Goal: Task Accomplishment & Management: Complete application form

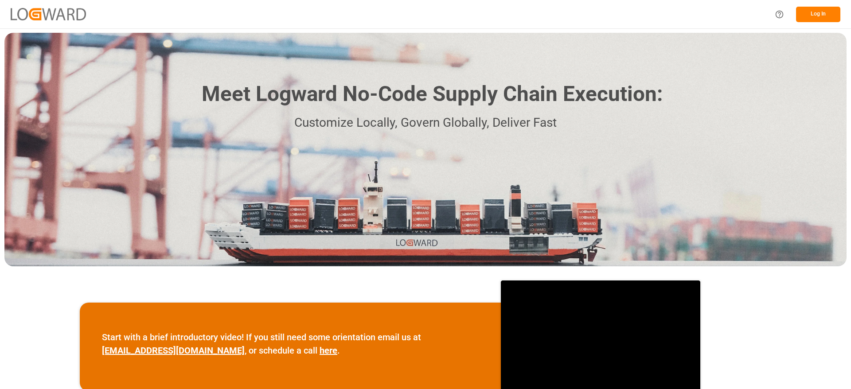
click at [822, 9] on button "Log In" at bounding box center [818, 15] width 44 height 16
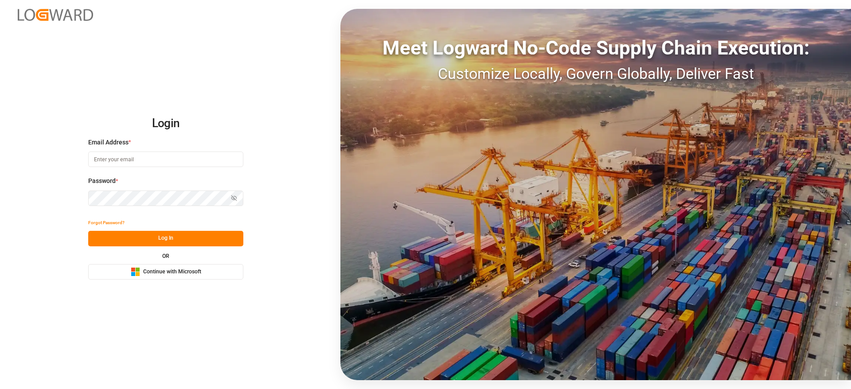
click at [222, 271] on button "Microsoft Logo Continue with Microsoft" at bounding box center [165, 272] width 155 height 16
click at [146, 273] on span "Continue with Microsoft" at bounding box center [172, 272] width 58 height 8
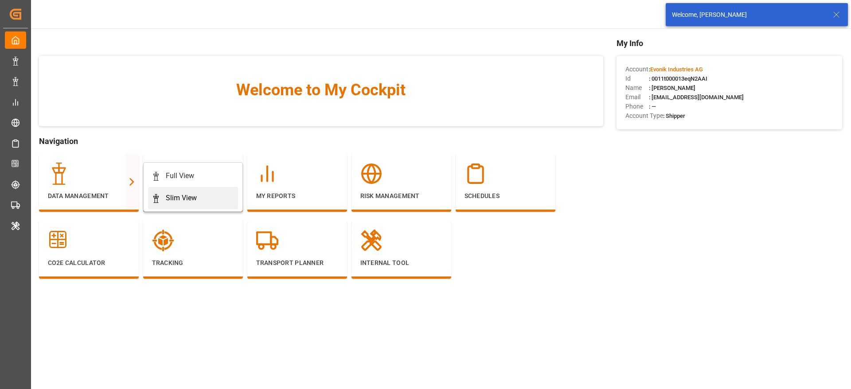
click at [177, 200] on div "Slim View" at bounding box center [181, 198] width 31 height 11
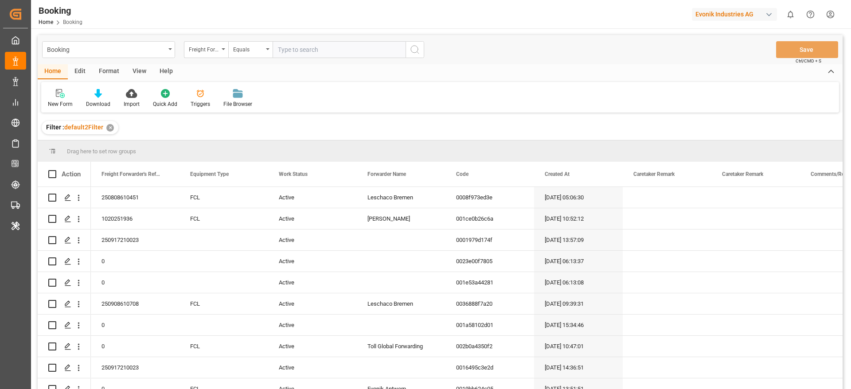
click at [107, 73] on div "Format" at bounding box center [109, 71] width 34 height 15
click at [67, 103] on div "Filter Rows" at bounding box center [61, 104] width 26 height 8
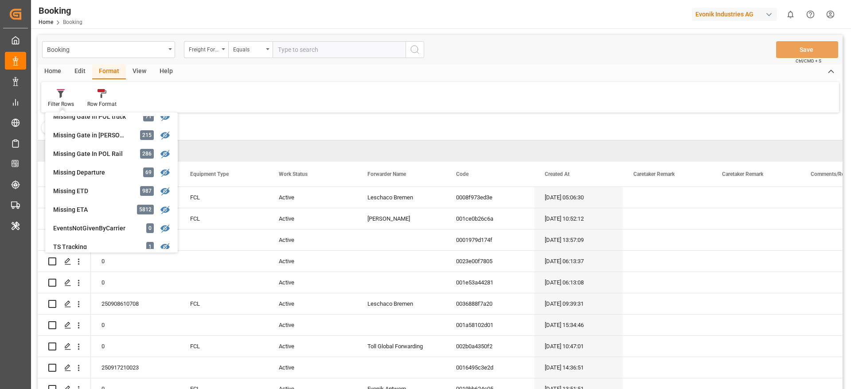
scroll to position [158, 0]
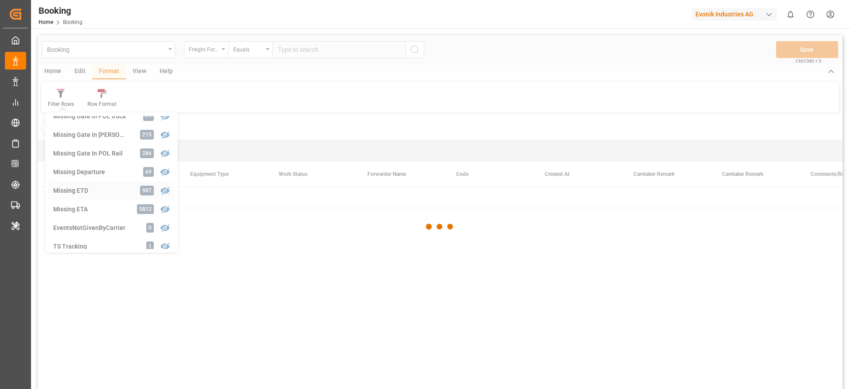
click at [114, 191] on div "Booking Freight Forwarder's Reference No. Equals Save Ctrl/CMD + S Home Edit Fo…" at bounding box center [440, 224] width 805 height 378
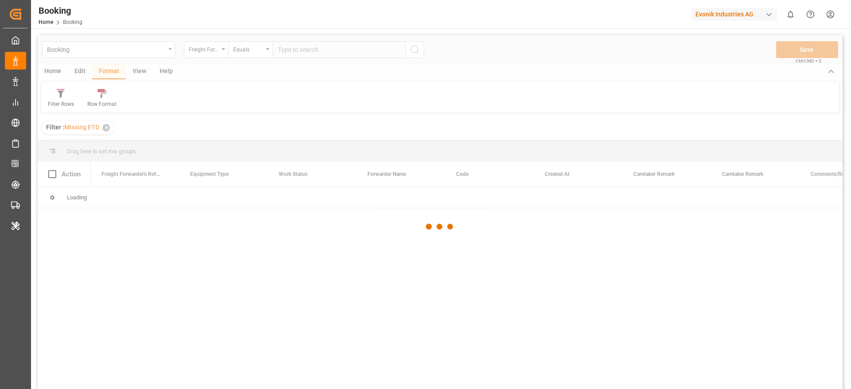
click at [114, 191] on div at bounding box center [440, 227] width 805 height 384
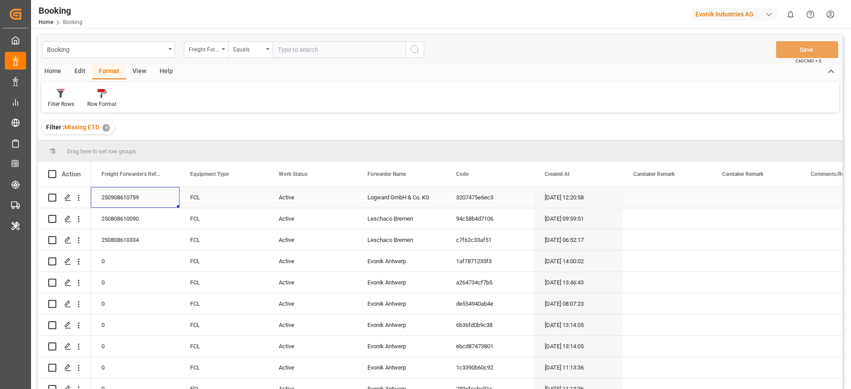
click at [114, 191] on div "250908610759" at bounding box center [135, 197] width 89 height 21
click at [140, 74] on div "View" at bounding box center [139, 71] width 27 height 15
click at [65, 102] on div "Default" at bounding box center [56, 104] width 17 height 8
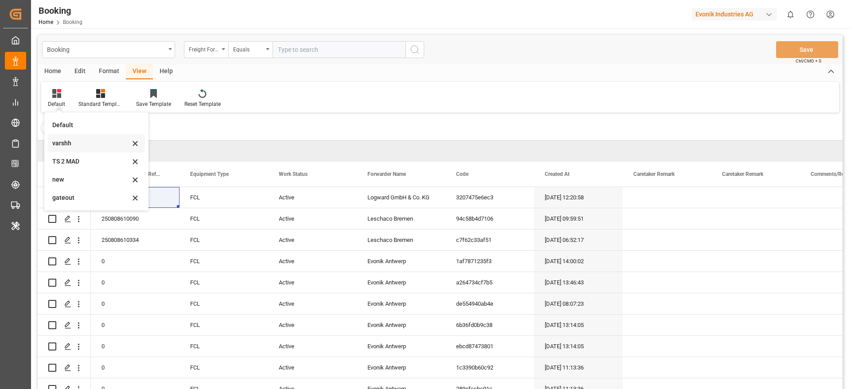
click at [63, 144] on div "varshh" at bounding box center [91, 143] width 78 height 9
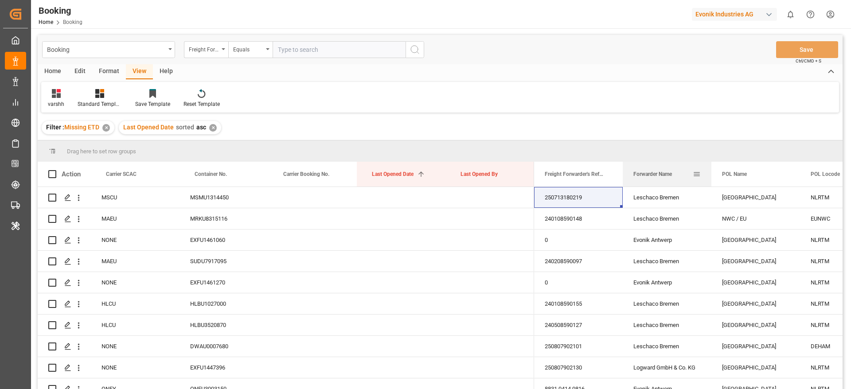
drag, startPoint x: 645, startPoint y: 180, endPoint x: 643, endPoint y: 160, distance: 20.0
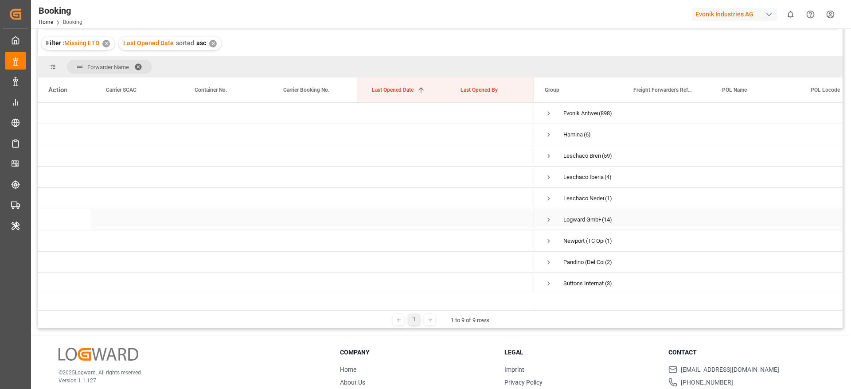
scroll to position [65, 0]
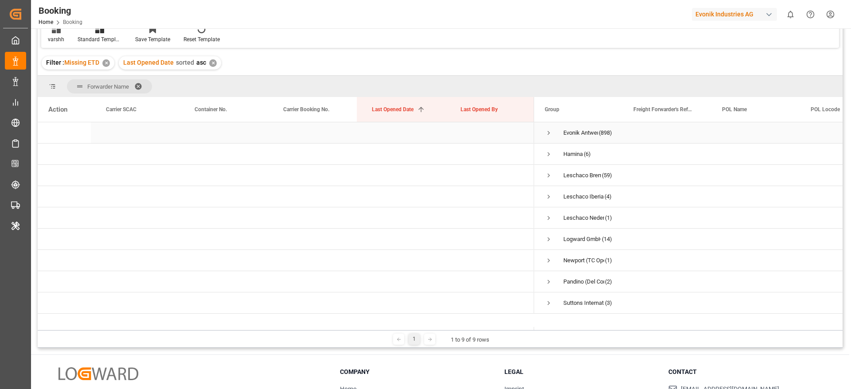
click at [546, 133] on span "Press SPACE to select this row." at bounding box center [549, 133] width 8 height 8
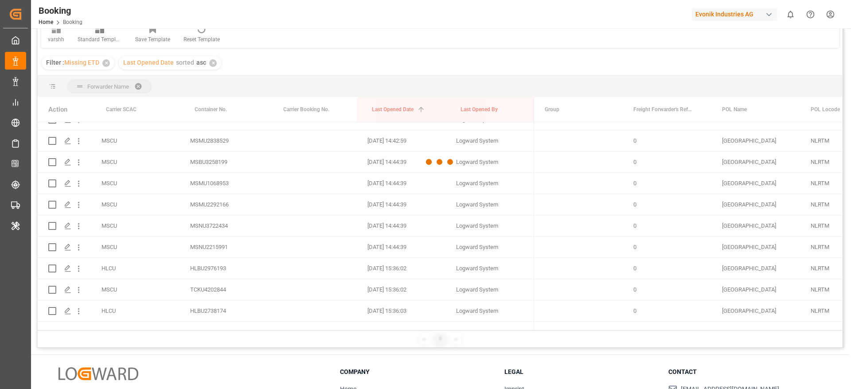
scroll to position [0, 0]
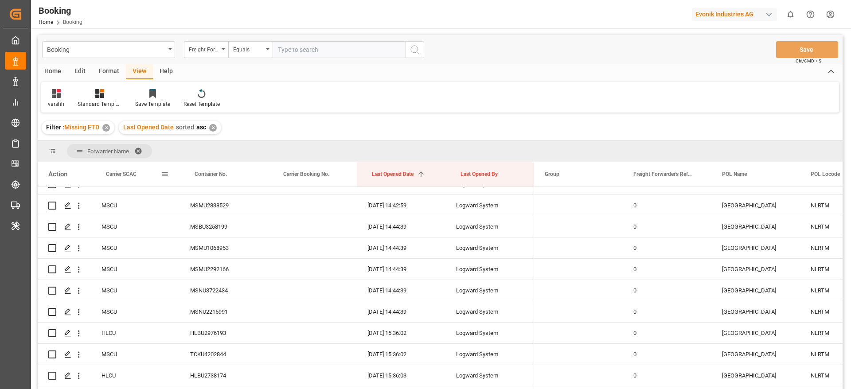
drag, startPoint x: 118, startPoint y: 172, endPoint x: 118, endPoint y: 162, distance: 9.3
click at [118, 162] on div "Carrier SCAC" at bounding box center [133, 174] width 55 height 25
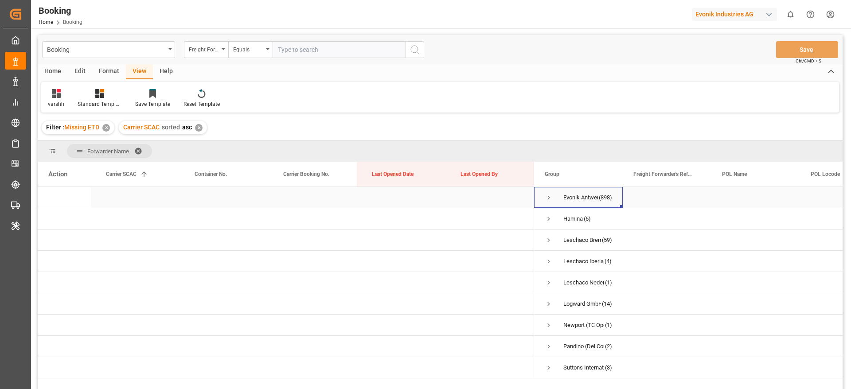
click at [549, 195] on span "Press SPACE to select this row." at bounding box center [549, 198] width 8 height 8
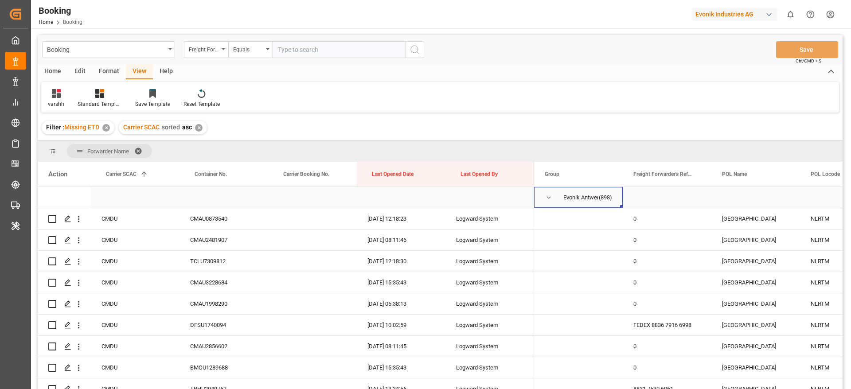
click at [546, 196] on span "Press SPACE to select this row." at bounding box center [549, 198] width 8 height 8
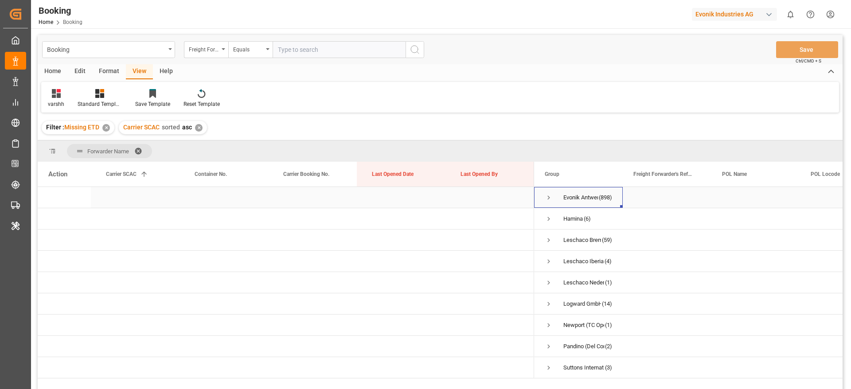
click at [546, 196] on span "Press SPACE to select this row." at bounding box center [549, 198] width 8 height 8
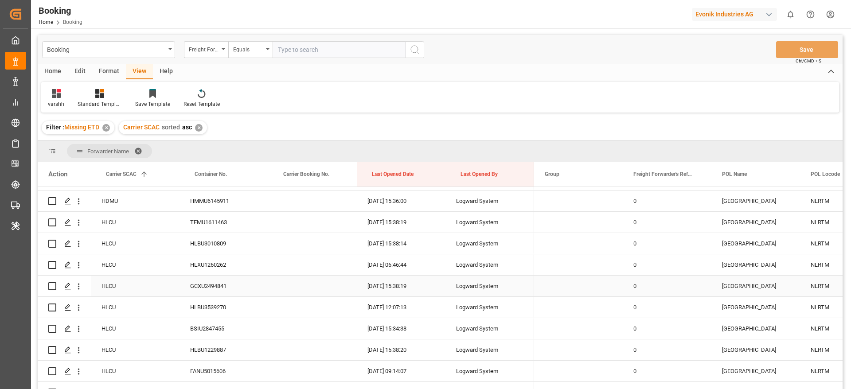
scroll to position [2725, 0]
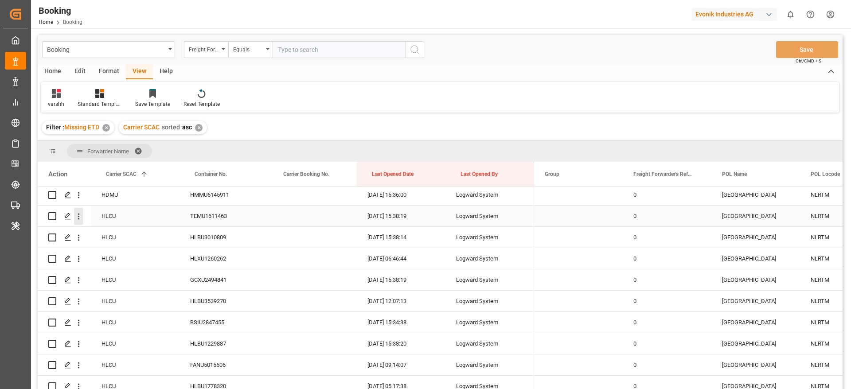
click at [78, 221] on button "open menu" at bounding box center [78, 216] width 9 height 17
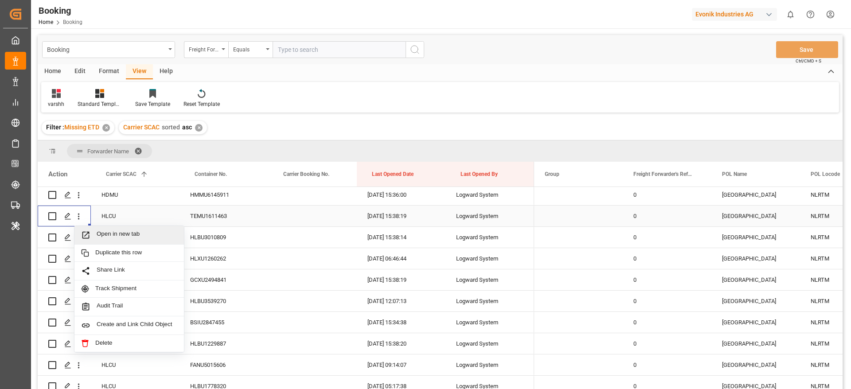
click at [104, 226] on div "Open in new tab" at bounding box center [128, 235] width 109 height 19
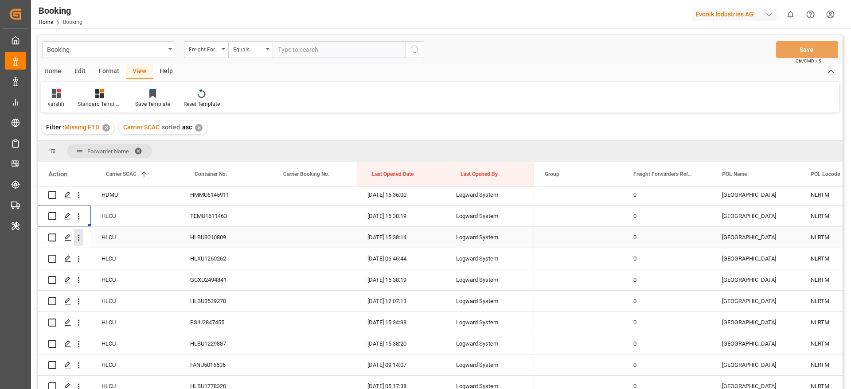
click at [80, 238] on icon "open menu" at bounding box center [78, 237] width 9 height 9
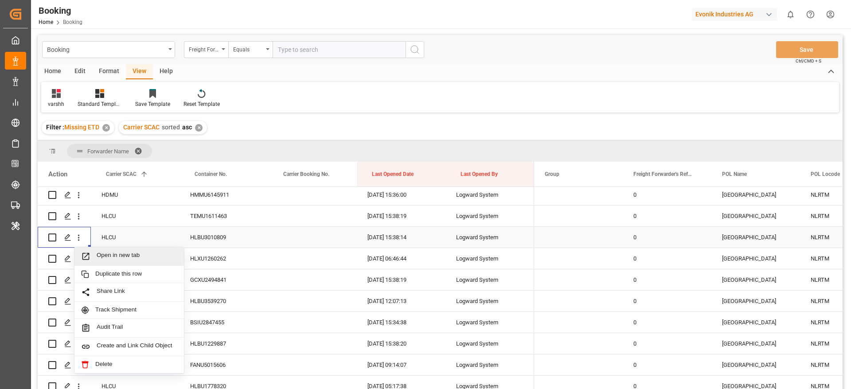
click at [113, 253] on span "Open in new tab" at bounding box center [137, 256] width 81 height 9
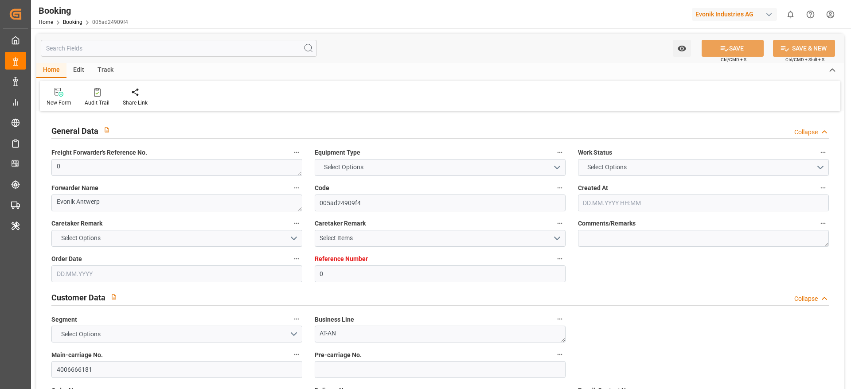
type input "0"
type input "Hapag Lloyd"
type input "Hapag Lloyd Aktiengesellschaft"
type input "NLRTM"
type input "Posorja"
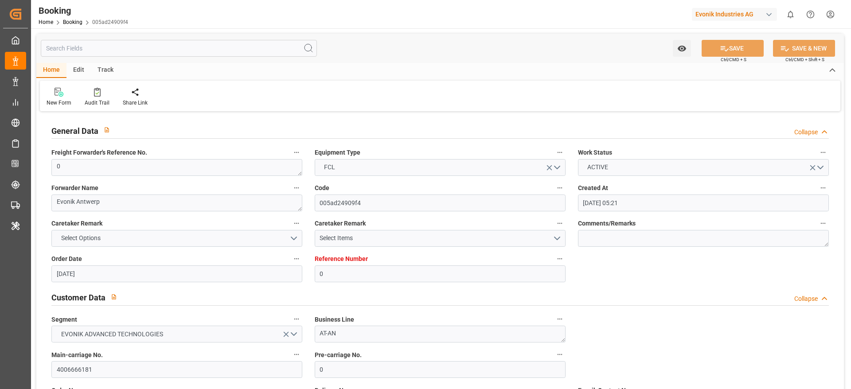
type input "12.07.2025 05:21"
type input "12.07.2025"
type input "15.09.2025"
type input "31.07.2025"
type input "[DATE] 15:38"
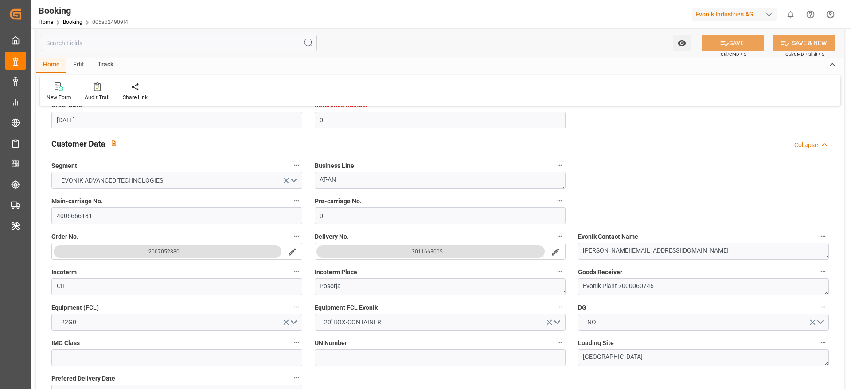
scroll to position [133, 0]
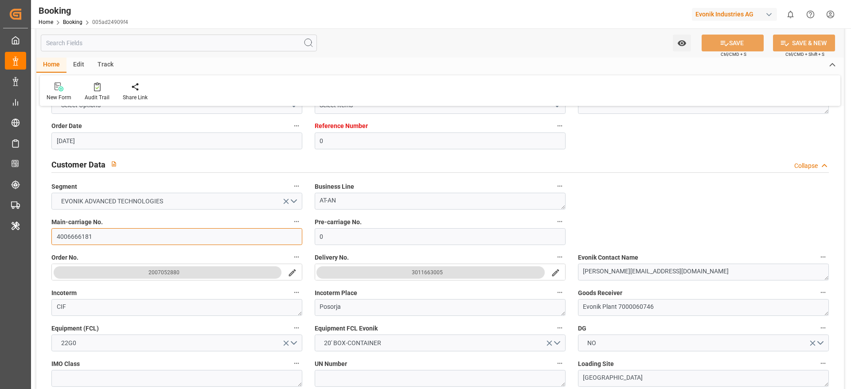
click at [152, 229] on input "4006666181" at bounding box center [176, 236] width 251 height 17
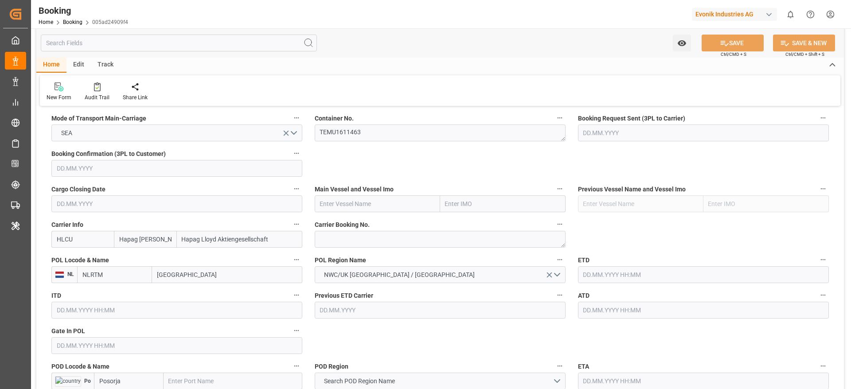
scroll to position [598, 0]
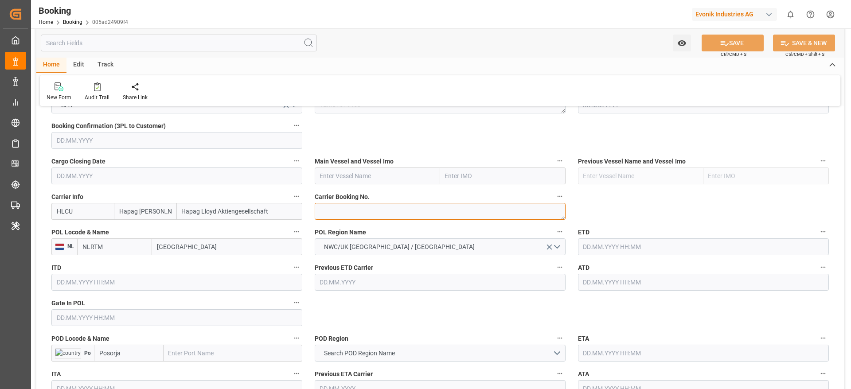
click at [344, 204] on textarea at bounding box center [440, 211] width 251 height 17
paste textarea "19856677"
click at [340, 210] on textarea "19856677" at bounding box center [440, 211] width 251 height 17
type textarea "19856677"
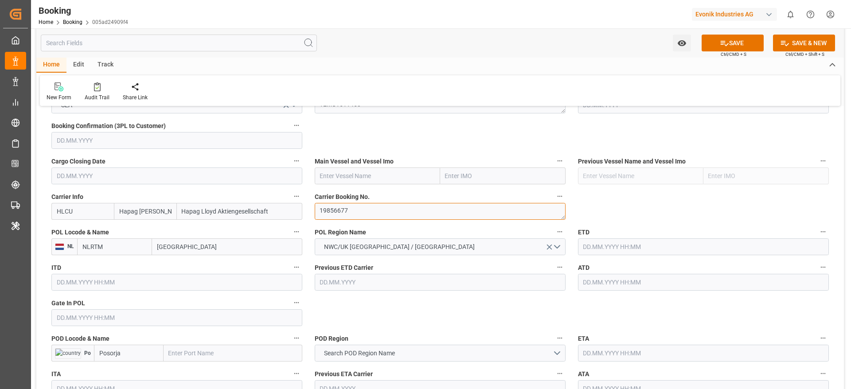
scroll to position [665, 0]
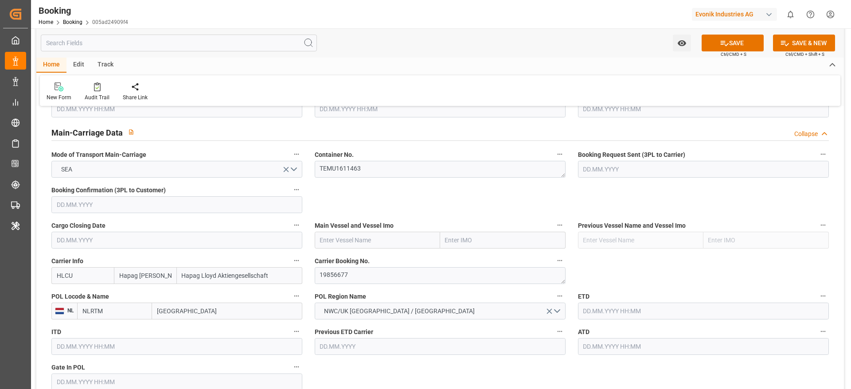
scroll to position [532, 0]
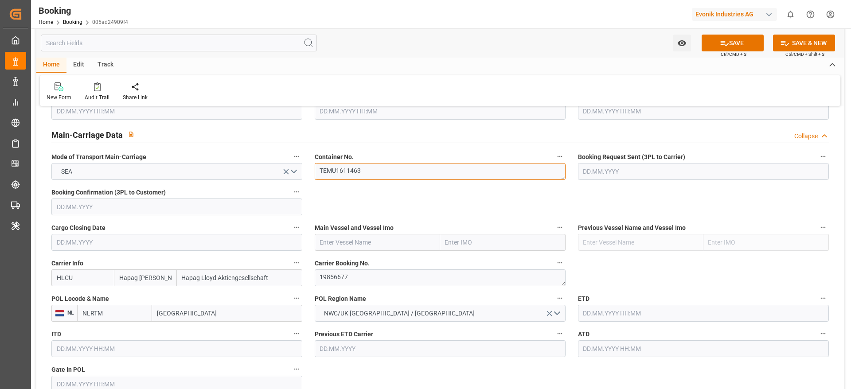
click at [345, 171] on textarea "TEMU1611463" at bounding box center [440, 171] width 251 height 17
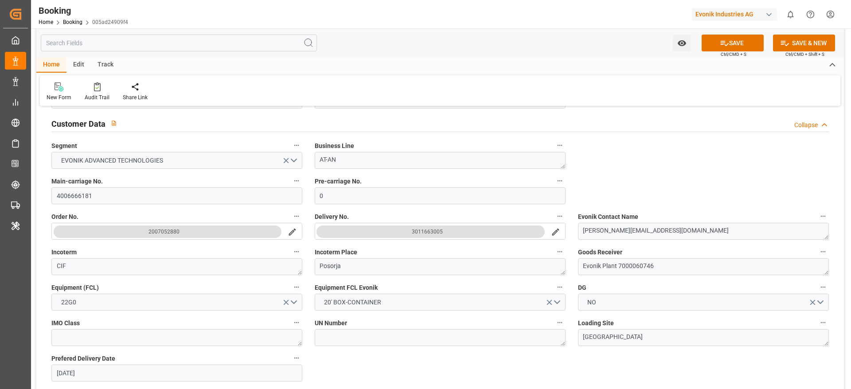
scroll to position [133, 0]
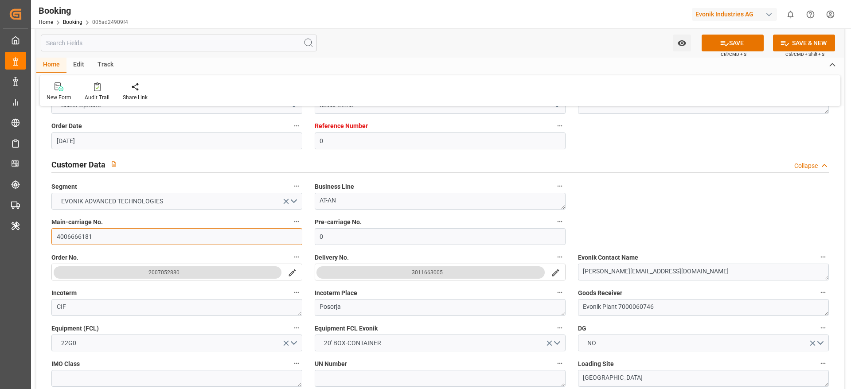
click at [88, 235] on input "4006666181" at bounding box center [176, 236] width 251 height 17
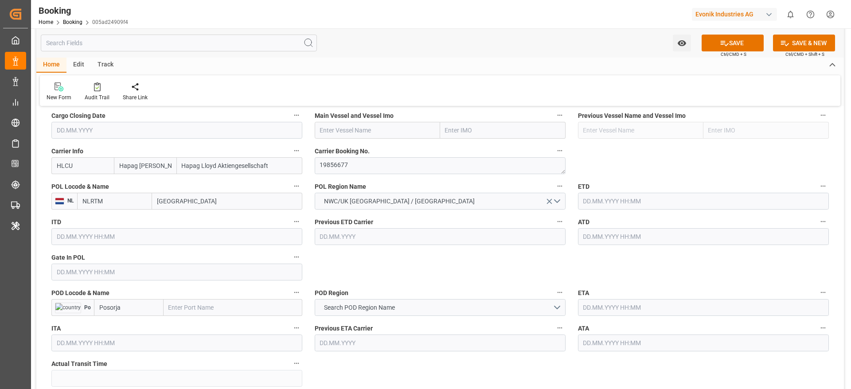
scroll to position [665, 0]
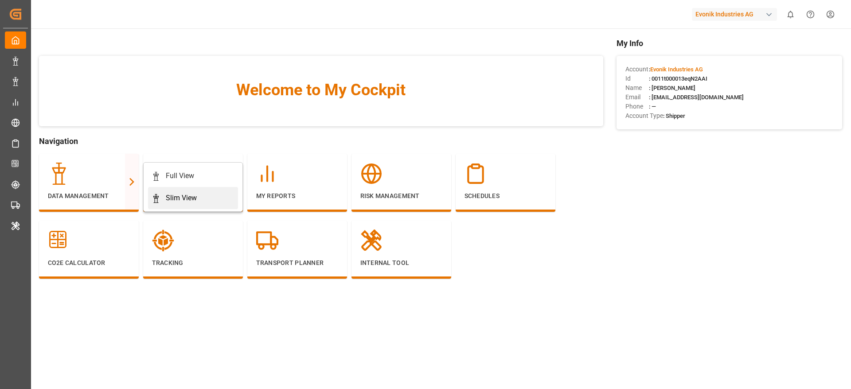
click at [156, 199] on icon at bounding box center [156, 198] width 9 height 9
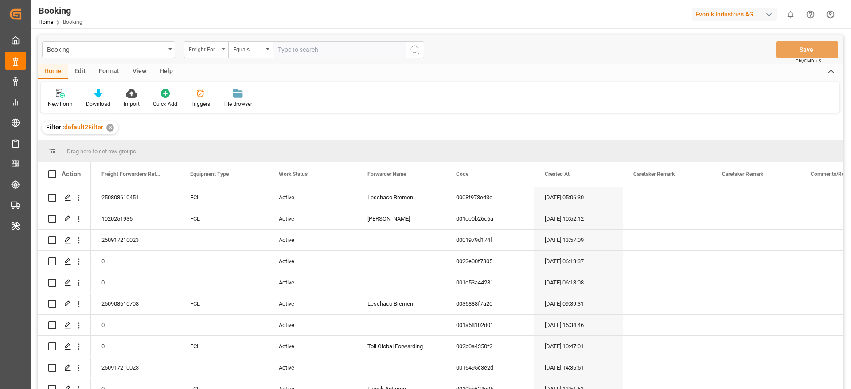
click at [194, 52] on div "Freight Forwarder's Reference No." at bounding box center [204, 48] width 30 height 10
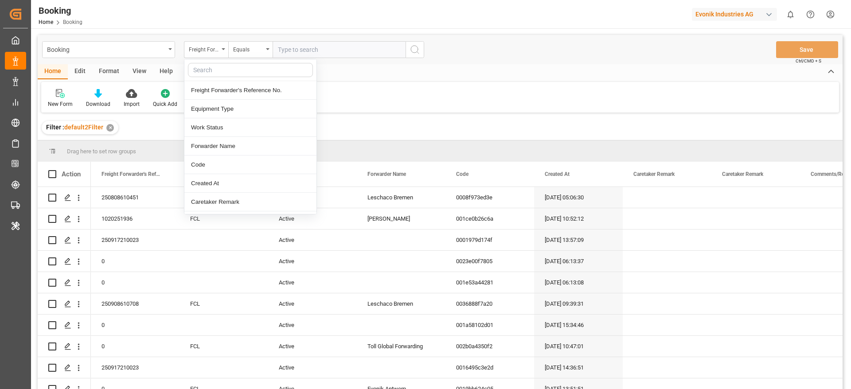
click at [199, 73] on input "text" at bounding box center [250, 70] width 125 height 14
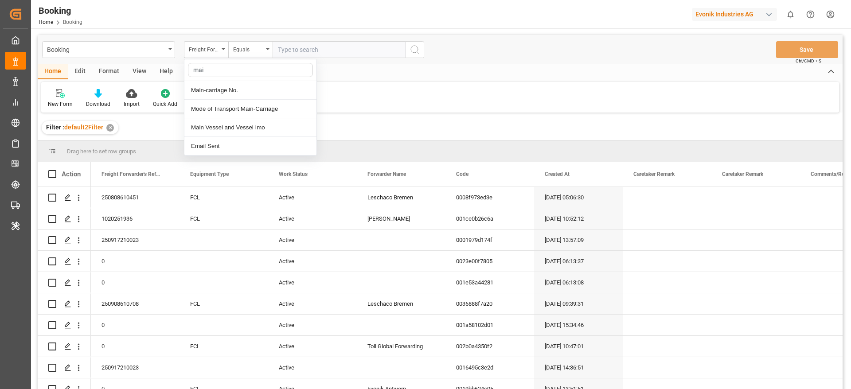
type input "main"
click at [207, 88] on div "Main-carriage No." at bounding box center [250, 90] width 132 height 19
click at [289, 59] on div "Booking Main-carriage No. Equals Save Ctrl/CMD + S" at bounding box center [440, 49] width 805 height 29
click at [290, 54] on input "text" at bounding box center [339, 49] width 133 height 17
paste input "4006666181"
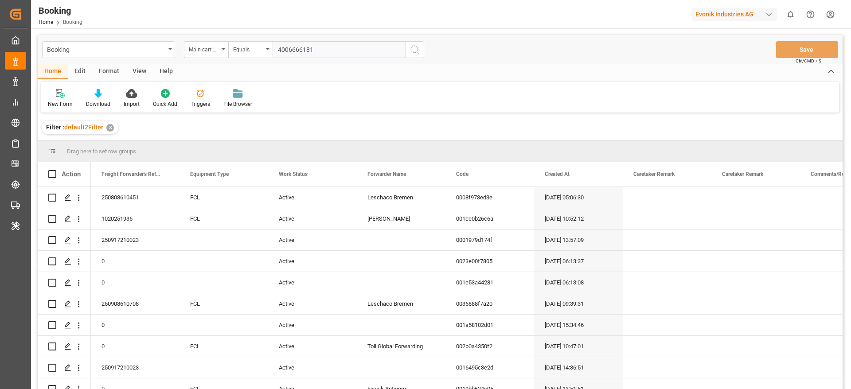
type input "4006666181"
click at [417, 51] on circle "search button" at bounding box center [414, 49] width 7 height 7
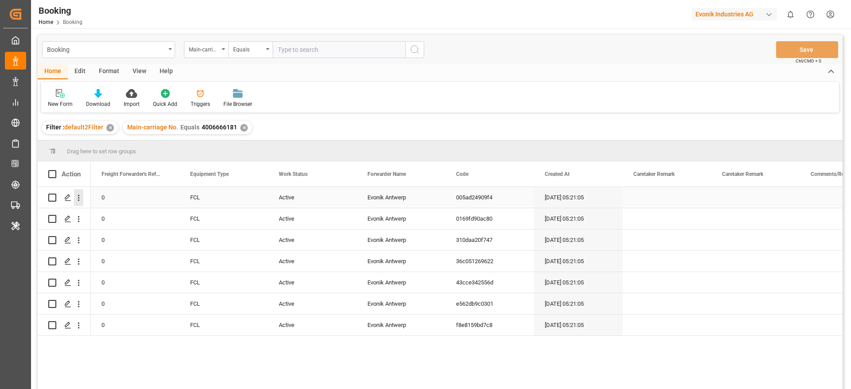
click at [79, 203] on button "open menu" at bounding box center [78, 197] width 9 height 17
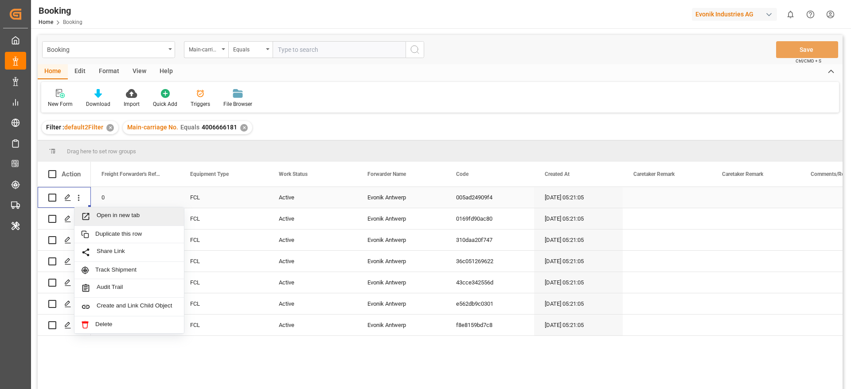
click at [120, 218] on span "Open in new tab" at bounding box center [137, 216] width 81 height 9
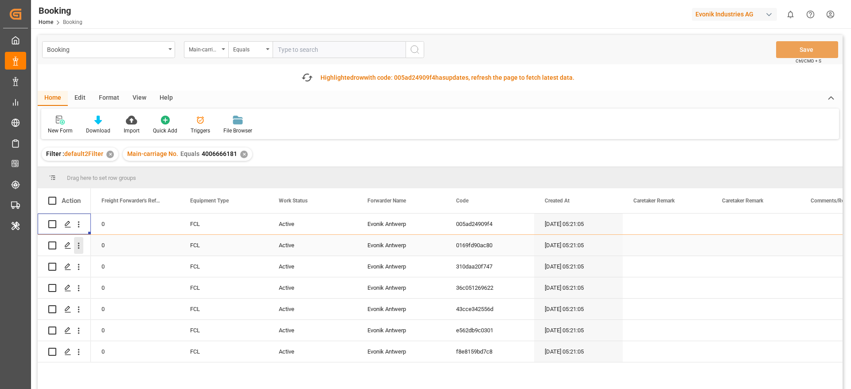
click at [80, 249] on icon "open menu" at bounding box center [78, 245] width 9 height 9
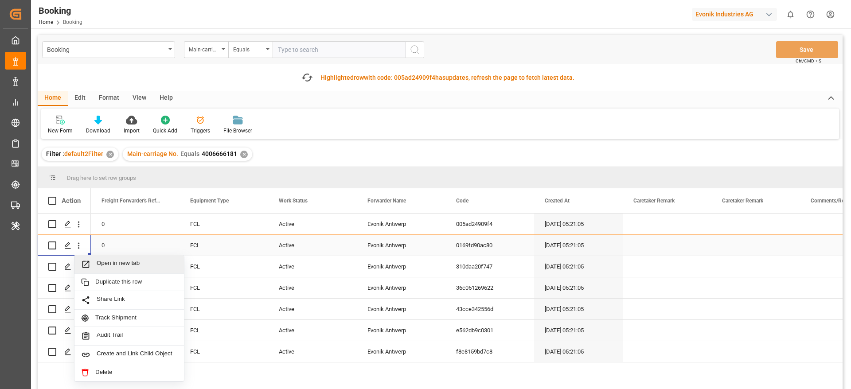
click at [109, 258] on div "Open in new tab" at bounding box center [128, 264] width 109 height 19
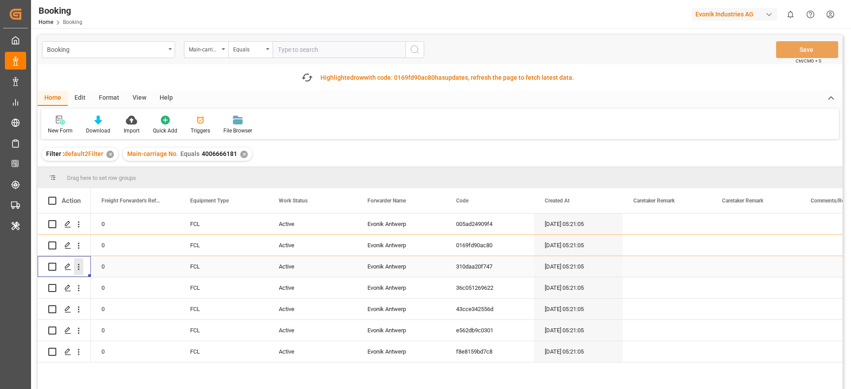
click at [79, 270] on icon "open menu" at bounding box center [78, 266] width 9 height 9
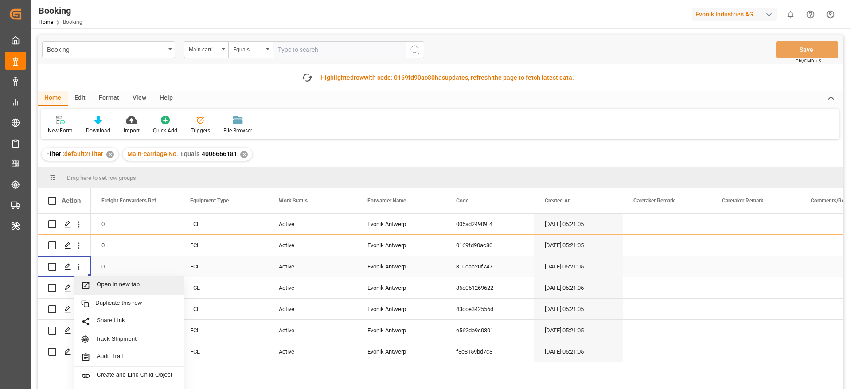
click at [111, 282] on span "Open in new tab" at bounding box center [137, 285] width 81 height 9
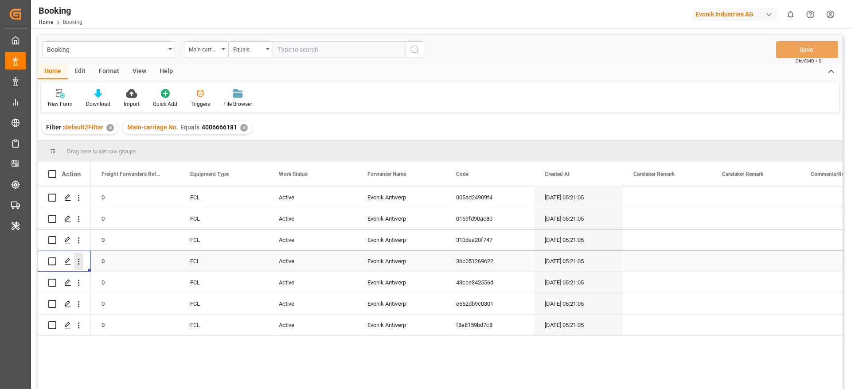
click at [80, 267] on button "open menu" at bounding box center [78, 261] width 9 height 17
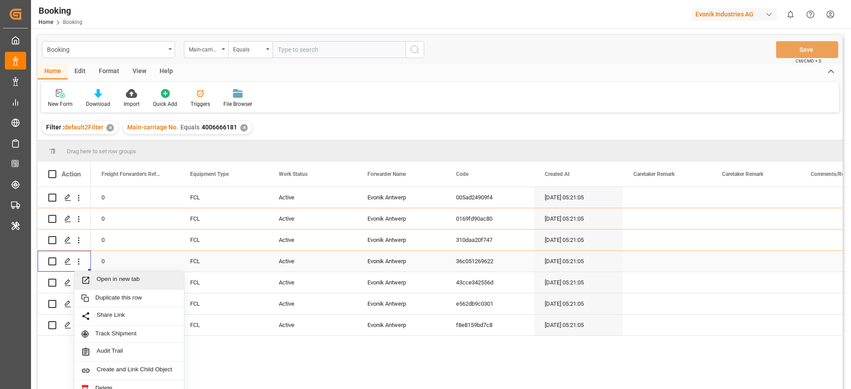
click at [114, 280] on span "Open in new tab" at bounding box center [137, 280] width 81 height 9
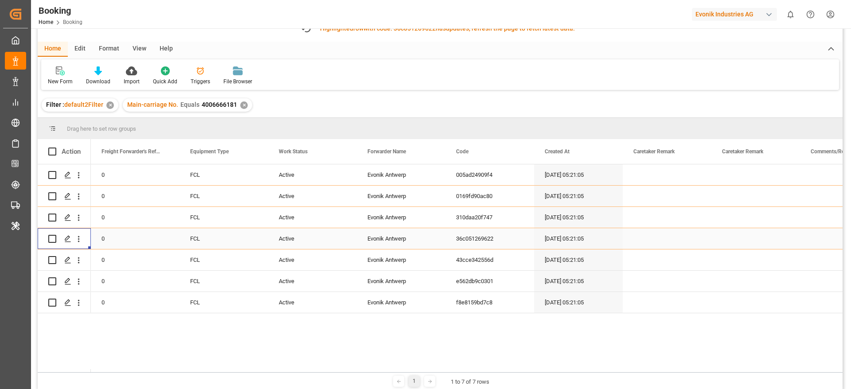
scroll to position [66, 0]
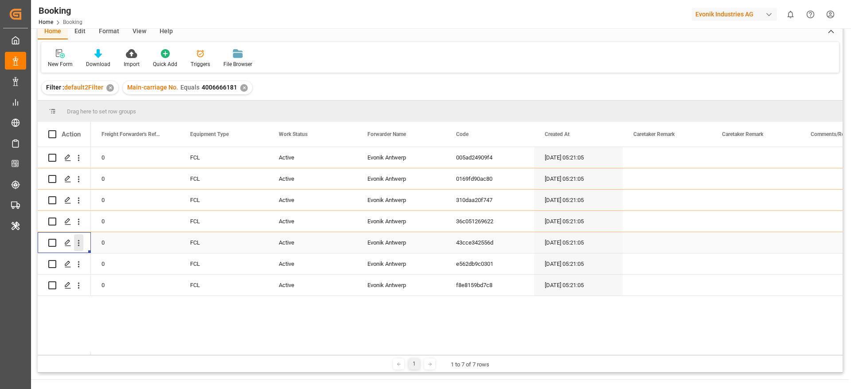
click at [76, 248] on button "open menu" at bounding box center [78, 242] width 9 height 17
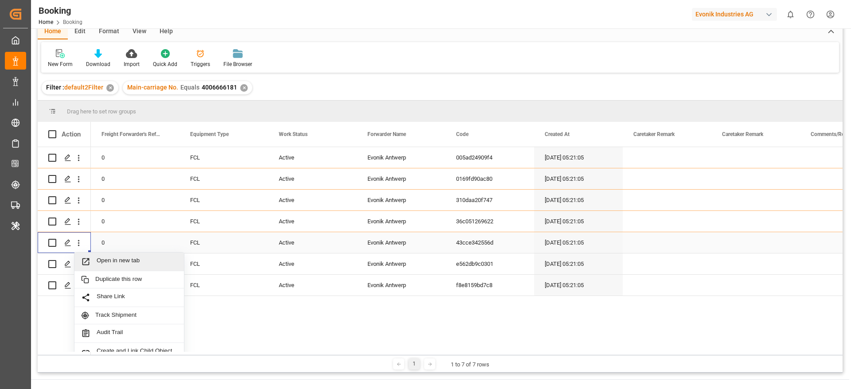
click at [113, 259] on span "Open in new tab" at bounding box center [137, 261] width 81 height 9
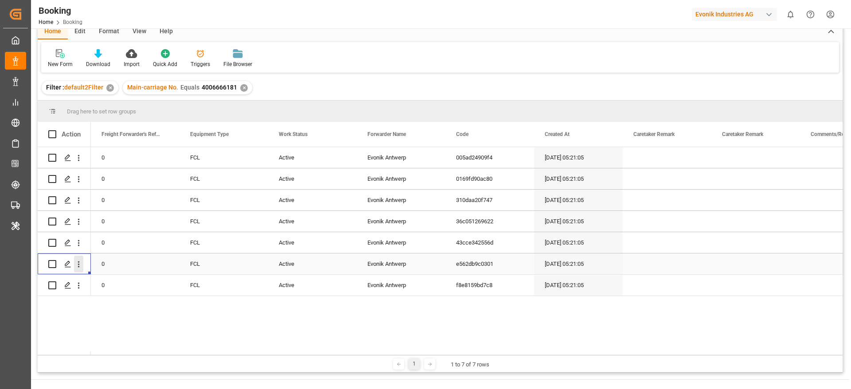
click at [82, 268] on icon "open menu" at bounding box center [78, 264] width 9 height 9
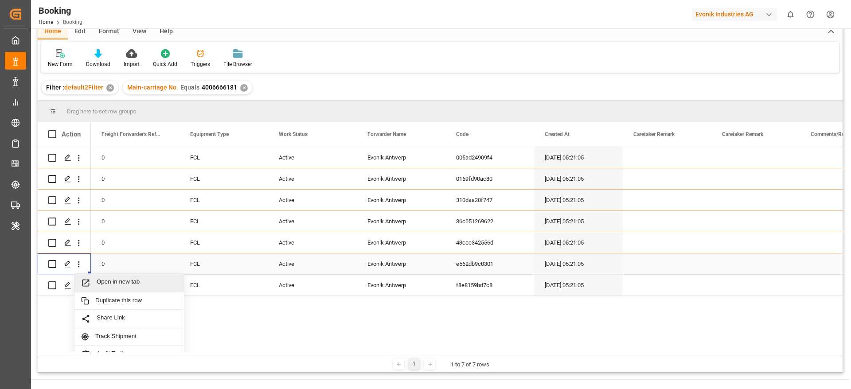
click at [133, 288] on div "Open in new tab" at bounding box center [128, 283] width 109 height 19
click at [79, 287] on icon "open menu" at bounding box center [78, 285] width 9 height 9
click at [112, 296] on div "Open in new tab" at bounding box center [128, 304] width 109 height 19
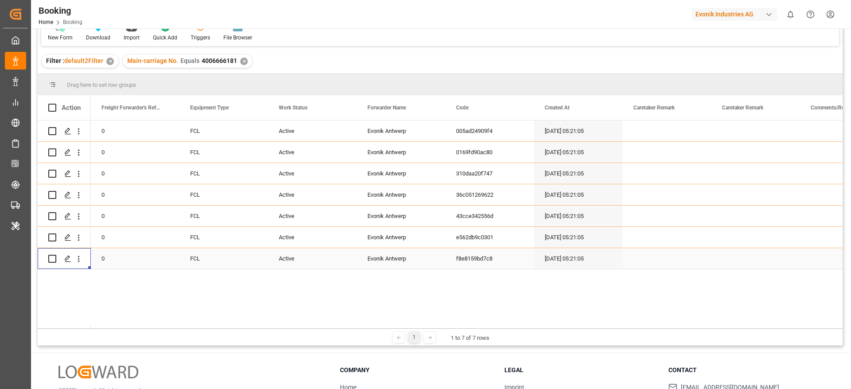
scroll to position [40, 0]
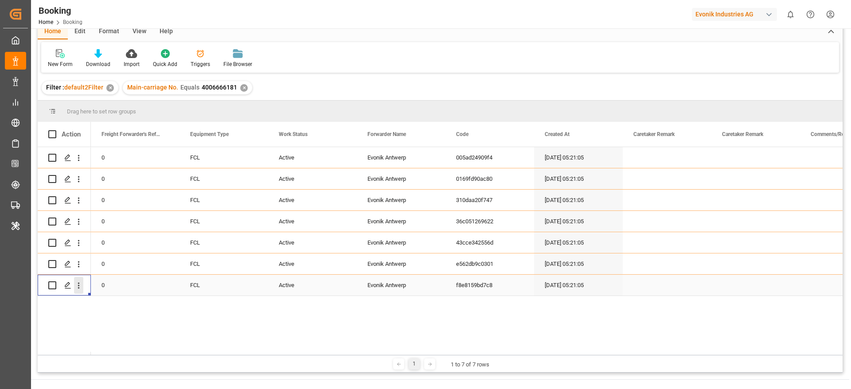
click at [80, 290] on icon "open menu" at bounding box center [78, 285] width 9 height 9
click at [99, 301] on span "Open in new tab" at bounding box center [137, 304] width 81 height 9
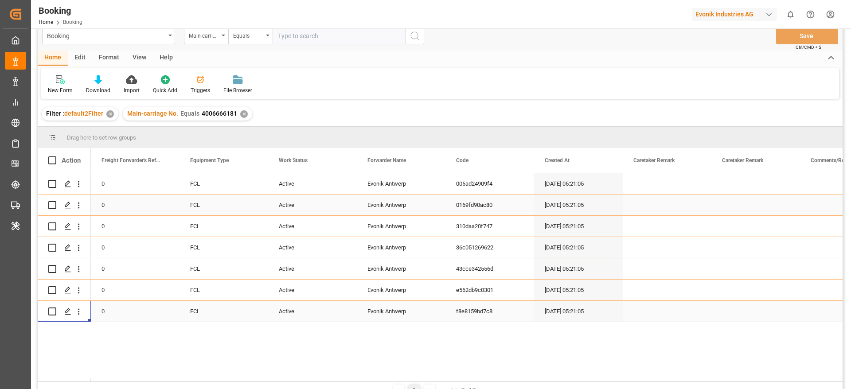
scroll to position [0, 0]
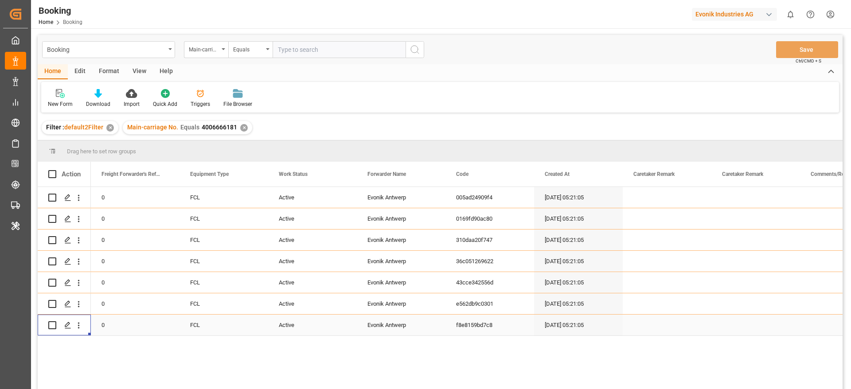
click at [240, 130] on div "✕" at bounding box center [244, 128] width 8 height 8
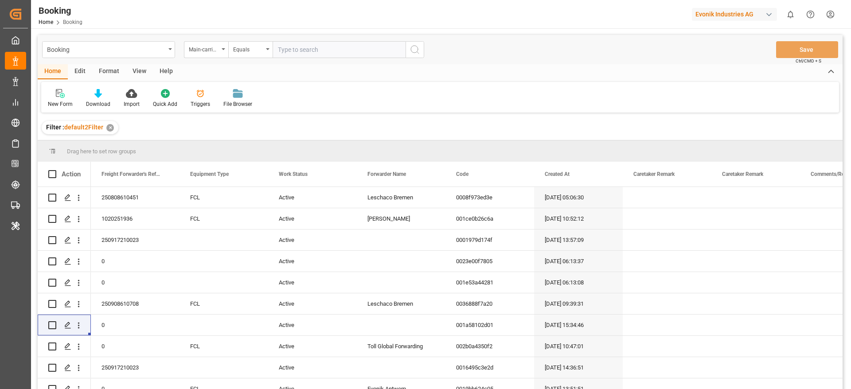
click at [288, 53] on input "text" at bounding box center [339, 49] width 133 height 17
paste input "93055083"
type input "93055083"
click at [413, 55] on icon "search button" at bounding box center [414, 49] width 11 height 11
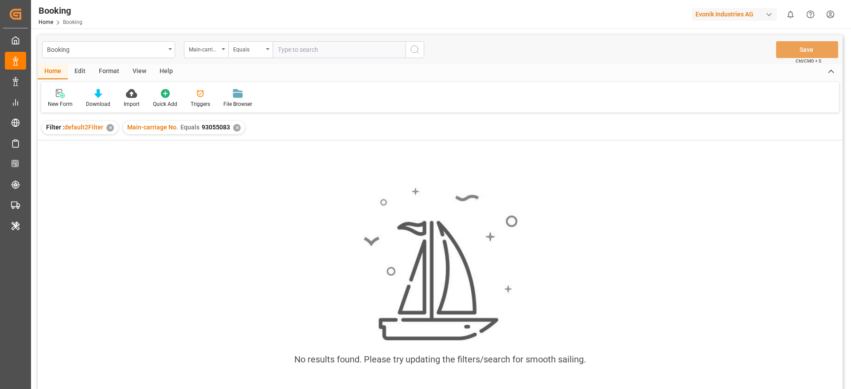
click at [233, 126] on div "✕" at bounding box center [237, 128] width 8 height 8
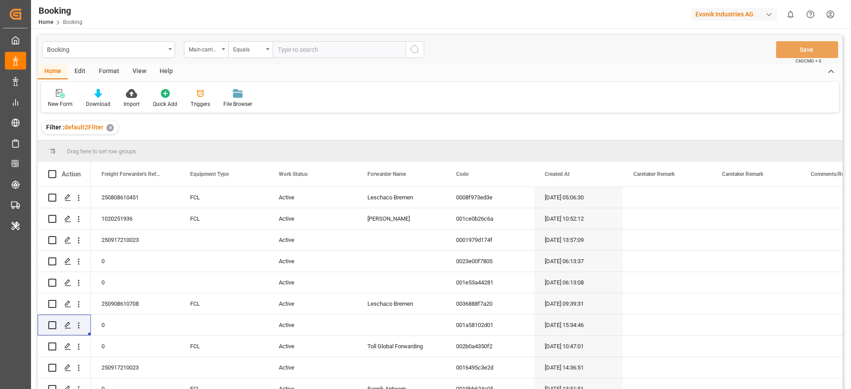
click at [298, 55] on input "text" at bounding box center [339, 49] width 133 height 17
paste input "4006709821"
type input "4006709821"
click at [417, 50] on icon "search button" at bounding box center [414, 49] width 11 height 11
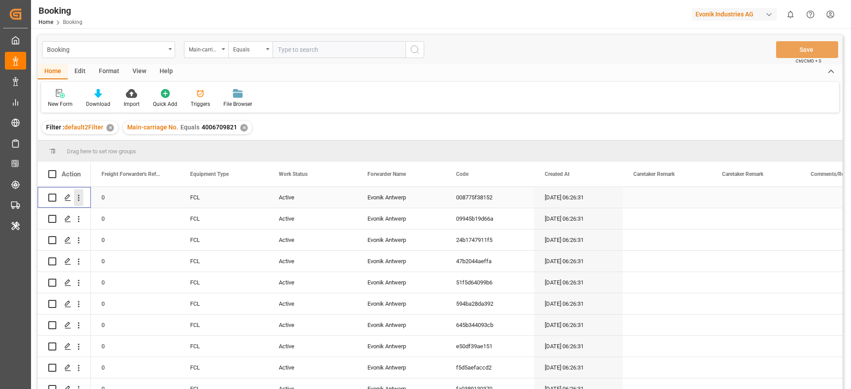
click at [78, 202] on icon "open menu" at bounding box center [78, 197] width 9 height 9
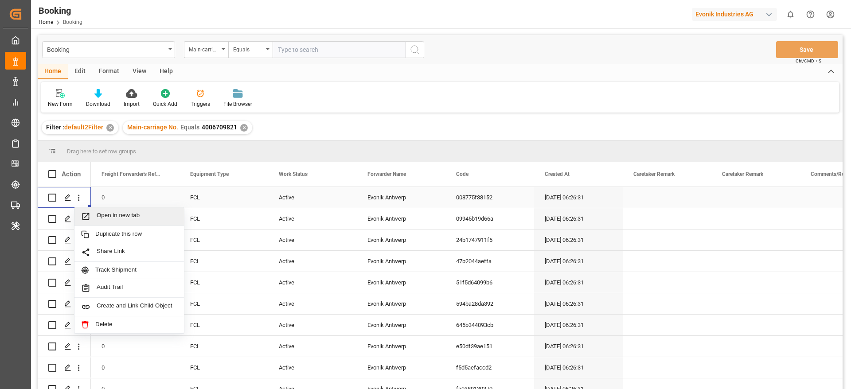
click at [118, 209] on div "Open in new tab" at bounding box center [128, 216] width 109 height 19
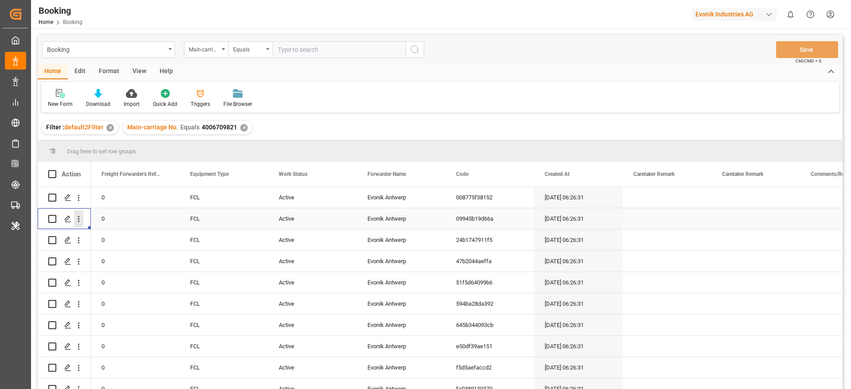
click at [78, 221] on icon "open menu" at bounding box center [78, 218] width 9 height 9
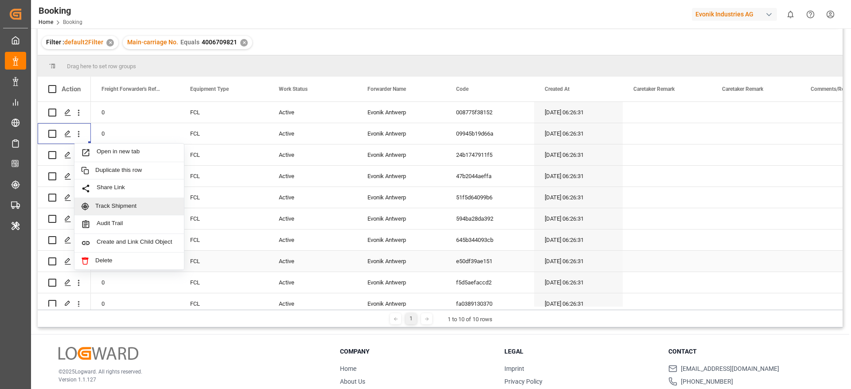
scroll to position [65, 0]
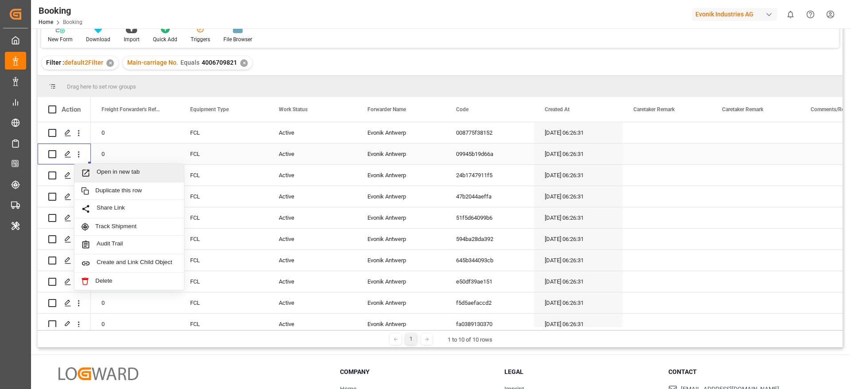
click at [166, 169] on span "Open in new tab" at bounding box center [137, 172] width 81 height 9
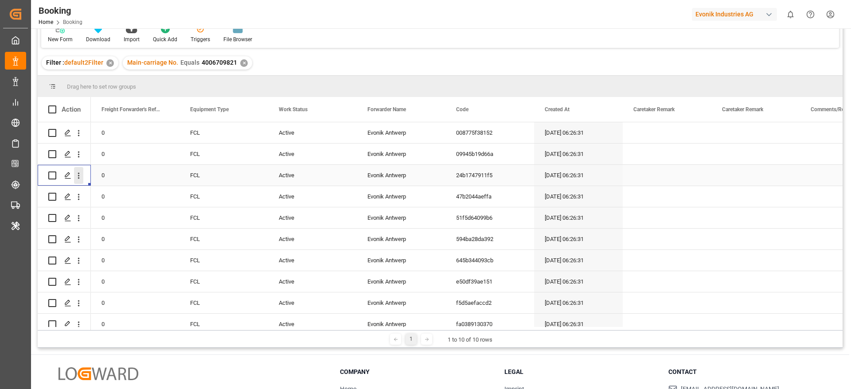
click at [81, 179] on icon "open menu" at bounding box center [78, 175] width 9 height 9
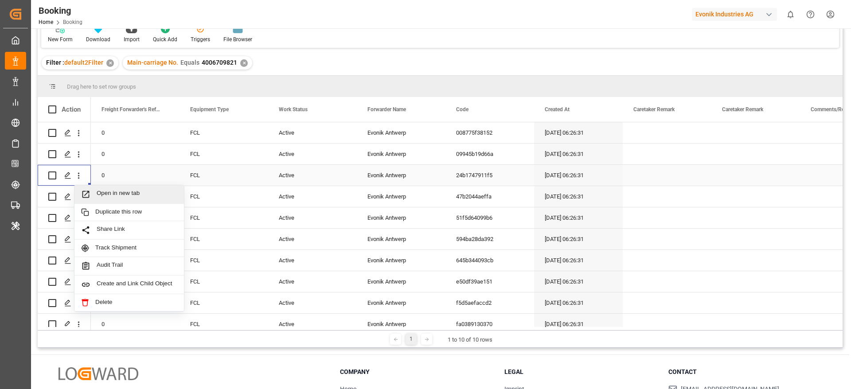
click at [101, 191] on span "Open in new tab" at bounding box center [137, 194] width 81 height 9
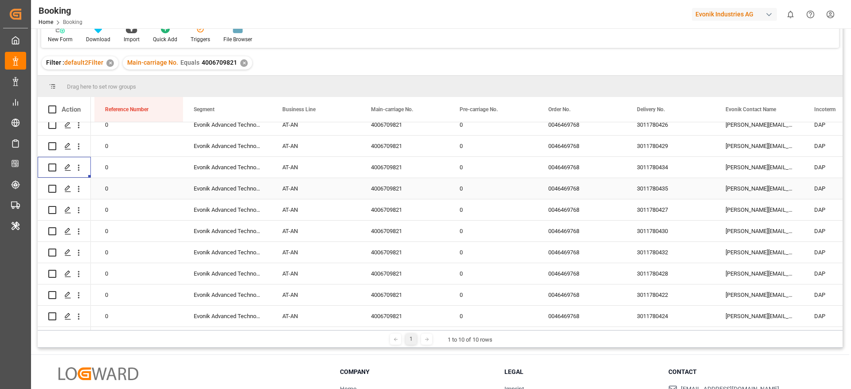
scroll to position [0, 955]
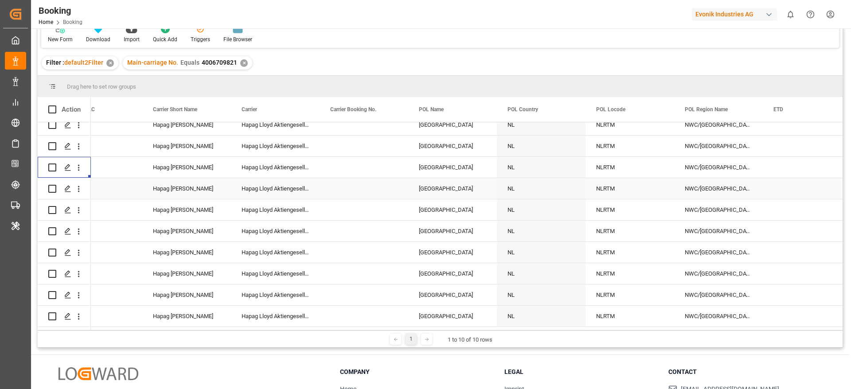
click at [445, 187] on div "[GEOGRAPHIC_DATA]" at bounding box center [452, 188] width 89 height 21
click at [445, 187] on input "Rotterdam - NLRTM" at bounding box center [452, 193] width 74 height 17
click at [457, 187] on input "Rotterdam - NLRTM" at bounding box center [452, 193] width 74 height 17
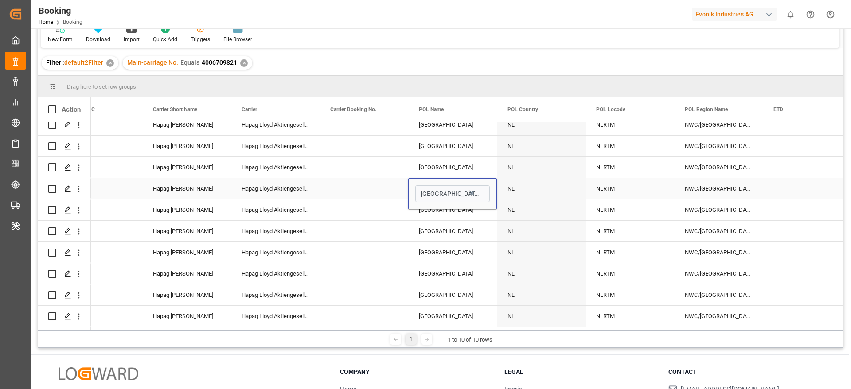
type input "[GEOGRAPHIC_DATA]"
click at [450, 210] on div "Press SPACE to select this row." at bounding box center [452, 213] width 74 height 21
click at [434, 186] on input "[GEOGRAPHIC_DATA]" at bounding box center [452, 193] width 74 height 17
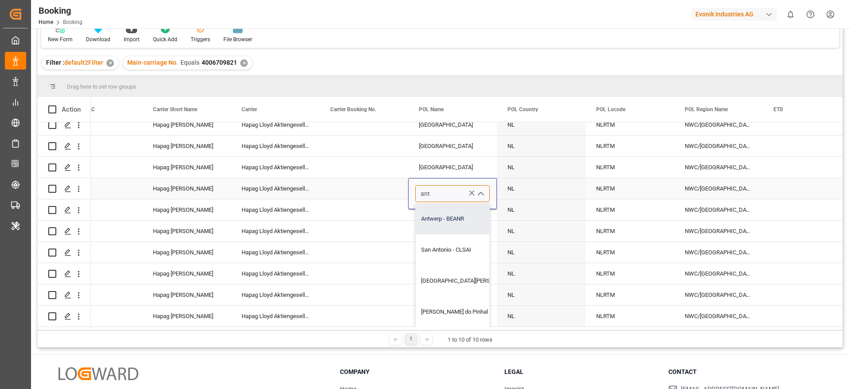
click at [444, 213] on div "Antwerp - BEANR" at bounding box center [493, 218] width 155 height 31
type input "Antwerp - BEANR"
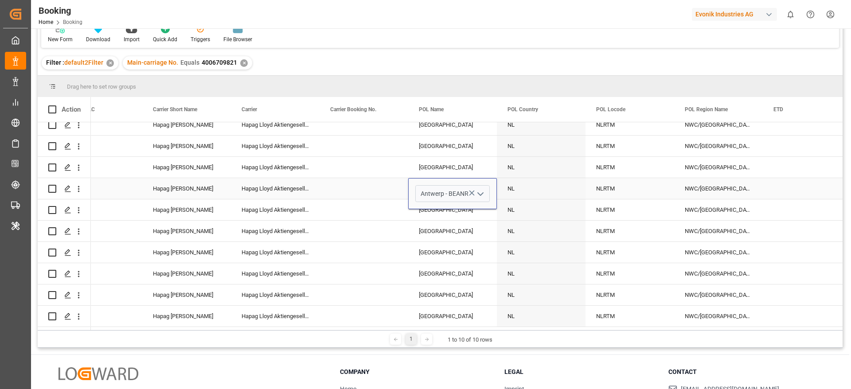
click at [370, 182] on div "Press SPACE to select this row." at bounding box center [364, 188] width 89 height 21
click at [485, 188] on div "[GEOGRAPHIC_DATA]" at bounding box center [452, 188] width 89 height 21
drag, startPoint x: 495, startPoint y: 193, endPoint x: 458, endPoint y: 329, distance: 141.4
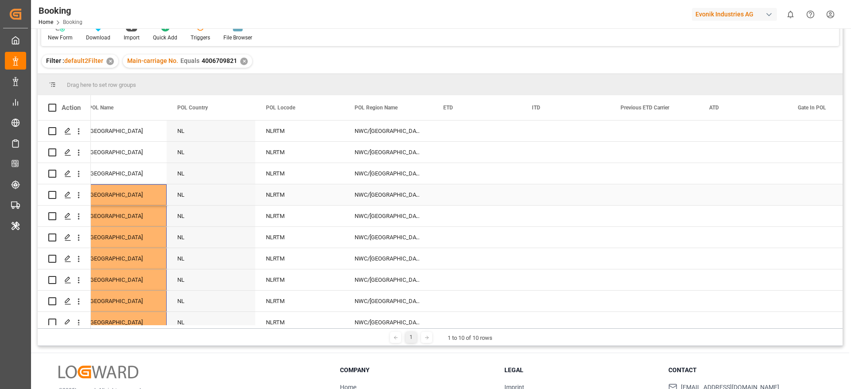
click at [448, 192] on div "Press SPACE to select this row." at bounding box center [477, 194] width 89 height 21
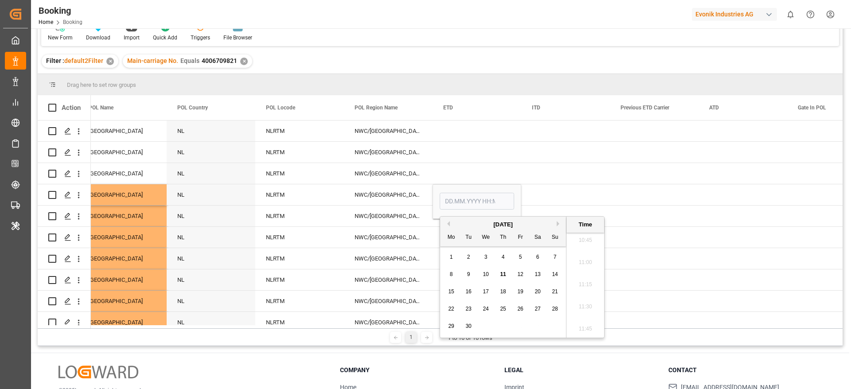
click at [449, 293] on span "15" at bounding box center [451, 291] width 6 height 6
type input "15.09.2025 00:00"
click at [474, 174] on div "Press SPACE to select this row." at bounding box center [477, 173] width 89 height 21
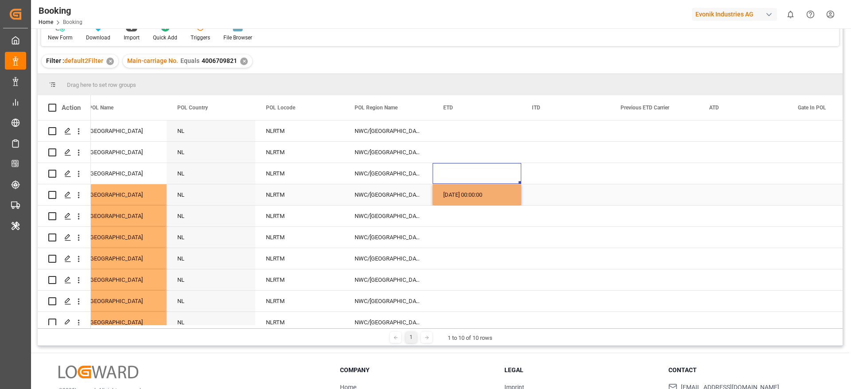
click at [479, 198] on div "15.09.2025 00:00:00" at bounding box center [477, 194] width 89 height 21
drag, startPoint x: 520, startPoint y: 204, endPoint x: 499, endPoint y: 320, distance: 117.2
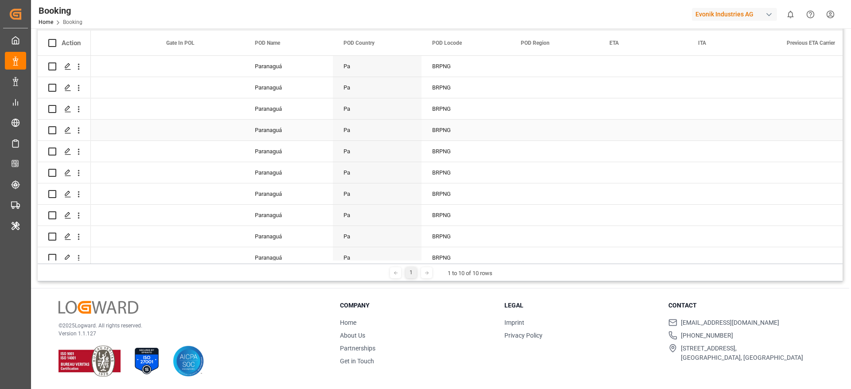
click at [541, 135] on div "Press SPACE to select this row." at bounding box center [554, 130] width 89 height 21
click at [540, 135] on span "Select" at bounding box center [532, 135] width 16 height 9
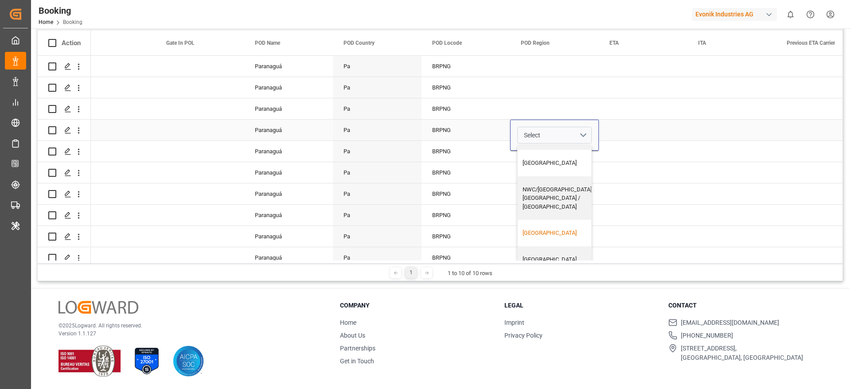
click at [540, 229] on div "South America East Coast" at bounding box center [557, 233] width 70 height 9
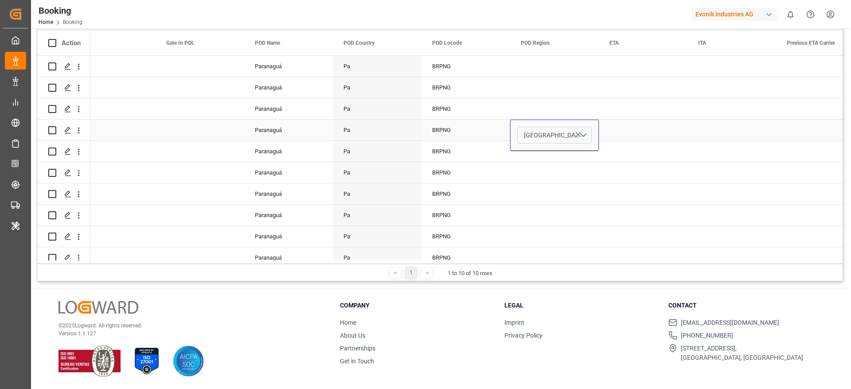
click at [484, 130] on div "BRPNG" at bounding box center [465, 130] width 89 height 21
click at [565, 131] on div "South America East Coast" at bounding box center [554, 130] width 89 height 21
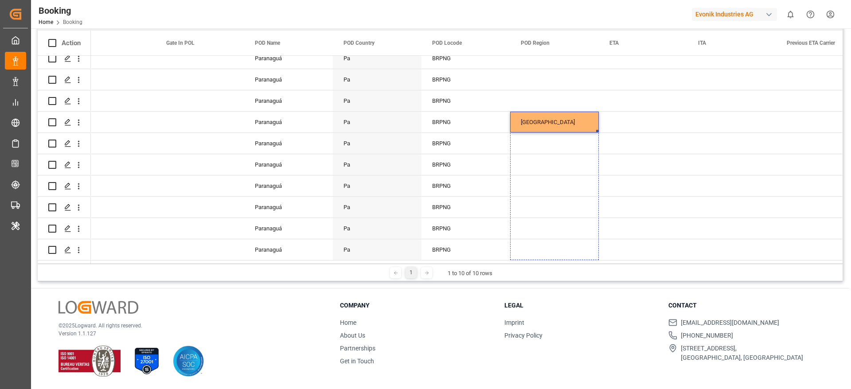
drag, startPoint x: 596, startPoint y: 137, endPoint x: 574, endPoint y: 288, distance: 152.4
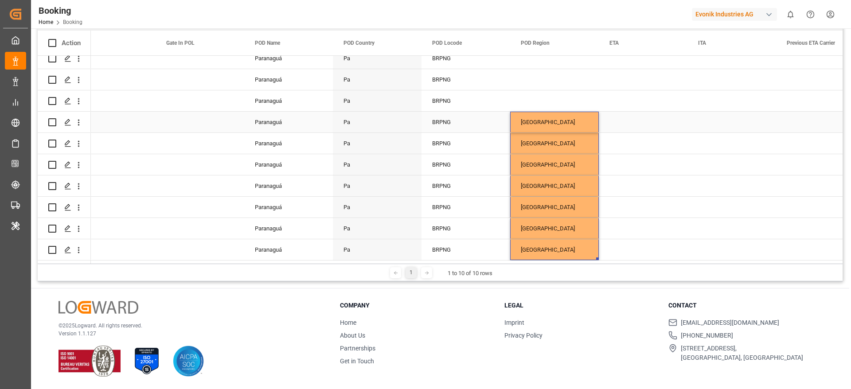
click at [304, 125] on div "Paranaguá" at bounding box center [288, 122] width 89 height 21
type input "Paranaguá - BRPNG"
click at [295, 121] on input "Paranaguá - BRPNG" at bounding box center [288, 127] width 74 height 17
click at [295, 148] on div "Paranaguá" at bounding box center [288, 143] width 89 height 21
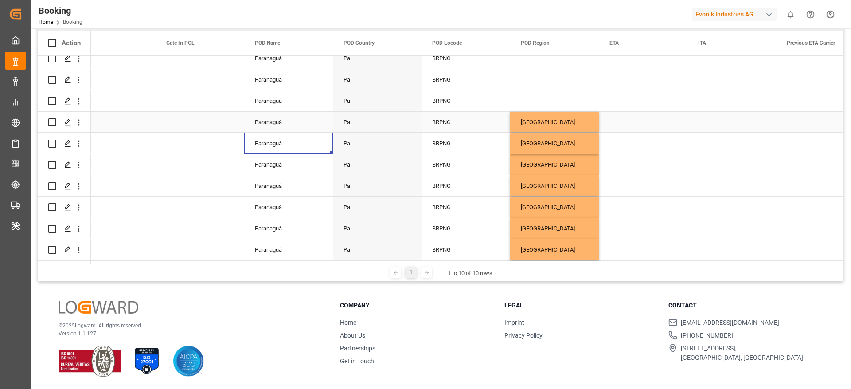
click at [504, 119] on div "BRPNG" at bounding box center [465, 122] width 89 height 21
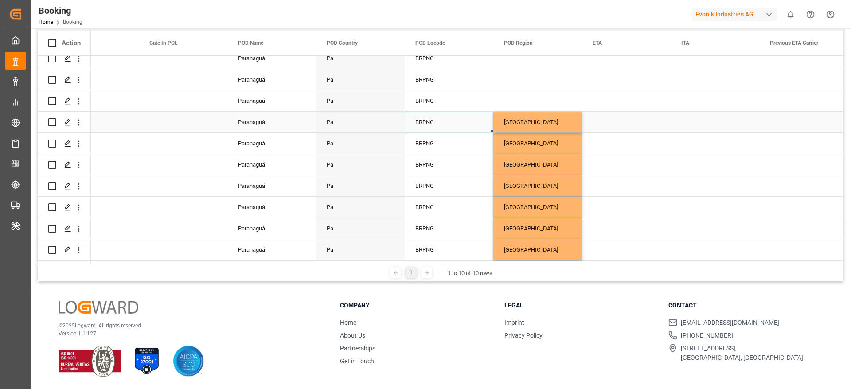
click at [356, 119] on div "Pa" at bounding box center [360, 122] width 89 height 21
click at [481, 128] on div "BRPNG" at bounding box center [449, 122] width 89 height 21
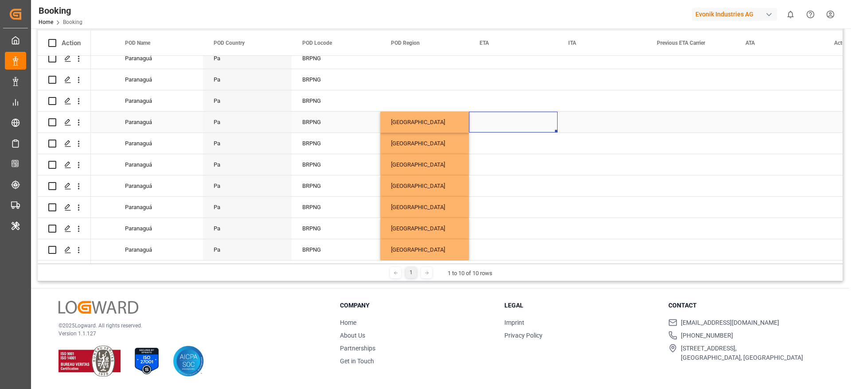
click at [505, 121] on div "Press SPACE to select this row." at bounding box center [513, 122] width 89 height 21
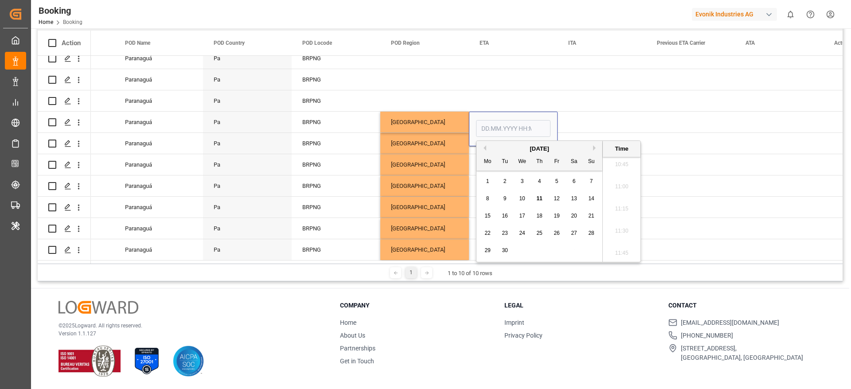
click at [595, 146] on button "Next Month" at bounding box center [595, 147] width 5 height 5
click at [506, 234] on span "21" at bounding box center [505, 233] width 6 height 6
type input "21.10.2025 00:00"
click at [482, 123] on input "21.10.2025 00:00" at bounding box center [513, 128] width 74 height 17
click at [434, 159] on div "South America East Coast" at bounding box center [424, 164] width 89 height 21
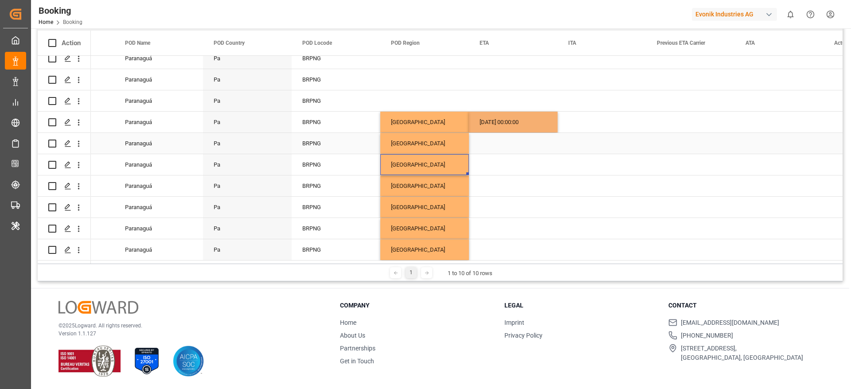
click at [515, 114] on div "21.10.2025 00:00:00" at bounding box center [513, 122] width 89 height 21
drag, startPoint x: 556, startPoint y: 129, endPoint x: 533, endPoint y: 288, distance: 161.2
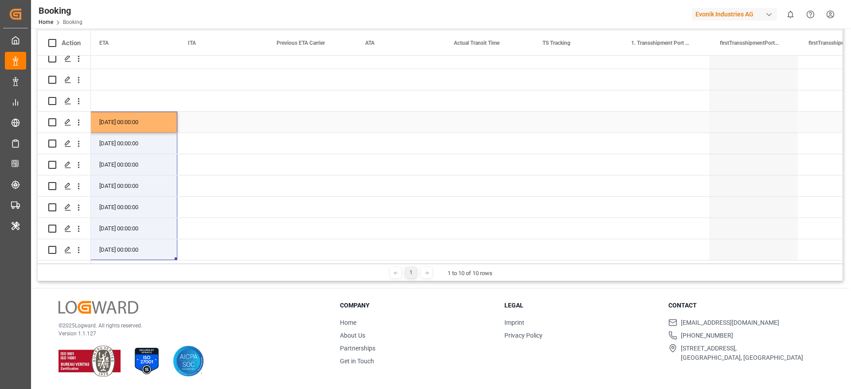
click at [551, 122] on div "Press SPACE to select this row." at bounding box center [576, 122] width 89 height 21
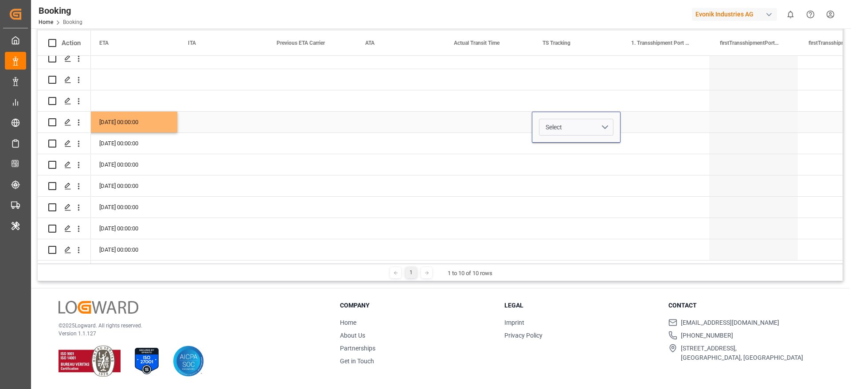
click at [551, 123] on span "Select" at bounding box center [554, 127] width 16 height 9
click at [552, 178] on div "False" at bounding box center [576, 177] width 74 height 27
click at [624, 118] on div "Press SPACE to select this row." at bounding box center [664, 122] width 89 height 21
click at [600, 121] on div "False" at bounding box center [576, 122] width 89 height 21
drag, startPoint x: 618, startPoint y: 128, endPoint x: 613, endPoint y: 308, distance: 180.0
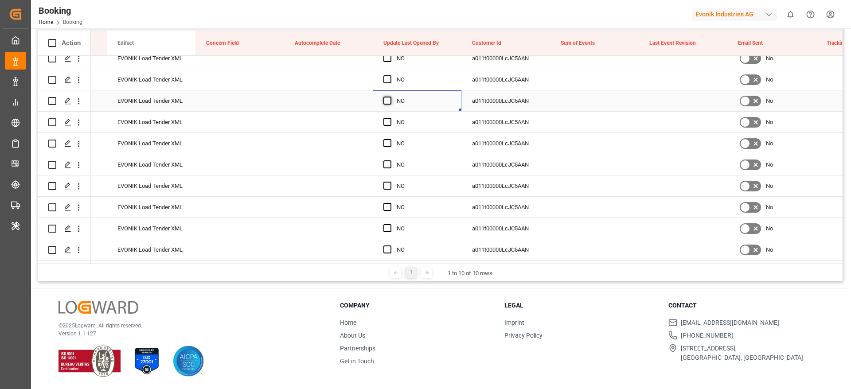
click at [387, 97] on span "Press SPACE to select this row." at bounding box center [387, 101] width 8 height 8
click at [390, 97] on input "Press SPACE to select this row." at bounding box center [390, 97] width 0 height 0
click at [386, 120] on span "Press SPACE to select this row." at bounding box center [387, 122] width 8 height 8
click at [390, 118] on input "Press SPACE to select this row." at bounding box center [390, 118] width 0 height 0
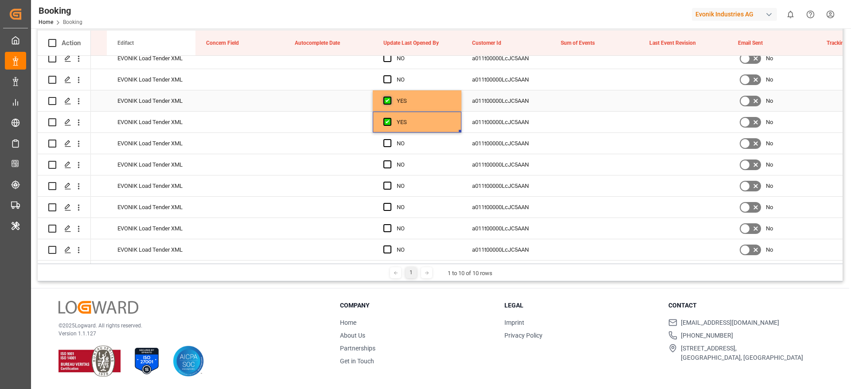
click at [387, 97] on span "Press SPACE to select this row." at bounding box center [387, 101] width 8 height 8
click at [390, 97] on input "Press SPACE to select this row." at bounding box center [390, 97] width 0 height 0
click at [446, 121] on div "YES" at bounding box center [424, 122] width 54 height 20
drag, startPoint x: 459, startPoint y: 145, endPoint x: 456, endPoint y: 262, distance: 116.6
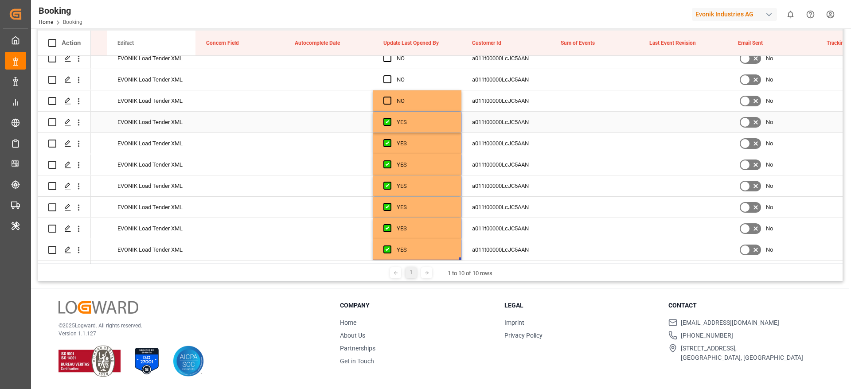
click at [592, 119] on div "Press SPACE to select this row." at bounding box center [594, 122] width 89 height 21
click at [592, 119] on input "Press SPACE to select this row." at bounding box center [594, 127] width 74 height 17
type input "0"
click at [585, 159] on div "Press SPACE to select this row." at bounding box center [594, 164] width 89 height 21
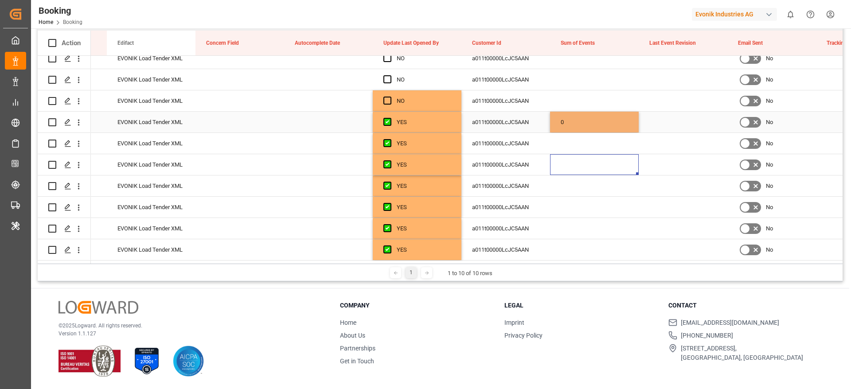
click at [591, 124] on div "0" at bounding box center [594, 122] width 89 height 21
drag, startPoint x: 636, startPoint y: 128, endPoint x: 620, endPoint y: 270, distance: 143.2
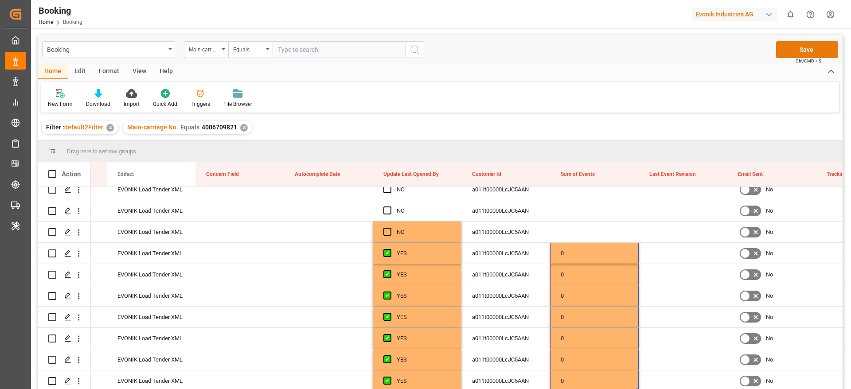
click at [800, 54] on button "Save" at bounding box center [807, 49] width 62 height 17
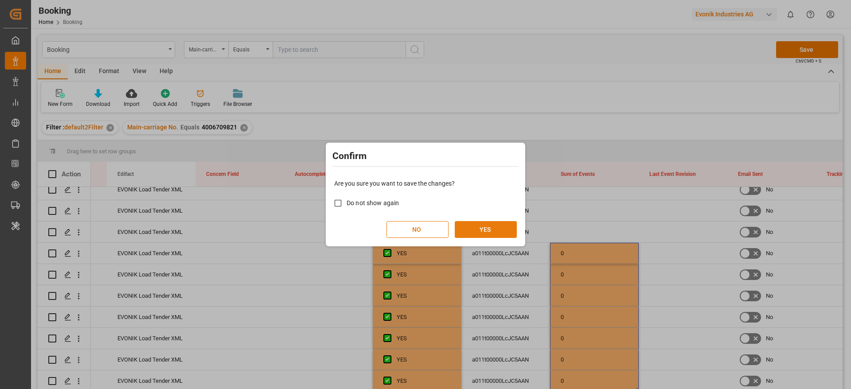
click at [491, 226] on button "YES" at bounding box center [486, 229] width 62 height 17
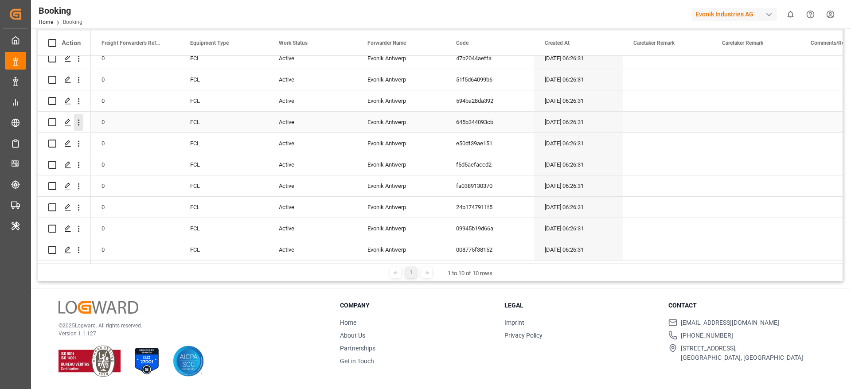
click at [78, 120] on icon "open menu" at bounding box center [78, 122] width 9 height 9
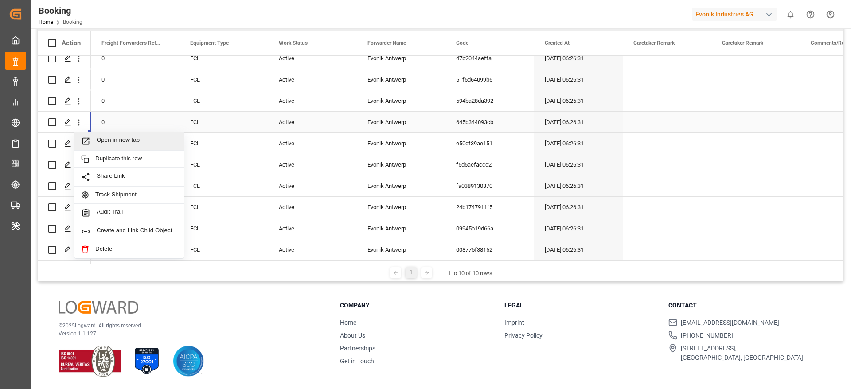
click at [104, 132] on div "Open in new tab" at bounding box center [128, 141] width 109 height 19
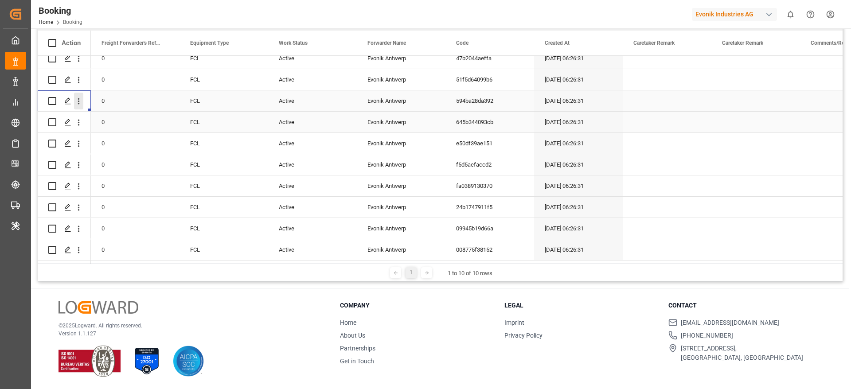
click at [82, 101] on icon "open menu" at bounding box center [78, 101] width 9 height 9
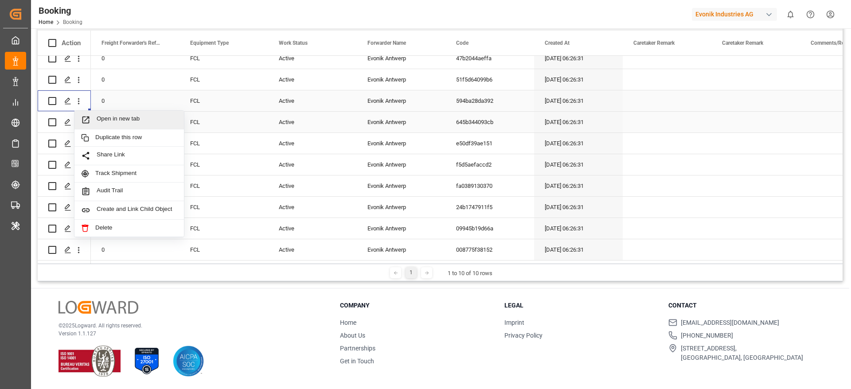
click at [108, 115] on span "Open in new tab" at bounding box center [137, 119] width 81 height 9
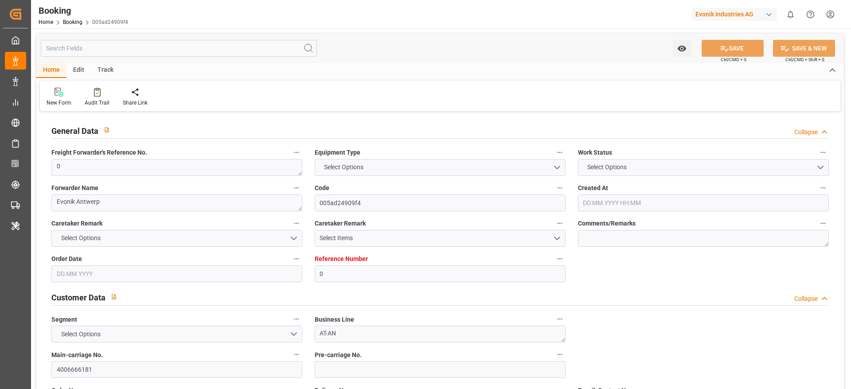
type input "0"
type input "Hapag [PERSON_NAME]"
type input "Hapag Lloyd Aktiengesellschaft"
type input "NLRTM"
type input "Posorja"
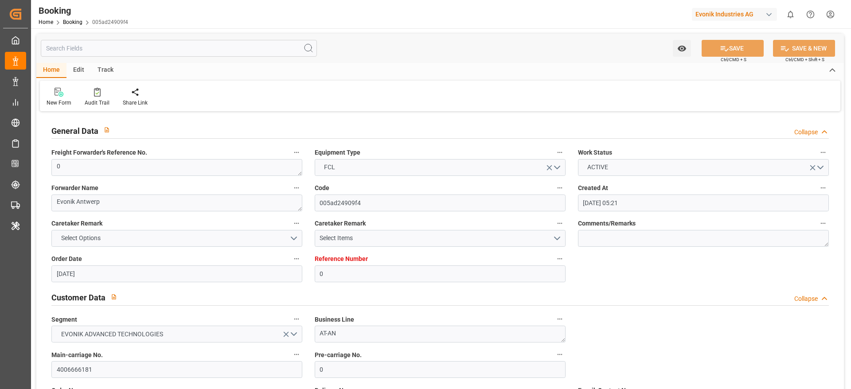
type input "[DATE] 05:21"
type input "[DATE]"
type input "[DATE] 15:38"
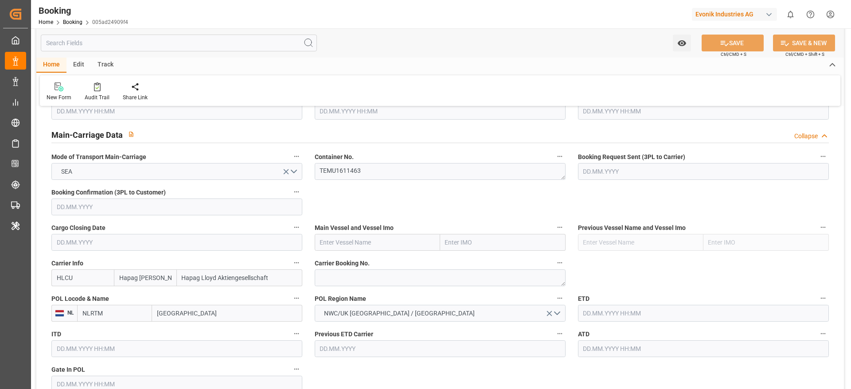
scroll to position [598, 0]
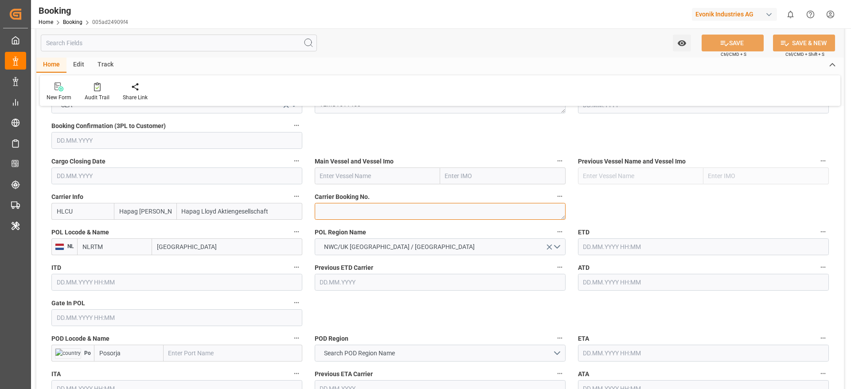
click at [336, 215] on textarea at bounding box center [440, 211] width 251 height 17
paste textarea "19856677"
type textarea "19856677"
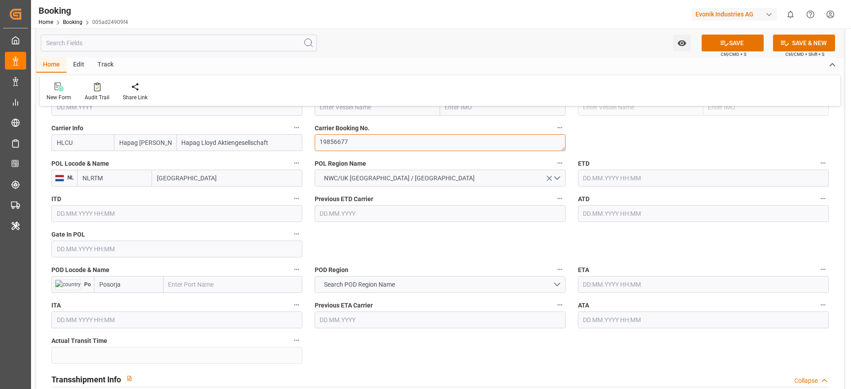
scroll to position [731, 0]
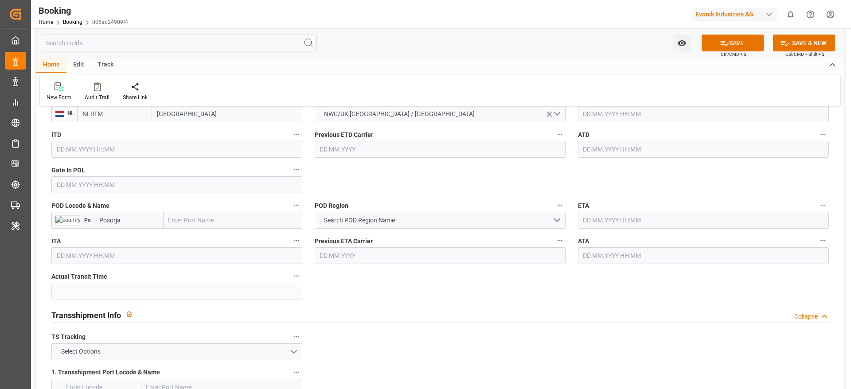
click at [183, 113] on input "Rotterdam" at bounding box center [227, 113] width 150 height 17
type input "ant"
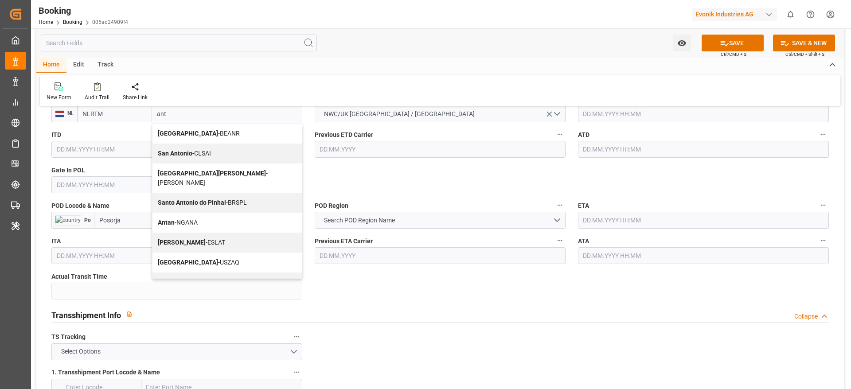
click at [188, 141] on div "Antwerp - BEANR" at bounding box center [226, 134] width 149 height 20
type input "BEANR"
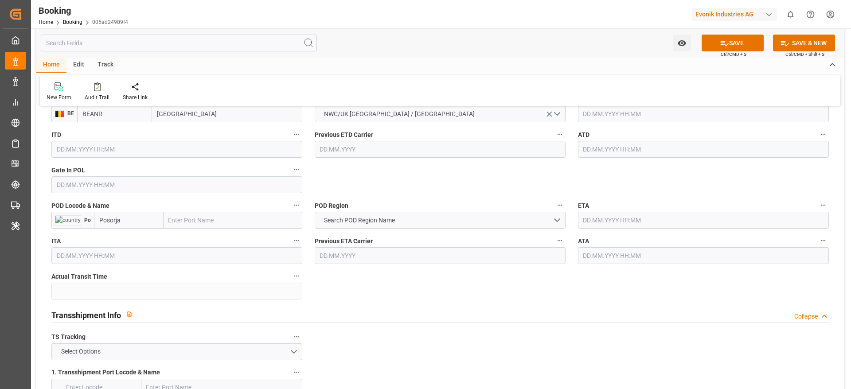
type input "Antwerp"
click at [145, 220] on input "Posorja" at bounding box center [129, 220] width 70 height 17
click at [135, 237] on span "ECPSJ - Posorja" at bounding box center [121, 239] width 42 height 7
type input "ECPSJ"
type input "Posorja"
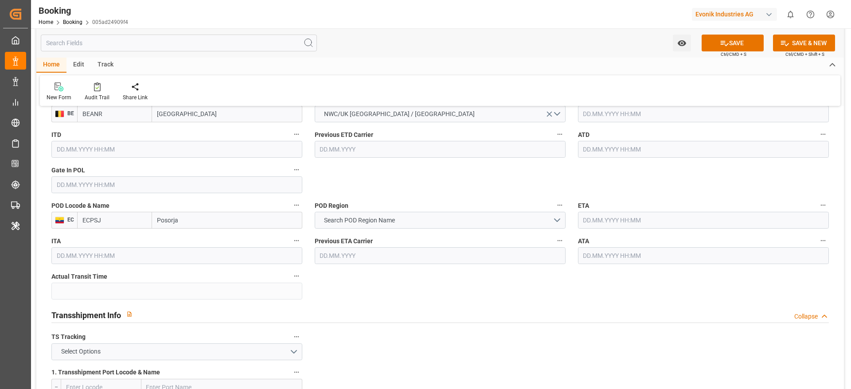
type input "ECPSJ"
click at [186, 220] on input "Posorja" at bounding box center [227, 220] width 150 height 17
click at [190, 238] on span "Posorja - ECPSJ" at bounding box center [179, 239] width 42 height 7
type input "Posorja"
click at [164, 215] on input "Posorja" at bounding box center [227, 220] width 150 height 17
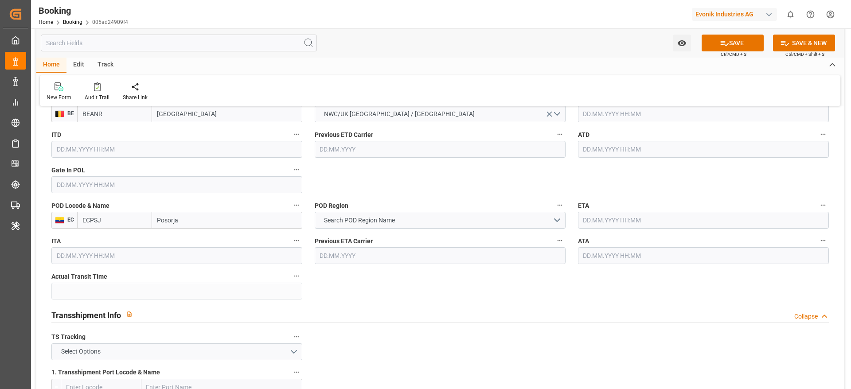
click at [164, 215] on input "Posorja" at bounding box center [227, 220] width 150 height 17
click at [378, 222] on span "Search POD Region Name" at bounding box center [360, 220] width 80 height 9
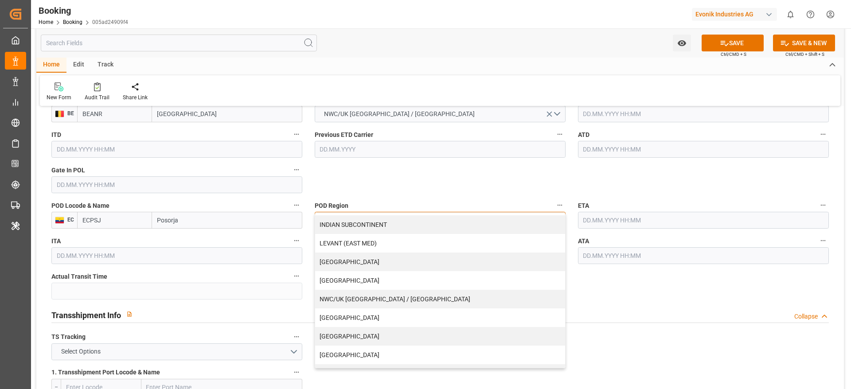
scroll to position [180, 0]
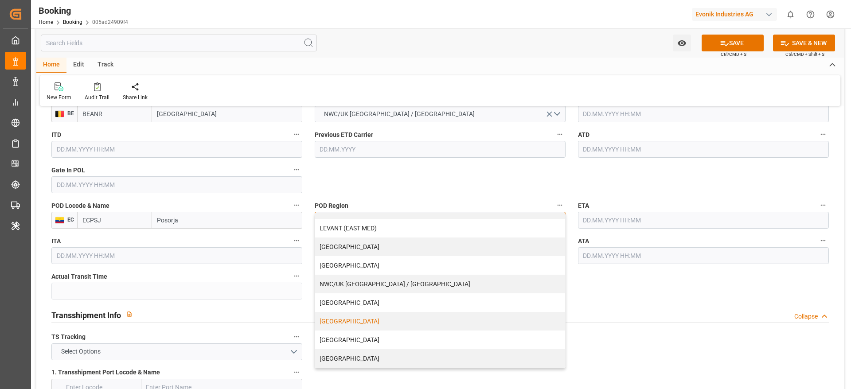
click at [362, 318] on div "[GEOGRAPHIC_DATA]" at bounding box center [440, 321] width 250 height 19
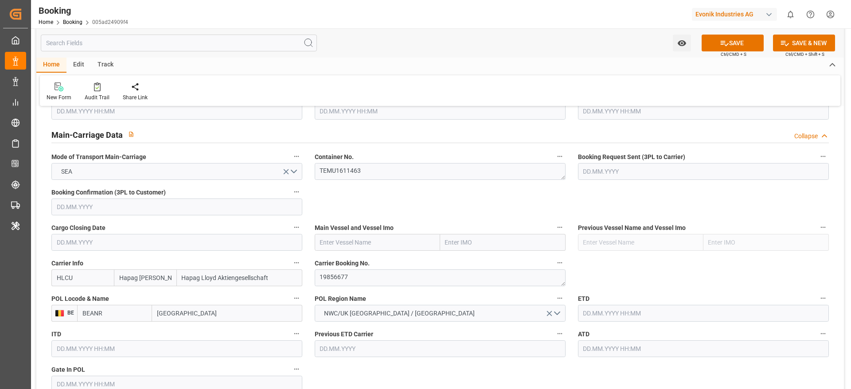
scroll to position [598, 0]
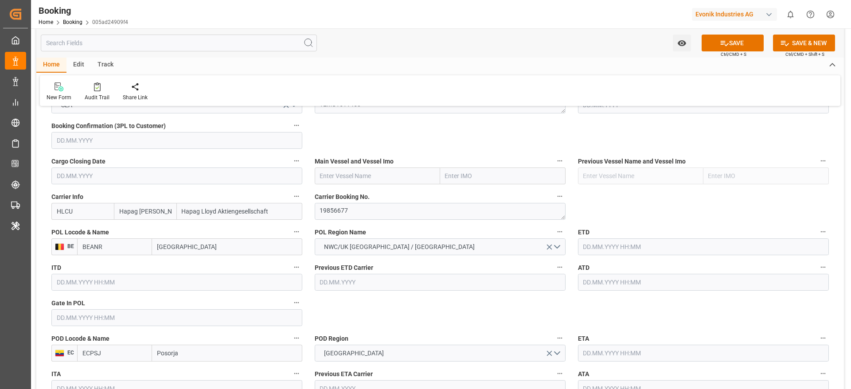
click at [340, 166] on label "Main Vessel and Vessel Imo" at bounding box center [440, 161] width 251 height 12
click at [554, 166] on button "Main Vessel and Vessel Imo" at bounding box center [560, 161] width 12 height 12
click at [336, 175] on div at bounding box center [425, 194] width 851 height 389
click at [338, 179] on input "text" at bounding box center [377, 176] width 125 height 17
paste input "CMA CGM JACQUES JOSEPH"
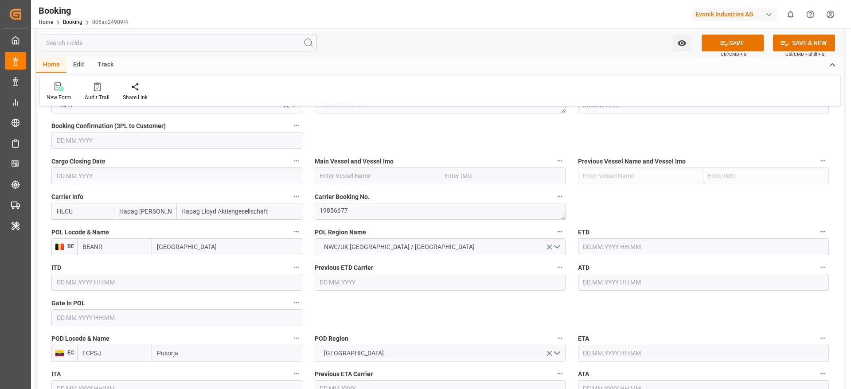
type input "CMA CGM JACQUES JOSEPH"
click at [391, 193] on b "CMA CGM JACQUES JOSEPH" at bounding box center [359, 195] width 78 height 7
type input "9729104"
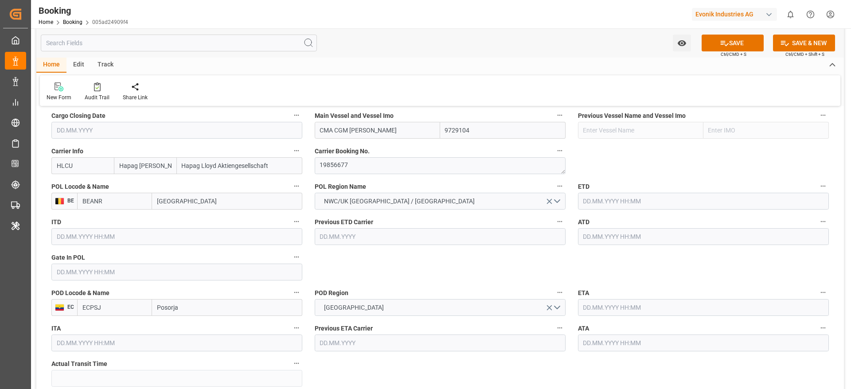
scroll to position [665, 0]
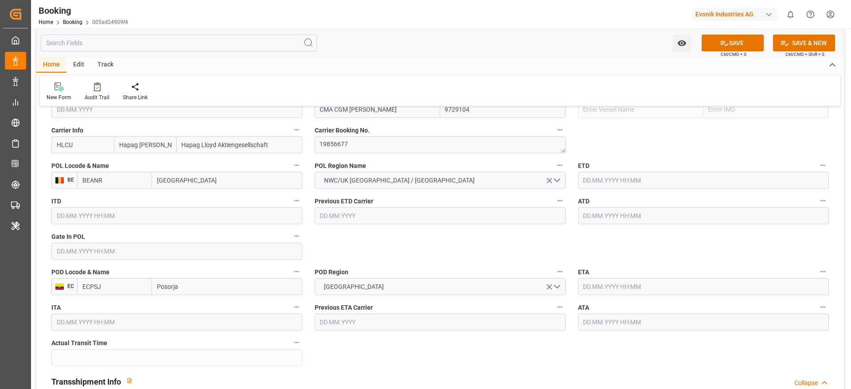
type input "CMA CGM JACQUES JOSEPH"
click at [105, 253] on input "text" at bounding box center [176, 251] width 251 height 17
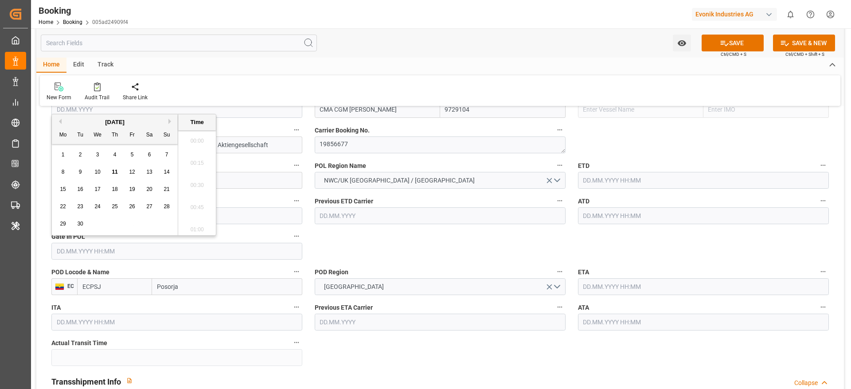
scroll to position [912, 0]
click at [58, 122] on button "Previous Month" at bounding box center [58, 121] width 5 height 5
click at [118, 175] on div "7" at bounding box center [114, 172] width 11 height 11
type input "07.08.2025 00:00"
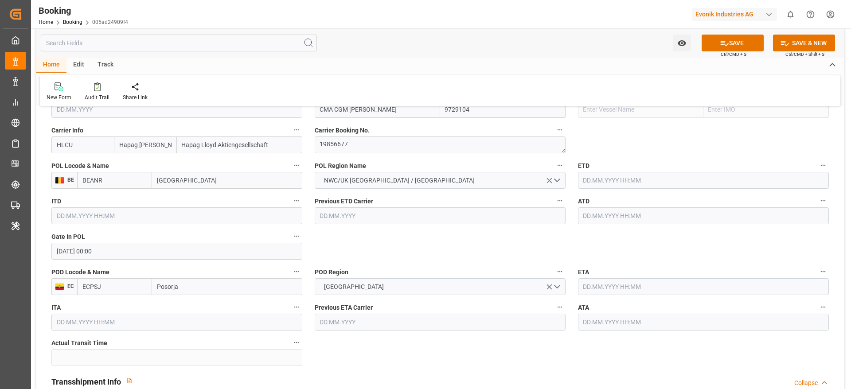
click at [592, 183] on input "text" at bounding box center [703, 180] width 251 height 17
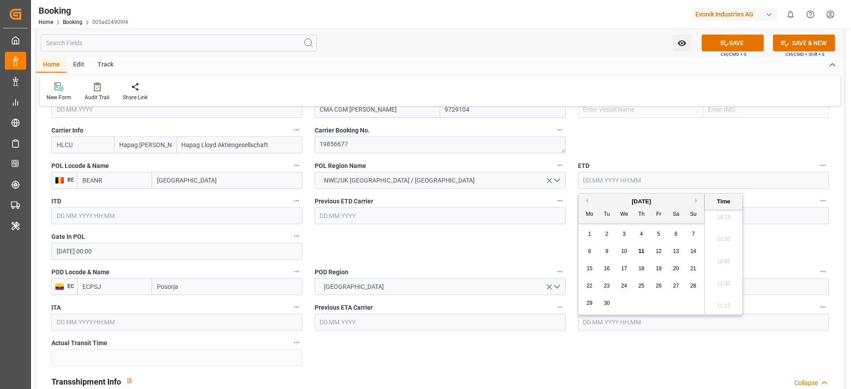
click at [588, 198] on div "[DATE]" at bounding box center [641, 201] width 126 height 9
click at [585, 199] on button "Previous Month" at bounding box center [585, 200] width 5 height 5
click at [655, 270] on span "15" at bounding box center [658, 268] width 6 height 6
type input "[DATE] 00:00"
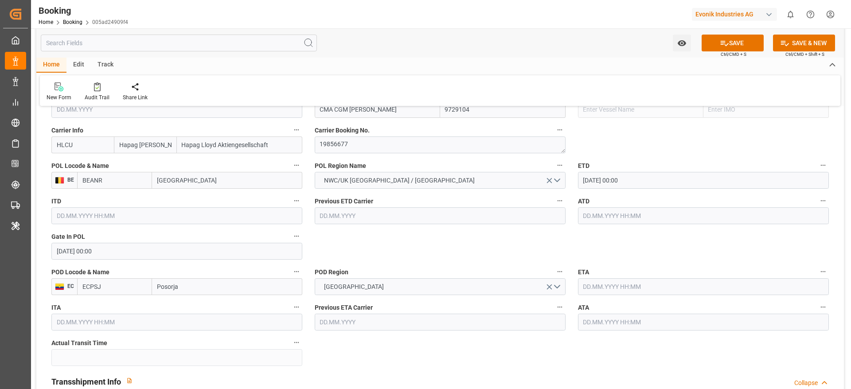
click at [608, 218] on input "text" at bounding box center [703, 215] width 251 height 17
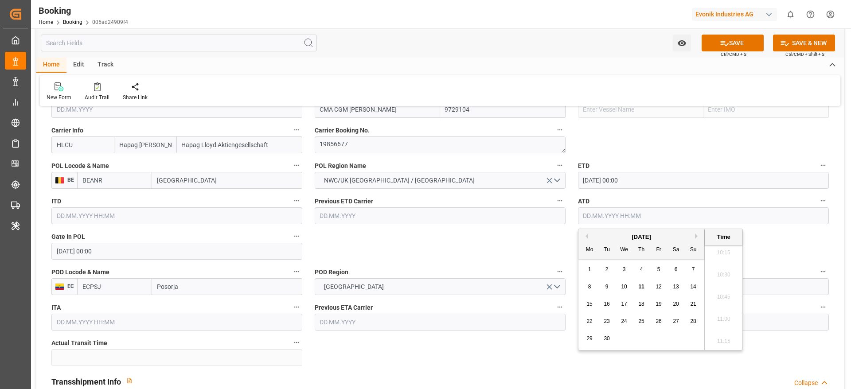
click at [585, 236] on button "Previous Month" at bounding box center [585, 236] width 5 height 5
click at [662, 300] on div "15" at bounding box center [658, 304] width 11 height 11
type input "[DATE] 00:00"
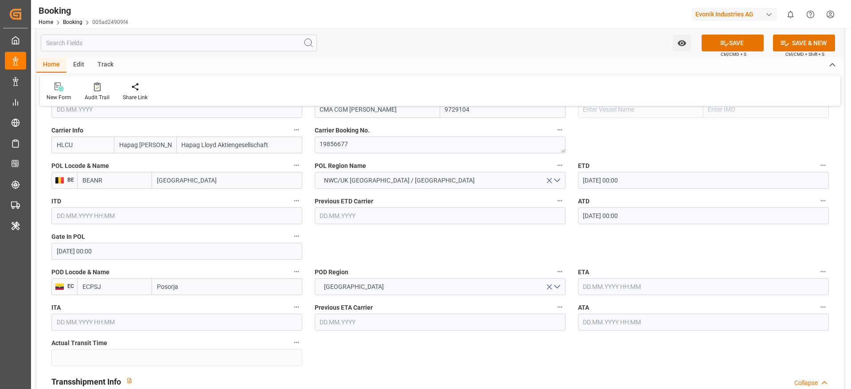
click at [595, 292] on input "text" at bounding box center [703, 286] width 251 height 17
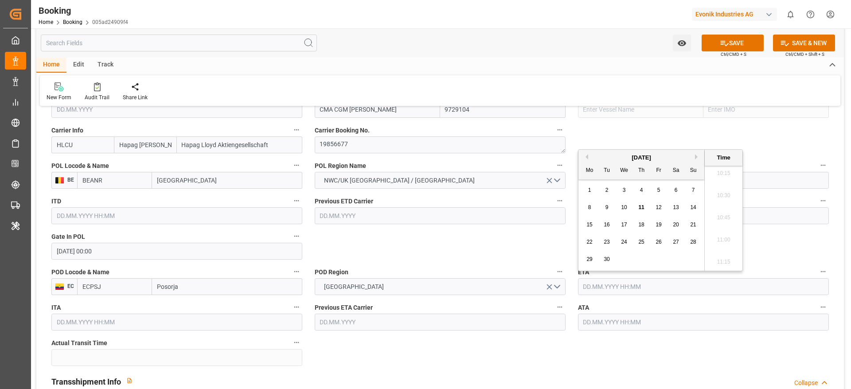
click at [654, 193] on div "5" at bounding box center [658, 190] width 11 height 11
type input "05.09.2025 00:00"
click at [596, 328] on input "text" at bounding box center [703, 322] width 251 height 17
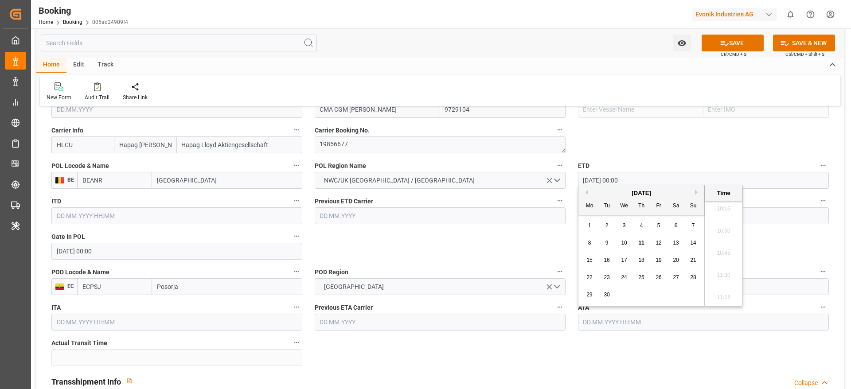
click at [663, 231] on div "5" at bounding box center [658, 226] width 11 height 11
click at [609, 246] on div "9" at bounding box center [606, 243] width 11 height 11
type input "[DATE] 00:00"
click at [599, 333] on div "ATA 09.09.2025 00:00" at bounding box center [703, 315] width 263 height 35
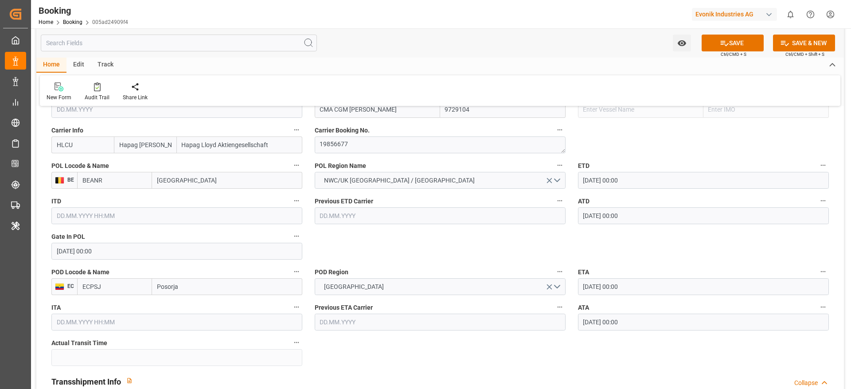
click at [599, 324] on input "[DATE] 00:00" at bounding box center [703, 322] width 251 height 17
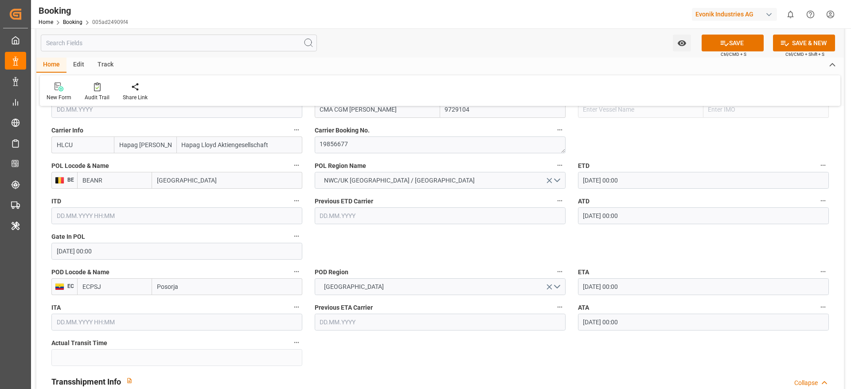
click at [600, 285] on input "05.09.2025 00:00" at bounding box center [703, 286] width 251 height 17
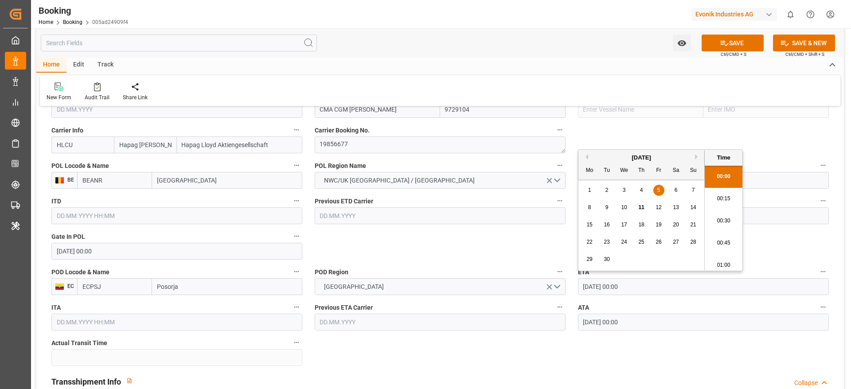
click at [608, 210] on span "9" at bounding box center [606, 207] width 3 height 6
type input "[DATE] 00:00"
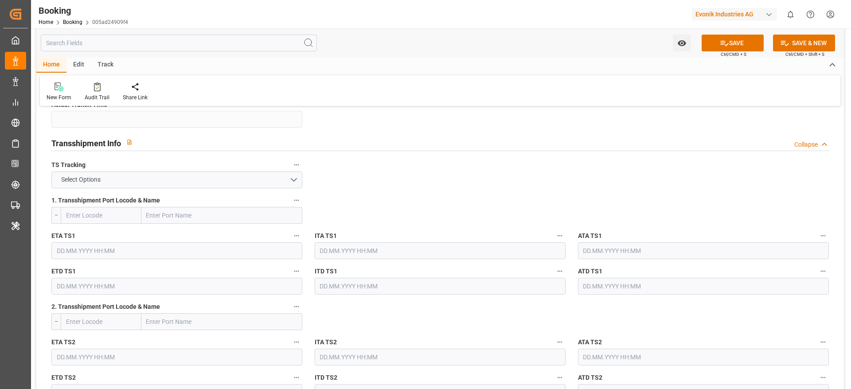
scroll to position [931, 0]
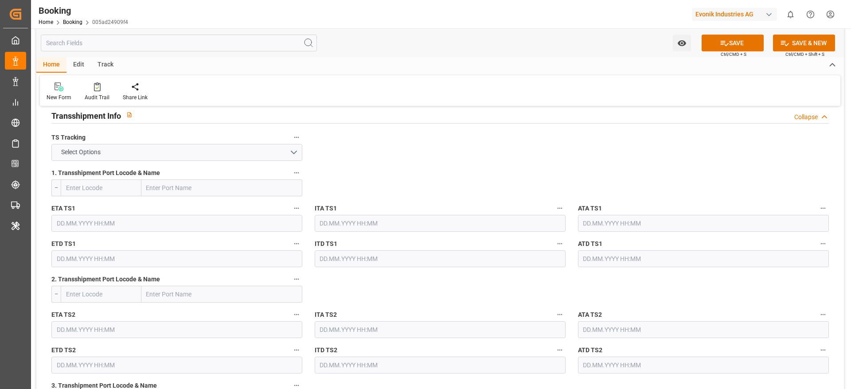
click at [233, 172] on label "1. Transshipment Port Locode & Name" at bounding box center [176, 173] width 251 height 12
click at [291, 172] on button "1. Transshipment Port Locode & Name" at bounding box center [297, 173] width 12 height 12
click at [225, 148] on div at bounding box center [425, 194] width 851 height 389
click at [201, 156] on button "Select Options" at bounding box center [176, 152] width 251 height 17
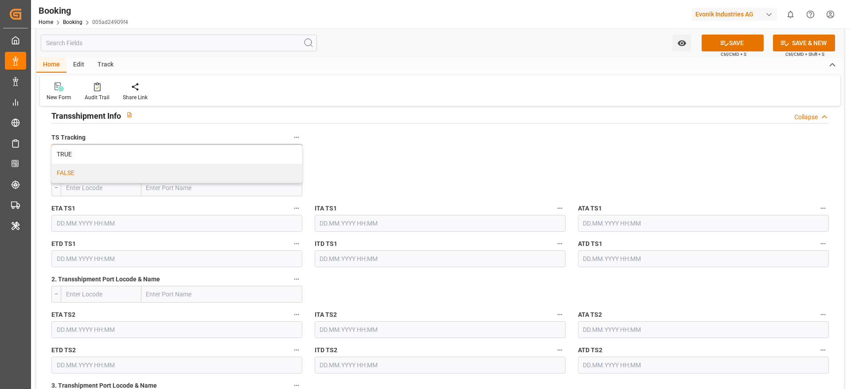
click at [185, 174] on div "FALSE" at bounding box center [177, 173] width 250 height 19
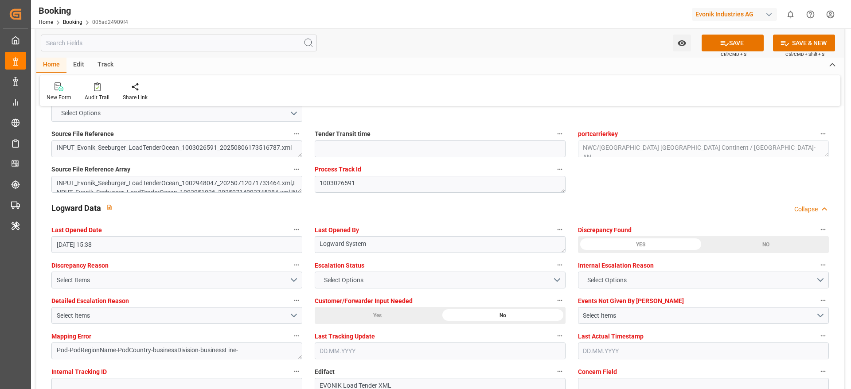
scroll to position [1662, 0]
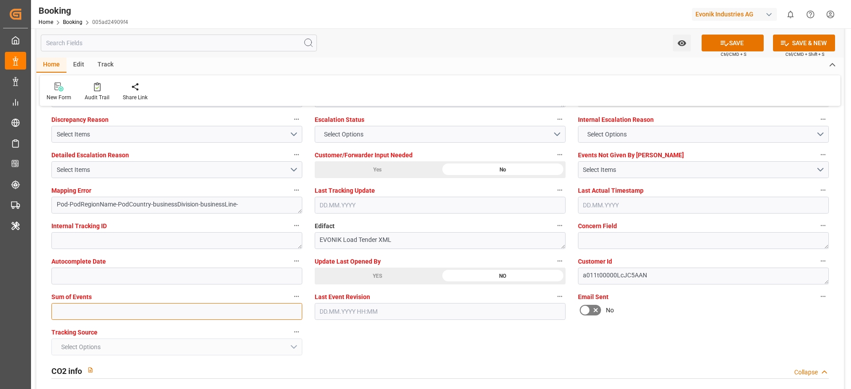
click at [74, 317] on input "text" at bounding box center [176, 311] width 251 height 17
type input "0"
click at [715, 47] on button "SAVE" at bounding box center [733, 43] width 62 height 17
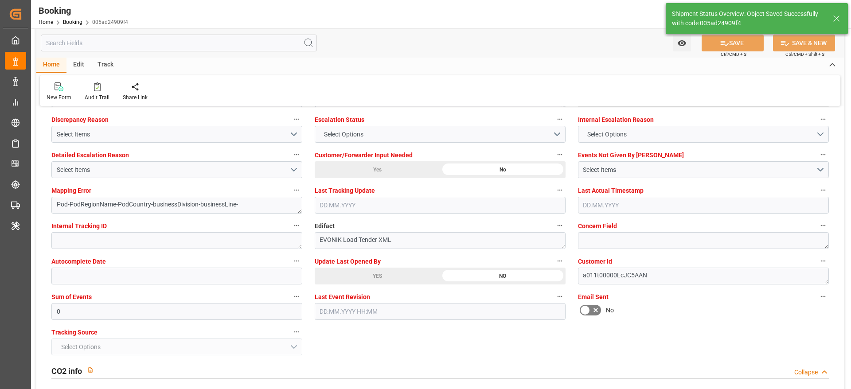
type textarea "NWC/[GEOGRAPHIC_DATA] [GEOGRAPHIC_DATA] Continent / [GEOGRAPHIC_DATA]-AN"
type textarea "[PERSON_NAME]"
type textarea "Pod-businessDivision-businessLine-"
type input "25"
type input "[DATE] 00:00"
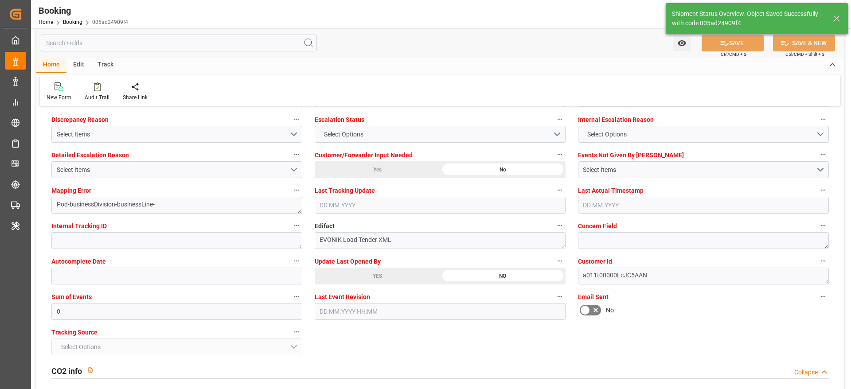
type input "[DATE] 00:00"
type input "11.09.2025 05:27"
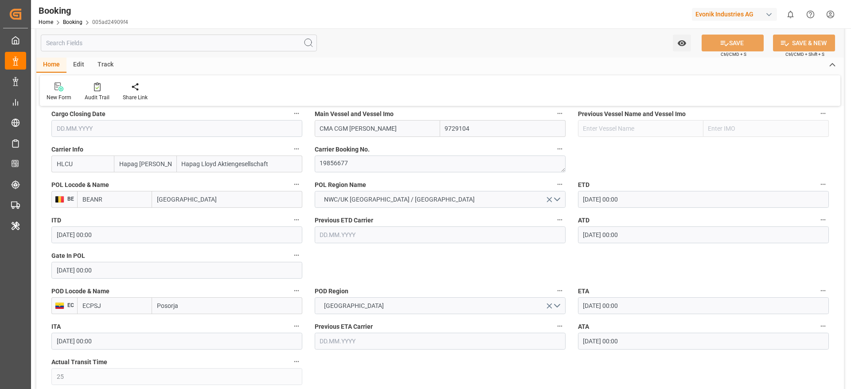
scroll to position [665, 0]
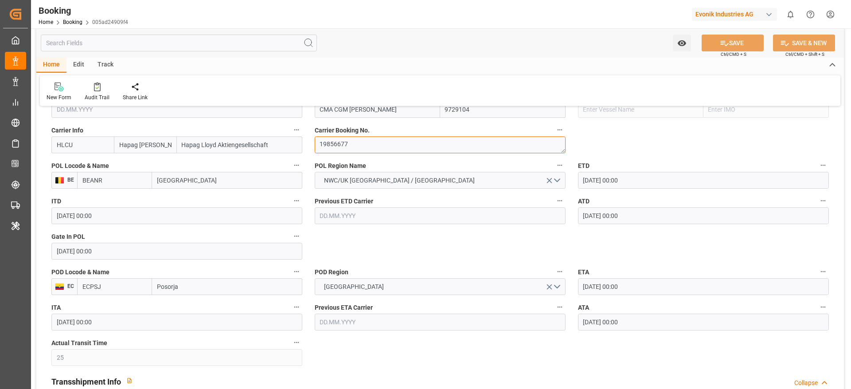
click at [332, 139] on textarea "19856677" at bounding box center [440, 144] width 251 height 17
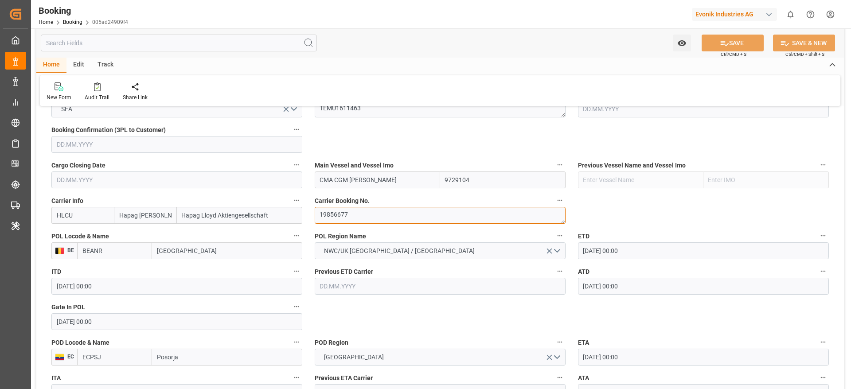
scroll to position [532, 0]
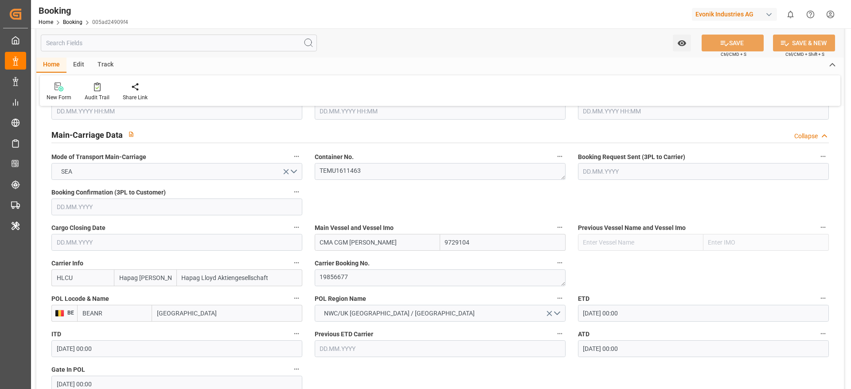
drag, startPoint x: 321, startPoint y: 242, endPoint x: 406, endPoint y: 242, distance: 85.5
click at [406, 242] on input "CMA CGM [PERSON_NAME]" at bounding box center [377, 242] width 125 height 17
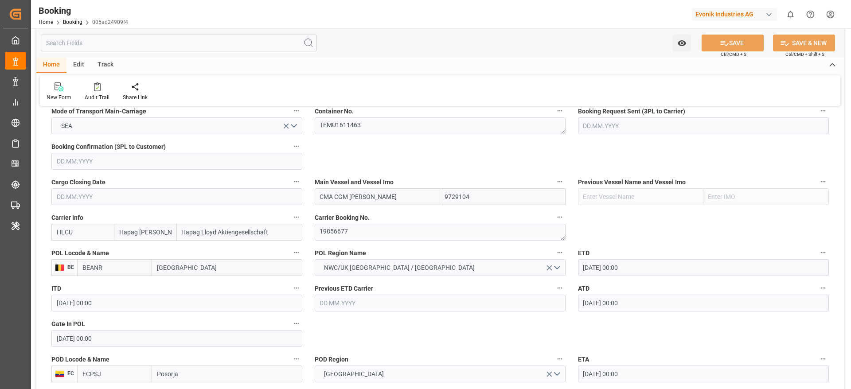
scroll to position [598, 0]
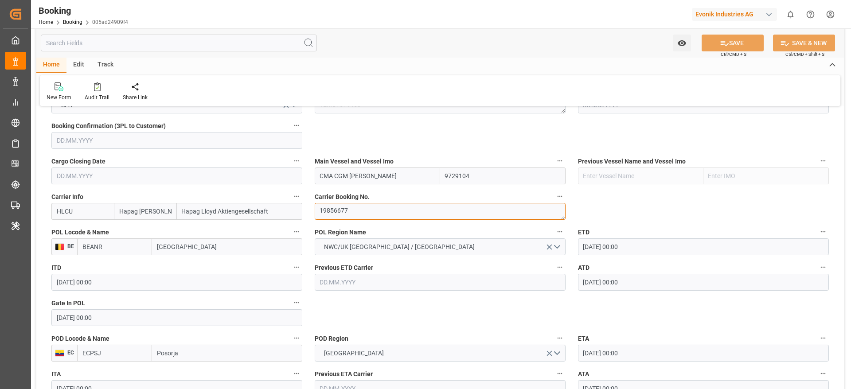
click at [331, 214] on textarea "19856677" at bounding box center [440, 211] width 251 height 17
drag, startPoint x: 320, startPoint y: 182, endPoint x: 406, endPoint y: 175, distance: 86.2
click at [406, 175] on input "CMA CGM [PERSON_NAME]" at bounding box center [377, 176] width 125 height 17
click at [335, 180] on input "CMA CGM [PERSON_NAME]" at bounding box center [377, 176] width 125 height 17
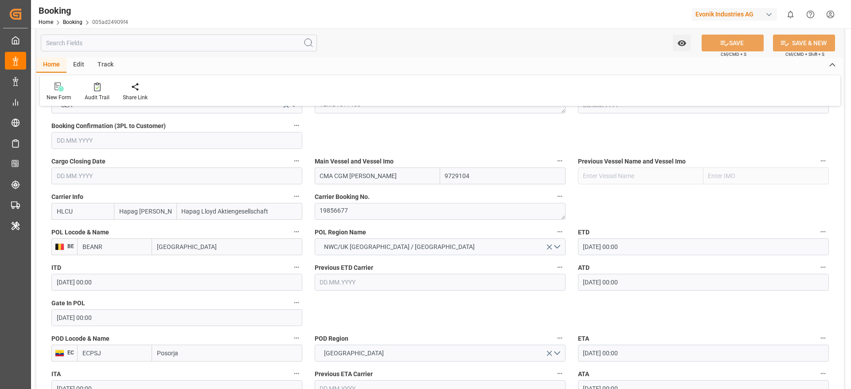
drag, startPoint x: 321, startPoint y: 178, endPoint x: 410, endPoint y: 175, distance: 89.1
click at [410, 175] on input "CMA CGM [PERSON_NAME]" at bounding box center [377, 176] width 125 height 17
click at [337, 214] on textarea "19856677" at bounding box center [440, 211] width 251 height 17
click at [355, 209] on textarea "19856677" at bounding box center [440, 211] width 251 height 17
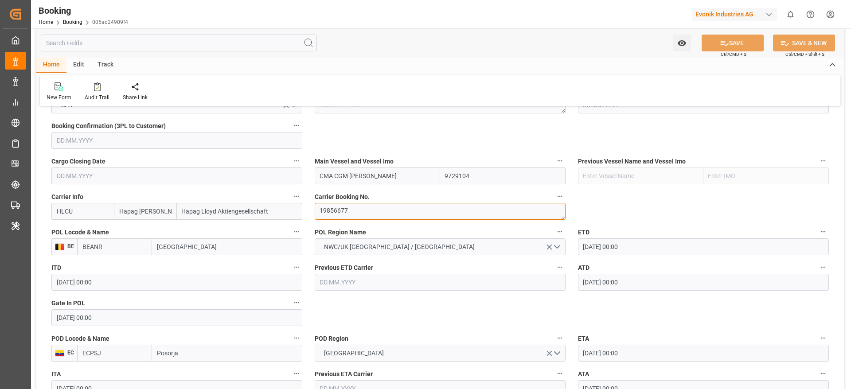
click at [355, 209] on textarea "19856677" at bounding box center [440, 211] width 251 height 17
click at [348, 218] on textarea "19856677" at bounding box center [440, 211] width 251 height 17
click at [347, 210] on textarea "19856677" at bounding box center [440, 211] width 251 height 17
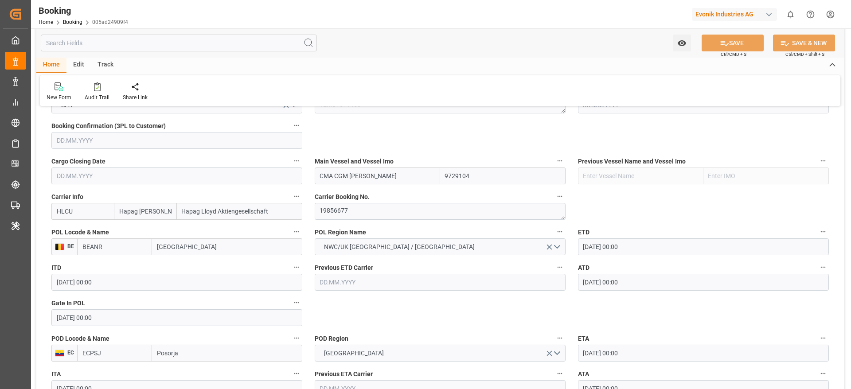
drag, startPoint x: 321, startPoint y: 174, endPoint x: 415, endPoint y: 172, distance: 93.5
click at [415, 172] on input "CMA CGM [PERSON_NAME]" at bounding box center [377, 176] width 125 height 17
click at [325, 210] on textarea "19856677" at bounding box center [440, 211] width 251 height 17
drag, startPoint x: 320, startPoint y: 181, endPoint x: 424, endPoint y: 177, distance: 103.4
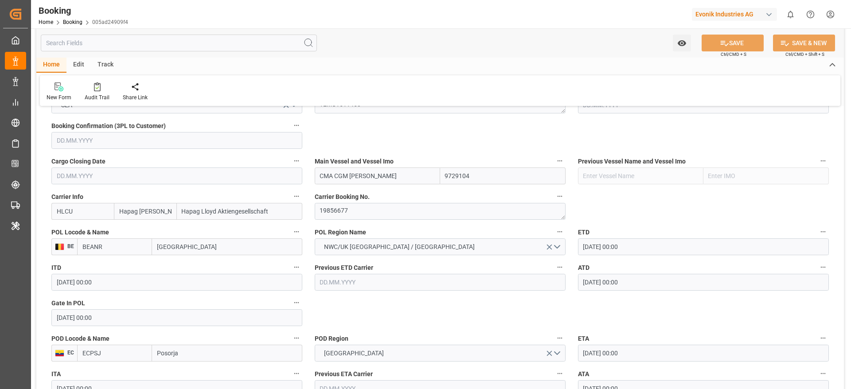
click at [424, 177] on input "CMA CGM [PERSON_NAME]" at bounding box center [377, 176] width 125 height 17
click at [343, 214] on textarea "19856677" at bounding box center [440, 211] width 251 height 17
drag, startPoint x: 320, startPoint y: 177, endPoint x: 404, endPoint y: 175, distance: 84.2
click at [404, 175] on input "CMA CGM [PERSON_NAME]" at bounding box center [377, 176] width 125 height 17
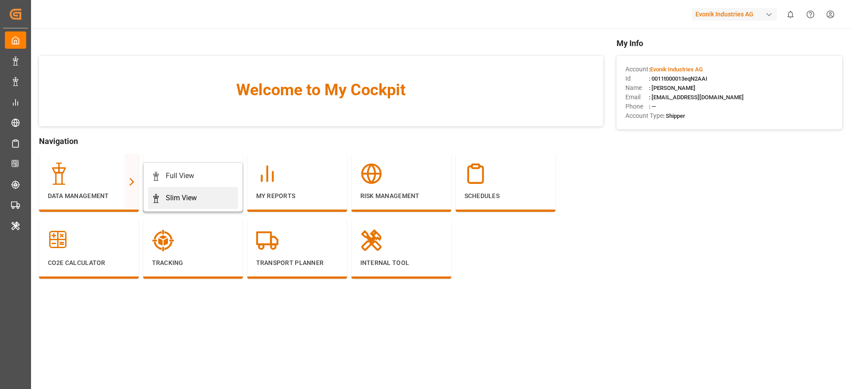
click at [163, 196] on div "Slim View" at bounding box center [193, 198] width 83 height 11
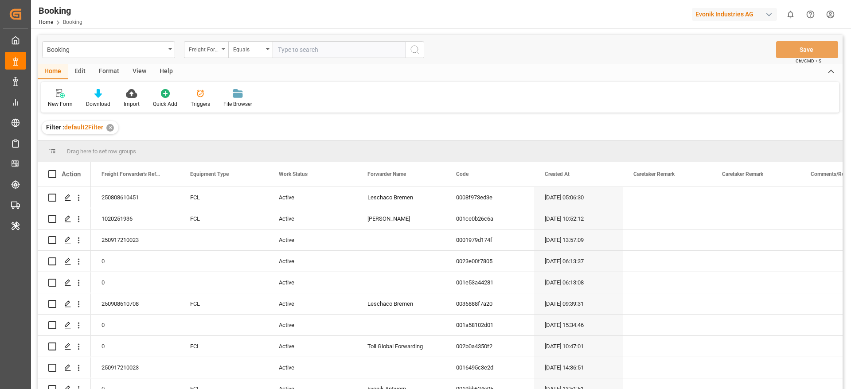
click at [214, 47] on div "Freight Forwarder's Reference No." at bounding box center [204, 48] width 30 height 10
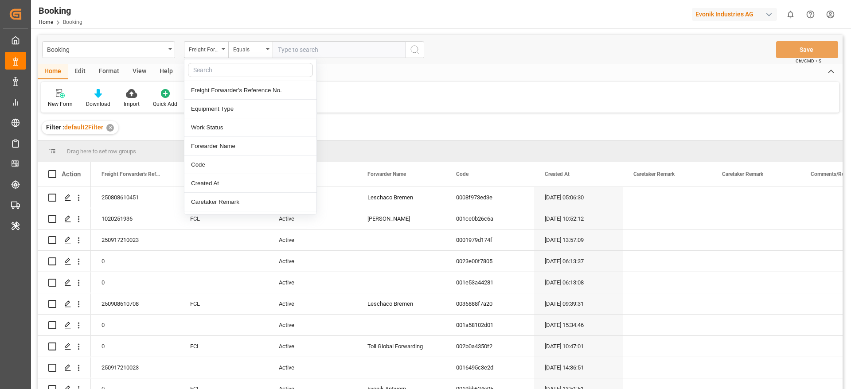
click at [210, 67] on input "text" at bounding box center [250, 70] width 125 height 14
type input "pod"
click at [214, 89] on div "POD Name" at bounding box center [250, 90] width 132 height 19
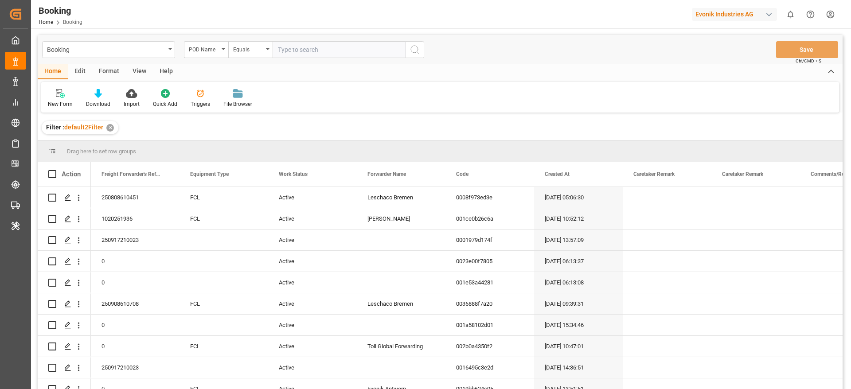
click at [306, 54] on input "text" at bounding box center [339, 49] width 133 height 17
paste input "Posorja"
type input "Posorja"
click at [409, 55] on button "search button" at bounding box center [414, 49] width 19 height 17
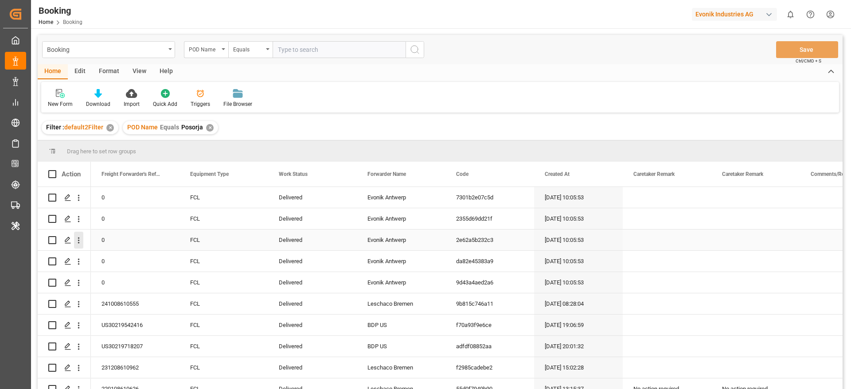
click at [76, 240] on icon "open menu" at bounding box center [78, 240] width 9 height 9
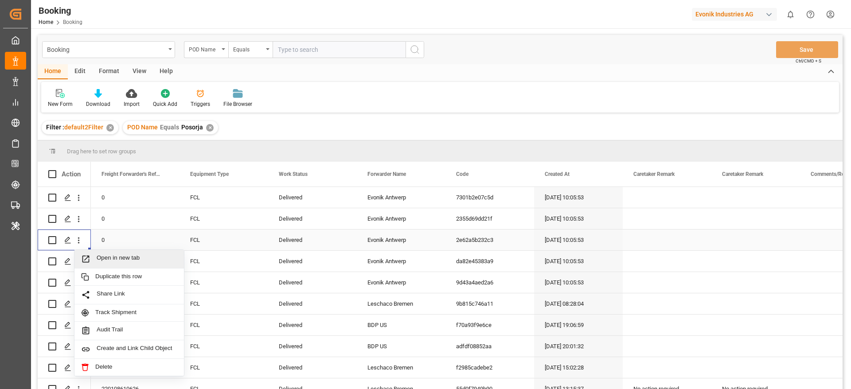
click at [104, 257] on span "Open in new tab" at bounding box center [137, 258] width 81 height 9
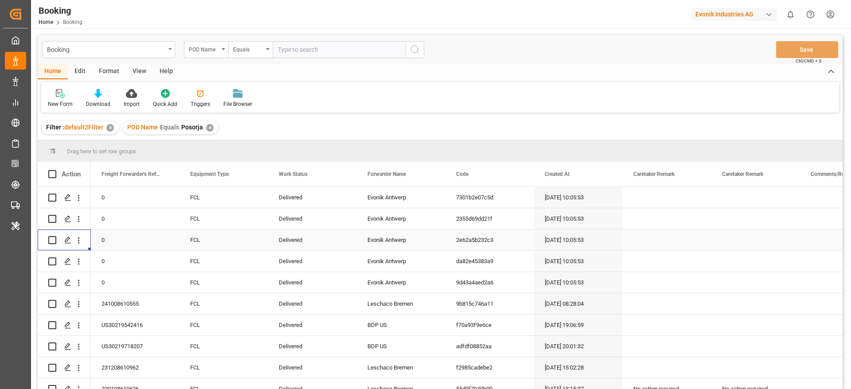
click at [286, 61] on div "Booking POD Name Equals Save Ctrl/CMD + S" at bounding box center [440, 49] width 805 height 29
click at [285, 49] on input "text" at bounding box center [339, 49] width 133 height 17
paste input "Paranaguá"
type input "Paranaguá"
click at [206, 127] on div "✕" at bounding box center [210, 128] width 8 height 8
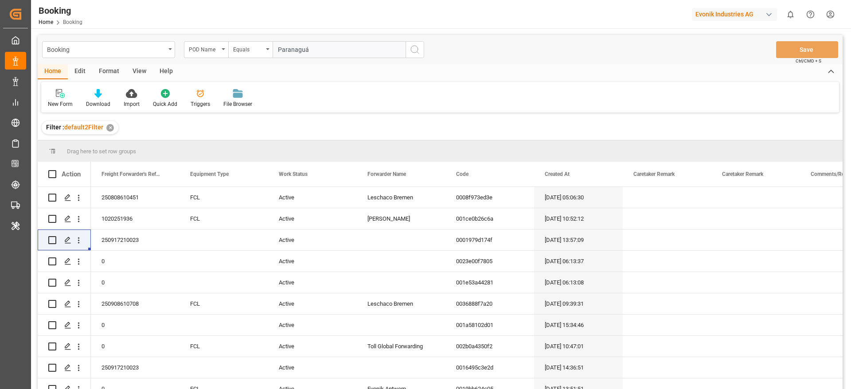
click at [409, 55] on button "search button" at bounding box center [414, 49] width 19 height 17
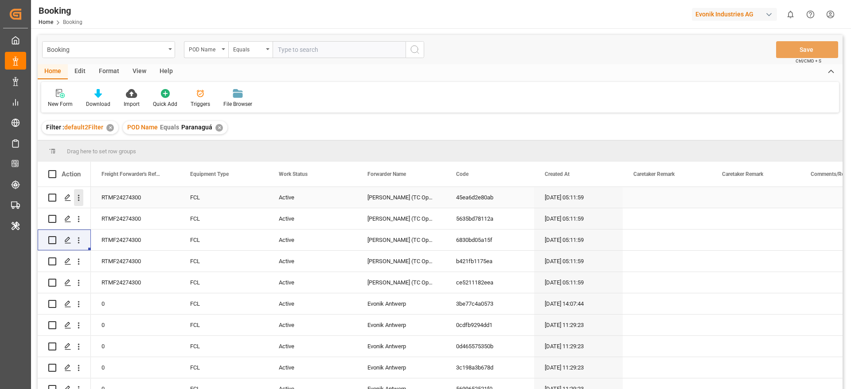
click at [78, 202] on icon "open menu" at bounding box center [78, 197] width 9 height 9
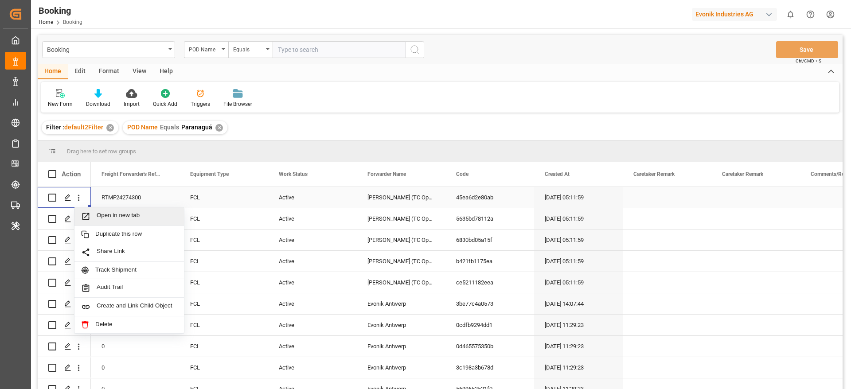
click at [108, 210] on div "Open in new tab" at bounding box center [128, 216] width 109 height 19
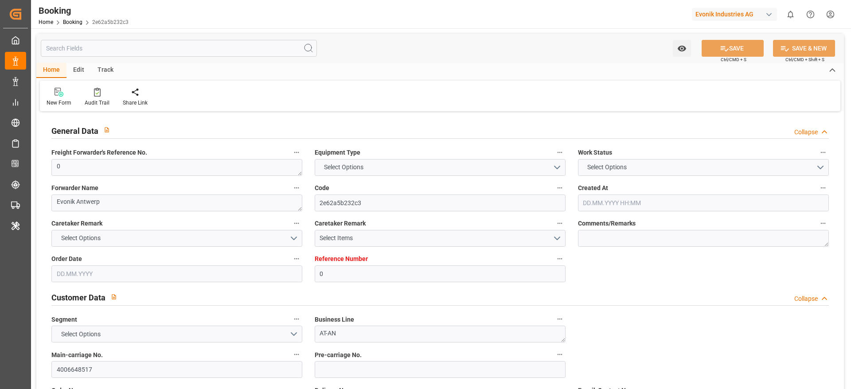
type input "0"
type input "9777618"
type input "Hapag [PERSON_NAME]"
type input "Hapag Lloyd Aktiengesellschaft"
type input "BEANR"
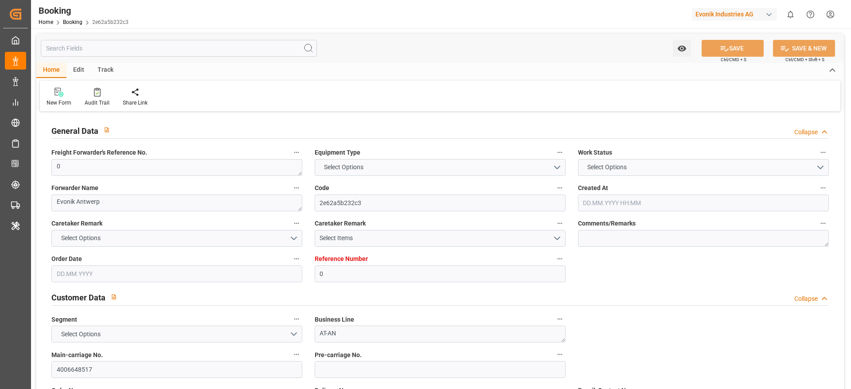
type input "ECPSJ"
type input "25"
type input "0"
type input "BEANR"
type input "ECPSJ"
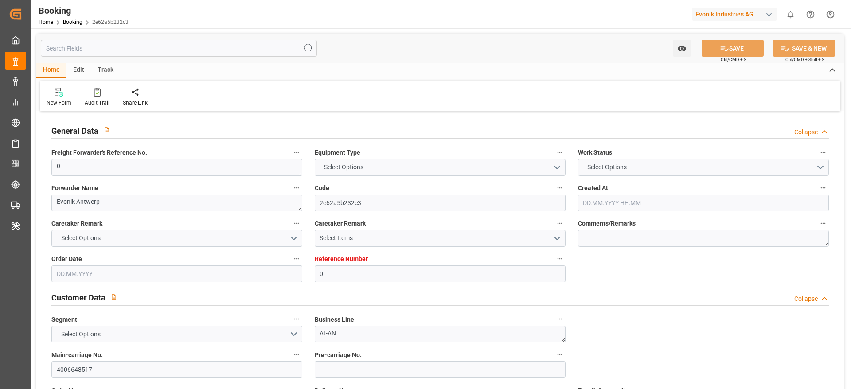
type input "9777618"
type input "[DATE] 10:05"
type input "[DATE]"
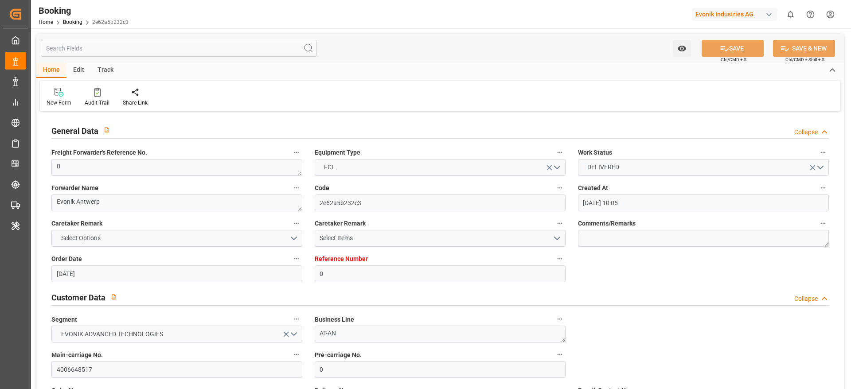
type input "[DATE] 00:00"
type input "[DATE] 04:54"
type input "[DATE] 10:46"
type input "[DATE] 06:00"
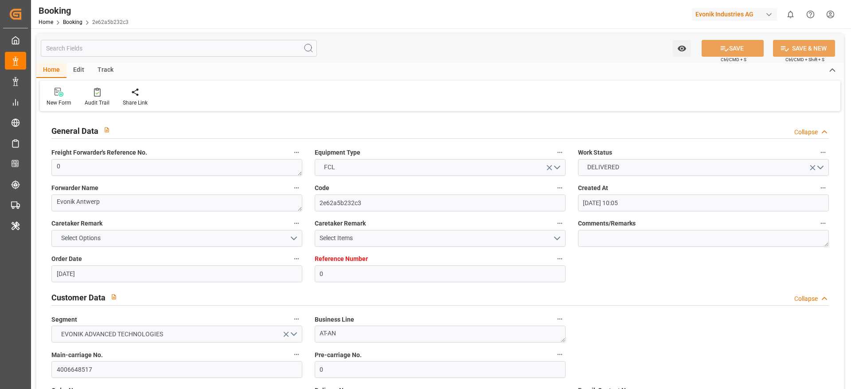
type input "[DATE] 00:00"
type input "[DATE] 10:48"
type input "[DATE] 07:29"
type input "[DATE] 15:07"
type input "[DATE] 12:51"
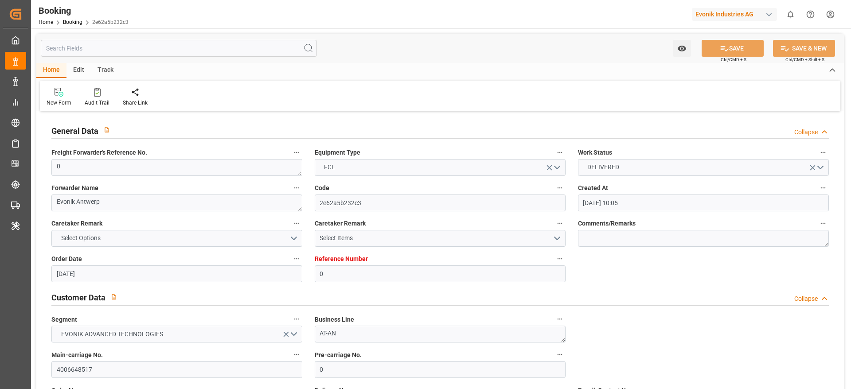
type input "[DATE]"
type input "[DATE] 12:58"
type input "[DATE] 04:22"
type input "[DATE] 05:33"
type input "[DATE] 06:00"
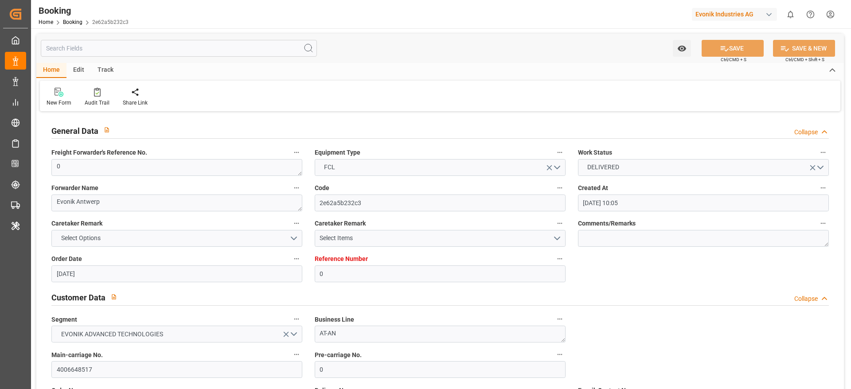
type input "[DATE] 10:41"
type input "[DATE] 13:39"
type input "[DATE] 20:07"
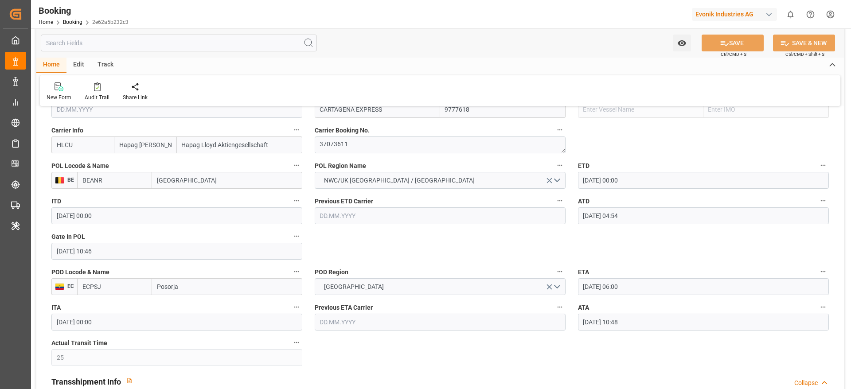
scroll to position [731, 0]
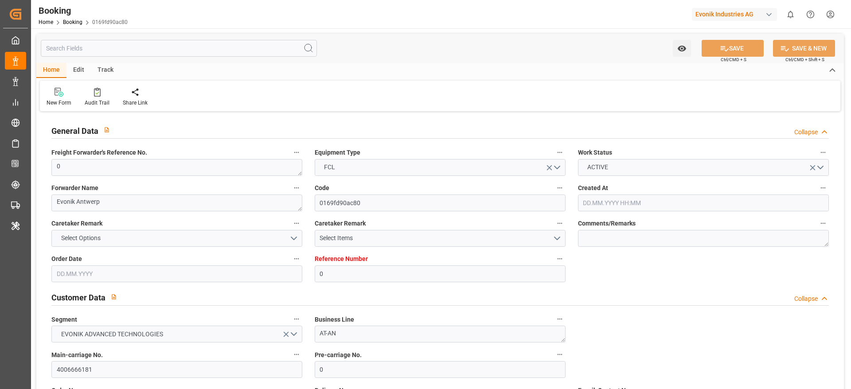
type input "0"
type input "Hapag [PERSON_NAME]"
type input "Hapag Lloyd Aktiengesellschaft"
type input "NLRTM"
type input "Posorja"
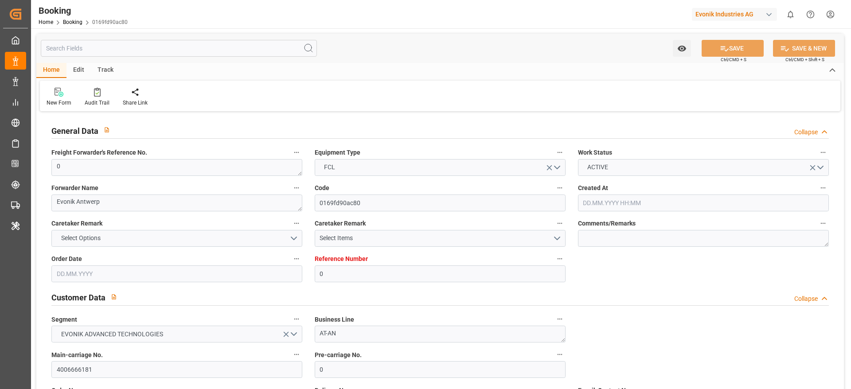
type input "[DATE] 05:21"
type input "[DATE]"
type input "[DATE] 15:38"
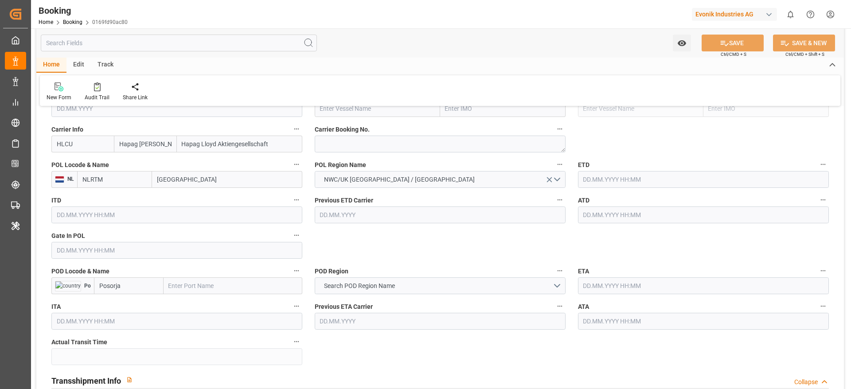
scroll to position [665, 0]
click at [129, 286] on input "Posorja" at bounding box center [129, 286] width 70 height 17
click at [129, 308] on span "ECPSJ - Posorja" at bounding box center [121, 306] width 42 height 7
type input "ECPSJ"
type input "Posorja"
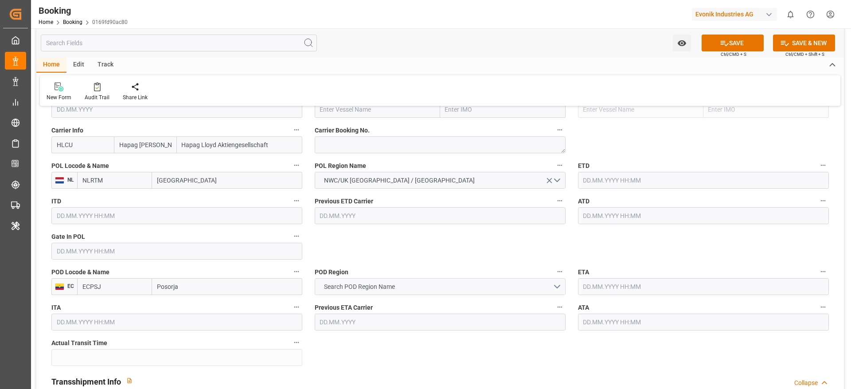
type input "ECPSJ"
click at [357, 285] on span "Search POD Region Name" at bounding box center [360, 286] width 80 height 9
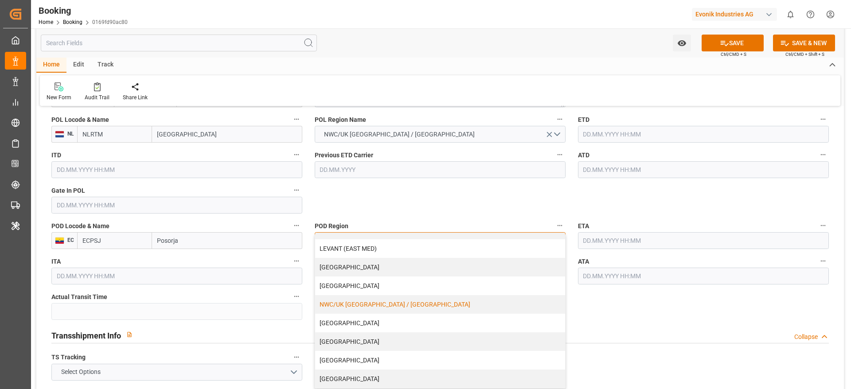
scroll to position [731, 0]
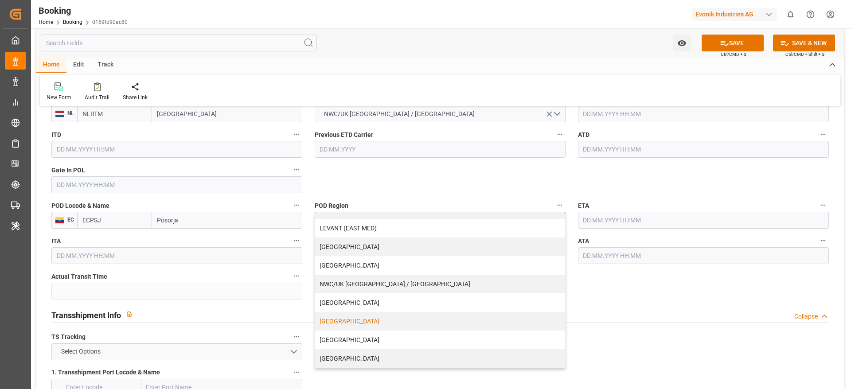
click at [370, 319] on div "[GEOGRAPHIC_DATA]" at bounding box center [440, 321] width 250 height 19
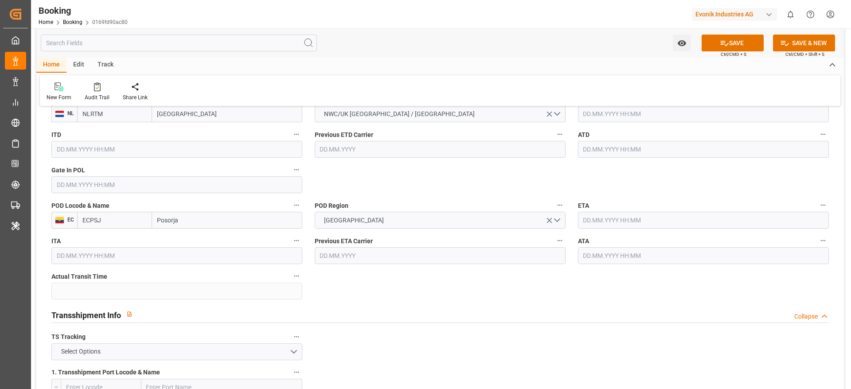
click at [606, 243] on label "ATA" at bounding box center [703, 241] width 251 height 12
click at [817, 243] on button "ATA" at bounding box center [823, 241] width 12 height 12
click at [606, 224] on div at bounding box center [425, 194] width 851 height 389
click at [602, 228] on input "text" at bounding box center [703, 220] width 251 height 17
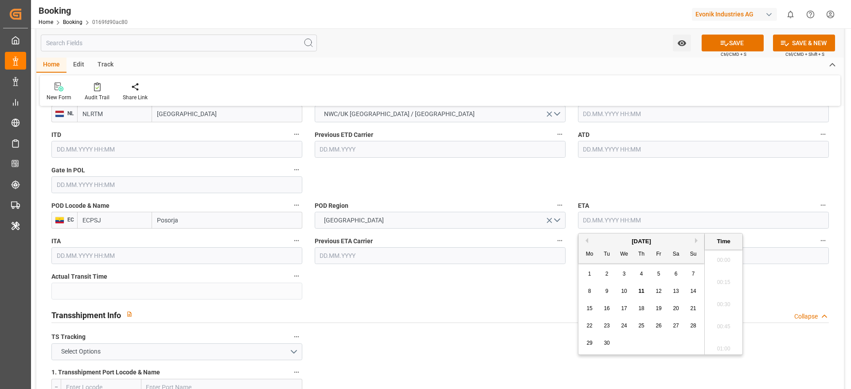
scroll to position [912, 0]
click at [610, 294] on div "9" at bounding box center [606, 291] width 11 height 11
type input "[DATE] 00:00"
drag, startPoint x: 555, startPoint y: 287, endPoint x: 571, endPoint y: 275, distance: 19.6
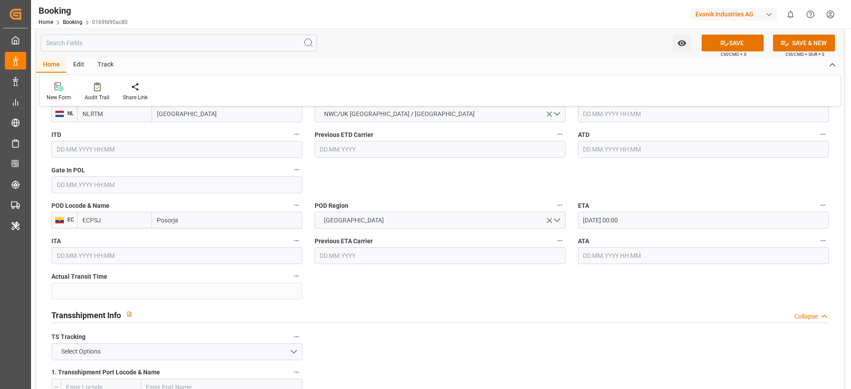
click at [597, 257] on input "text" at bounding box center [703, 255] width 251 height 17
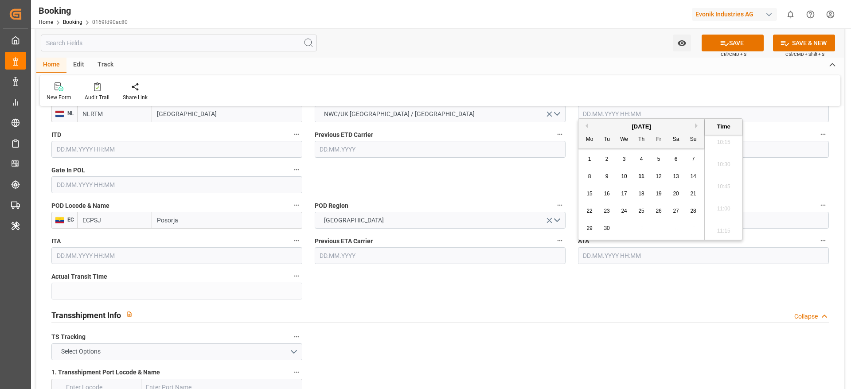
click at [610, 179] on div "9" at bounding box center [606, 177] width 11 height 11
type input "09.09.2025 00:00"
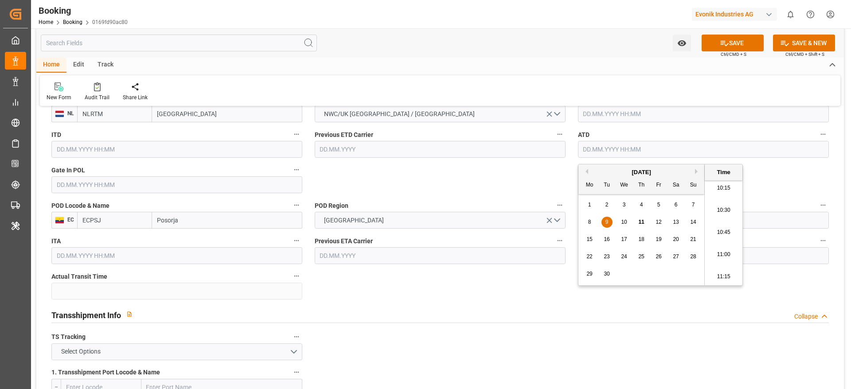
scroll to position [665, 0]
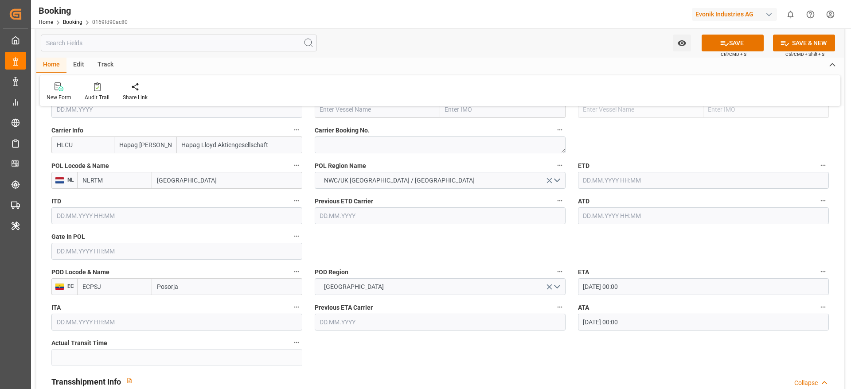
click at [341, 133] on span "Carrier Booking No." at bounding box center [342, 130] width 55 height 9
click at [554, 133] on button "Carrier Booking No." at bounding box center [560, 130] width 12 height 12
click at [333, 152] on div at bounding box center [425, 194] width 851 height 389
click at [335, 153] on div "Carrier Booking No." at bounding box center [439, 138] width 263 height 35
click at [339, 144] on textarea at bounding box center [440, 144] width 251 height 17
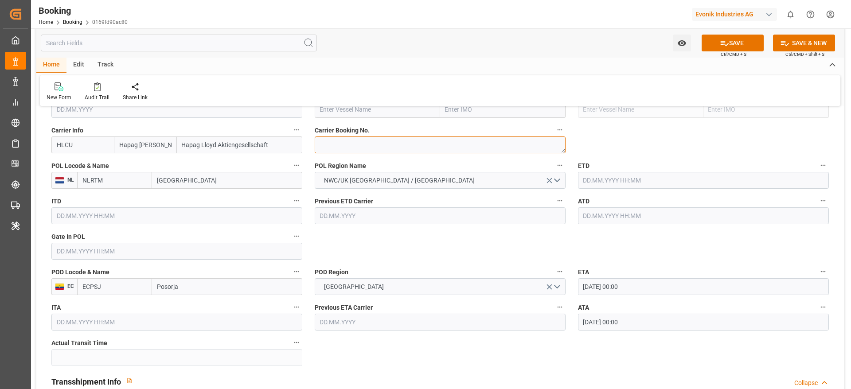
paste textarea "19856677"
type textarea "19856677"
click at [333, 116] on input "text" at bounding box center [377, 109] width 125 height 17
paste input "CMA CGM JACQUES JOSEPH"
type input "CMA CGM JACQUES JOSEPH"
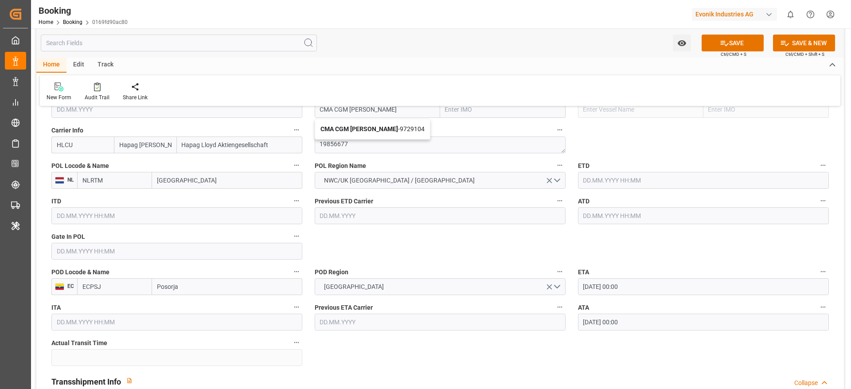
click at [374, 132] on b "CMA CGM JACQUES JOSEPH" at bounding box center [359, 128] width 78 height 7
type input "9729104"
type input "CMA CGM JACQUES JOSEPH"
click at [594, 185] on input "text" at bounding box center [703, 180] width 251 height 17
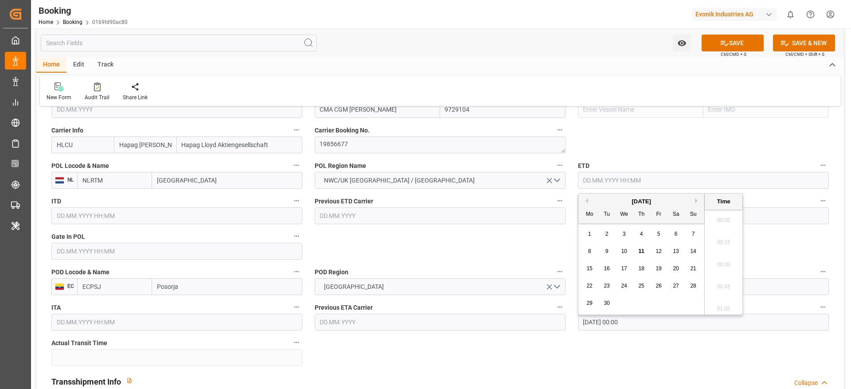
scroll to position [912, 0]
click at [587, 202] on button "Previous Month" at bounding box center [585, 200] width 5 height 5
click at [664, 272] on div "15" at bounding box center [658, 269] width 11 height 11
type input "15.08.2025 00:00"
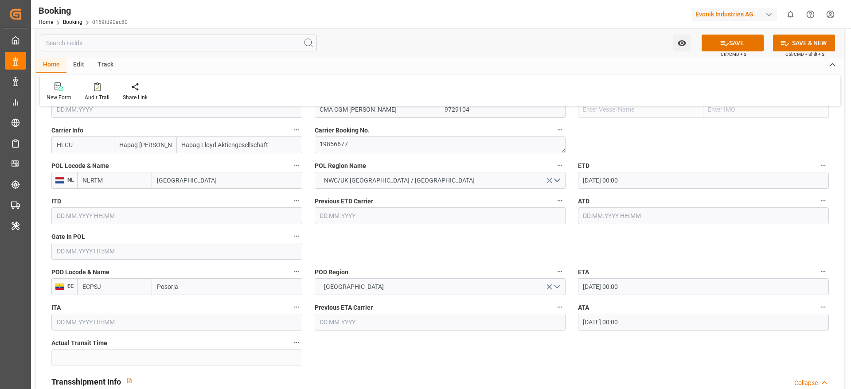
click at [588, 222] on input "text" at bounding box center [703, 215] width 251 height 17
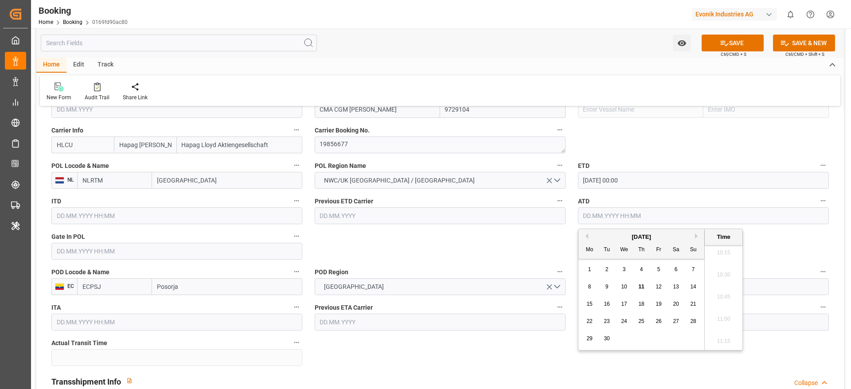
click at [585, 233] on div "September 2025" at bounding box center [641, 237] width 126 height 9
click at [588, 236] on button "Previous Month" at bounding box center [585, 236] width 5 height 5
click at [661, 302] on span "15" at bounding box center [658, 304] width 6 height 6
type input "15.08.2025 00:00"
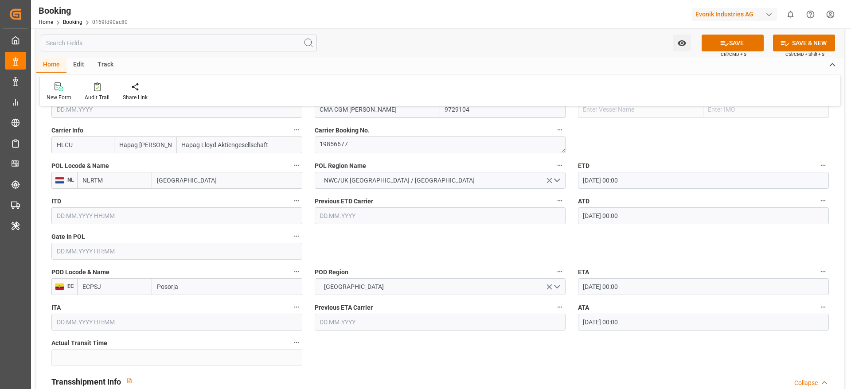
click at [85, 258] on input "text" at bounding box center [176, 251] width 251 height 17
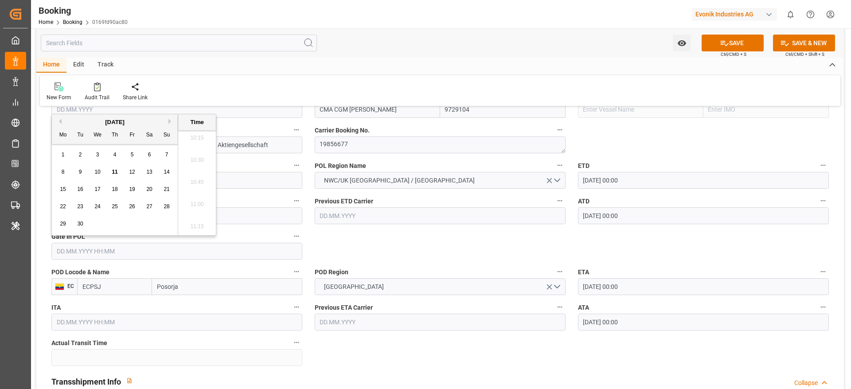
click at [60, 122] on button "Previous Month" at bounding box center [58, 121] width 5 height 5
click at [81, 169] on span "8" at bounding box center [80, 172] width 3 height 6
click at [168, 123] on div "July 2025" at bounding box center [115, 122] width 126 height 9
click at [169, 122] on button "Next Month" at bounding box center [170, 121] width 5 height 5
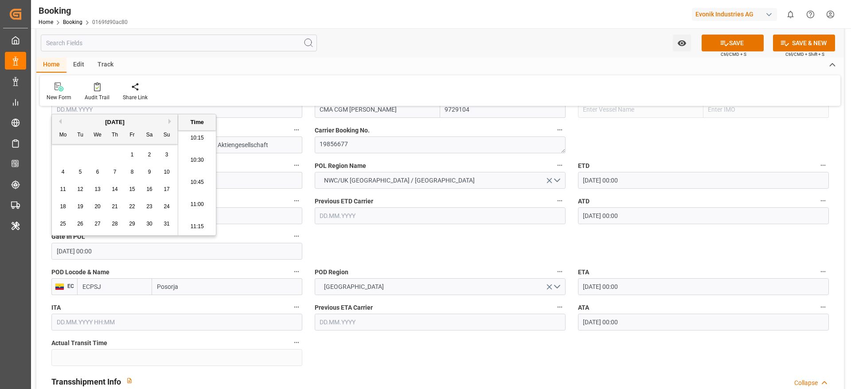
click at [127, 175] on div "8" at bounding box center [132, 172] width 11 height 11
type input "08.08.2025 00:00"
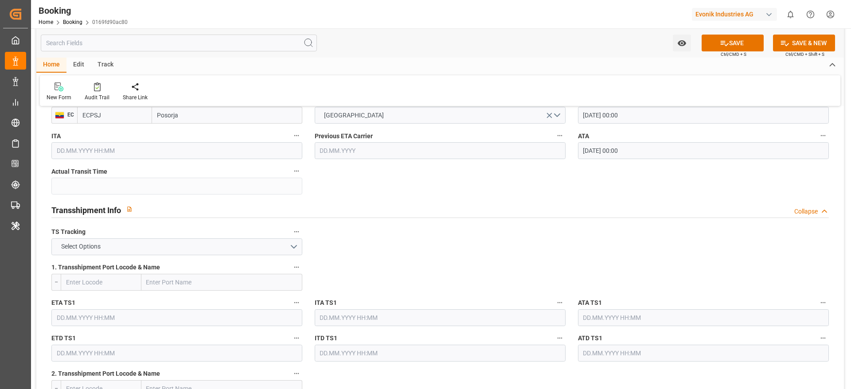
scroll to position [864, 0]
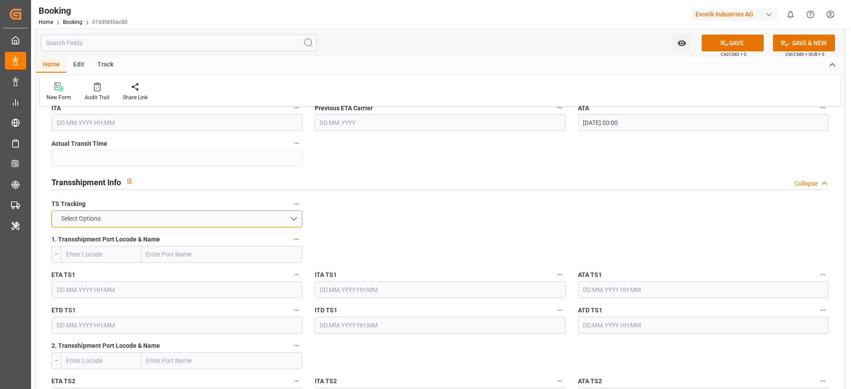
click at [235, 217] on button "Select Options" at bounding box center [176, 218] width 251 height 17
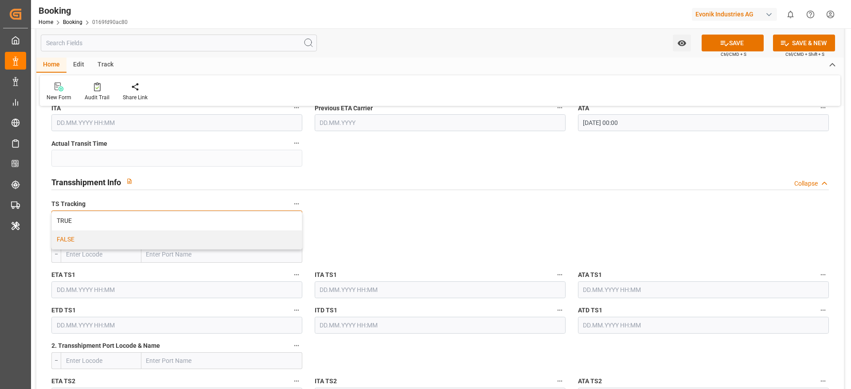
click at [217, 240] on div "FALSE" at bounding box center [177, 239] width 250 height 19
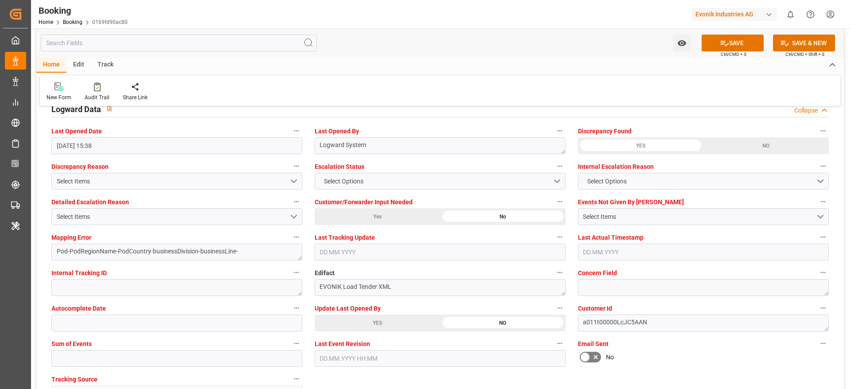
scroll to position [1662, 0]
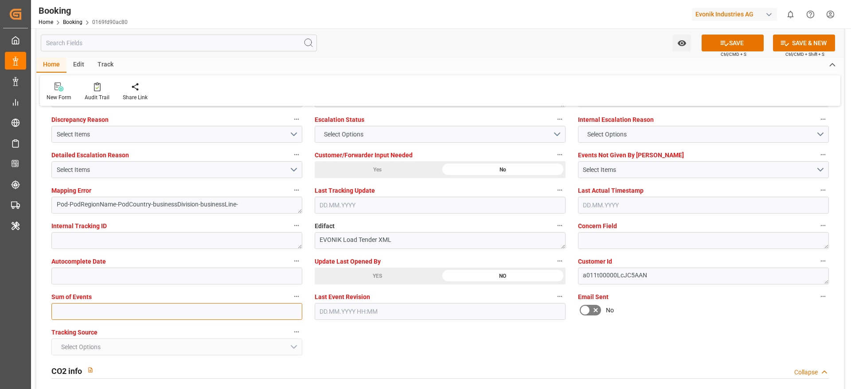
click at [78, 312] on input "text" at bounding box center [176, 311] width 251 height 17
type input "0"
click at [729, 43] on button "SAVE" at bounding box center [733, 43] width 62 height 17
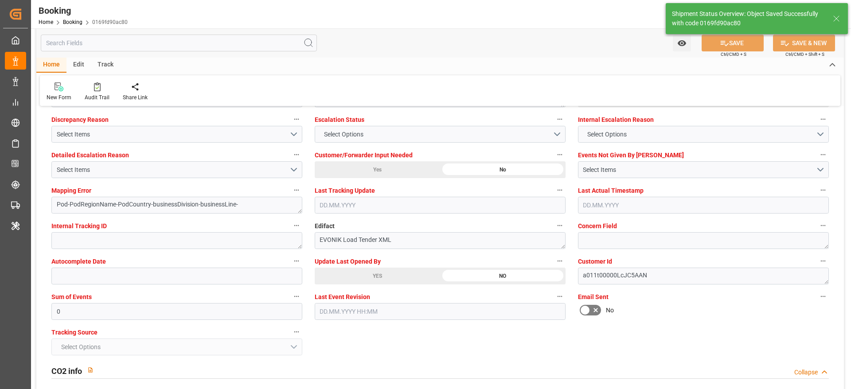
type textarea "NWC/UK North West Continent / UK_ECPSJ_HLCU_AT-AN"
type textarea "[PERSON_NAME]"
type textarea "Pod-businessDivision-businessLine-"
type input "25"
type input "15.08.2025 00:00"
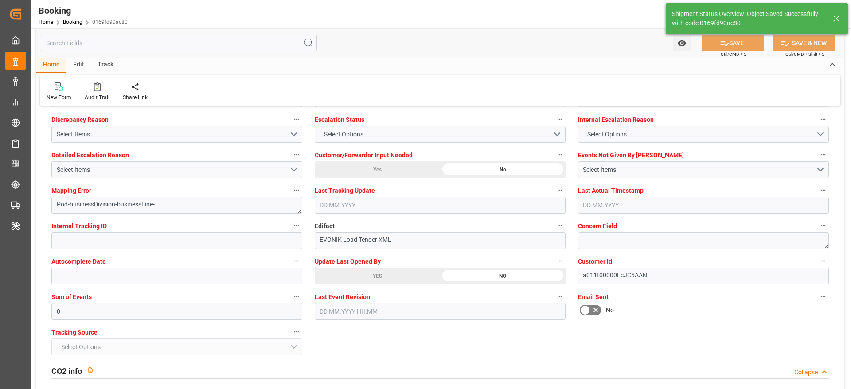
type input "09.09.2025 00:00"
type input "11.09.2025 05:28"
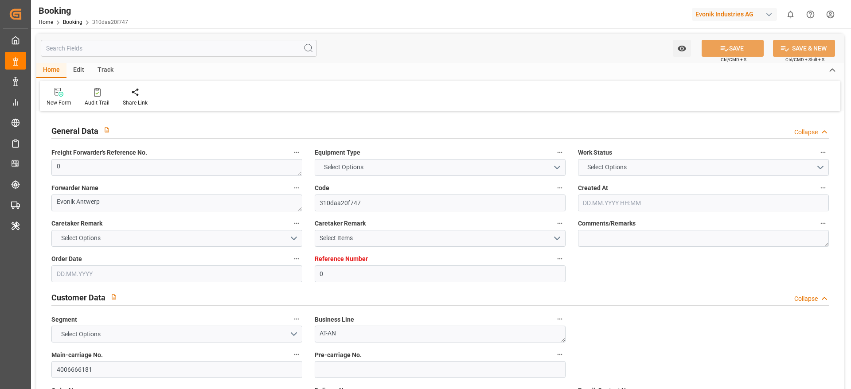
type input "0"
type input "Hapag [PERSON_NAME]"
type input "Hapag Lloyd Aktiengesellschaft"
type input "NLRTM"
type input "Posorja"
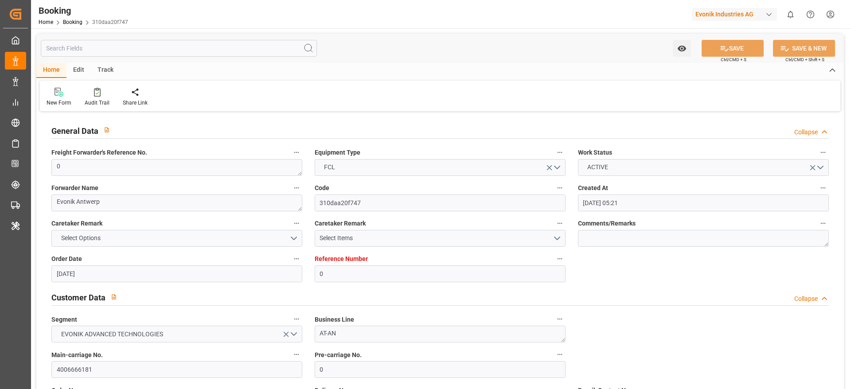
type input "[DATE] 05:21"
type input "[DATE]"
type input "[DATE] 15:38"
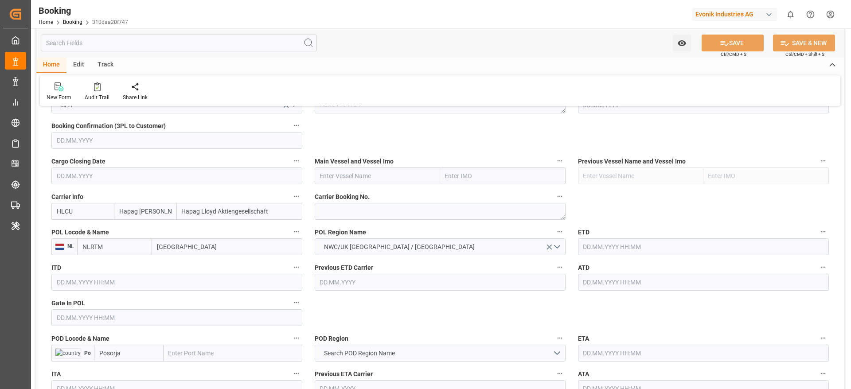
scroll to position [665, 0]
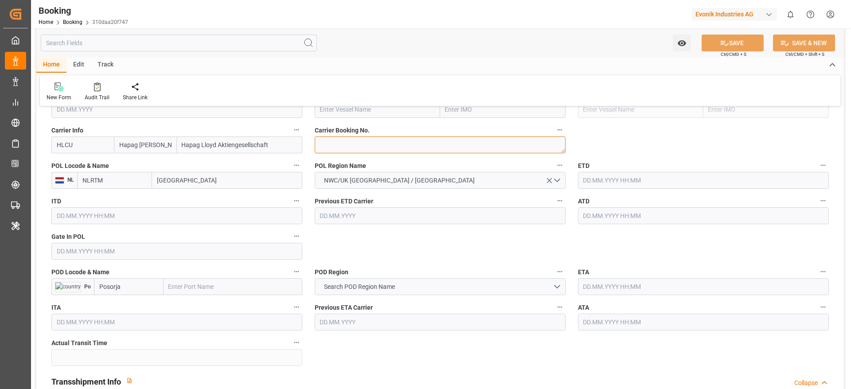
click at [335, 138] on textarea at bounding box center [440, 144] width 251 height 17
paste textarea "19856677"
type textarea "19856677"
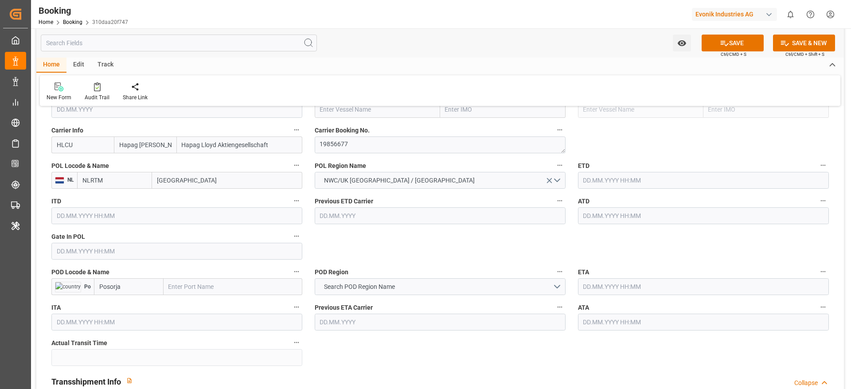
click at [150, 290] on input "Posorja" at bounding box center [129, 286] width 70 height 17
click at [139, 303] on span "ECPSJ - Posorja" at bounding box center [121, 306] width 42 height 7
type input "ECPSJ"
type input "Posorja"
type input "ECPSJ"
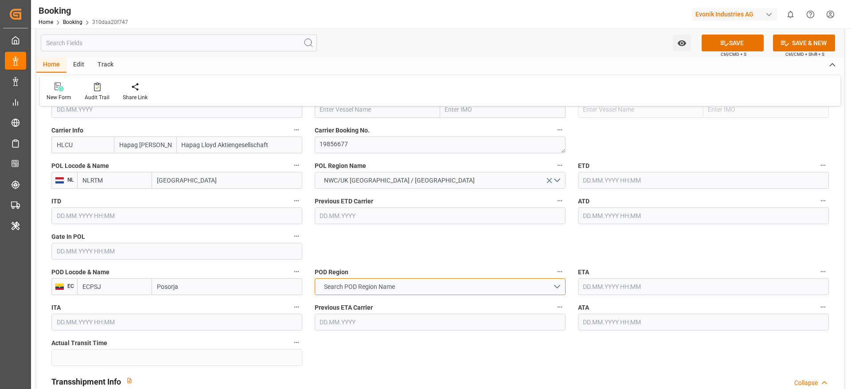
click at [324, 285] on span "Search POD Region Name" at bounding box center [360, 286] width 80 height 9
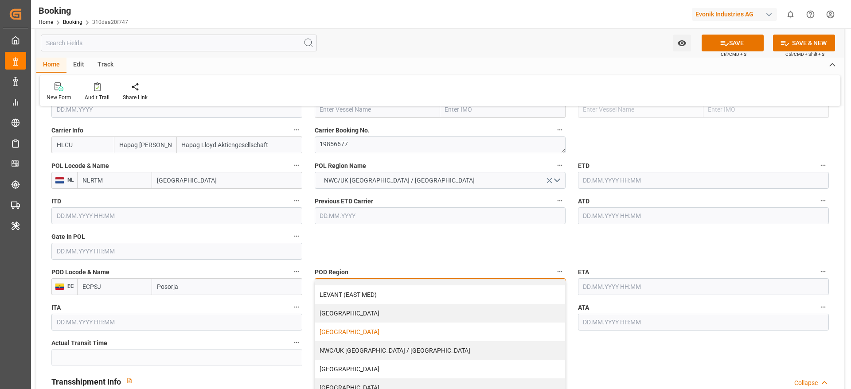
scroll to position [731, 0]
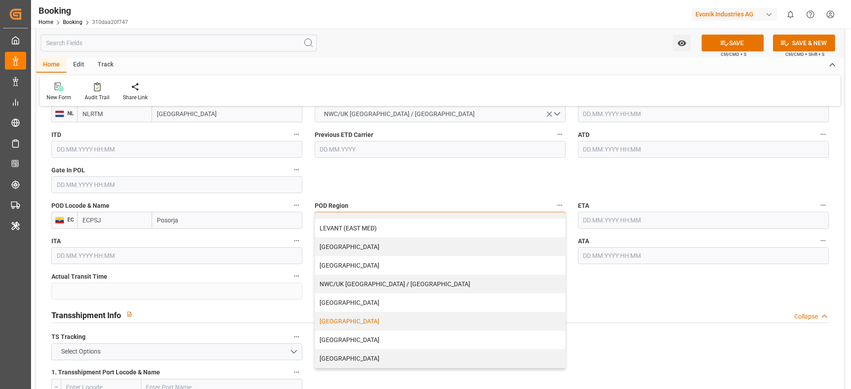
click at [384, 324] on div "[GEOGRAPHIC_DATA]" at bounding box center [440, 321] width 250 height 19
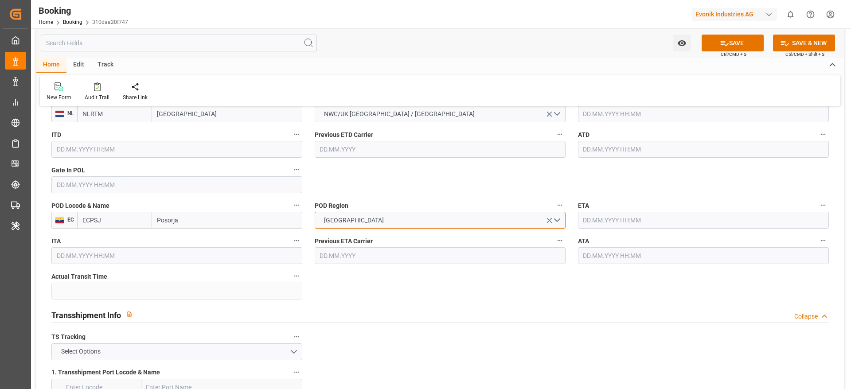
scroll to position [665, 0]
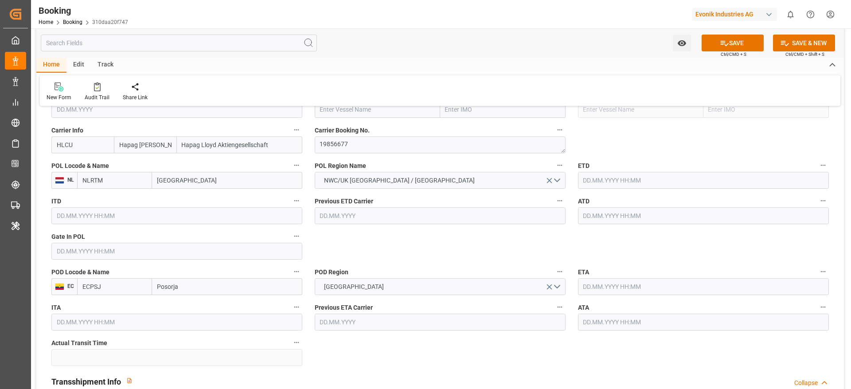
click at [66, 246] on input "text" at bounding box center [176, 251] width 251 height 17
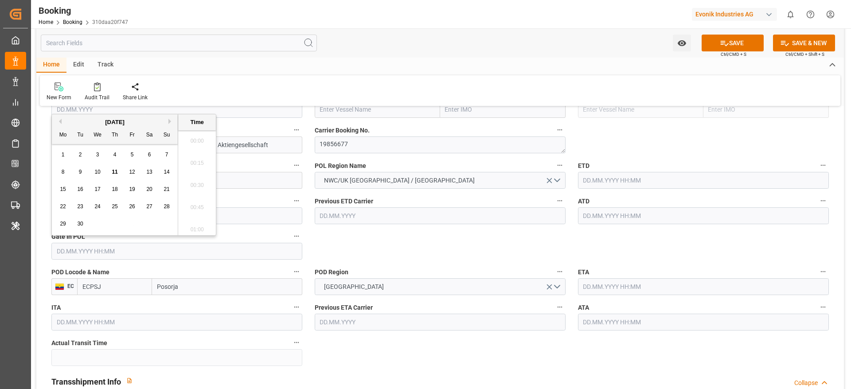
scroll to position [934, 0]
click at [58, 123] on button "Previous Month" at bounding box center [58, 121] width 5 height 5
click at [114, 175] on div "7" at bounding box center [114, 172] width 11 height 11
type input "[DATE] 00:00"
click at [610, 176] on input "text" at bounding box center [703, 180] width 251 height 17
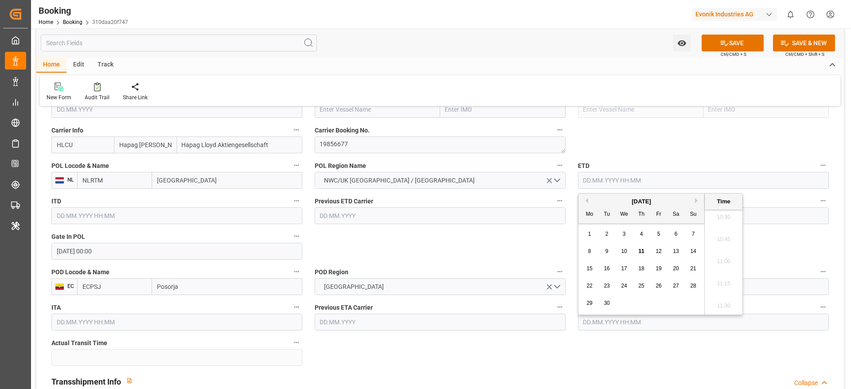
click at [585, 197] on div "[DATE]" at bounding box center [641, 201] width 126 height 9
click at [585, 202] on button "Previous Month" at bounding box center [585, 200] width 5 height 5
click at [658, 272] on div "15" at bounding box center [658, 269] width 11 height 11
type input "[DATE] 00:00"
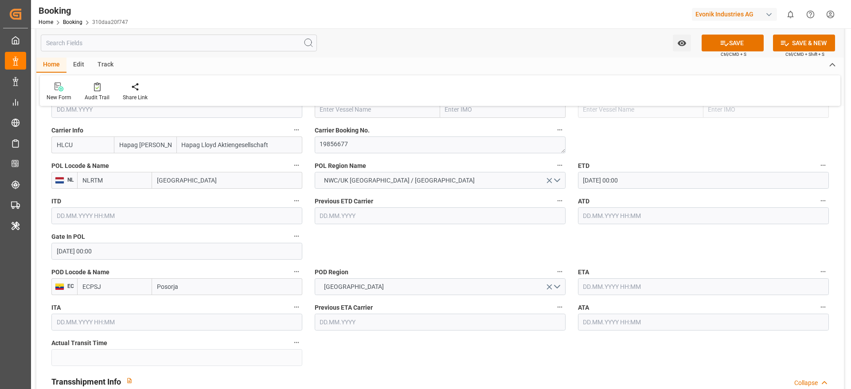
click at [585, 221] on input "text" at bounding box center [703, 215] width 251 height 17
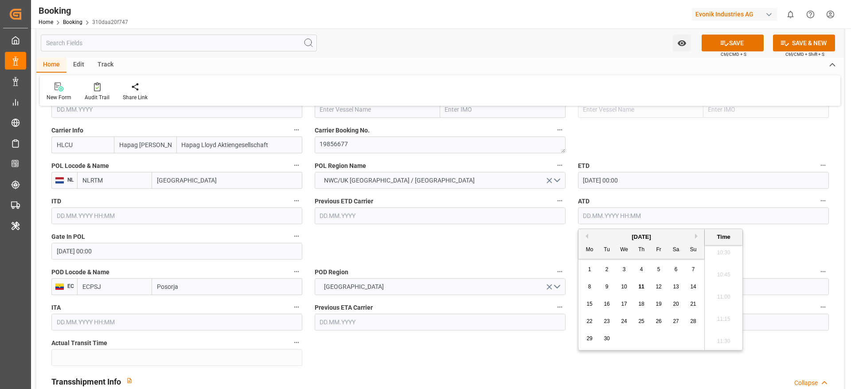
click at [585, 235] on button "Previous Month" at bounding box center [585, 236] width 5 height 5
click at [659, 304] on span "15" at bounding box center [658, 304] width 6 height 6
type input "15.08.2025 00:00"
click at [548, 272] on label "POD Region" at bounding box center [440, 272] width 251 height 12
click at [554, 272] on button "POD Region" at bounding box center [560, 272] width 12 height 12
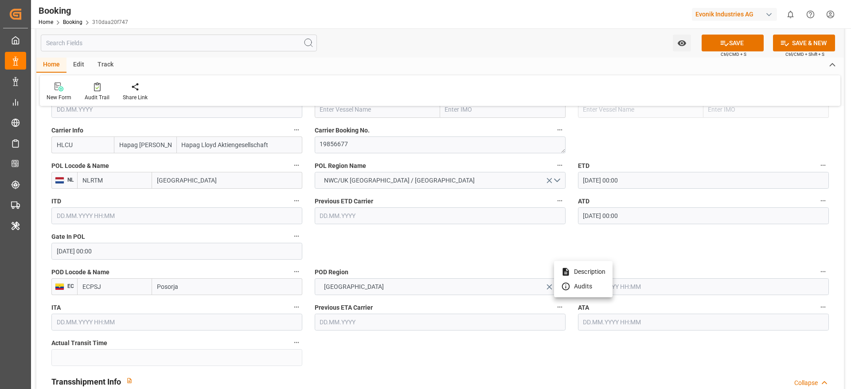
click at [621, 290] on div at bounding box center [425, 194] width 851 height 389
click at [622, 286] on input "text" at bounding box center [703, 286] width 251 height 17
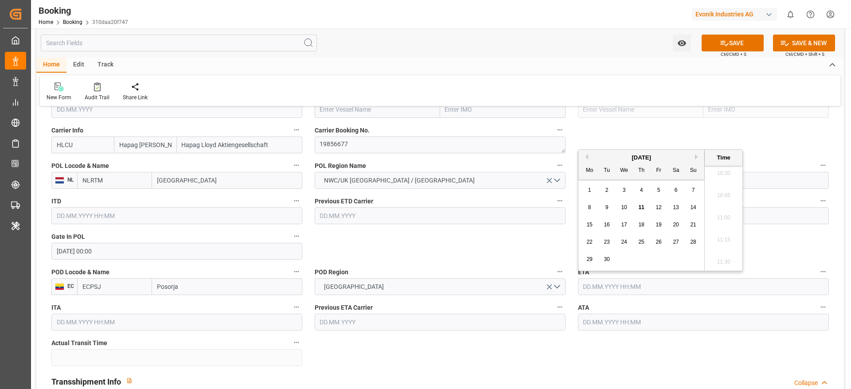
click at [610, 209] on div "9" at bounding box center [606, 208] width 11 height 11
type input "09.09.2025 00:00"
click at [618, 331] on div "ATA" at bounding box center [703, 315] width 263 height 35
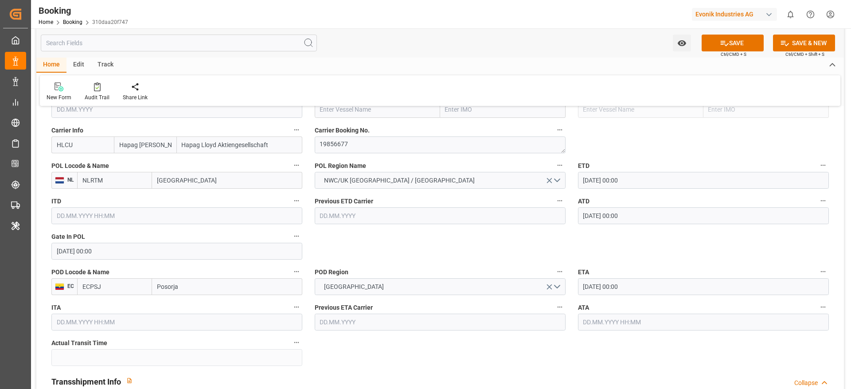
click at [618, 325] on input "text" at bounding box center [703, 322] width 251 height 17
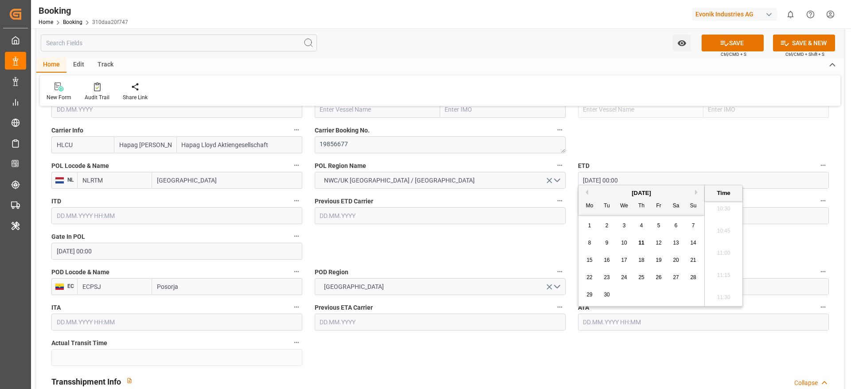
click at [606, 242] on span "9" at bounding box center [606, 243] width 3 height 6
type input "09.09.2025 00:00"
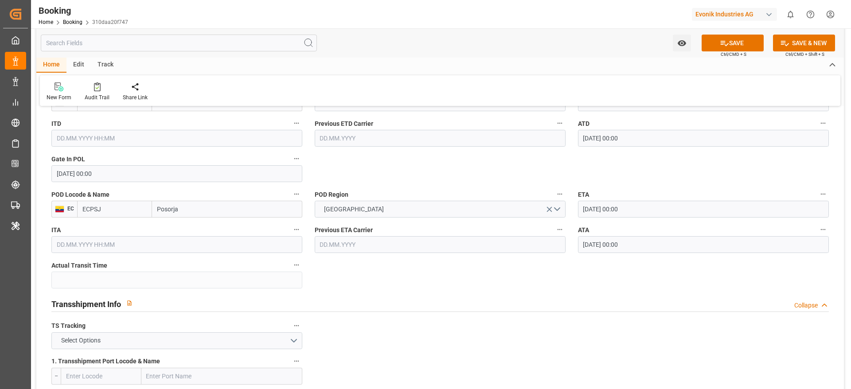
scroll to position [798, 0]
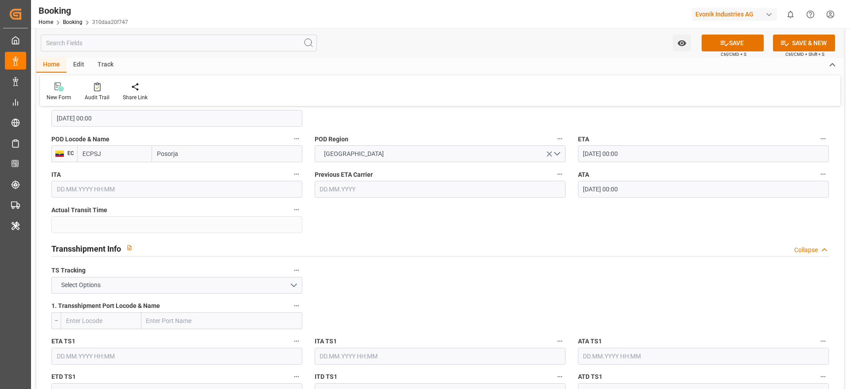
click at [175, 276] on label "TS Tracking" at bounding box center [176, 271] width 251 height 12
click at [291, 276] on button "TS Tracking" at bounding box center [297, 271] width 12 height 12
click at [170, 282] on div at bounding box center [425, 194] width 851 height 389
click at [164, 288] on button "Select Options" at bounding box center [176, 285] width 251 height 17
click at [155, 301] on div "FALSE" at bounding box center [177, 306] width 250 height 19
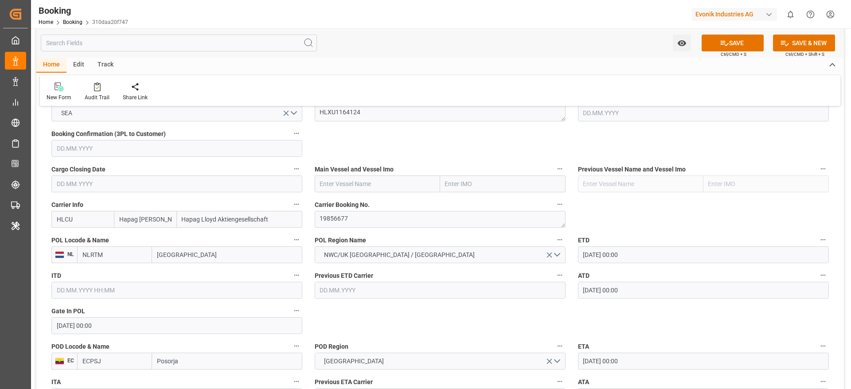
scroll to position [532, 0]
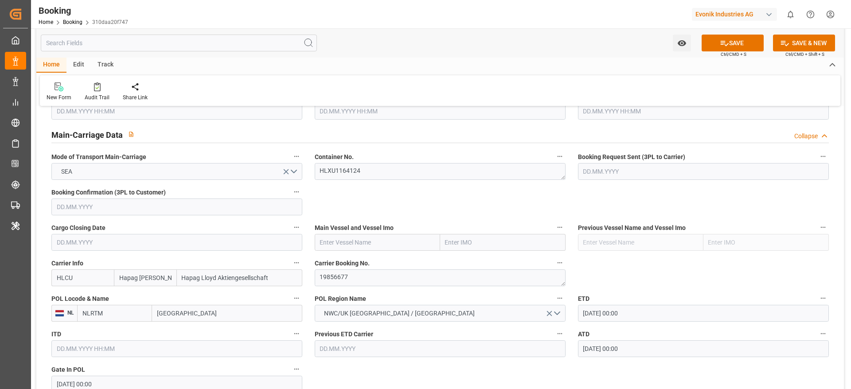
click at [330, 240] on input "text" at bounding box center [377, 242] width 125 height 17
paste input "CMA CGM JACQUES JOSEPH"
type input "CMA CGM JACQUES JOSEPH"
click at [371, 262] on b "CMA CGM JACQUES JOSEPH" at bounding box center [359, 261] width 78 height 7
type input "9729104"
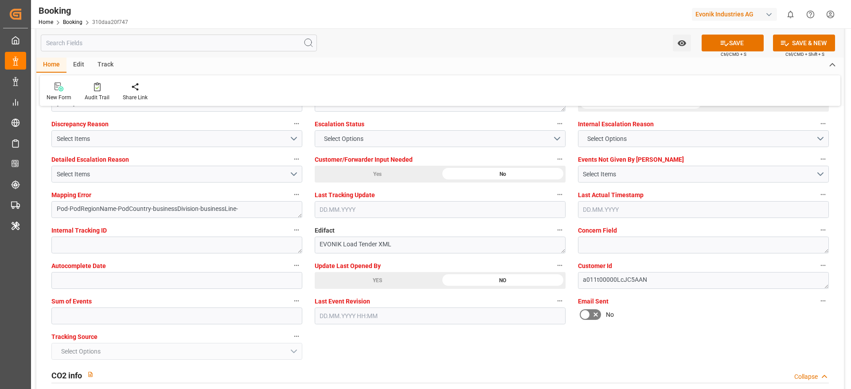
scroll to position [1662, 0]
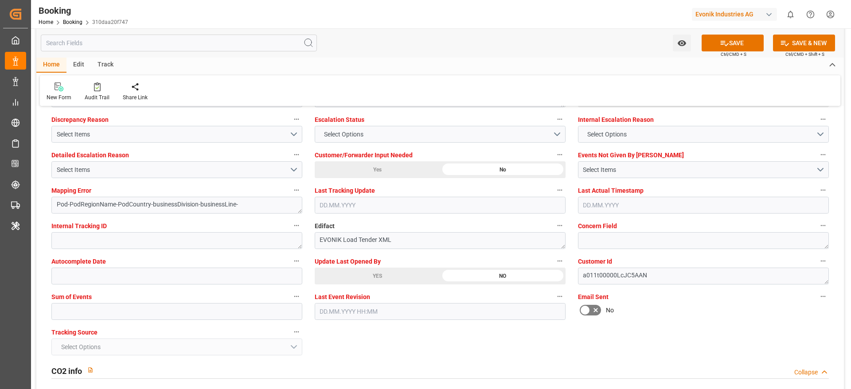
type input "CMA CGM JACQUES JOSEPH"
click at [77, 316] on input "text" at bounding box center [176, 311] width 251 height 17
type input "0"
click at [726, 40] on icon at bounding box center [724, 43] width 9 height 9
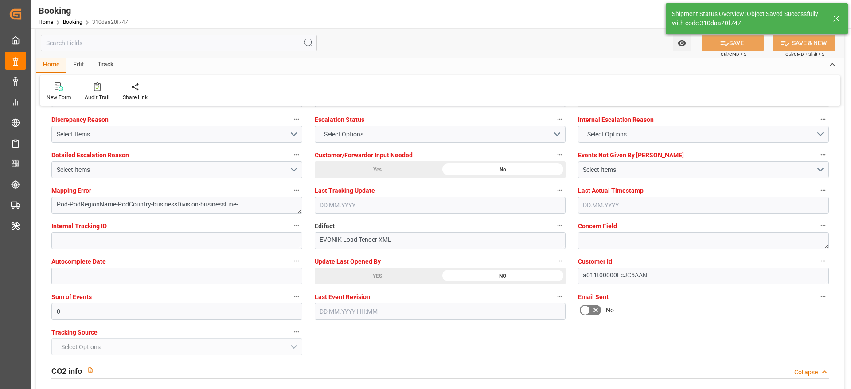
type textarea "NWC/UK North West Continent / UK_ECPSJ_HLCU_AT-AN"
type textarea "[PERSON_NAME]"
type textarea "Pod-businessDivision-businessLine-"
type input "25"
type input "15.08.2025 00:00"
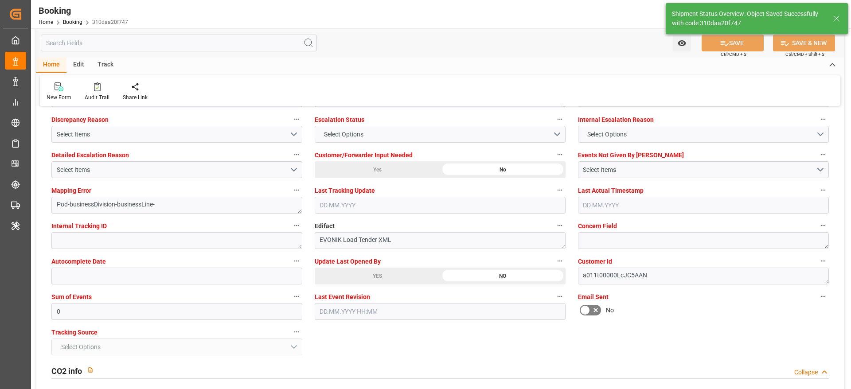
type input "09.09.2025 00:00"
type input "11.09.2025 05:32"
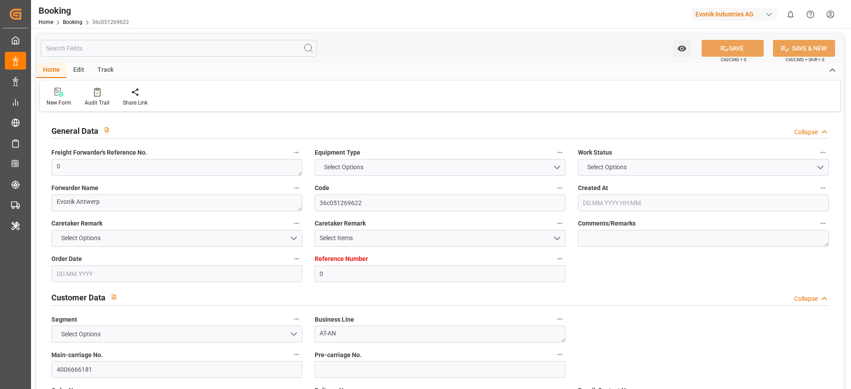
type input "0"
type input "Hapag [PERSON_NAME]"
type input "Hapag Lloyd Aktiengesellschaft"
type input "NLRTM"
type input "Posorja"
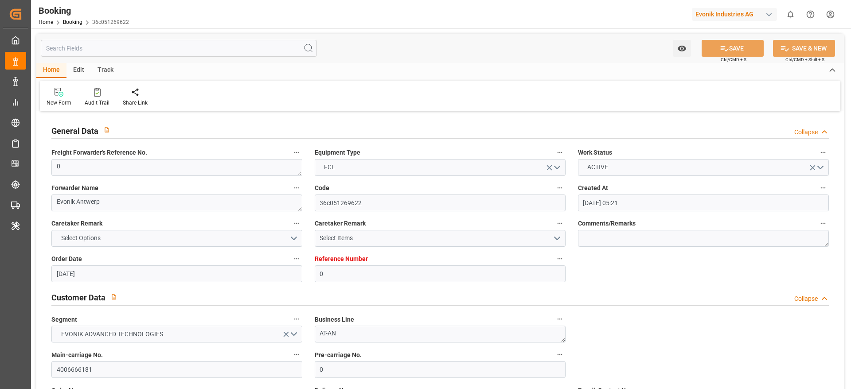
type input "[DATE] 05:21"
type input "[DATE]"
type input "[DATE] 15:38"
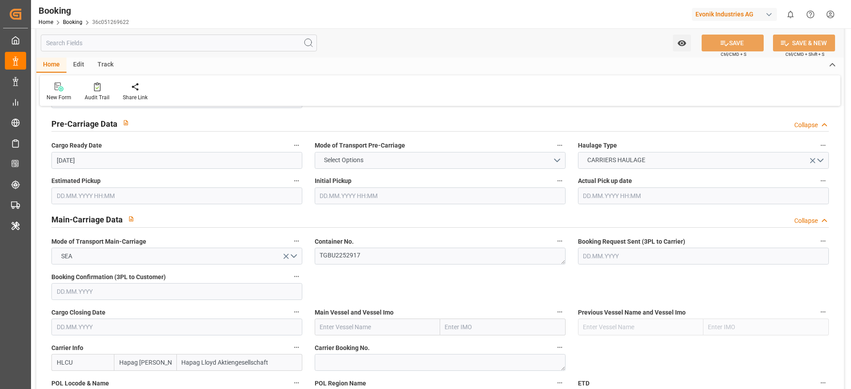
scroll to position [532, 0]
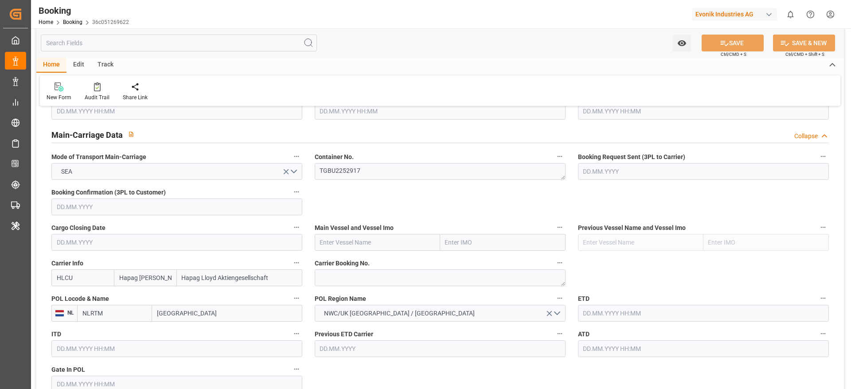
click at [327, 248] on input "text" at bounding box center [377, 242] width 125 height 17
paste input "CMA CGM [PERSON_NAME]"
type input "CMA CGM [PERSON_NAME]"
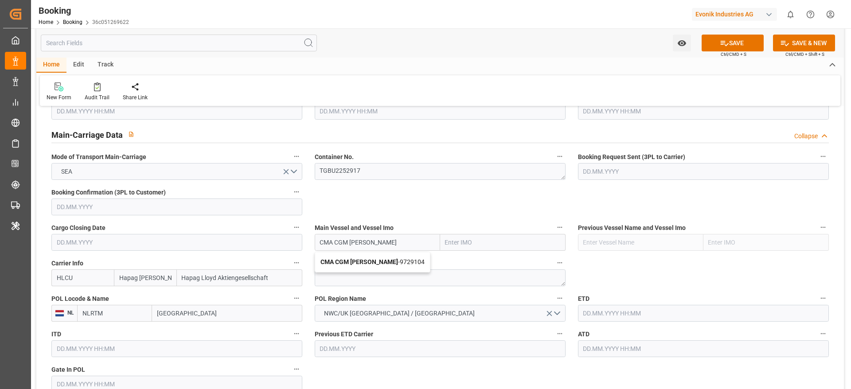
click at [370, 261] on b "CMA CGM [PERSON_NAME]" at bounding box center [359, 261] width 78 height 7
type input "9729104"
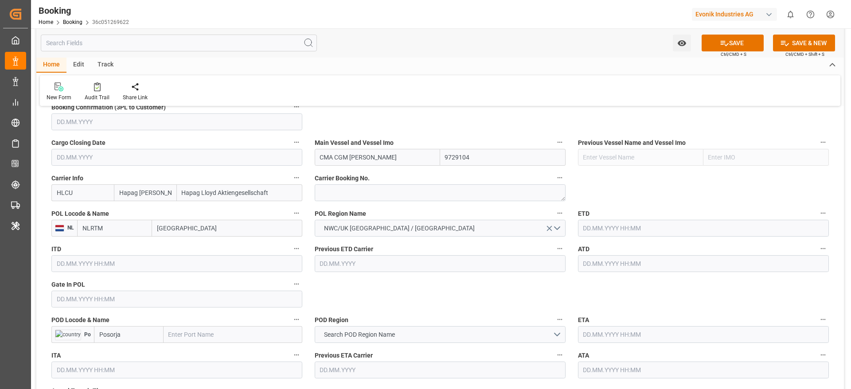
scroll to position [598, 0]
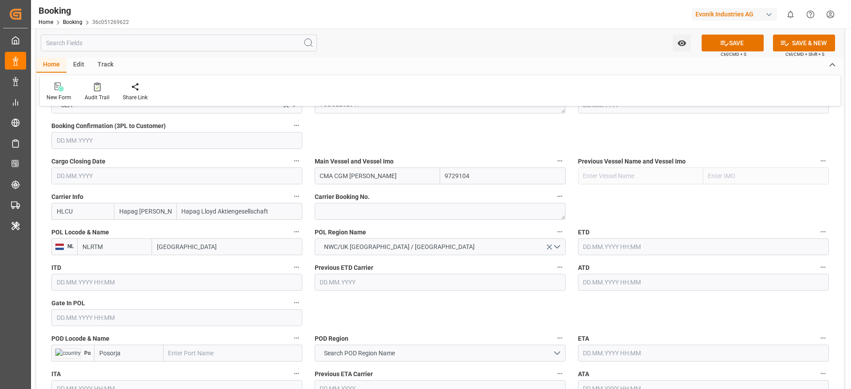
type input "CMA CGM [PERSON_NAME]"
click at [331, 217] on textarea at bounding box center [440, 211] width 251 height 17
paste textarea "19856677"
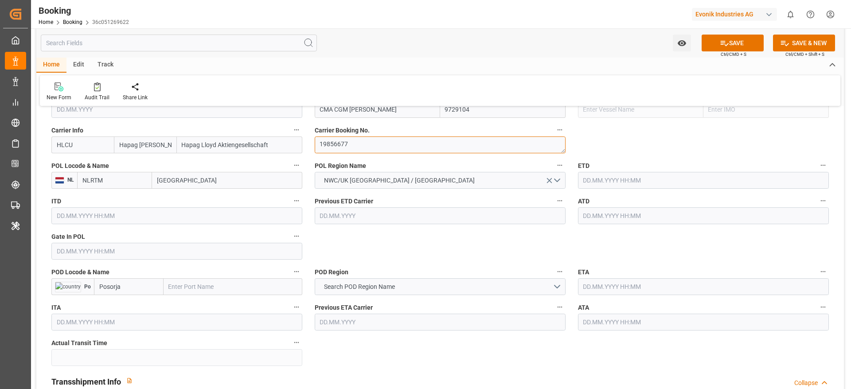
type textarea "19856677"
click at [168, 174] on input "[GEOGRAPHIC_DATA]" at bounding box center [227, 180] width 150 height 17
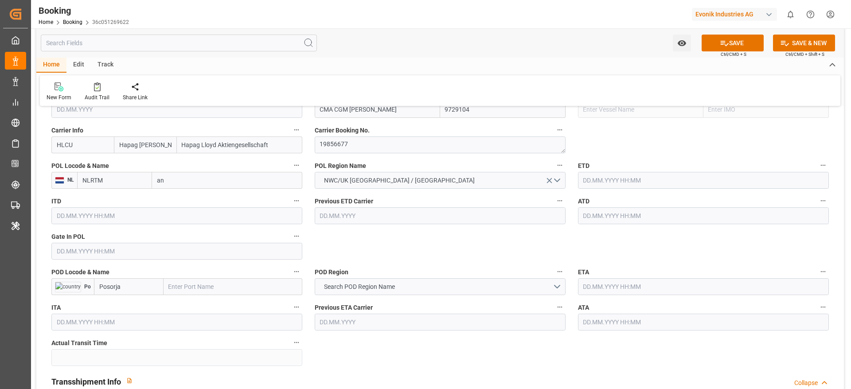
type input "ant"
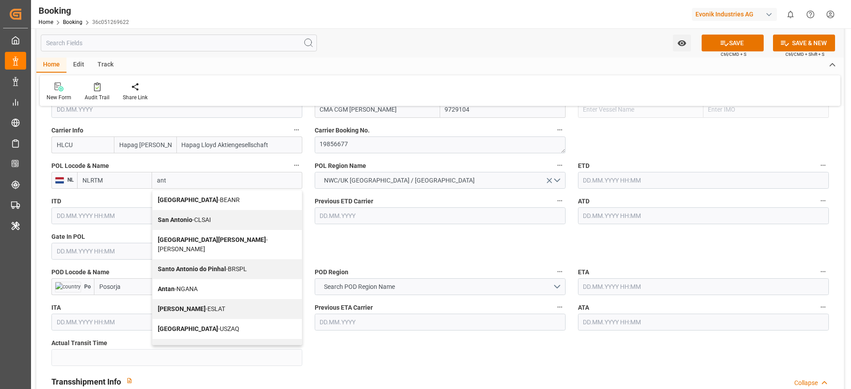
click at [178, 196] on b "[GEOGRAPHIC_DATA]" at bounding box center [188, 199] width 60 height 7
type input "BEANR"
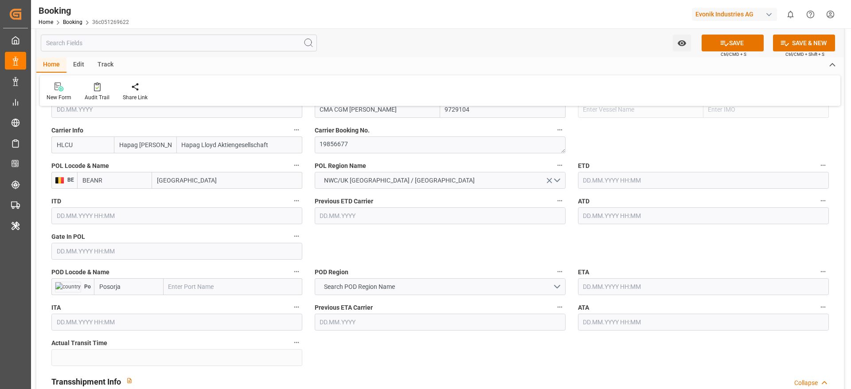
type input "[GEOGRAPHIC_DATA]"
click at [140, 287] on input "Posorja" at bounding box center [129, 286] width 70 height 17
click at [138, 287] on input "Posorja" at bounding box center [129, 286] width 70 height 17
click at [134, 306] on span "ECPSJ - Posorja" at bounding box center [121, 306] width 42 height 7
type input "ECPSJ"
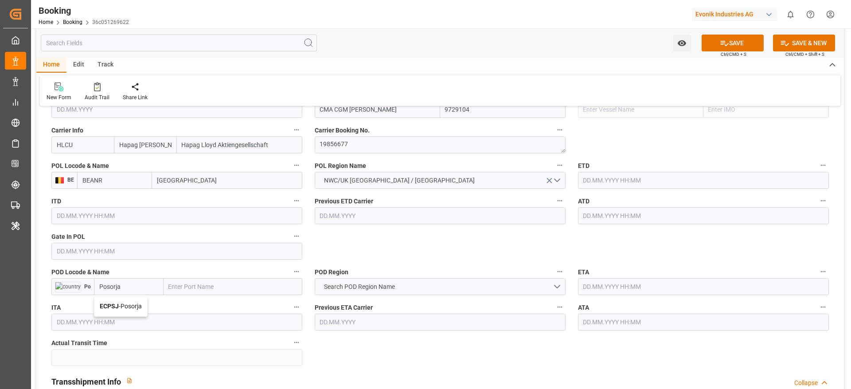
type input "Posorja"
type input "ECPSJ"
click at [360, 288] on span "Search POD Region Name" at bounding box center [360, 286] width 80 height 9
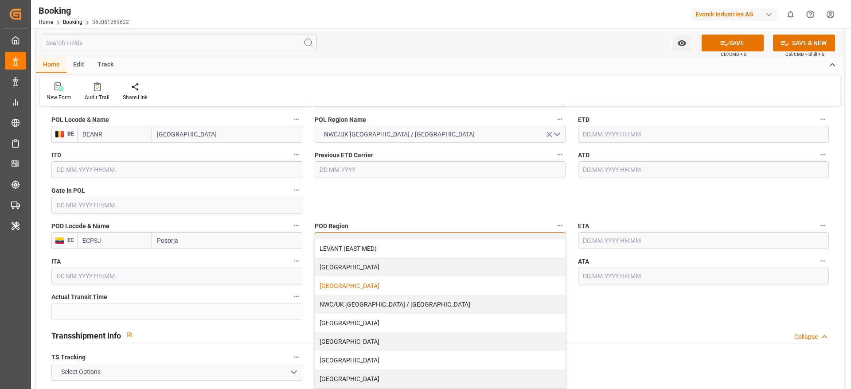
scroll to position [731, 0]
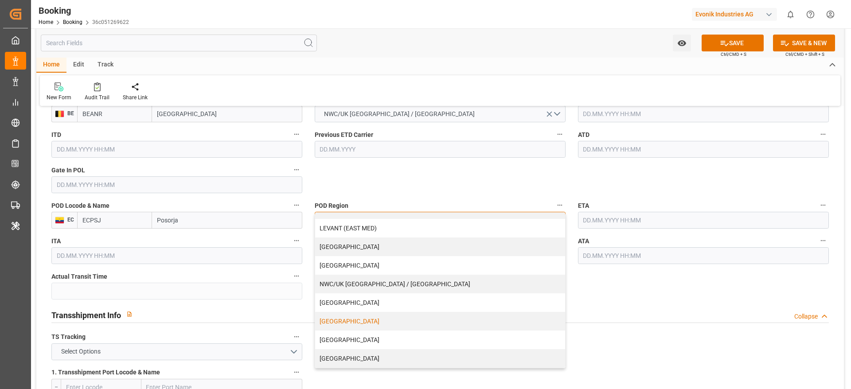
click at [364, 323] on div "[GEOGRAPHIC_DATA]" at bounding box center [440, 321] width 250 height 19
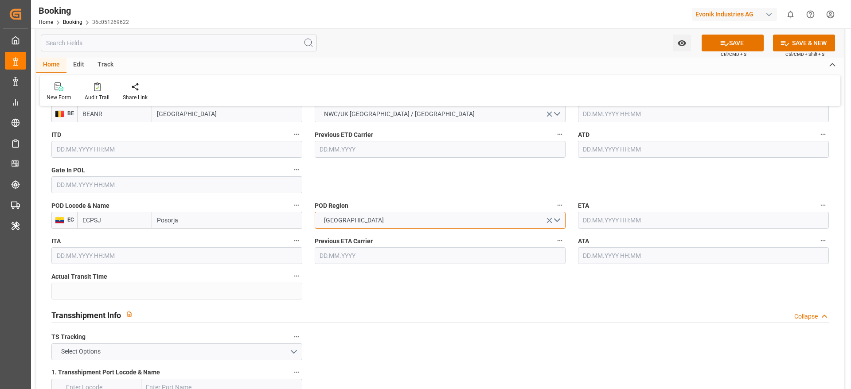
scroll to position [665, 0]
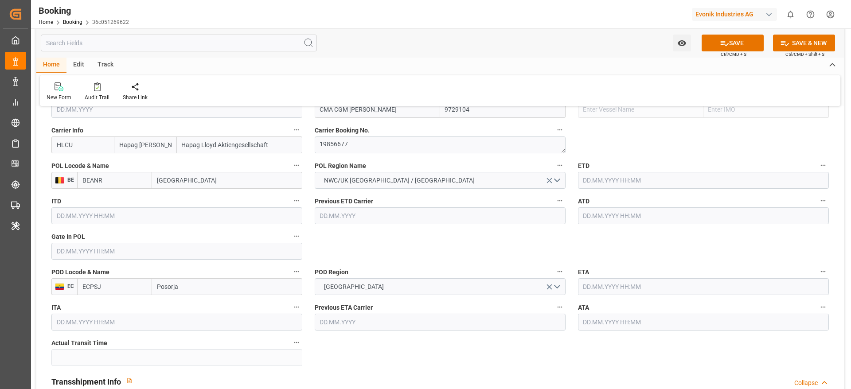
click at [101, 247] on input "text" at bounding box center [176, 251] width 251 height 17
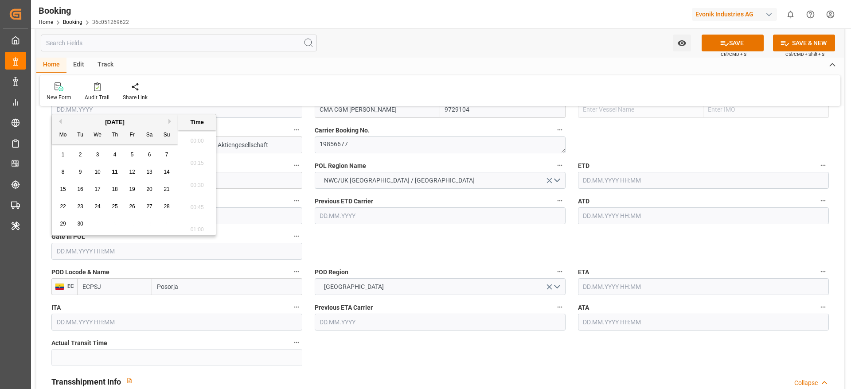
scroll to position [934, 0]
click at [58, 121] on button "Previous Month" at bounding box center [58, 121] width 5 height 5
click at [111, 172] on div "7" at bounding box center [114, 172] width 11 height 11
type input "[DATE] 00:00"
click at [608, 183] on input "text" at bounding box center [703, 180] width 251 height 17
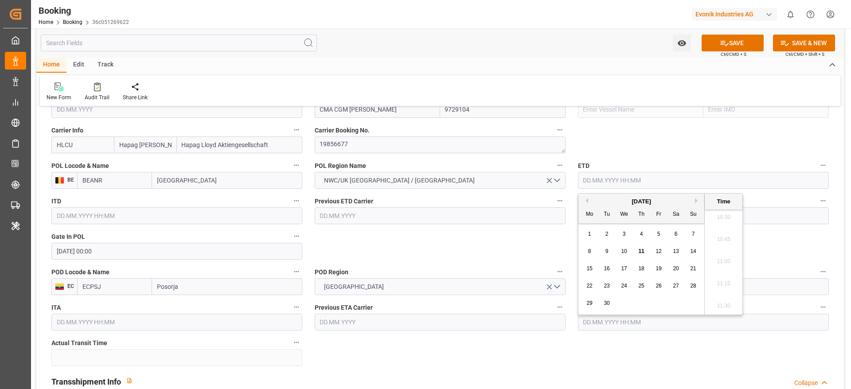
click at [585, 199] on button "Previous Month" at bounding box center [585, 200] width 5 height 5
click at [657, 273] on div "15" at bounding box center [658, 269] width 11 height 11
type input "[DATE] 00:00"
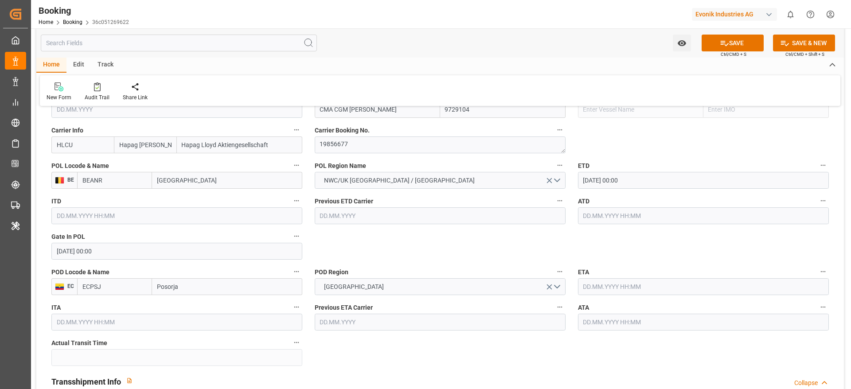
click at [599, 212] on input "text" at bounding box center [703, 215] width 251 height 17
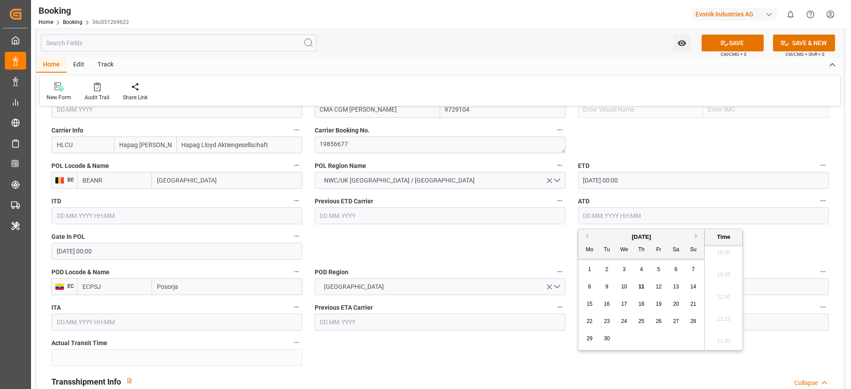
click at [584, 236] on button "Previous Month" at bounding box center [585, 236] width 5 height 5
click at [658, 304] on span "15" at bounding box center [658, 304] width 6 height 6
type input "[DATE] 00:00"
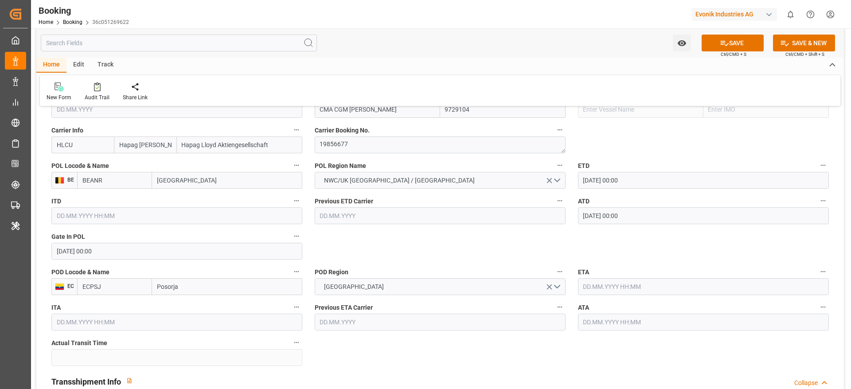
click at [612, 281] on input "text" at bounding box center [703, 286] width 251 height 17
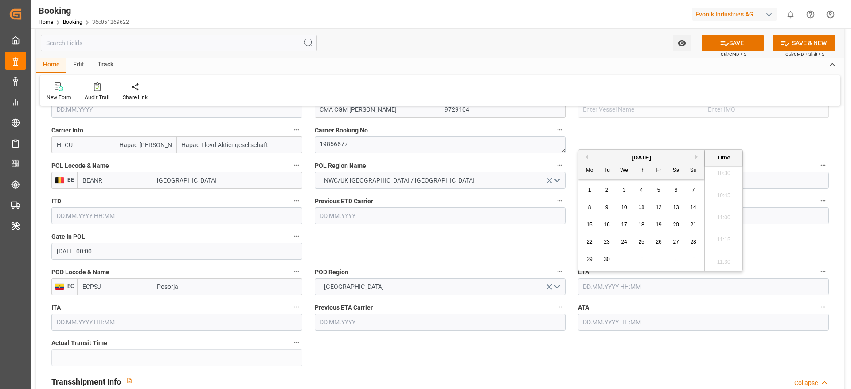
click at [609, 210] on div "9" at bounding box center [606, 208] width 11 height 11
type input "[DATE] 00:00"
click at [603, 319] on input "text" at bounding box center [703, 322] width 251 height 17
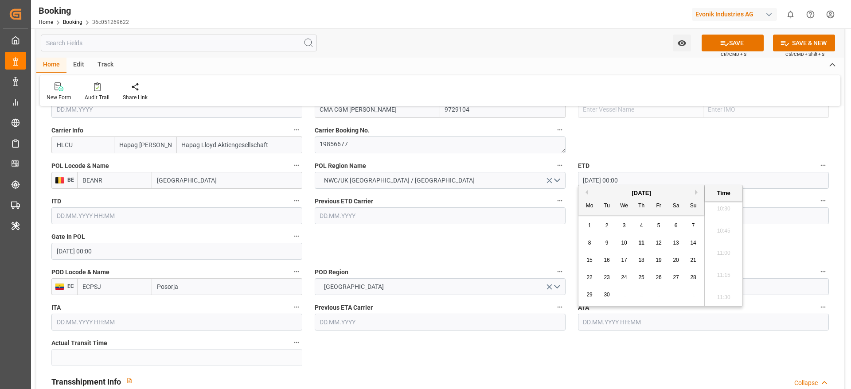
click at [603, 245] on div "9" at bounding box center [606, 243] width 11 height 11
type input "[DATE] 00:00"
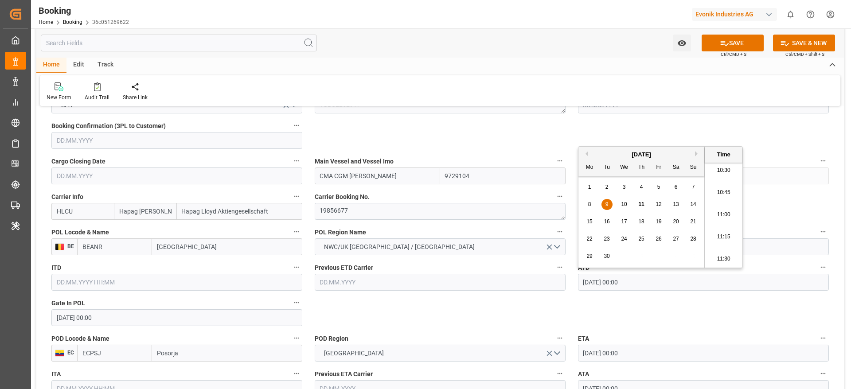
scroll to position [731, 0]
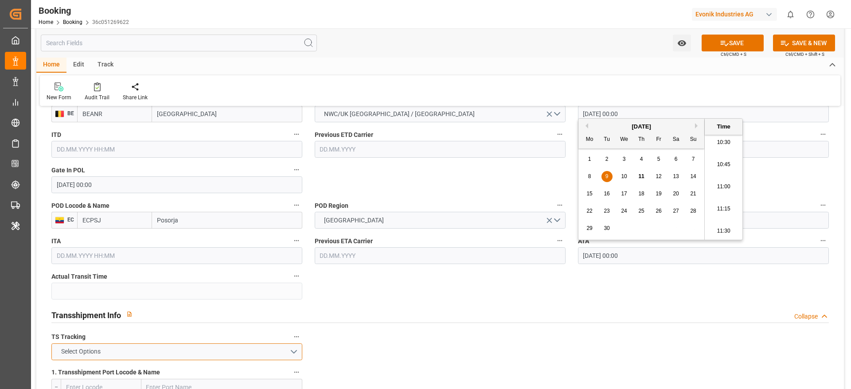
click at [170, 351] on button "Select Options" at bounding box center [176, 351] width 251 height 17
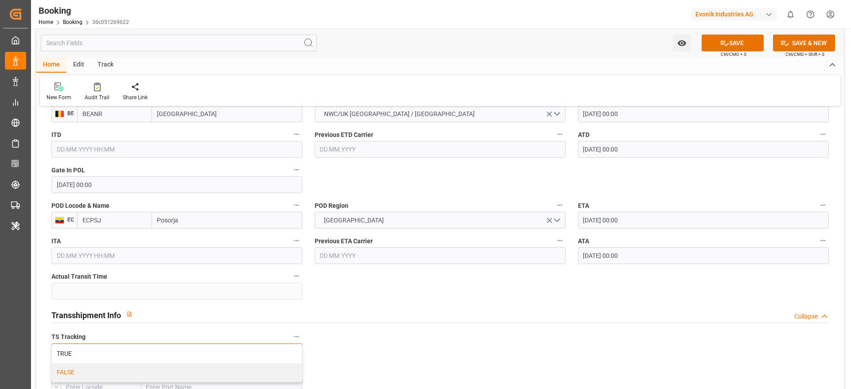
click at [164, 370] on div "FALSE" at bounding box center [177, 372] width 250 height 19
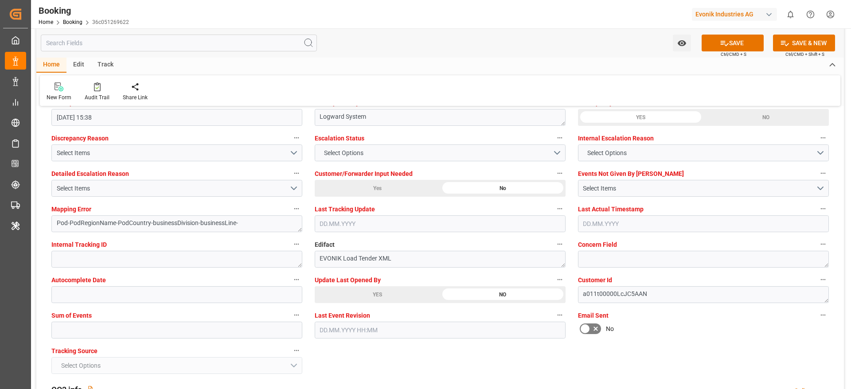
scroll to position [1662, 0]
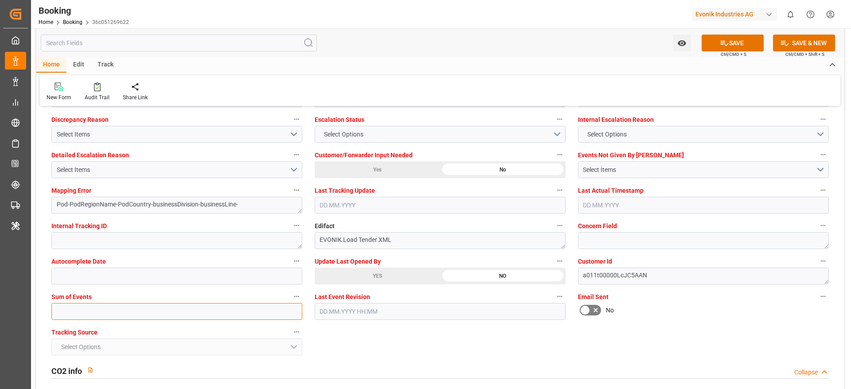
click at [86, 314] on input "text" at bounding box center [176, 311] width 251 height 17
type input "0"
click at [721, 36] on button "SAVE" at bounding box center [733, 43] width 62 height 17
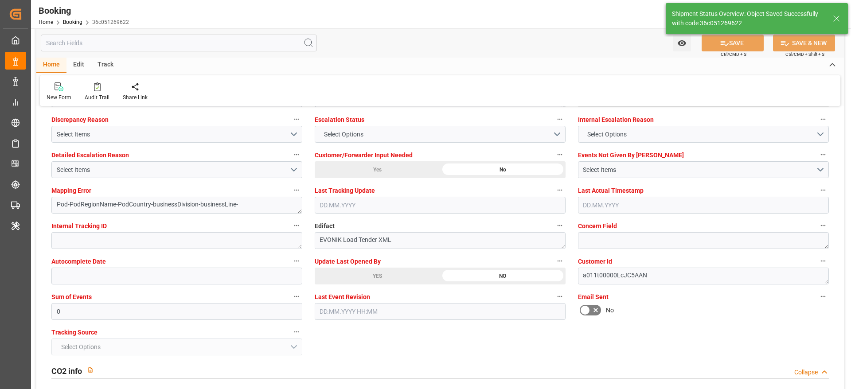
type textarea "NWC/[GEOGRAPHIC_DATA] [GEOGRAPHIC_DATA] Continent / [GEOGRAPHIC_DATA]-AN"
type textarea "[PERSON_NAME]"
type textarea "Pod-businessDivision-businessLine-"
type input "25"
type input "[DATE] 00:00"
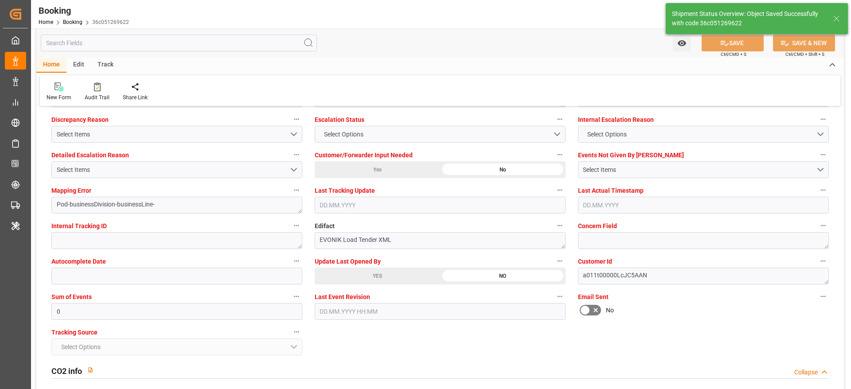
type input "[DATE] 00:00"
type input "11.09.2025 05:33"
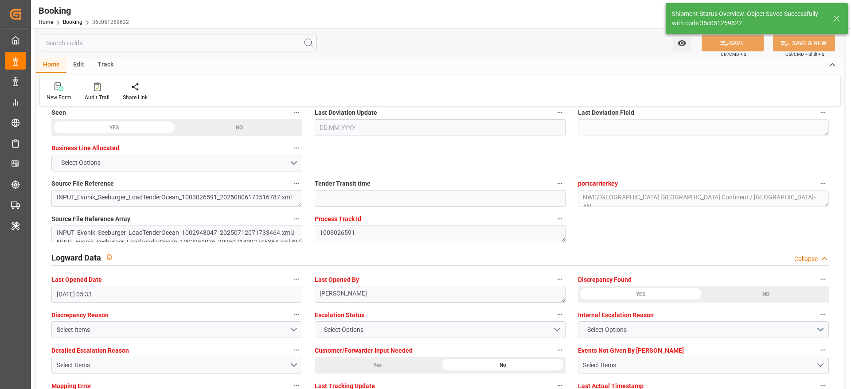
scroll to position [1462, 0]
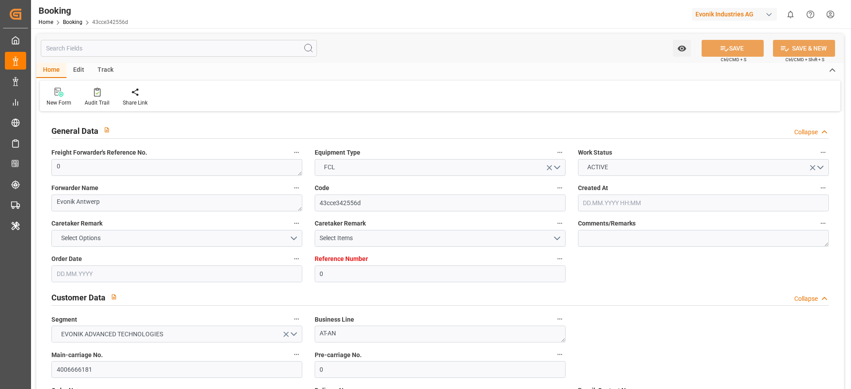
type input "0"
type input "Hapag [PERSON_NAME]"
type input "Hapag Lloyd Aktiengesellschaft"
type input "NLRTM"
type input "Posorja"
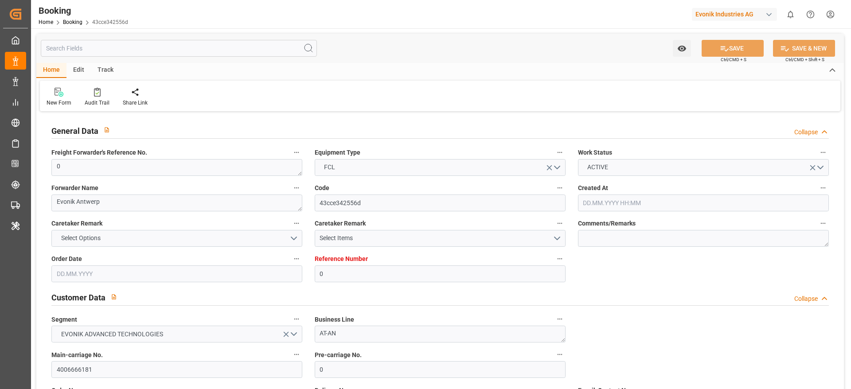
type input "[DATE] 05:21"
type input "[DATE]"
type input "[DATE] 15:38"
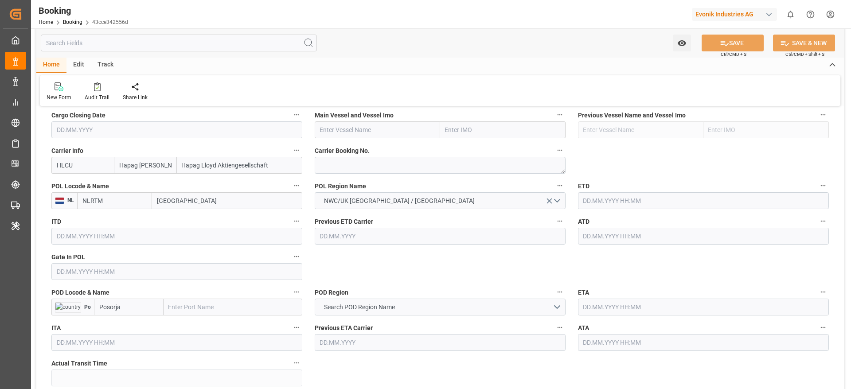
scroll to position [665, 0]
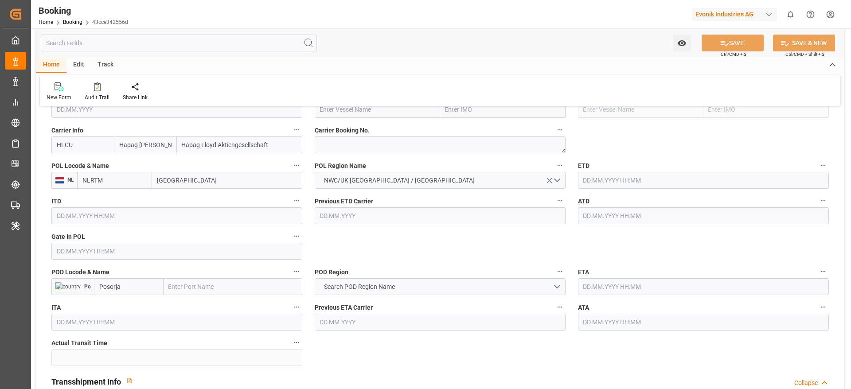
click at [183, 180] on input "[GEOGRAPHIC_DATA]" at bounding box center [227, 180] width 150 height 17
type input "ant"
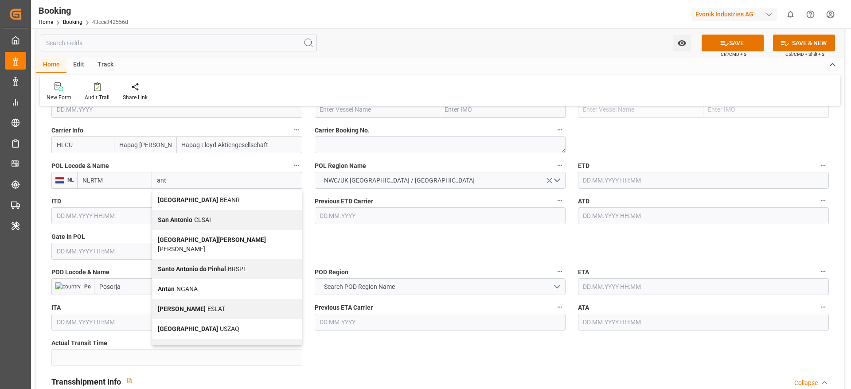
click at [196, 195] on div "Antwerp - BEANR" at bounding box center [226, 200] width 149 height 20
type input "BEANR"
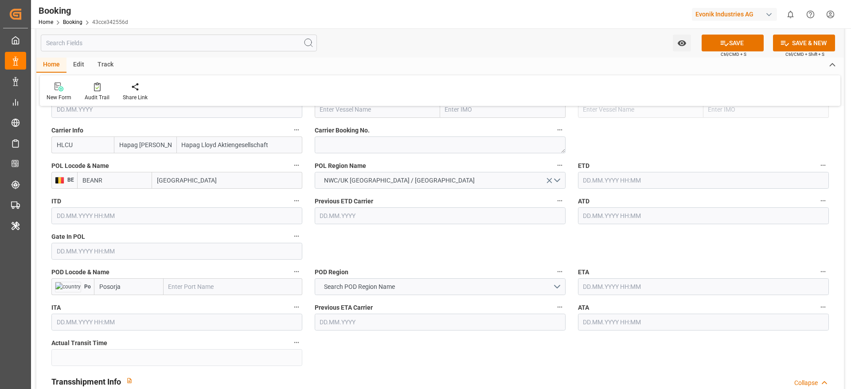
type input "[GEOGRAPHIC_DATA]"
click at [152, 293] on input "Posorja" at bounding box center [129, 286] width 70 height 17
click at [131, 302] on div "ECPSJ - Posorja" at bounding box center [120, 306] width 53 height 20
type input "ECPSJ"
type input "Posorja"
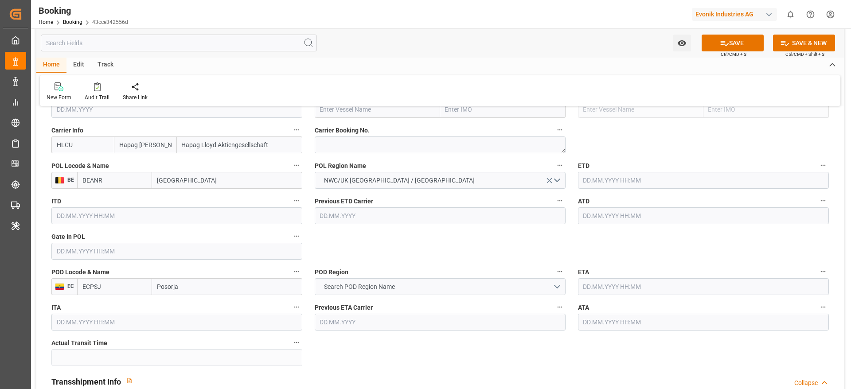
type input "ECPSJ"
click at [368, 291] on span "Search POD Region Name" at bounding box center [360, 286] width 80 height 9
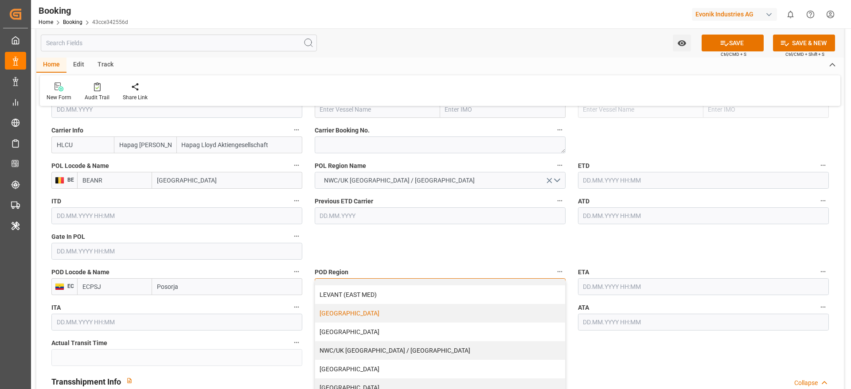
scroll to position [798, 0]
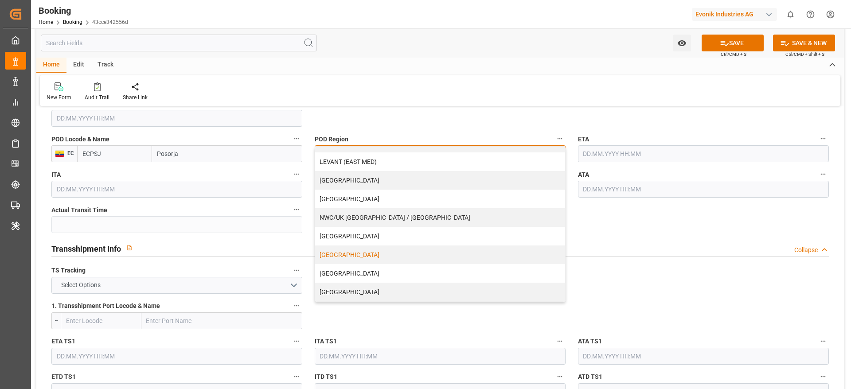
click at [370, 258] on div "[GEOGRAPHIC_DATA]" at bounding box center [440, 255] width 250 height 19
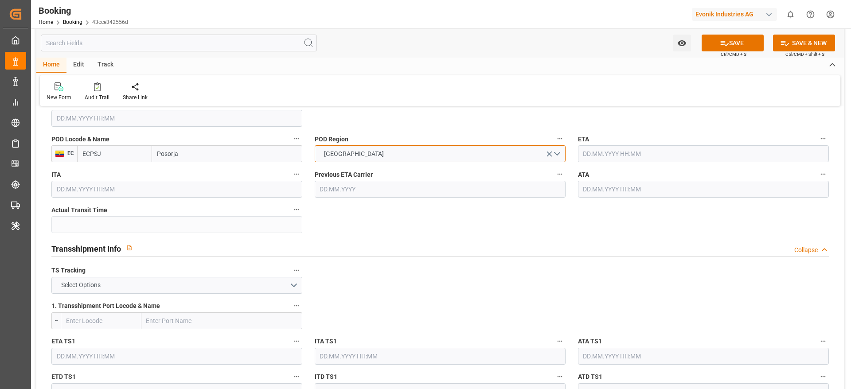
scroll to position [665, 0]
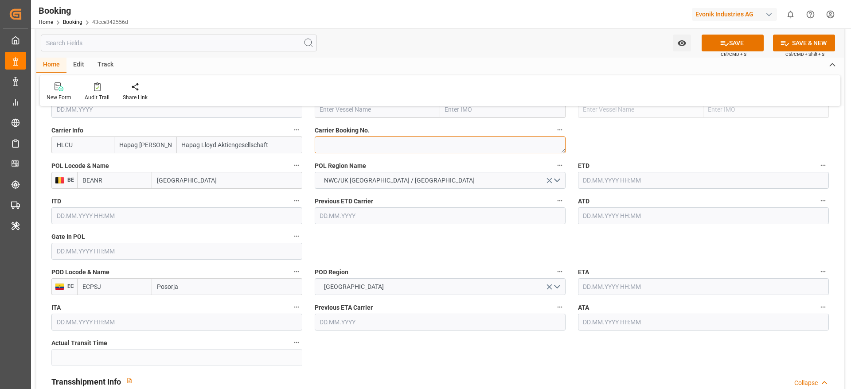
click at [340, 146] on textarea at bounding box center [440, 144] width 251 height 17
paste textarea "19856677"
type textarea "19856677"
click at [341, 114] on input "text" at bounding box center [377, 109] width 125 height 17
paste input "CMA CGM [PERSON_NAME]"
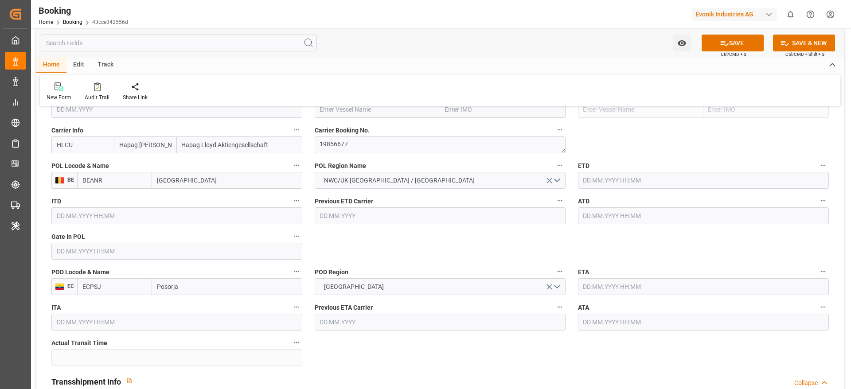
type input "CMA CGM [PERSON_NAME]"
click at [348, 125] on b "CMA CGM [PERSON_NAME]" at bounding box center [359, 128] width 78 height 7
type input "9729104"
type input "CMA CGM [PERSON_NAME]"
click at [67, 261] on div "Gate In POL" at bounding box center [176, 244] width 263 height 35
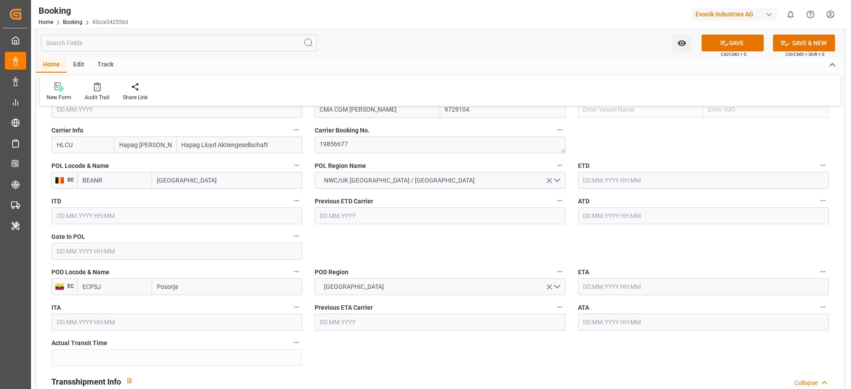
click at [69, 254] on input "text" at bounding box center [176, 251] width 251 height 17
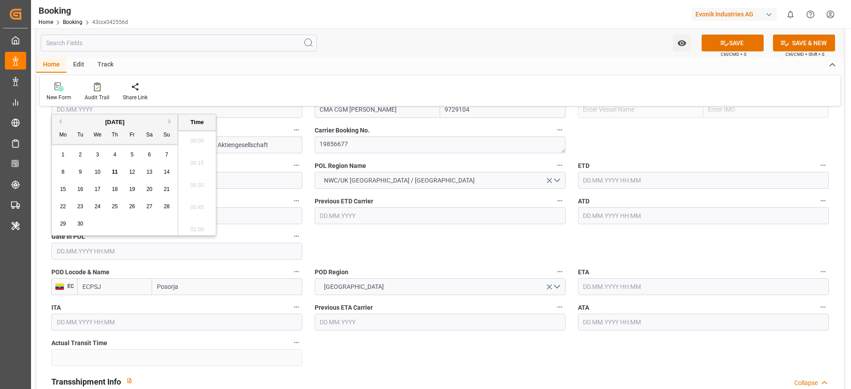
scroll to position [934, 0]
click at [58, 121] on button "Previous Month" at bounding box center [58, 121] width 5 height 5
click at [117, 172] on div "7" at bounding box center [114, 172] width 11 height 11
type input "[DATE] 00:00"
click at [609, 190] on div "ETD" at bounding box center [703, 173] width 263 height 35
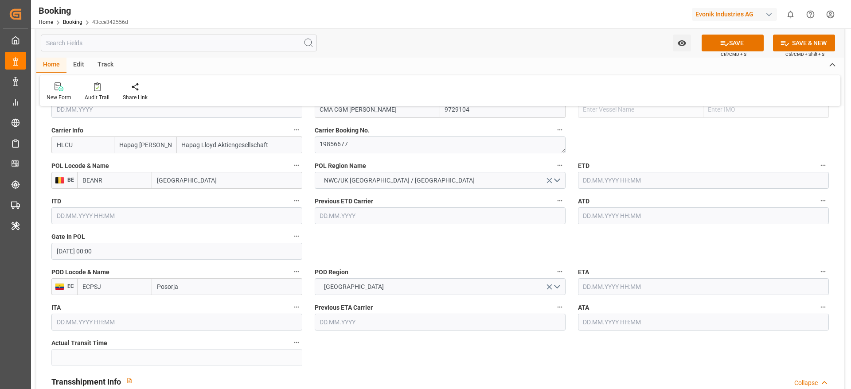
click at [596, 179] on input "text" at bounding box center [703, 180] width 251 height 17
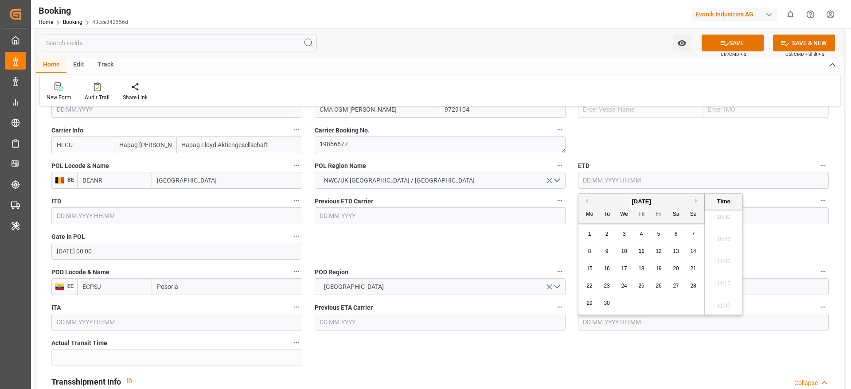
click at [585, 200] on button "Previous Month" at bounding box center [585, 200] width 5 height 5
drag, startPoint x: 661, startPoint y: 270, endPoint x: 655, endPoint y: 269, distance: 5.4
click at [661, 270] on span "15" at bounding box center [658, 268] width 6 height 6
type input "[DATE] 00:00"
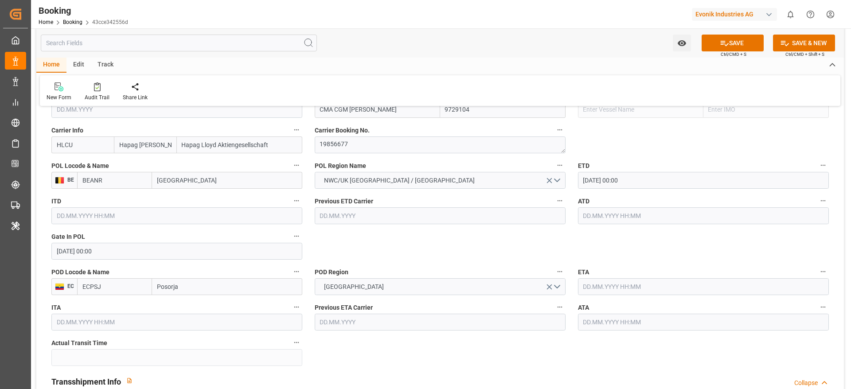
click at [587, 212] on input "text" at bounding box center [703, 215] width 251 height 17
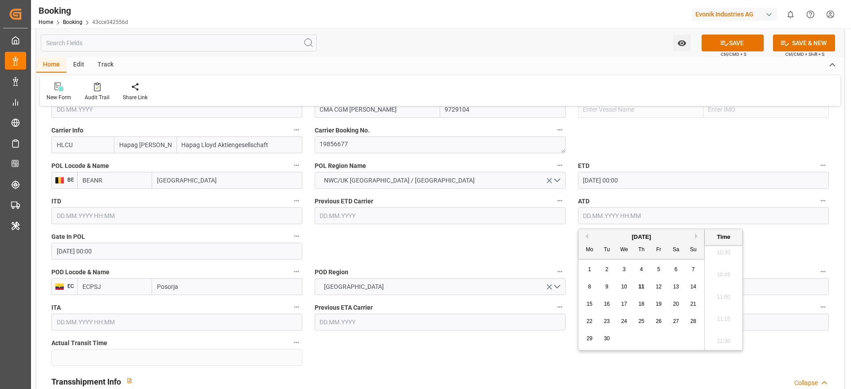
click at [587, 235] on button "Previous Month" at bounding box center [585, 236] width 5 height 5
click at [659, 303] on span "15" at bounding box center [658, 304] width 6 height 6
type input "[DATE] 00:00"
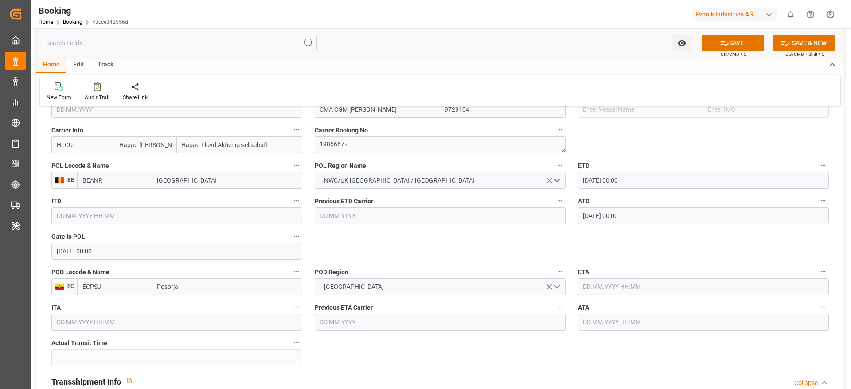
click at [604, 290] on input "text" at bounding box center [703, 286] width 251 height 17
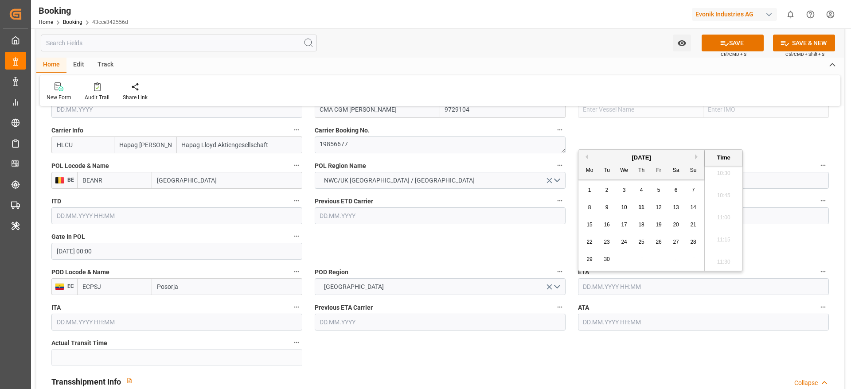
click at [608, 208] on span "9" at bounding box center [606, 207] width 3 height 6
type input "[DATE] 00:00"
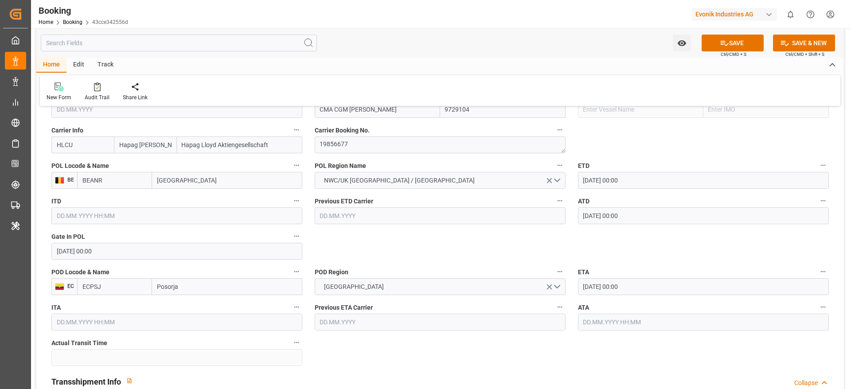
click at [602, 332] on div "ATA" at bounding box center [703, 315] width 263 height 35
click at [602, 326] on input "text" at bounding box center [703, 322] width 251 height 17
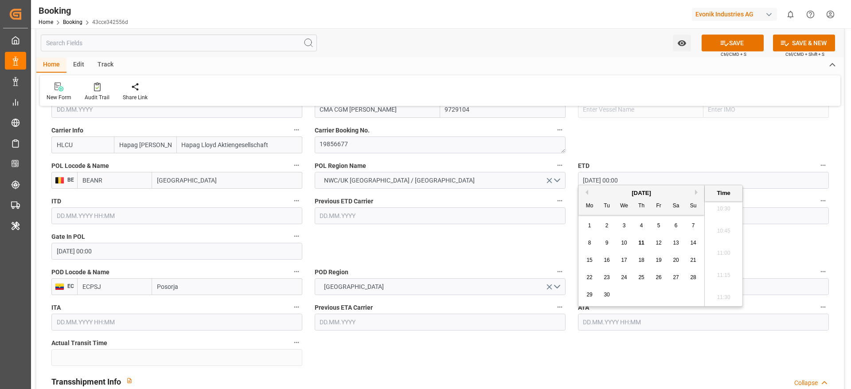
click at [604, 243] on div "9" at bounding box center [606, 243] width 11 height 11
type input "[DATE] 00:00"
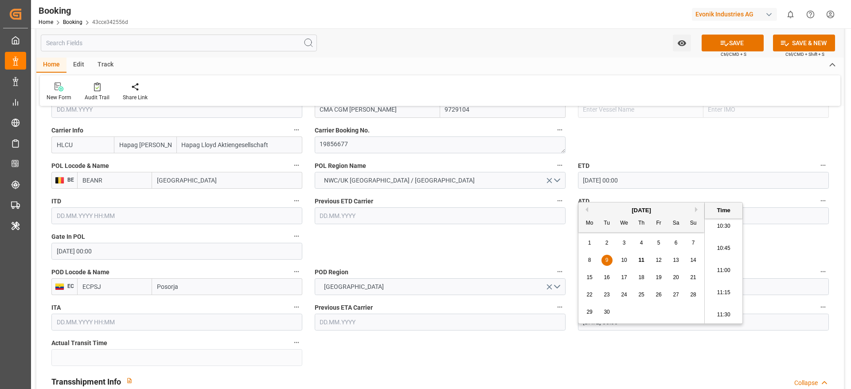
scroll to position [798, 0]
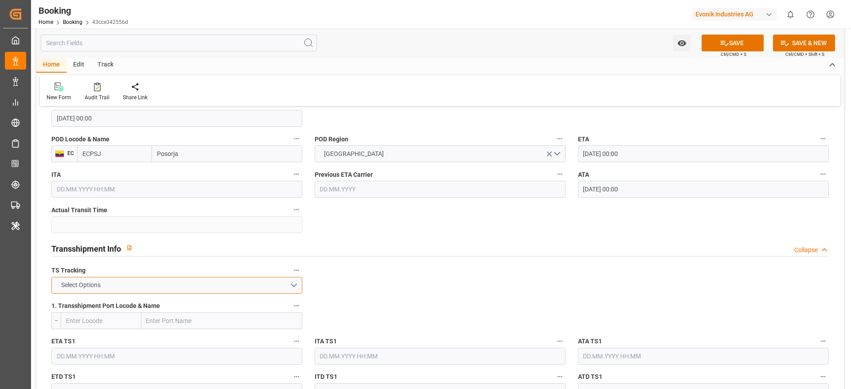
click at [162, 289] on button "Select Options" at bounding box center [176, 285] width 251 height 17
click at [158, 304] on div "FALSE" at bounding box center [177, 306] width 250 height 19
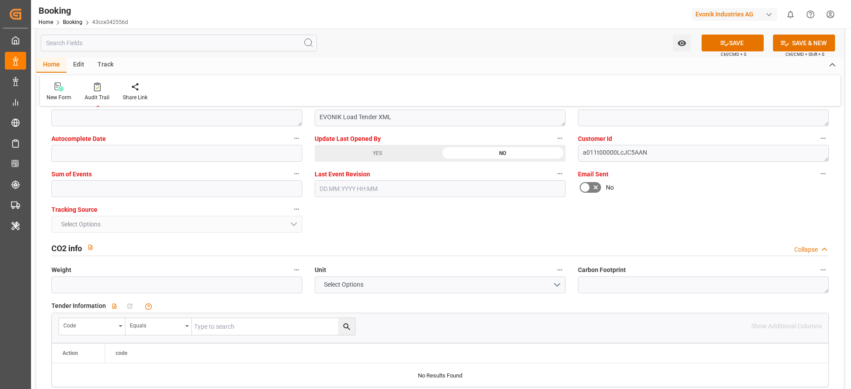
scroll to position [1795, 0]
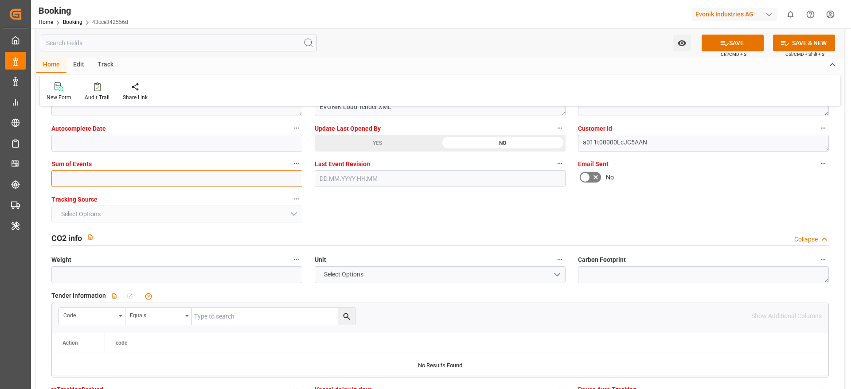
click at [87, 183] on input "text" at bounding box center [176, 178] width 251 height 17
type input "0"
click at [715, 43] on button "SAVE" at bounding box center [733, 43] width 62 height 17
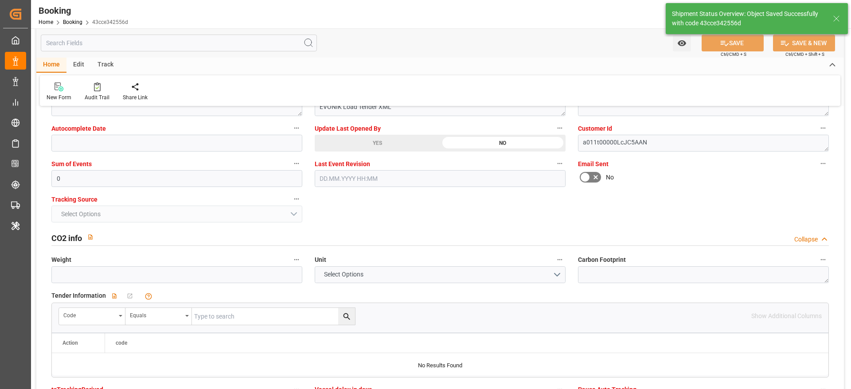
type textarea "NWC/[GEOGRAPHIC_DATA] [GEOGRAPHIC_DATA] Continent / [GEOGRAPHIC_DATA]-AN"
type textarea "[PERSON_NAME]"
type textarea "Pod-businessDivision-businessLine-"
type input "25"
type input "[DATE] 00:00"
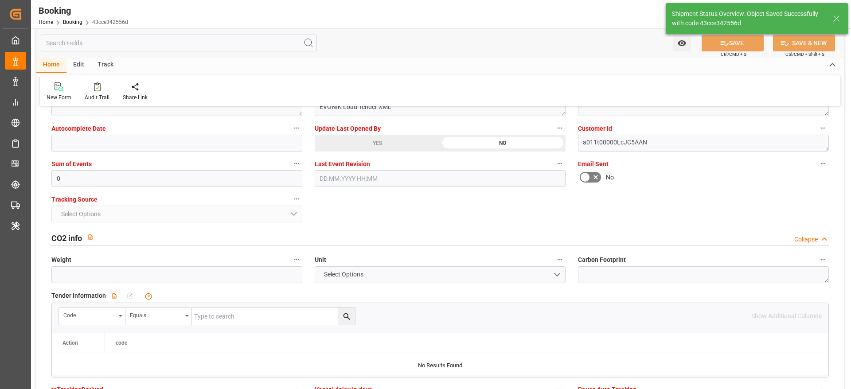
type input "[DATE] 00:00"
type input "11.09.2025 05:35"
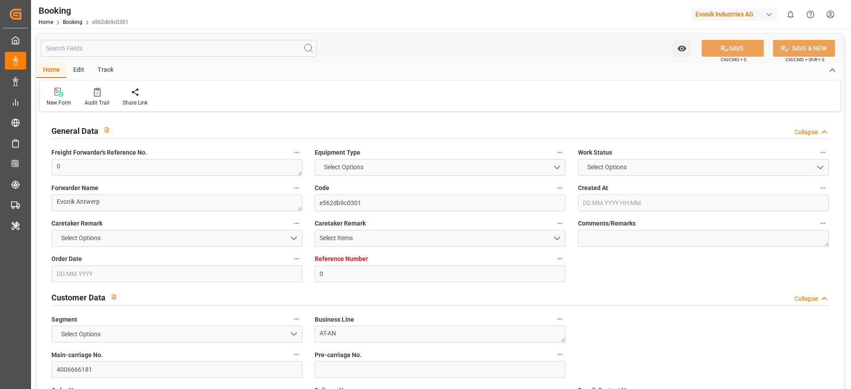
type input "0"
type input "Hapag [PERSON_NAME]"
type input "Hapag Lloyd Aktiengesellschaft"
type input "NLRTM"
type input "Posorja"
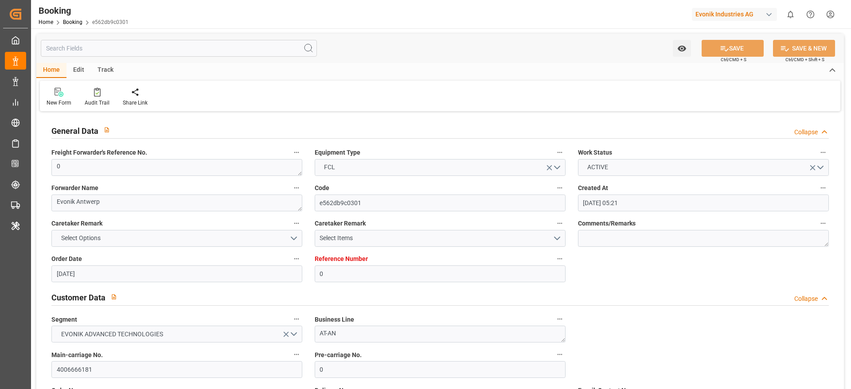
type input "[DATE] 05:21"
type input "[DATE]"
type input "[DATE] 15:38"
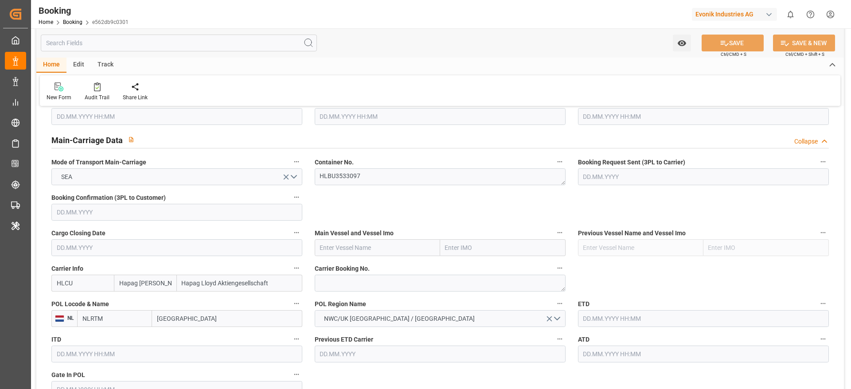
scroll to position [598, 0]
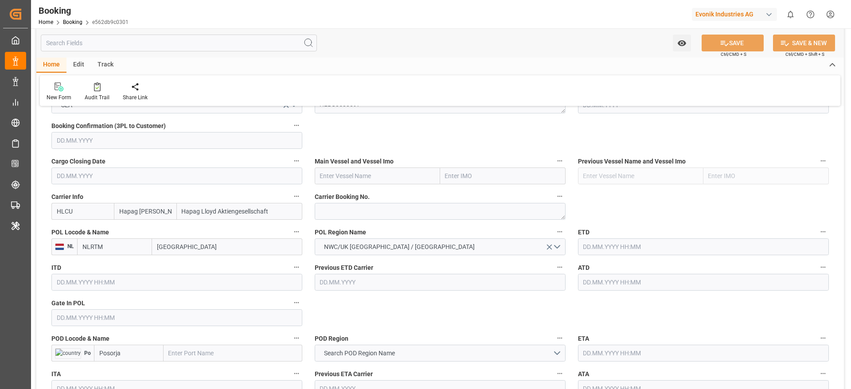
click at [320, 228] on span "POL Region Name" at bounding box center [340, 232] width 51 height 9
click at [554, 227] on button "POL Region Name" at bounding box center [560, 232] width 12 height 12
click at [324, 212] on div at bounding box center [425, 194] width 851 height 389
click at [335, 211] on textarea at bounding box center [440, 211] width 251 height 17
paste textarea "19856677"
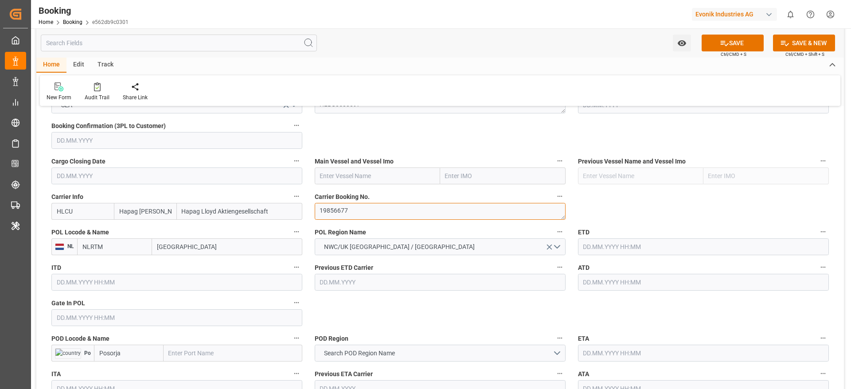
type textarea "19856677"
click at [203, 243] on input "[GEOGRAPHIC_DATA]" at bounding box center [227, 246] width 150 height 17
type input "ant"
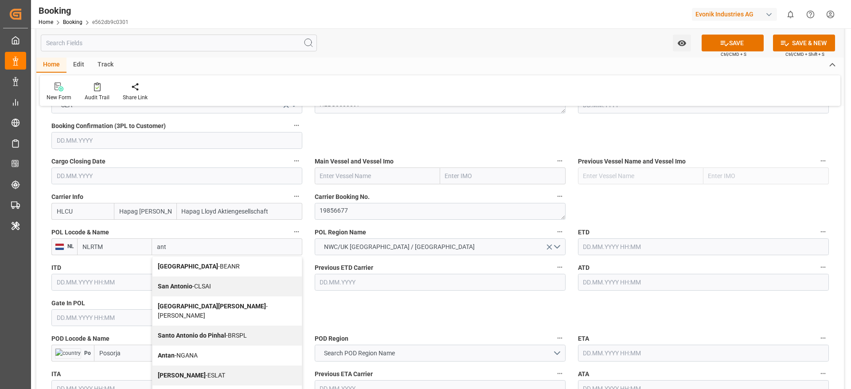
click at [201, 260] on div "Antwerp - BEANR" at bounding box center [226, 267] width 149 height 20
type input "BEANR"
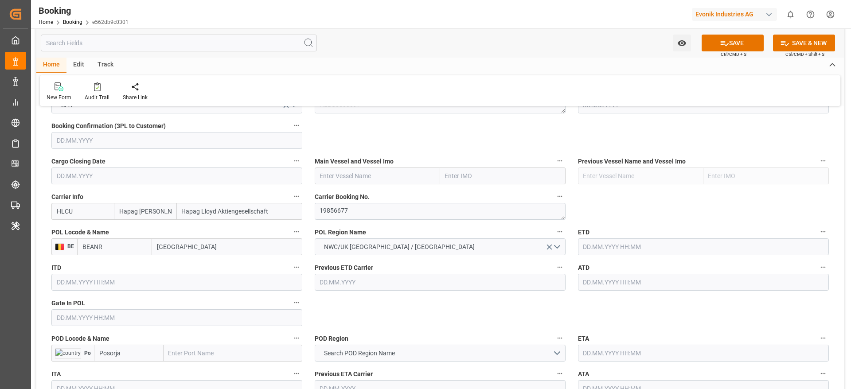
type input "[GEOGRAPHIC_DATA]"
click at [125, 356] on input "Posorja" at bounding box center [129, 353] width 70 height 17
click at [120, 369] on span "ECPSJ - Posorja" at bounding box center [121, 372] width 42 height 7
type input "ECPSJ"
type input "Posorja"
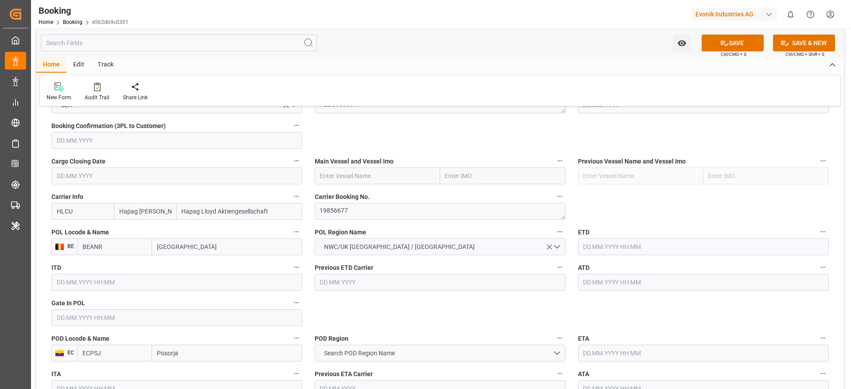
type input "ECPSJ"
click at [358, 362] on div "POD Region Search POD Region Name" at bounding box center [439, 346] width 263 height 35
click at [362, 347] on button "Search POD Region Name" at bounding box center [440, 353] width 251 height 17
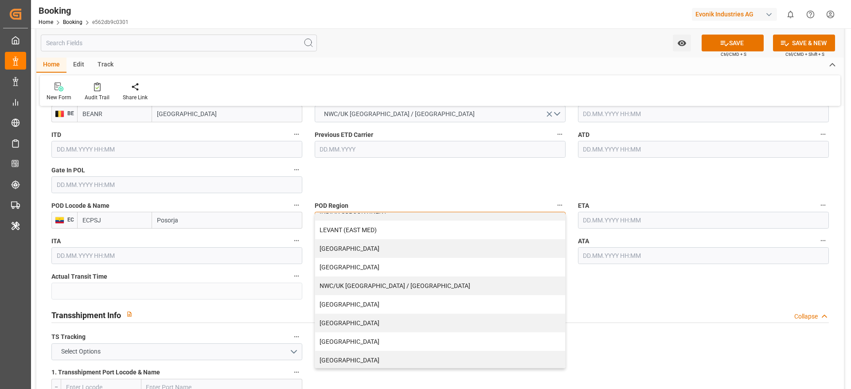
scroll to position [180, 0]
click at [364, 320] on div "[GEOGRAPHIC_DATA]" at bounding box center [440, 321] width 250 height 19
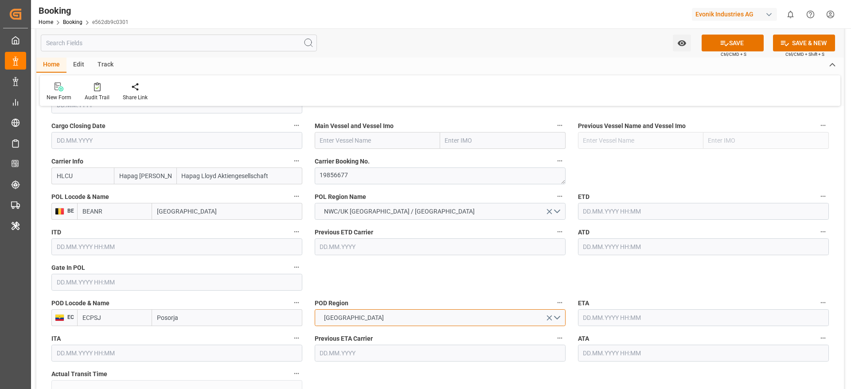
scroll to position [598, 0]
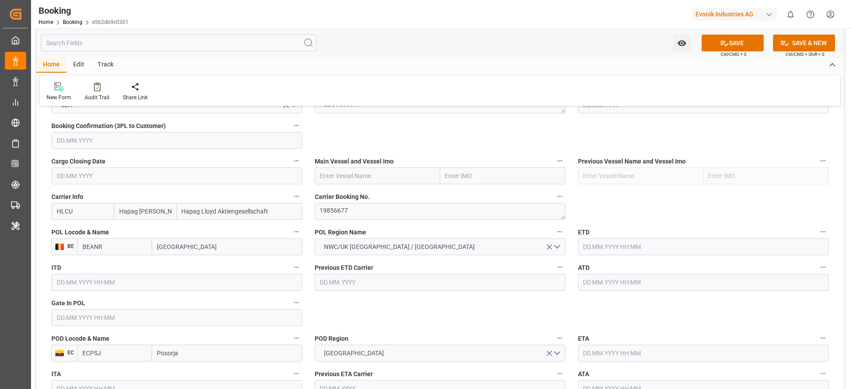
click at [345, 172] on input "text" at bounding box center [377, 176] width 125 height 17
paste input "CMA CGM [PERSON_NAME]"
type input "CMA CGM [PERSON_NAME]"
click at [409, 203] on div "CMA CGM JACQUES JOSEPH - 9729104" at bounding box center [372, 196] width 115 height 20
type input "9729104"
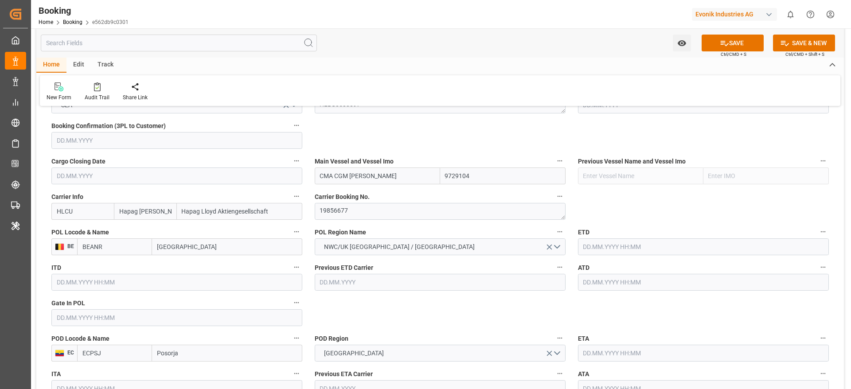
type input "CMA CGM [PERSON_NAME]"
click at [107, 311] on input "text" at bounding box center [176, 317] width 251 height 17
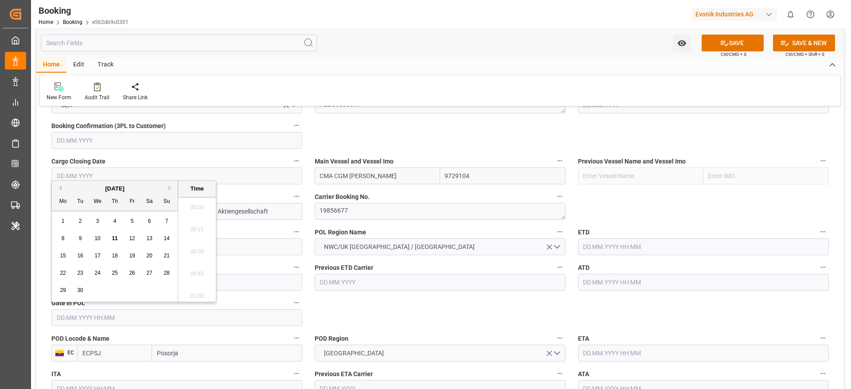
scroll to position [934, 0]
click at [59, 186] on button "Previous Month" at bounding box center [58, 187] width 5 height 5
click at [133, 237] on span "8" at bounding box center [132, 238] width 3 height 6
click at [113, 241] on span "7" at bounding box center [114, 238] width 3 height 6
type input "[DATE] 00:00"
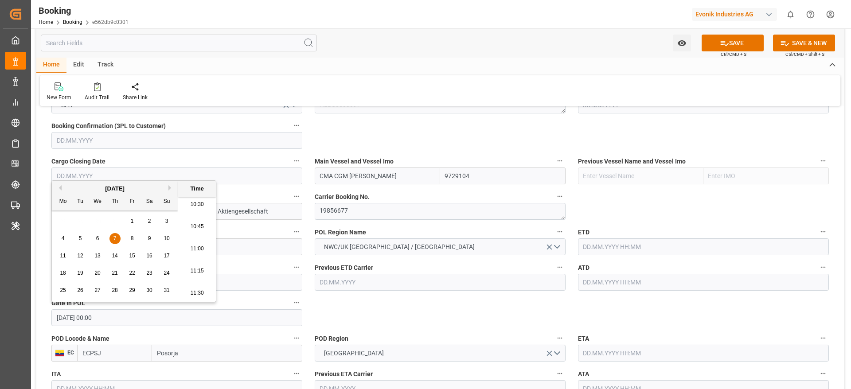
click at [594, 250] on input "text" at bounding box center [703, 246] width 251 height 17
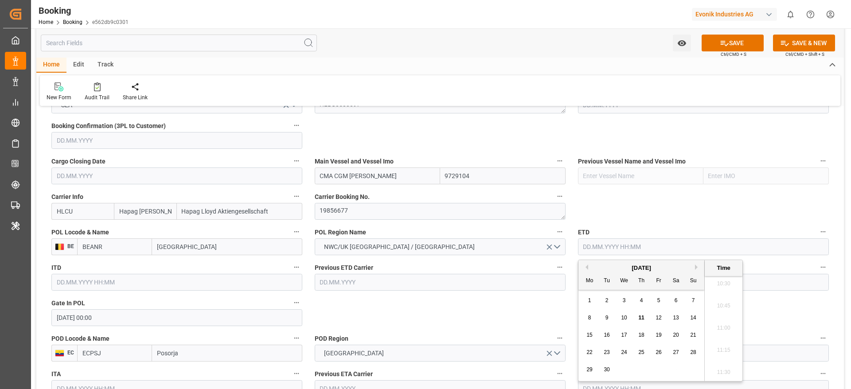
click at [585, 265] on button "Previous Month" at bounding box center [585, 267] width 5 height 5
click at [659, 319] on span "8" at bounding box center [658, 318] width 3 height 6
click at [658, 334] on span "15" at bounding box center [658, 335] width 6 height 6
type input "[DATE] 00:00"
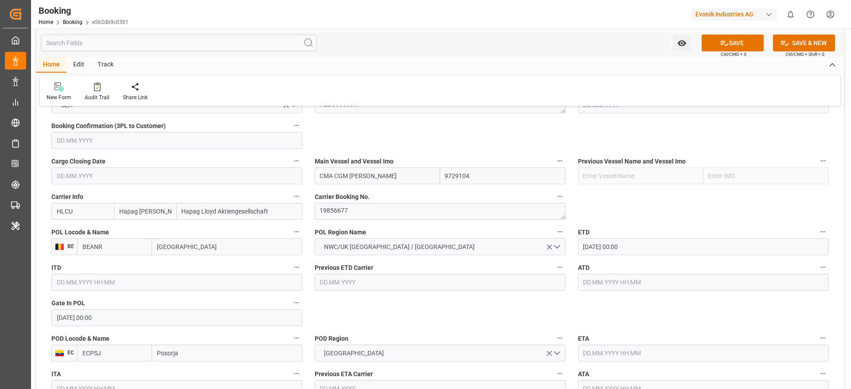
click at [598, 289] on input "text" at bounding box center [703, 282] width 251 height 17
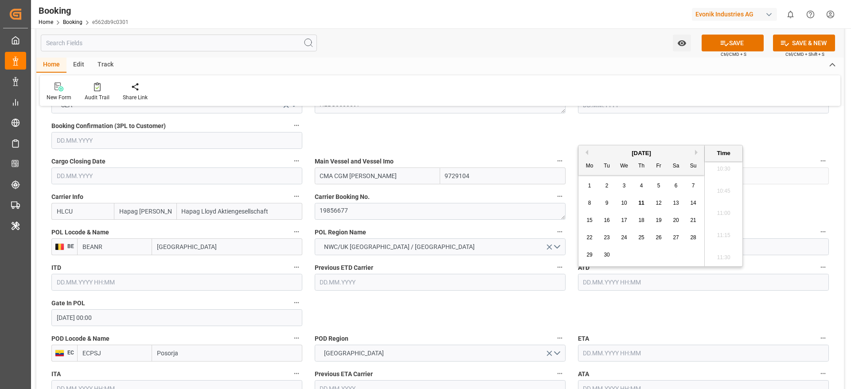
click at [585, 149] on div "[DATE]" at bounding box center [641, 153] width 126 height 9
click at [587, 152] on button "Previous Month" at bounding box center [585, 152] width 5 height 5
click at [659, 206] on div "8" at bounding box center [658, 203] width 11 height 11
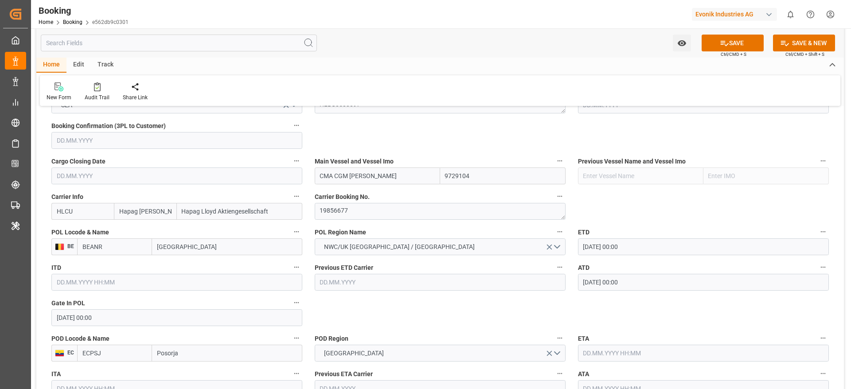
click at [594, 285] on input "08.08.2025 00:00" at bounding box center [703, 282] width 251 height 17
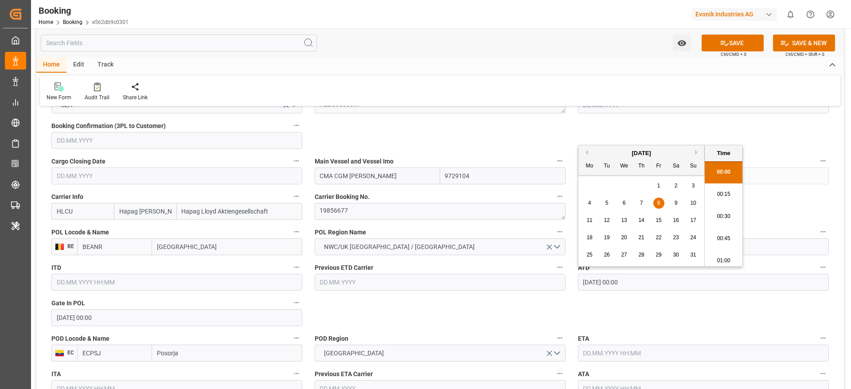
click at [659, 221] on span "15" at bounding box center [658, 220] width 6 height 6
type input "[DATE] 00:00"
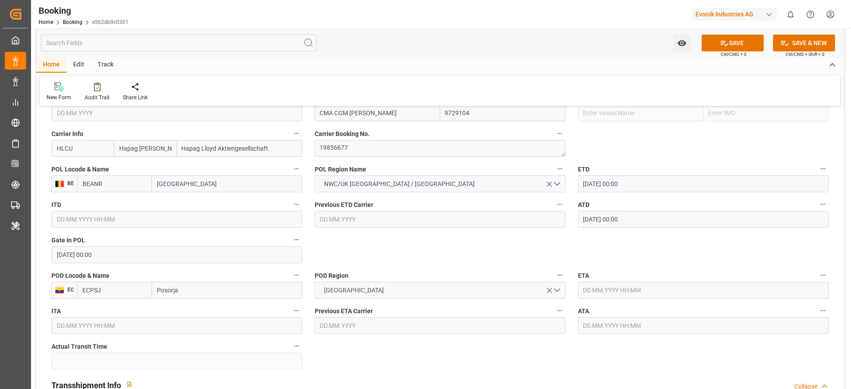
scroll to position [731, 0]
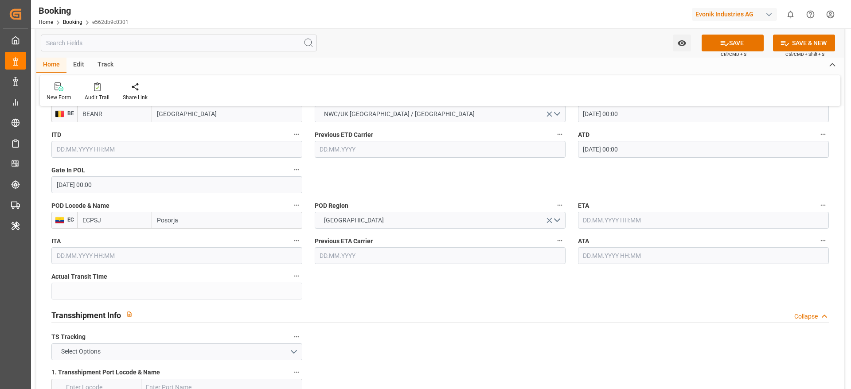
click at [608, 210] on label "ETA" at bounding box center [703, 205] width 251 height 12
click at [817, 210] on button "ETA" at bounding box center [823, 205] width 12 height 12
click at [604, 217] on div at bounding box center [425, 194] width 851 height 389
click at [604, 222] on input "text" at bounding box center [703, 220] width 251 height 17
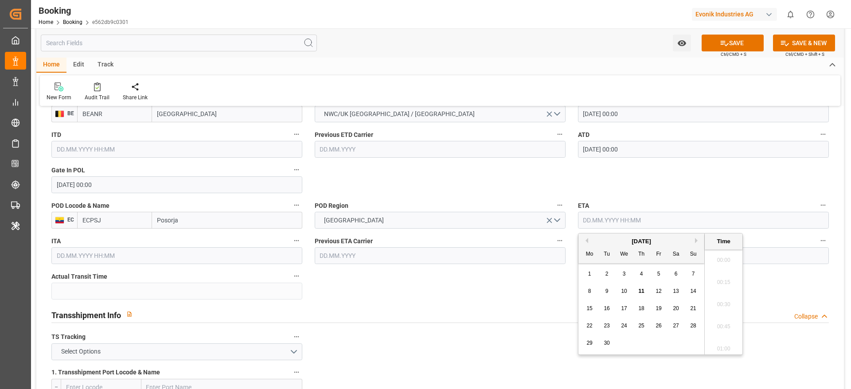
scroll to position [934, 0]
click at [607, 288] on span "9" at bounding box center [606, 291] width 3 height 6
type input "[DATE] 00:00"
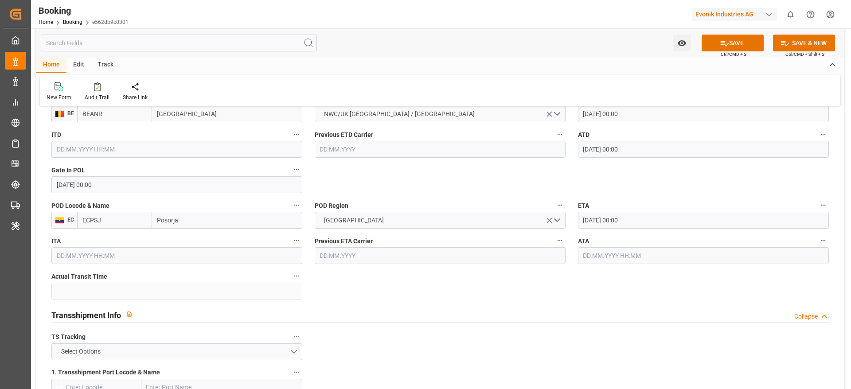
click at [585, 259] on input "text" at bounding box center [703, 255] width 251 height 17
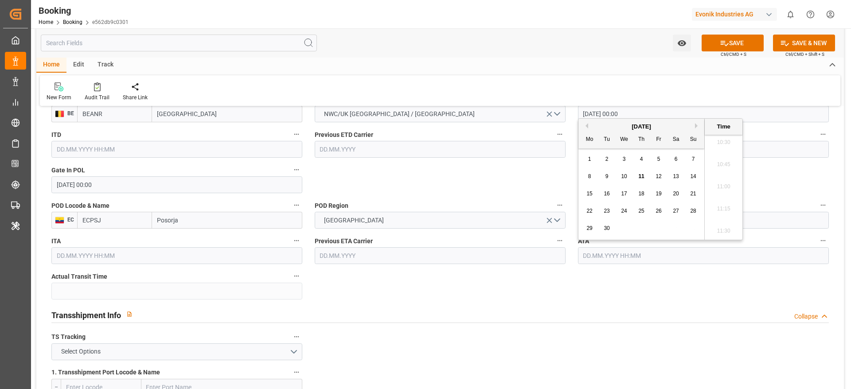
click at [609, 175] on div "9" at bounding box center [606, 177] width 11 height 11
type input "[DATE] 00:00"
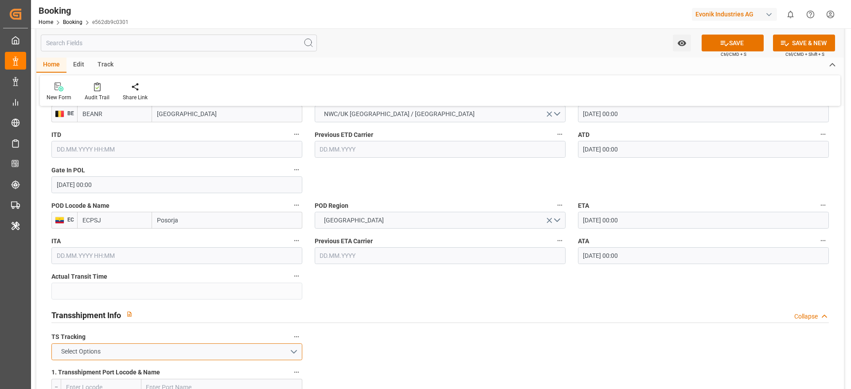
click at [168, 357] on button "Select Options" at bounding box center [176, 351] width 251 height 17
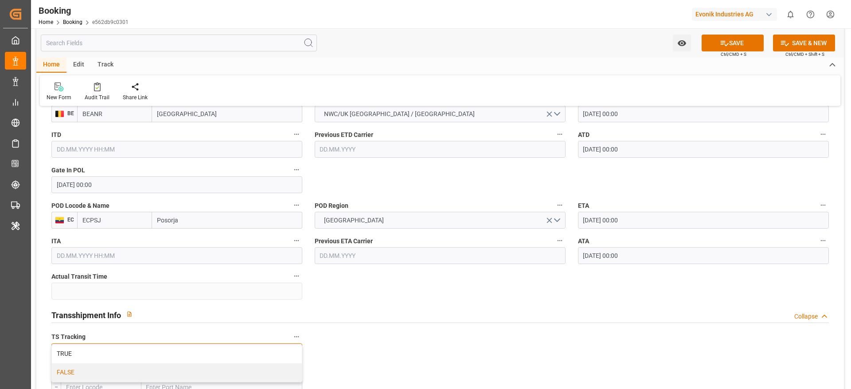
click at [162, 371] on div "FALSE" at bounding box center [177, 372] width 250 height 19
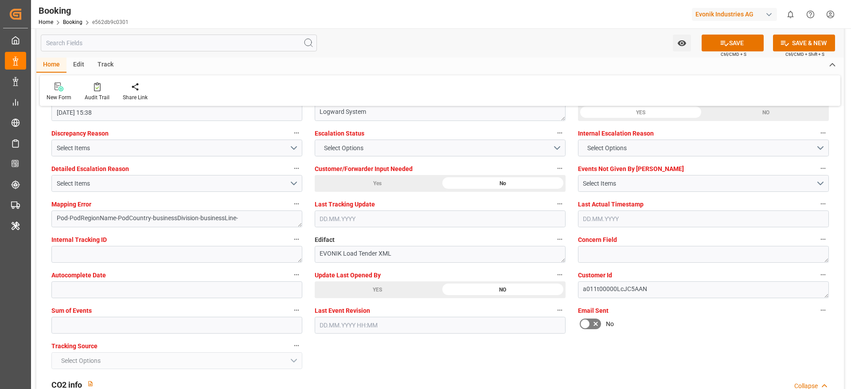
scroll to position [1728, 0]
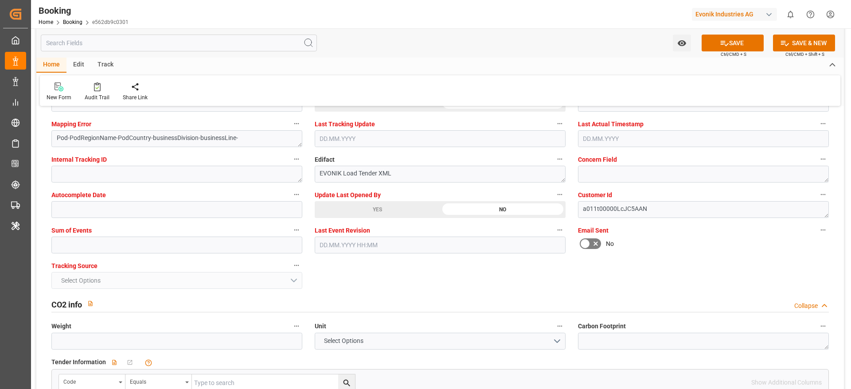
click at [83, 254] on div "Sum of Events" at bounding box center [176, 238] width 263 height 35
click at [84, 243] on input "text" at bounding box center [176, 245] width 251 height 17
type input "0"
click at [749, 41] on button "SAVE" at bounding box center [733, 43] width 62 height 17
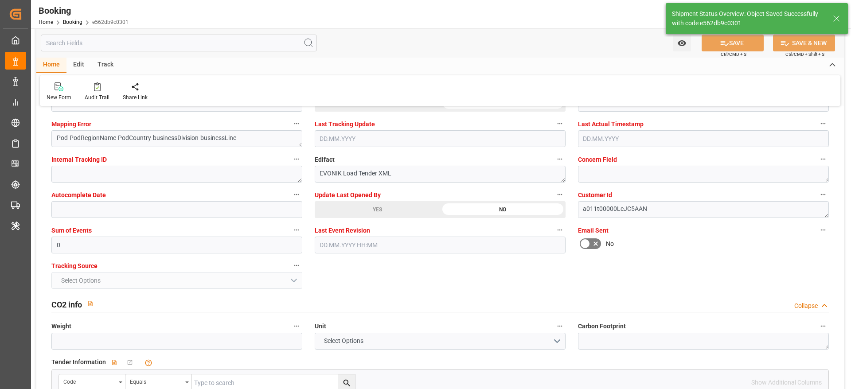
type textarea "NWC/[GEOGRAPHIC_DATA] [GEOGRAPHIC_DATA] Continent / [GEOGRAPHIC_DATA]-AN"
type textarea "[PERSON_NAME]"
type textarea "Pod-businessDivision-businessLine-"
type input "25"
type input "[DATE] 00:00"
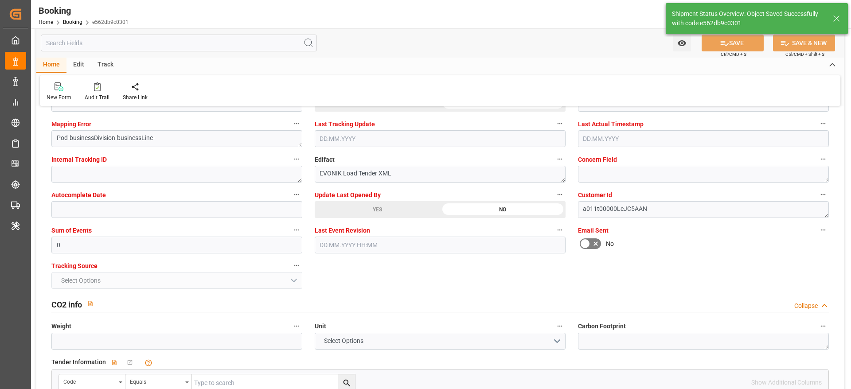
type input "[DATE] 00:00"
type input "11.09.2025 05:36"
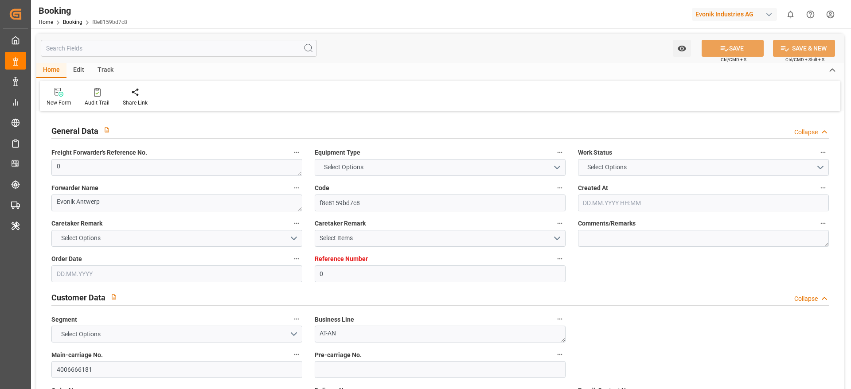
type input "0"
type input "Hapag [PERSON_NAME]"
type input "Hapag Lloyd Aktiengesellschaft"
type input "NLRTM"
type input "Posorja"
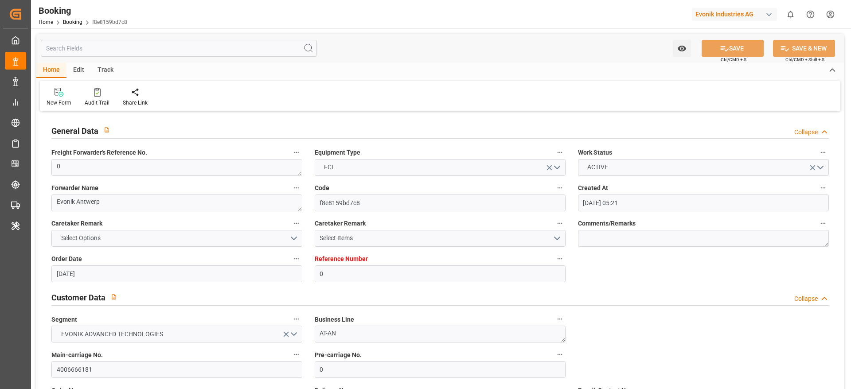
type input "[DATE] 05:21"
type input "[DATE]"
type input "[DATE] 15:38"
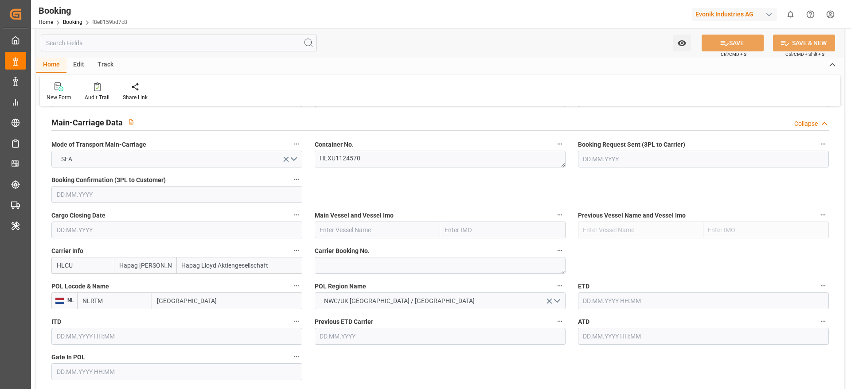
scroll to position [598, 0]
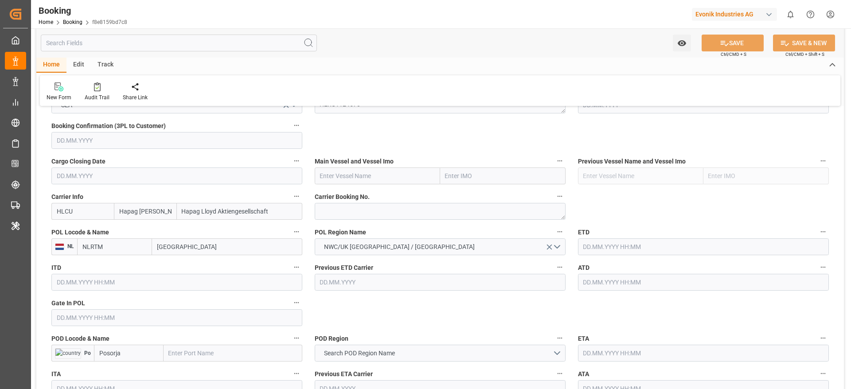
click at [189, 244] on input "[GEOGRAPHIC_DATA]" at bounding box center [227, 246] width 150 height 17
type input "ant"
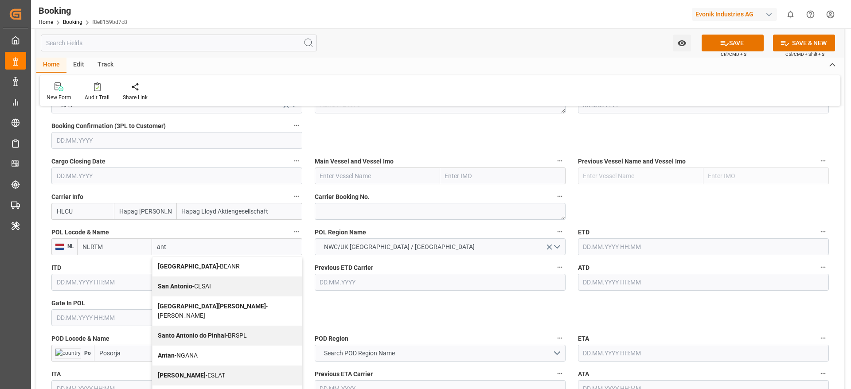
click at [229, 266] on div "Antwerp - BEANR" at bounding box center [226, 267] width 149 height 20
type input "BEANR"
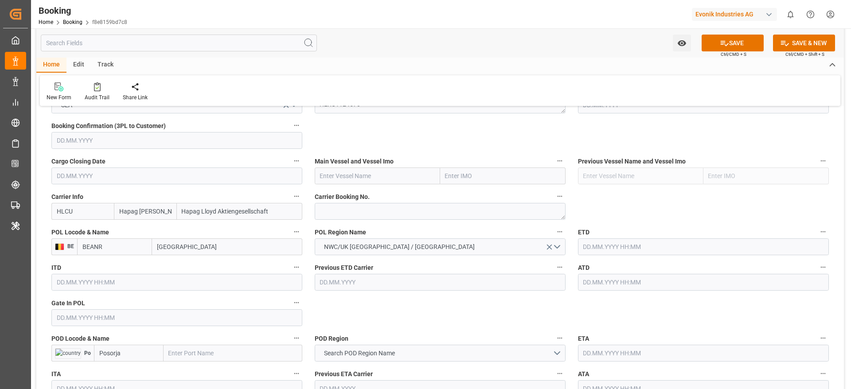
type input "[GEOGRAPHIC_DATA]"
click at [146, 354] on input "Posorja" at bounding box center [129, 353] width 70 height 17
click at [132, 369] on span "ECPSJ - Posorja" at bounding box center [121, 372] width 42 height 7
type input "ECPSJ"
type input "Posorja"
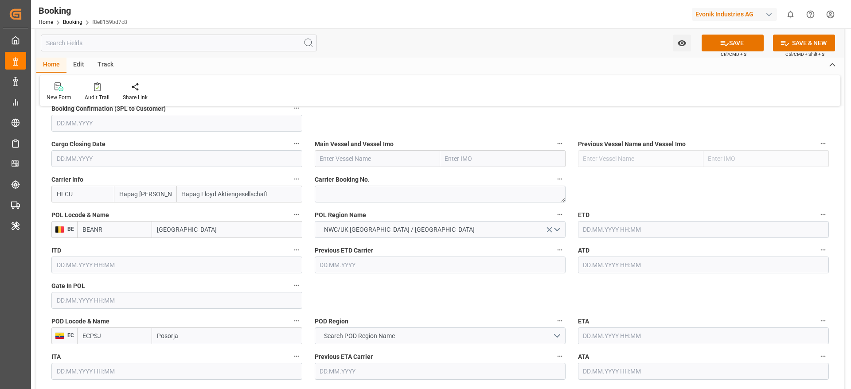
scroll to position [665, 0]
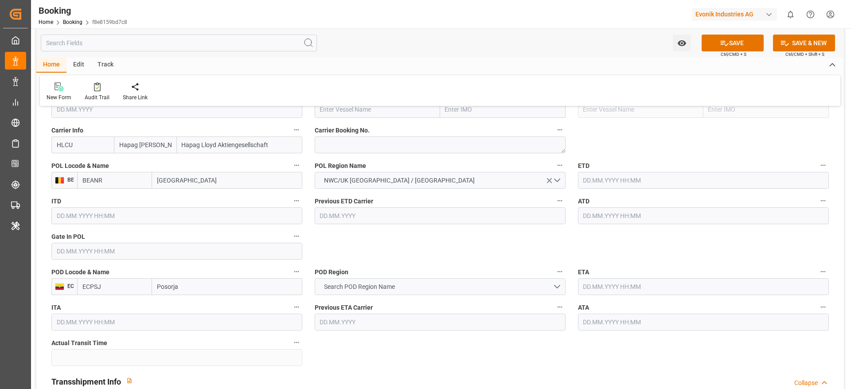
type input "ECPSJ"
click at [390, 287] on span "Search POD Region Name" at bounding box center [360, 286] width 80 height 9
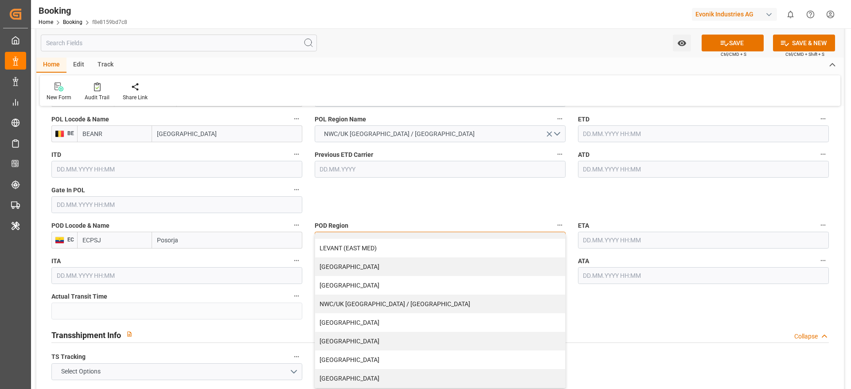
scroll to position [731, 0]
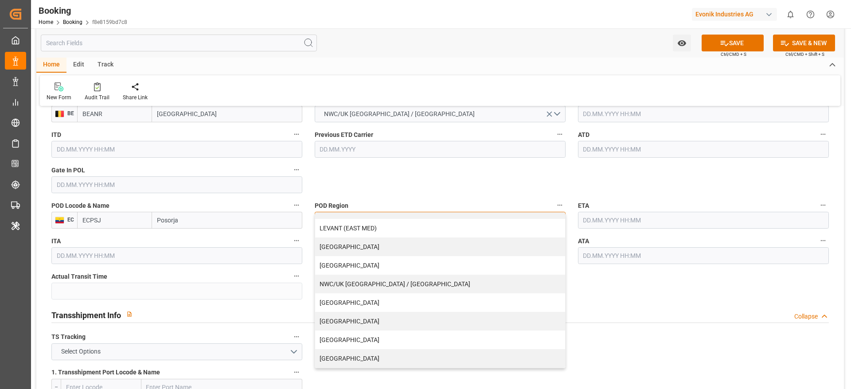
click at [389, 324] on div "[GEOGRAPHIC_DATA]" at bounding box center [440, 321] width 250 height 19
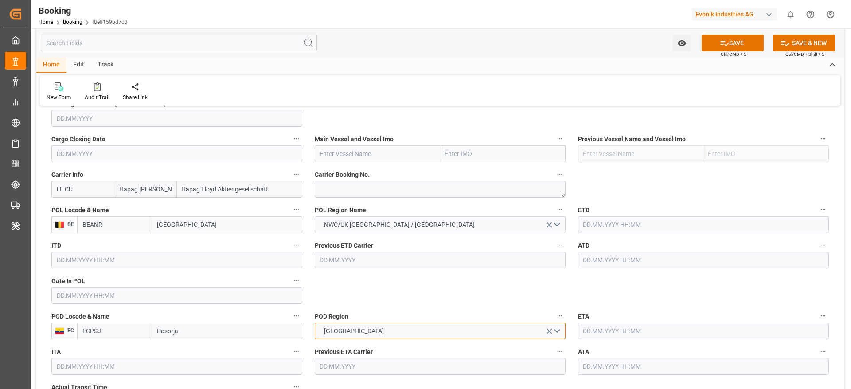
scroll to position [598, 0]
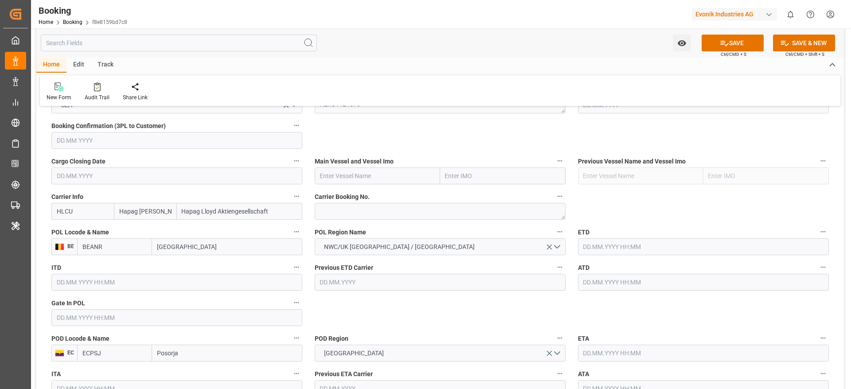
click at [105, 325] on input "text" at bounding box center [176, 317] width 251 height 17
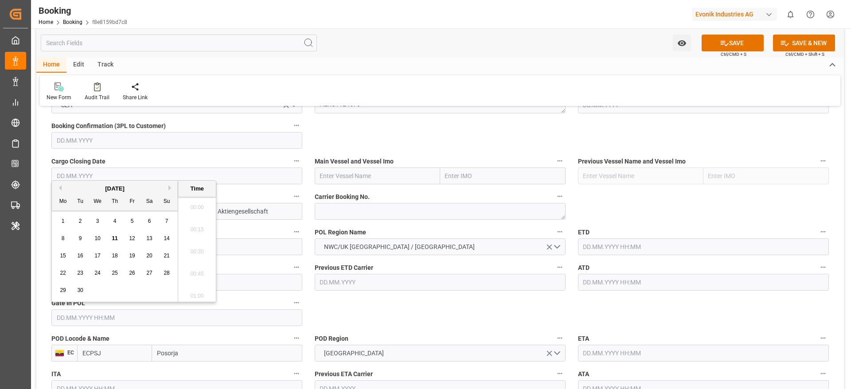
scroll to position [934, 0]
click at [60, 188] on button "Previous Month" at bounding box center [58, 187] width 5 height 5
click at [62, 189] on div "[DATE]" at bounding box center [115, 188] width 126 height 9
click at [115, 238] on span "7" at bounding box center [114, 238] width 3 height 6
type input "[DATE] 00:00"
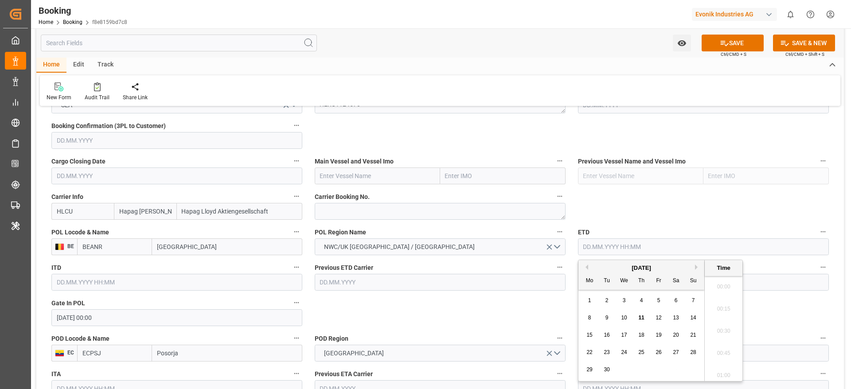
click at [591, 255] on input "text" at bounding box center [703, 246] width 251 height 17
click at [586, 265] on button "Previous Month" at bounding box center [585, 267] width 5 height 5
drag, startPoint x: 660, startPoint y: 327, endPoint x: 656, endPoint y: 334, distance: 8.3
click at [656, 334] on div "11 12 13 14 15 16 17" at bounding box center [641, 335] width 121 height 17
click at [656, 334] on span "15" at bounding box center [658, 335] width 6 height 6
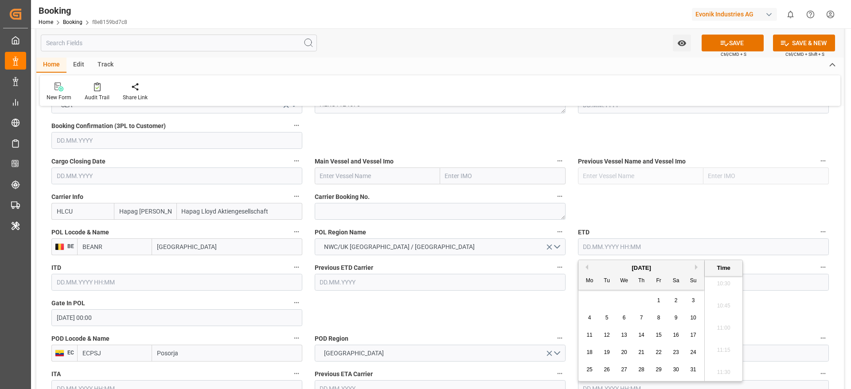
type input "15.08.2025 00:00"
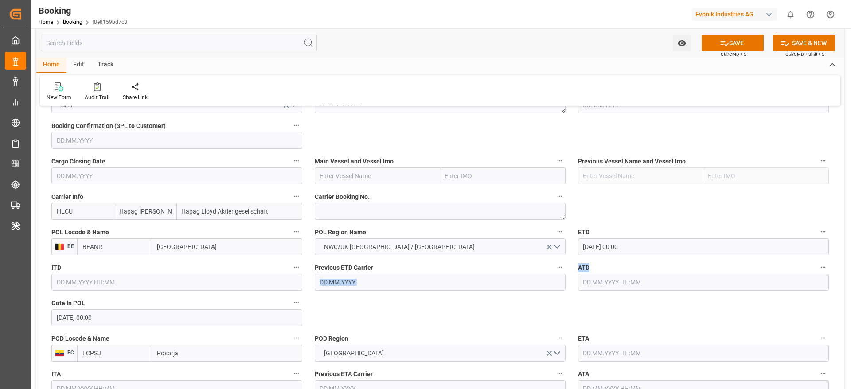
drag, startPoint x: 554, startPoint y: 311, endPoint x: 582, endPoint y: 290, distance: 35.2
click at [582, 290] on input "text" at bounding box center [703, 282] width 251 height 17
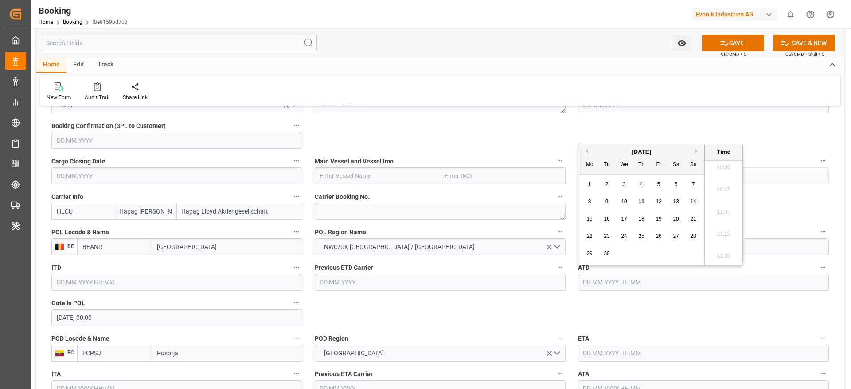
scroll to position [665, 0]
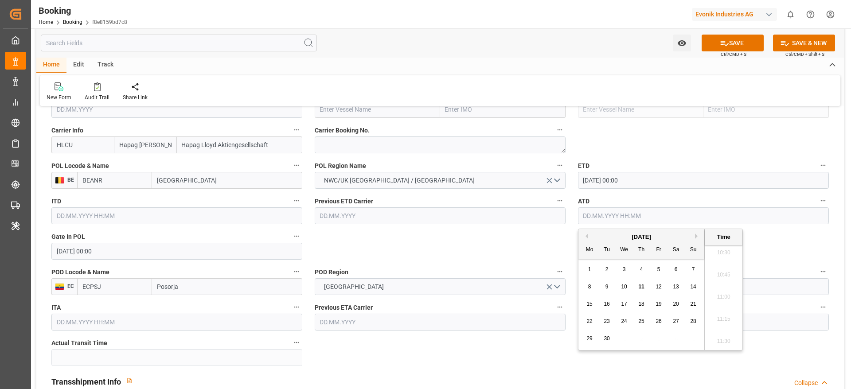
click at [586, 236] on button "Previous Month" at bounding box center [585, 236] width 5 height 5
click at [662, 307] on div "15" at bounding box center [658, 304] width 11 height 11
type input "15.08.2025 00:00"
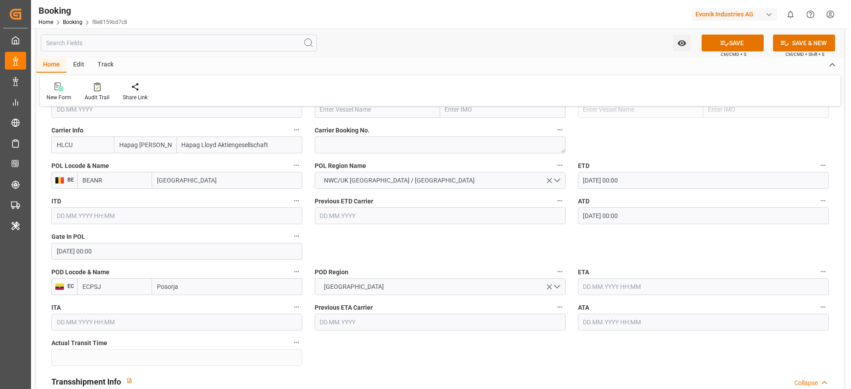
scroll to position [731, 0]
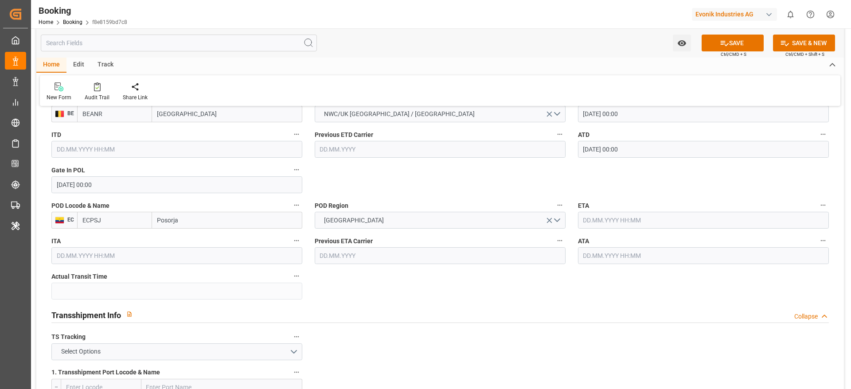
click at [612, 216] on input "text" at bounding box center [703, 220] width 251 height 17
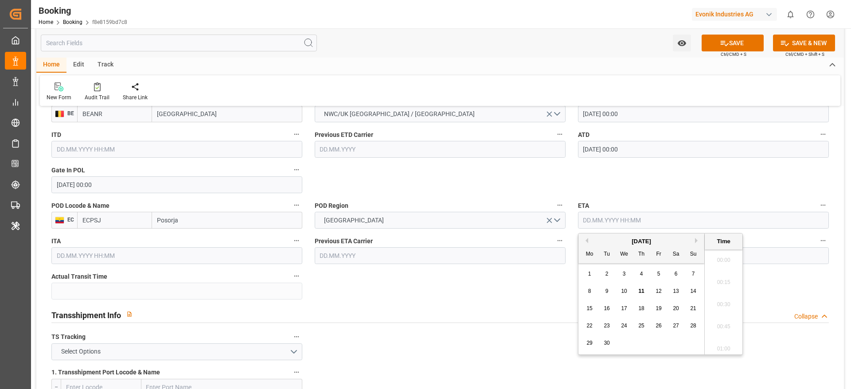
scroll to position [956, 0]
click at [608, 291] on span "9" at bounding box center [606, 291] width 3 height 6
type input "09.09.2025 00:00"
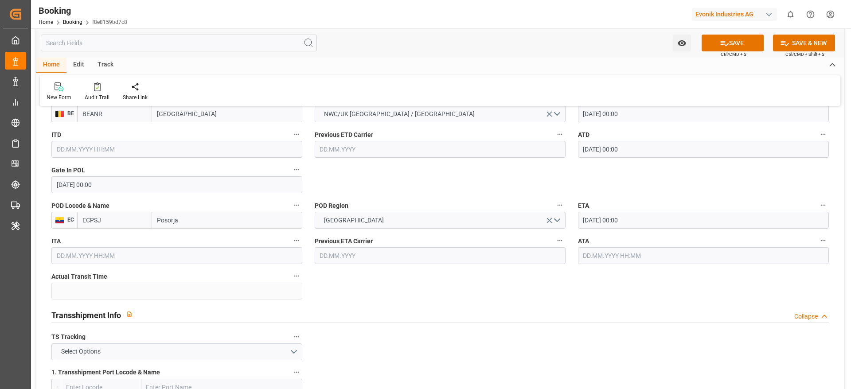
click at [592, 256] on input "text" at bounding box center [703, 255] width 251 height 17
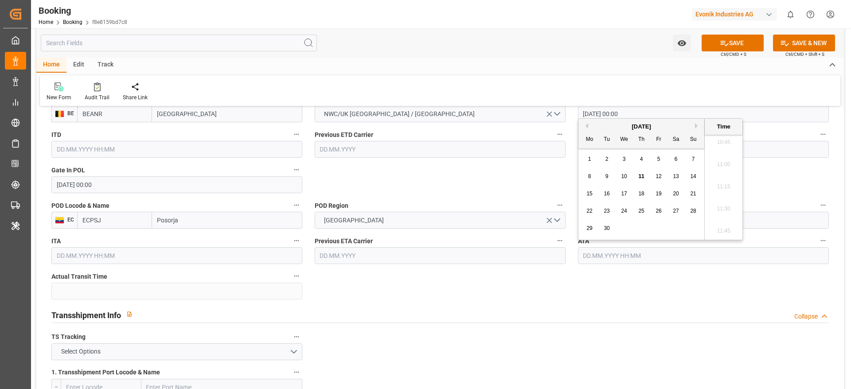
click at [607, 179] on div "9" at bounding box center [606, 177] width 11 height 11
type input "09.09.2025 00:00"
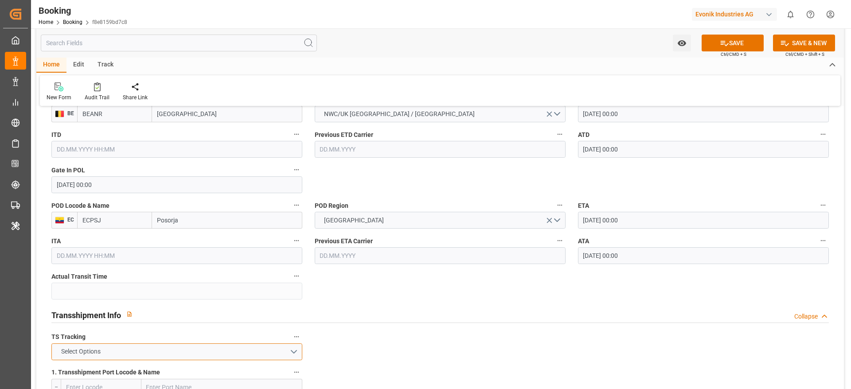
click at [169, 347] on button "Select Options" at bounding box center [176, 351] width 251 height 17
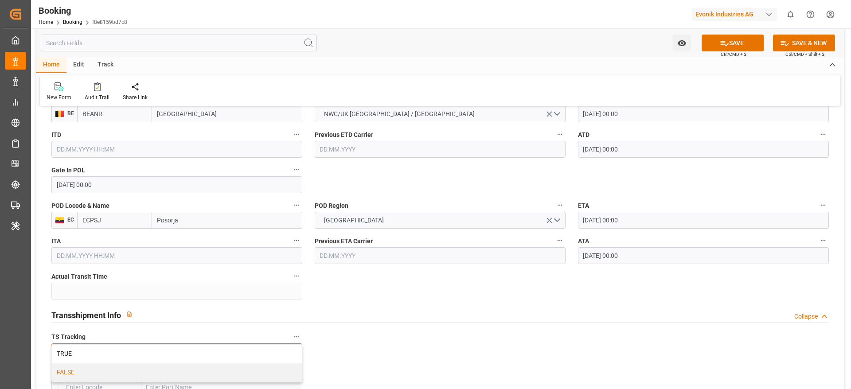
click at [164, 370] on div "FALSE" at bounding box center [177, 372] width 250 height 19
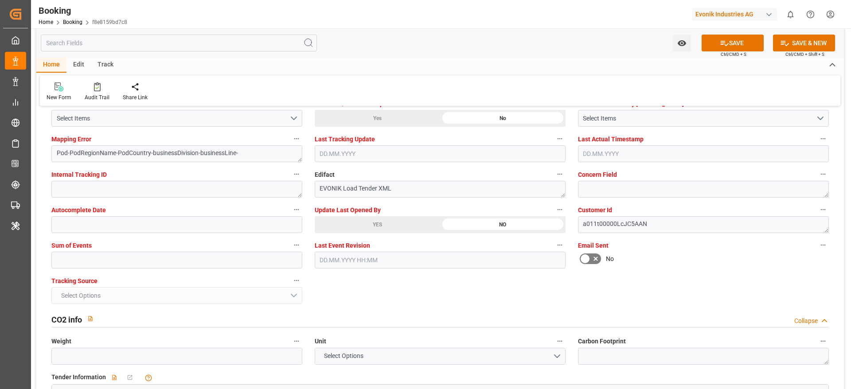
scroll to position [1795, 0]
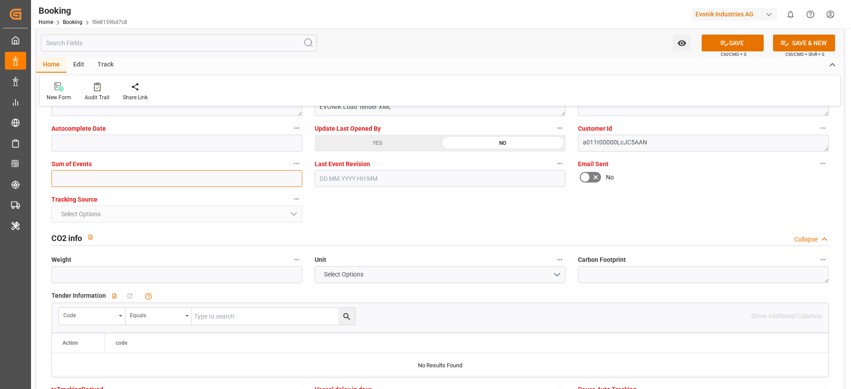
click at [73, 175] on input "text" at bounding box center [176, 178] width 251 height 17
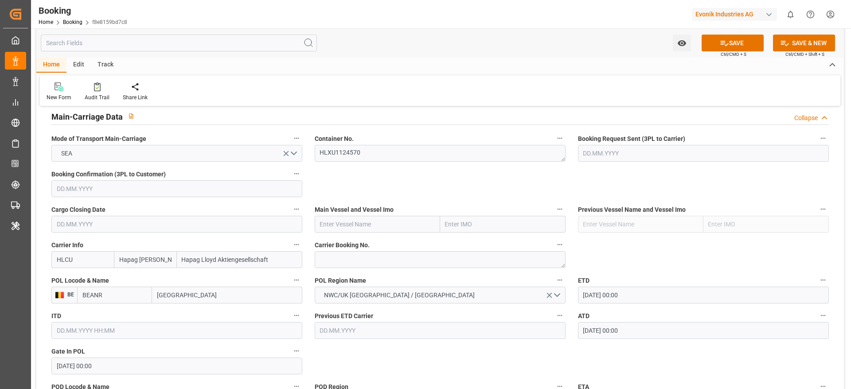
scroll to position [532, 0]
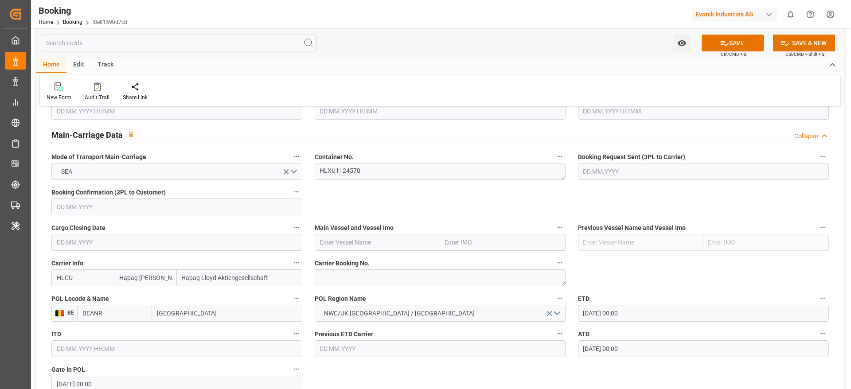
type input "0"
click at [328, 272] on textarea at bounding box center [440, 277] width 251 height 17
paste textarea "19856677"
type textarea "19856677"
click at [330, 248] on input "text" at bounding box center [377, 242] width 125 height 17
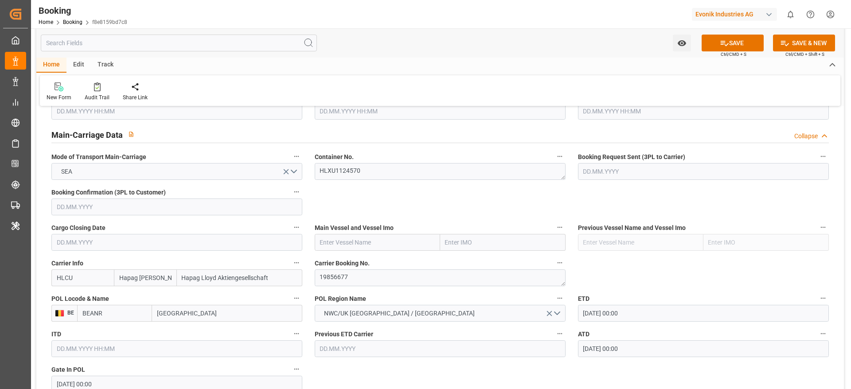
paste input "CMA CGM JACQUES JOSEPH"
type input "CMA CGM JACQUES JOSEPH"
click at [394, 265] on b "CMA CGM JACQUES JOSEPH" at bounding box center [359, 261] width 78 height 7
type input "9729104"
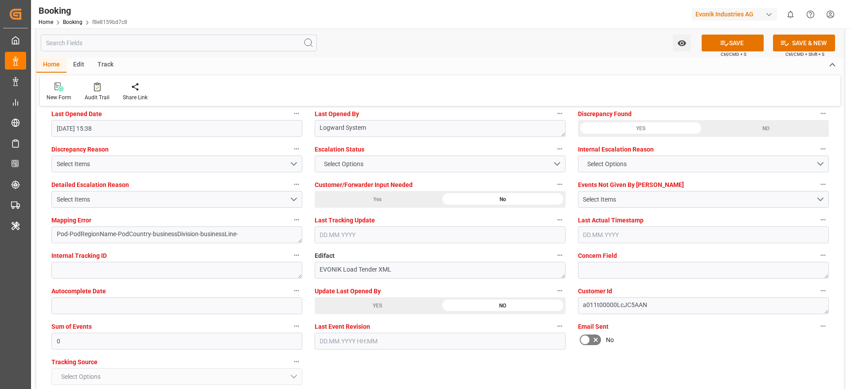
scroll to position [1662, 0]
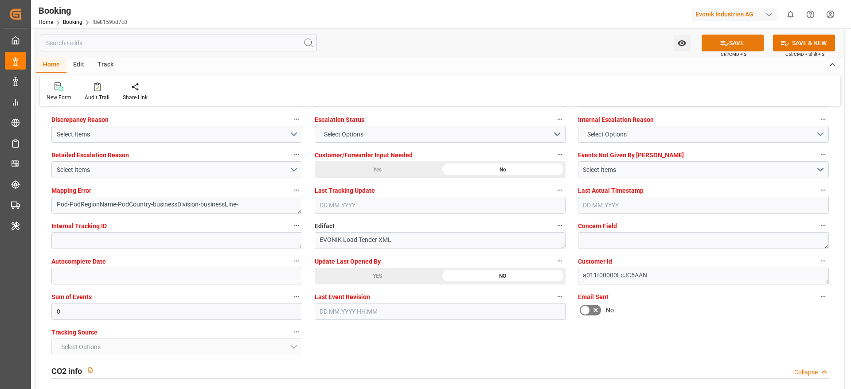
type input "CMA CGM JACQUES JOSEPH"
click at [721, 45] on icon at bounding box center [724, 43] width 9 height 9
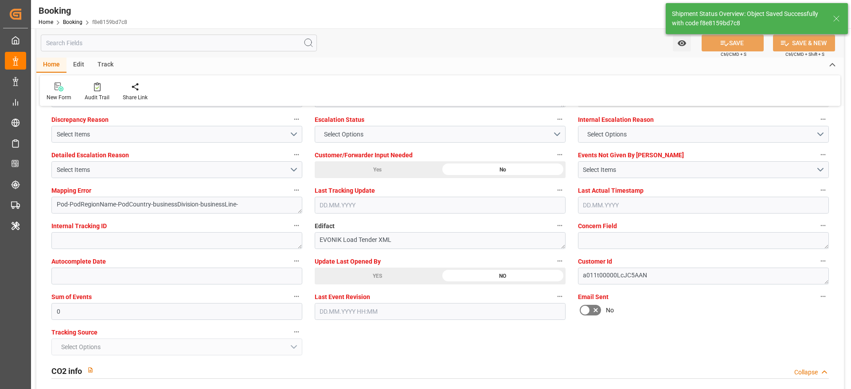
type textarea "NWC/UK North West Continent / UK_ECPSJ_HLCU_AT-AN"
type textarea "[PERSON_NAME]"
type textarea "Pod-businessDivision-businessLine-"
type input "25"
type input "15.08.2025 00:00"
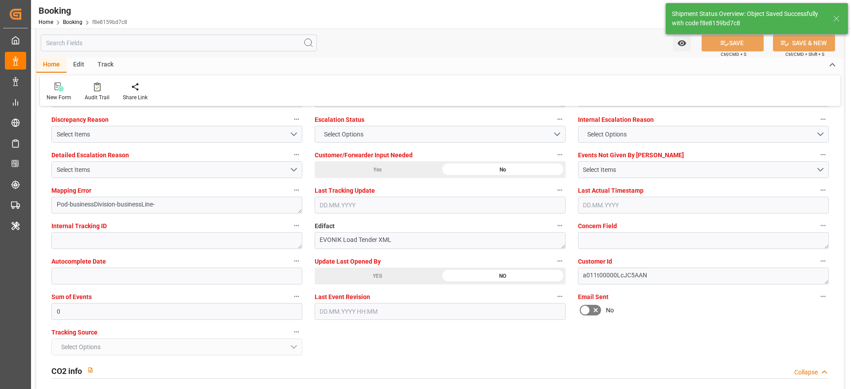
type input "09.09.2025 00:00"
type input "11.09.2025 05:50"
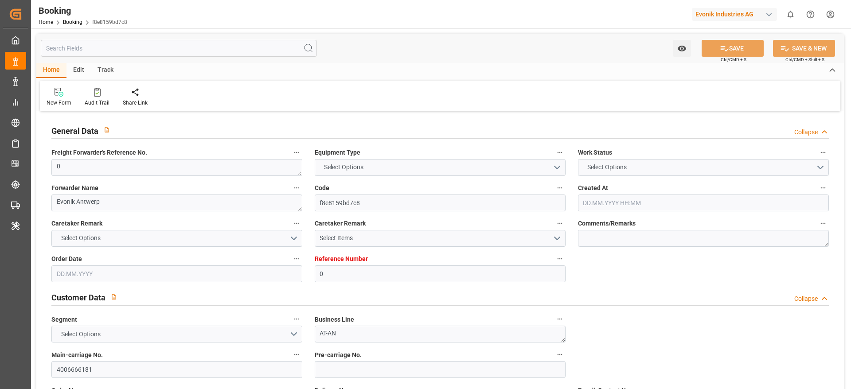
type input "0"
type input "9729104"
type input "Hapag [PERSON_NAME]"
type input "Hapag Lloyd Aktiengesellschaft"
type input "BEANR"
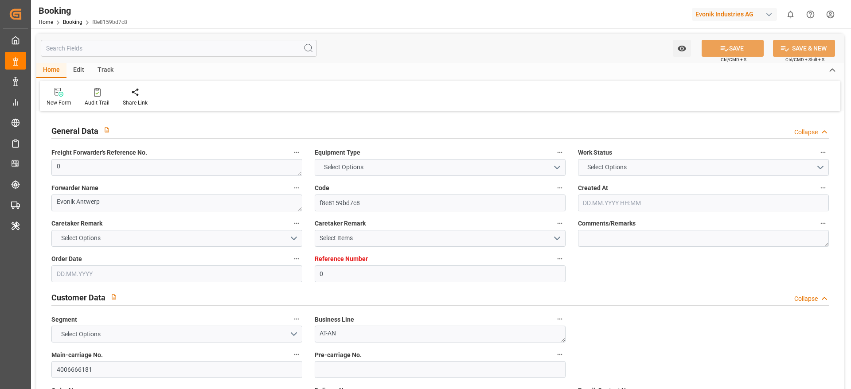
type input "ECPSJ"
type input "25"
type input "0"
type input "[DATE] 05:21"
type input "[DATE]"
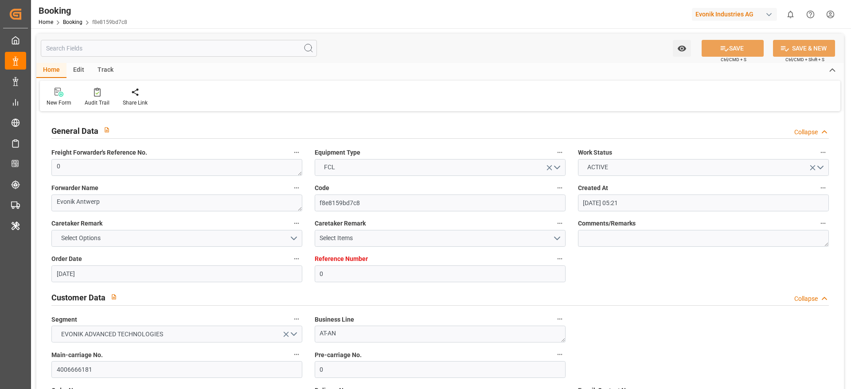
type input "[DATE]"
type input "[DATE] 00:00"
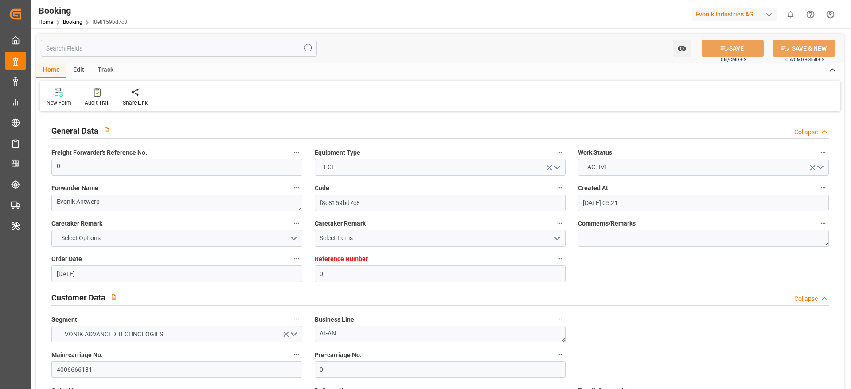
type input "[DATE] 00:00"
type input "[DATE] 05:50"
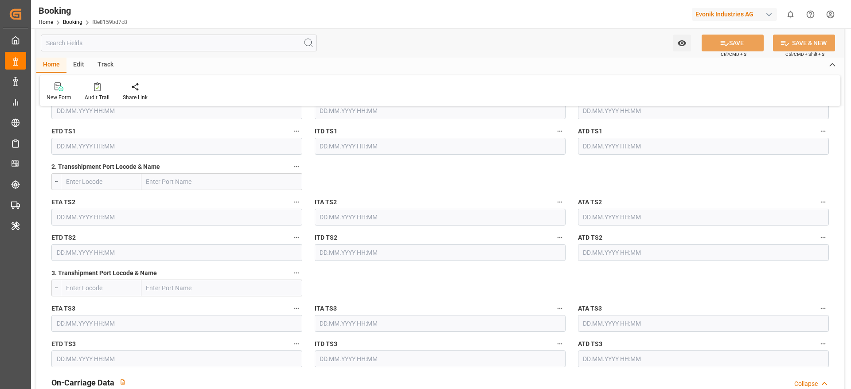
scroll to position [1064, 0]
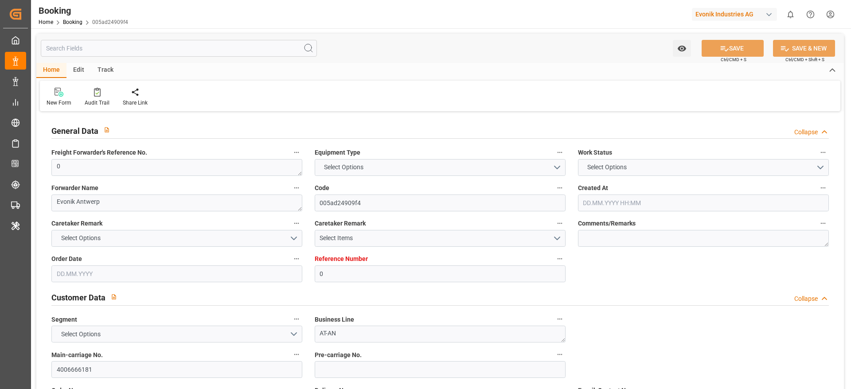
type input "0"
type input "9729104"
type input "Hapag [PERSON_NAME]"
type input "Hapag Lloyd Aktiengesellschaft"
type input "BEANR"
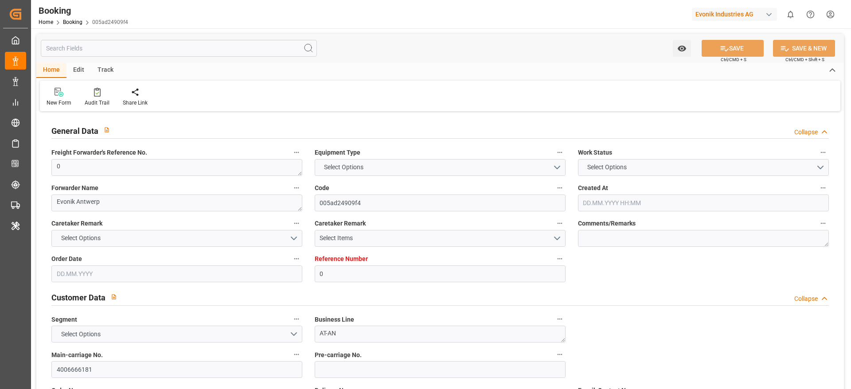
type input "ECPSJ"
type input "25"
type input "0"
type input "[DATE] 05:21"
type input "[DATE]"
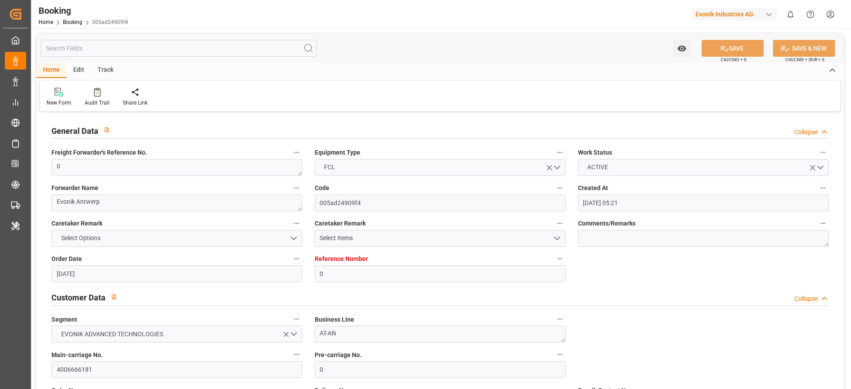
type input "[DATE]"
type input "[DATE] 00:00"
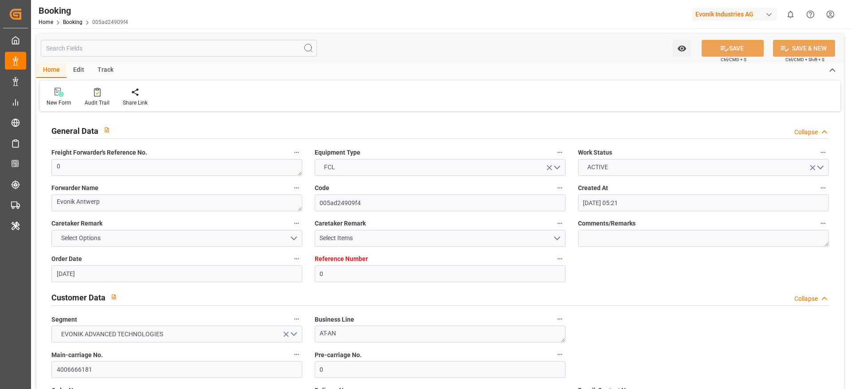
type input "[DATE] 00:00"
type input "[DATE] 05:27"
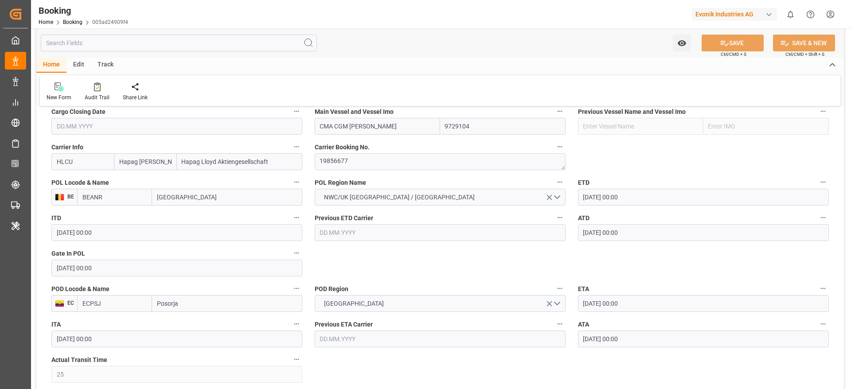
scroll to position [665, 0]
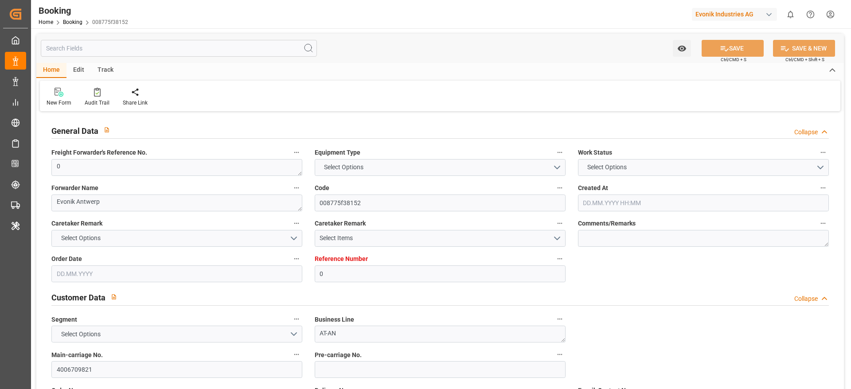
type input "0"
type input "Hapag [PERSON_NAME]"
type input "Hapag Lloyd Aktiengesellschaft"
type input "NLRTM"
type input "BRPNG"
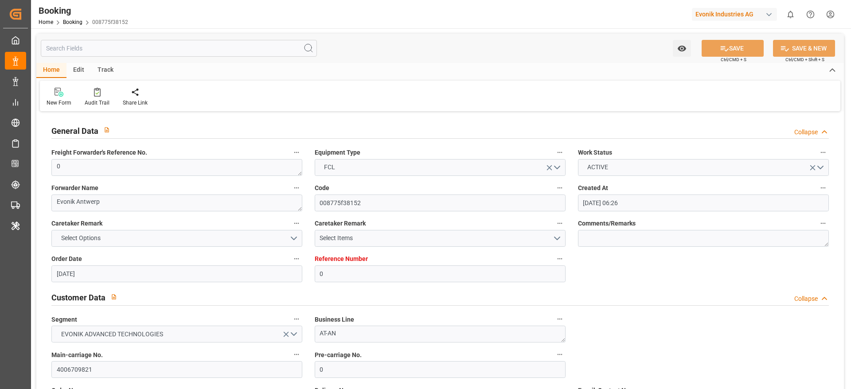
type input "[DATE] 06:26"
type input "[DATE]"
type input "[DATE] 00:00"
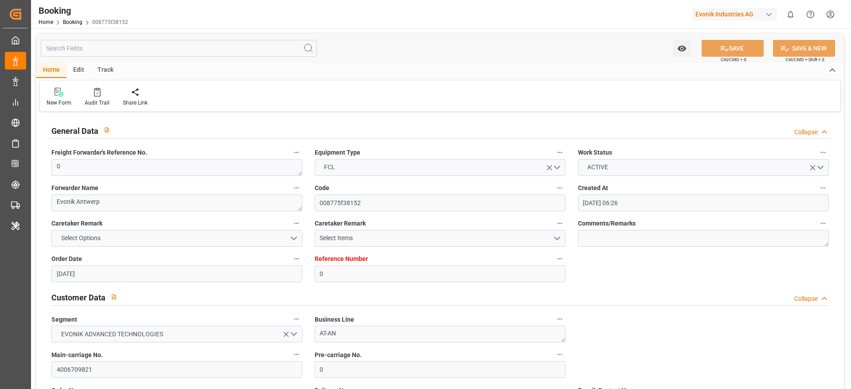
type input "[DATE] 15:38"
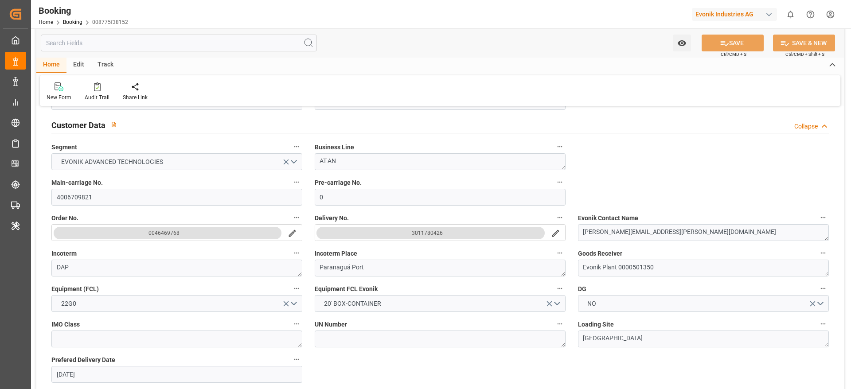
scroll to position [199, 0]
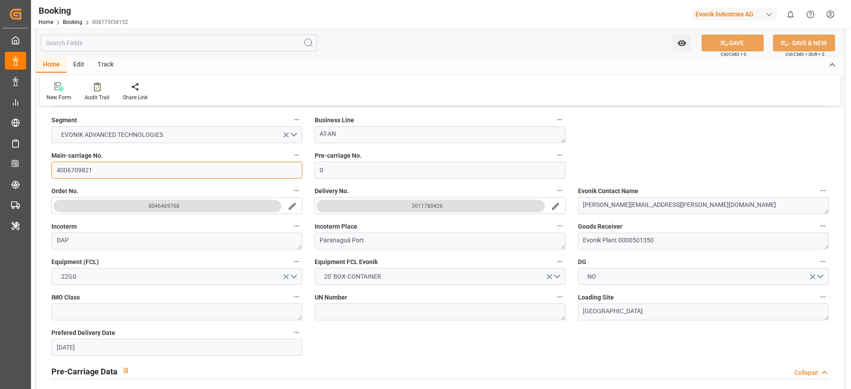
click at [75, 172] on input "4006709821" at bounding box center [176, 170] width 251 height 17
click at [121, 171] on input "4006709821" at bounding box center [176, 170] width 251 height 17
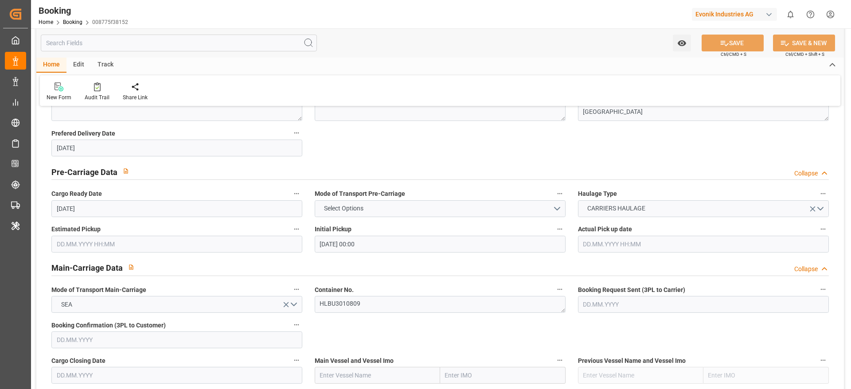
scroll to position [598, 0]
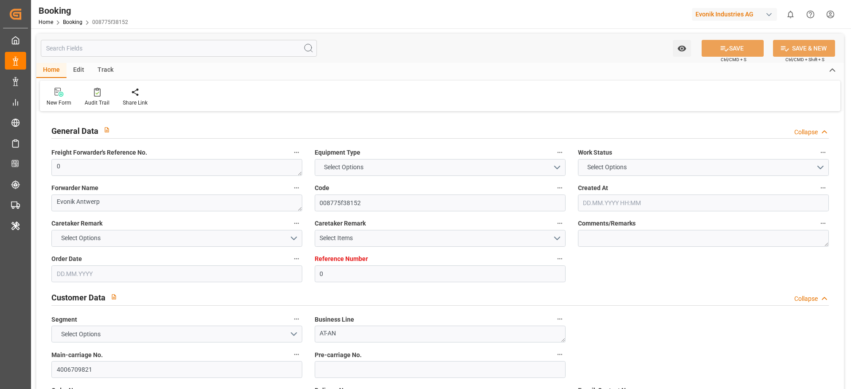
type input "0"
type input "Hapag [PERSON_NAME]"
type input "Hapag Lloyd Aktiengesellschaft"
type input "NLRTM"
type input "BRPNG"
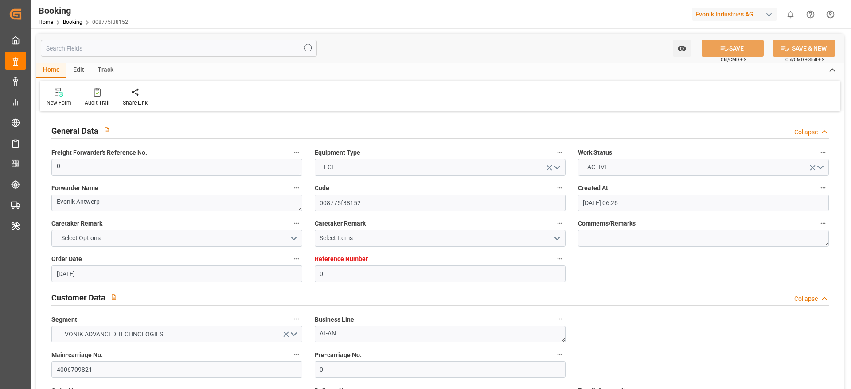
type input "[DATE] 06:26"
type input "[DATE]"
type input "[DATE] 00:00"
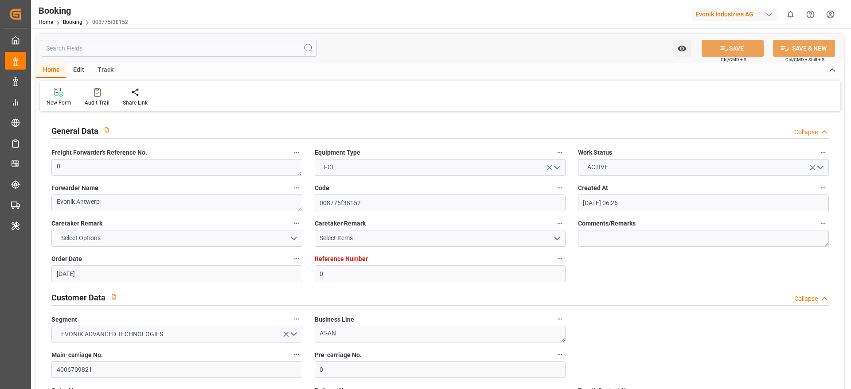
type input "[DATE] 15:38"
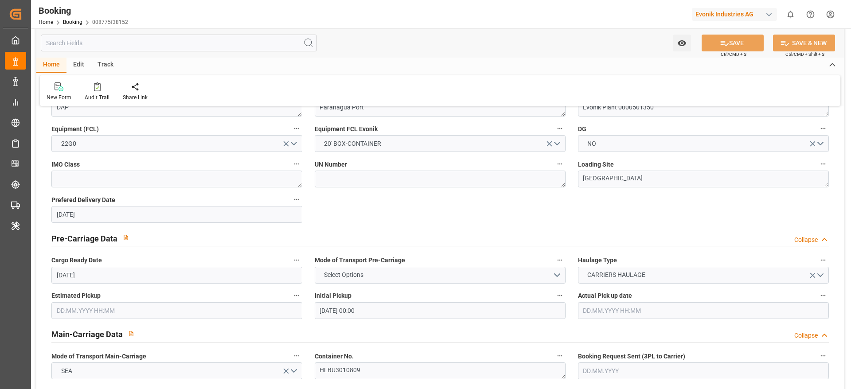
scroll to position [598, 0]
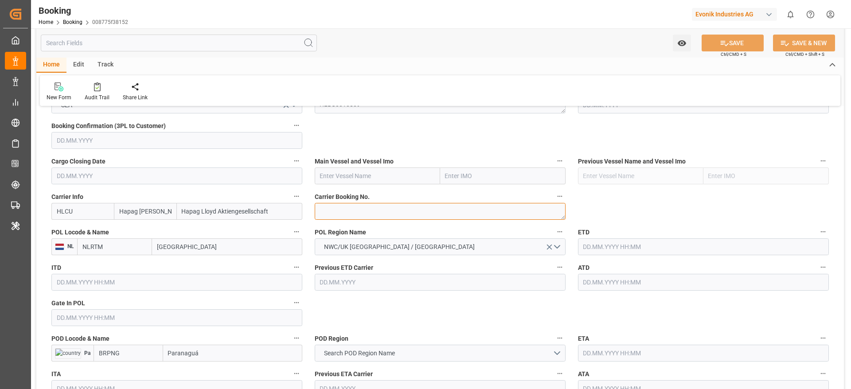
click at [331, 218] on textarea at bounding box center [440, 211] width 251 height 17
paste textarea "93055083"
click at [326, 211] on textarea "93055083" at bounding box center [440, 211] width 251 height 17
click at [368, 204] on textarea "93055083" at bounding box center [440, 211] width 251 height 17
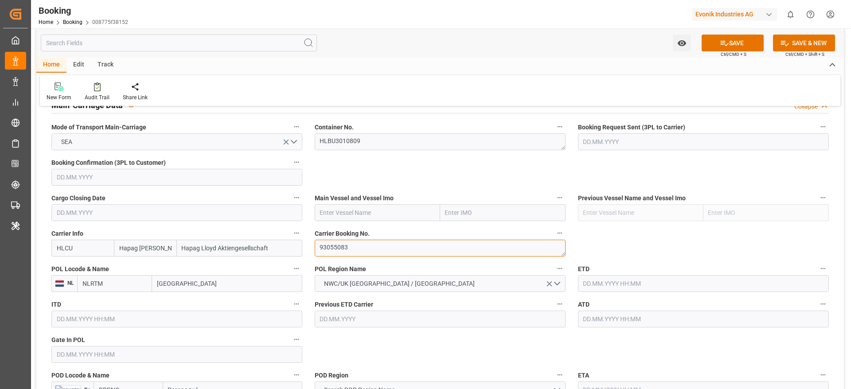
scroll to position [532, 0]
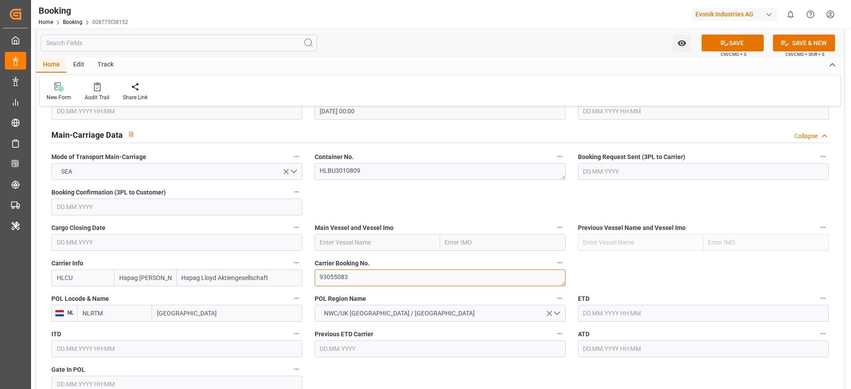
type textarea "93055083"
click at [195, 316] on input "[GEOGRAPHIC_DATA]" at bounding box center [227, 313] width 150 height 17
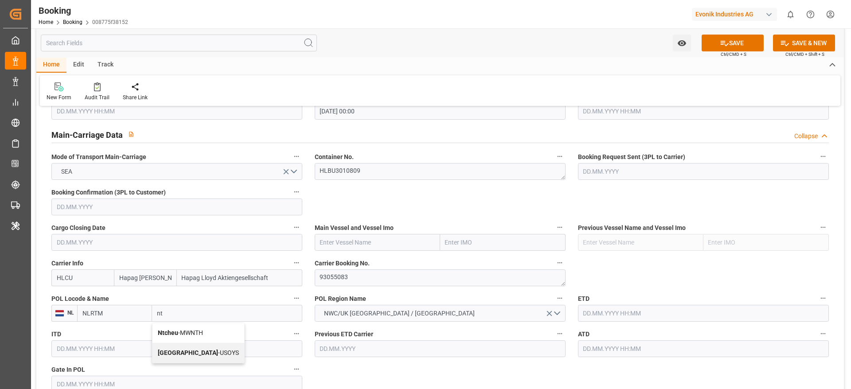
type input "n"
type input "ant"
click at [199, 332] on span "Antwerp - BEANR" at bounding box center [199, 332] width 82 height 7
type input "BEANR"
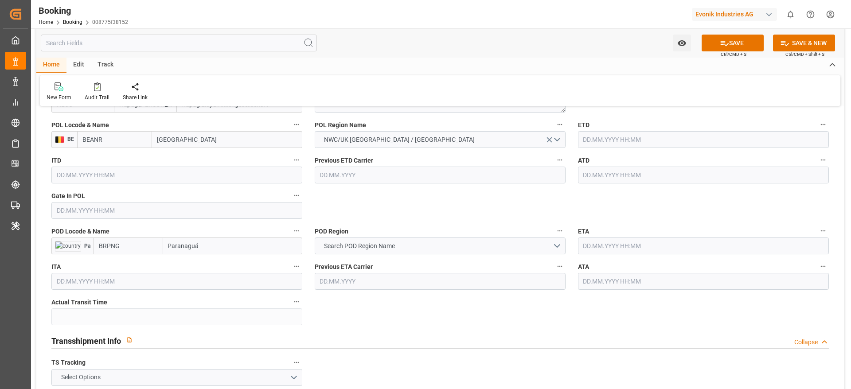
scroll to position [731, 0]
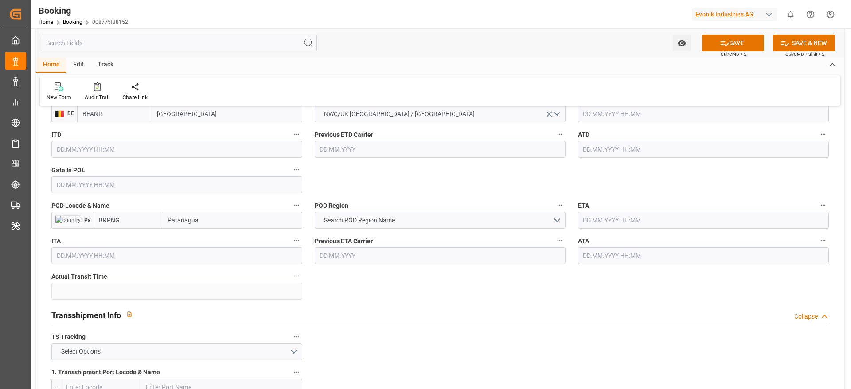
type input "Antwerp"
click at [207, 218] on input "Paranaguá" at bounding box center [232, 220] width 139 height 17
click at [208, 235] on div "Paranaguá - BRPNG" at bounding box center [196, 240] width 64 height 20
type input "Paranaguá"
click at [177, 226] on input "Paranaguá" at bounding box center [227, 220] width 150 height 17
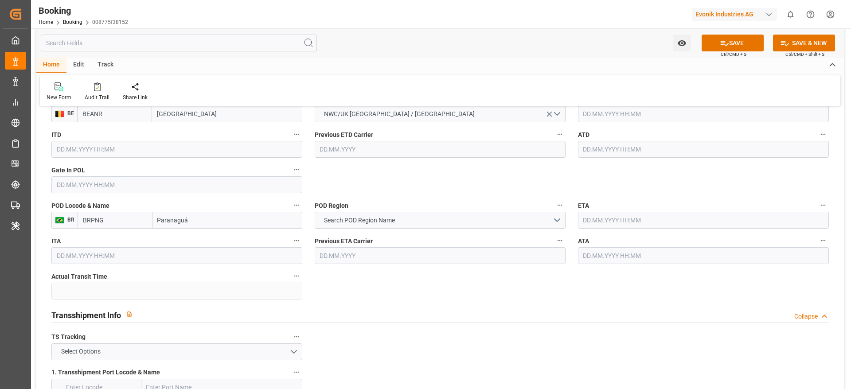
click at [177, 226] on input "Paranaguá" at bounding box center [227, 220] width 150 height 17
click at [366, 216] on span "Search POD Region Name" at bounding box center [360, 220] width 80 height 9
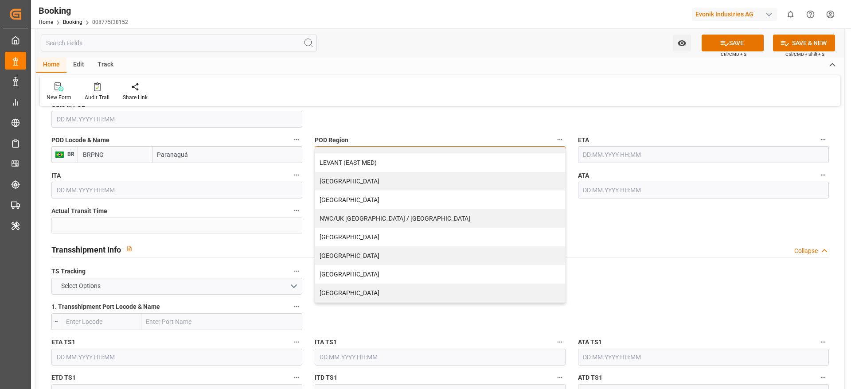
scroll to position [798, 0]
click at [370, 235] on div "[GEOGRAPHIC_DATA]" at bounding box center [440, 236] width 250 height 19
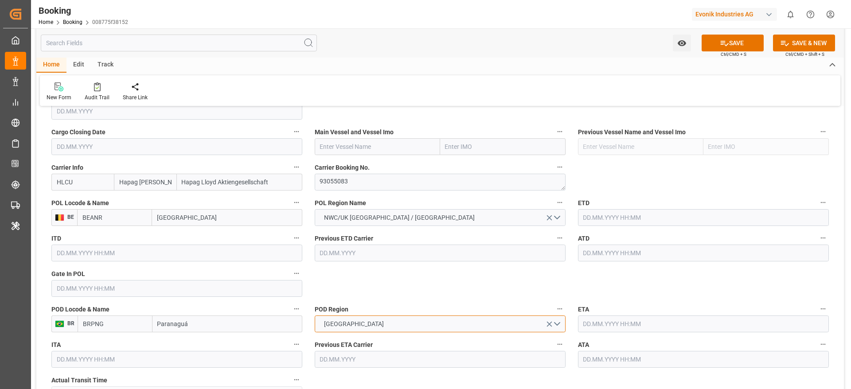
scroll to position [598, 0]
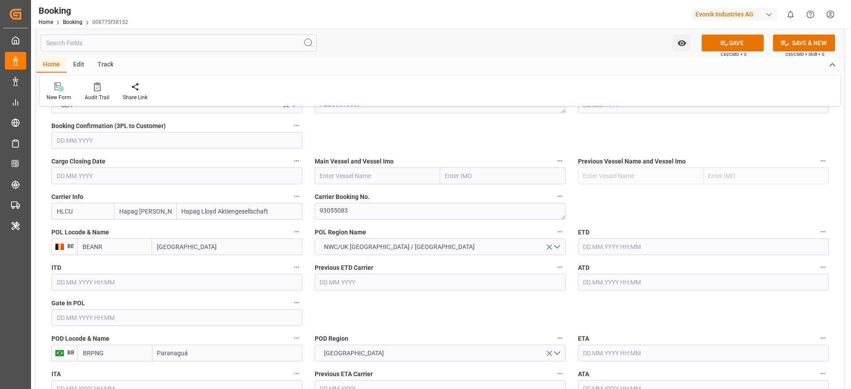
click at [374, 175] on input "text" at bounding box center [377, 176] width 125 height 17
paste input "MSC [PERSON_NAME]"
click at [362, 192] on span "MSC LETIZIA - 9702065" at bounding box center [364, 195] width 89 height 7
type input "MSC [PERSON_NAME]"
type input "9702065"
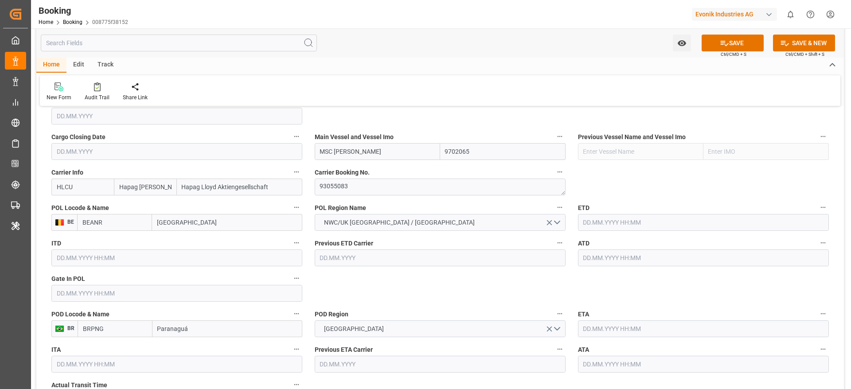
scroll to position [665, 0]
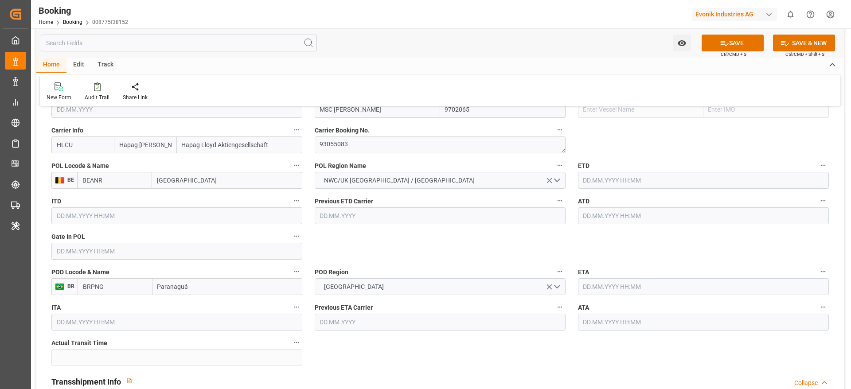
type input "MSC [PERSON_NAME]"
click at [589, 189] on div "ETD" at bounding box center [703, 173] width 263 height 35
click at [592, 180] on input "text" at bounding box center [703, 180] width 251 height 17
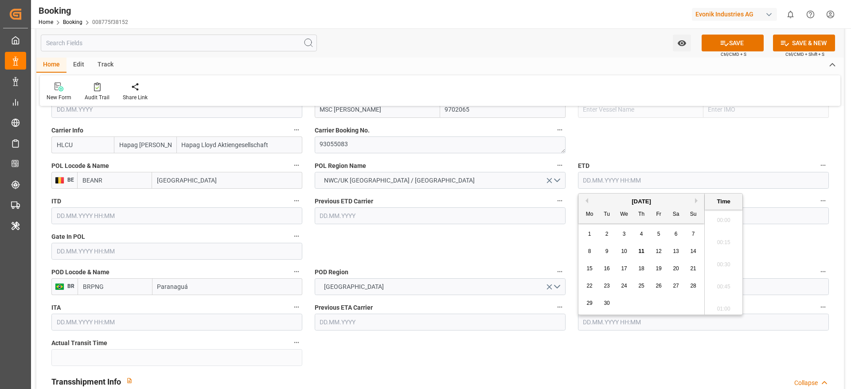
scroll to position [956, 0]
click at [585, 267] on div "15" at bounding box center [589, 269] width 11 height 11
type input "[DATE] 00:00"
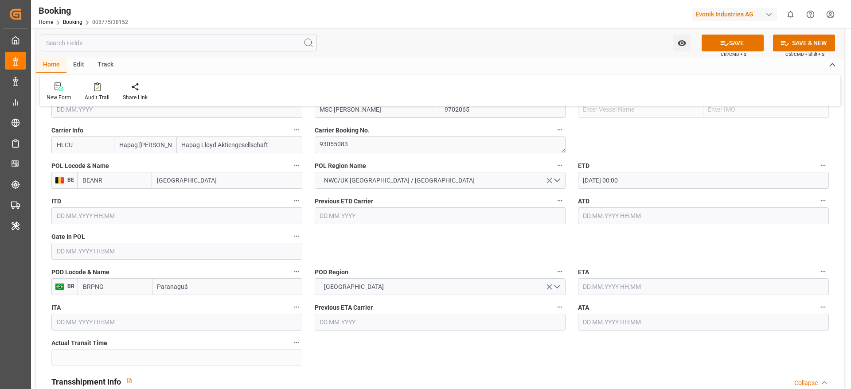
click at [584, 281] on input "text" at bounding box center [703, 286] width 251 height 17
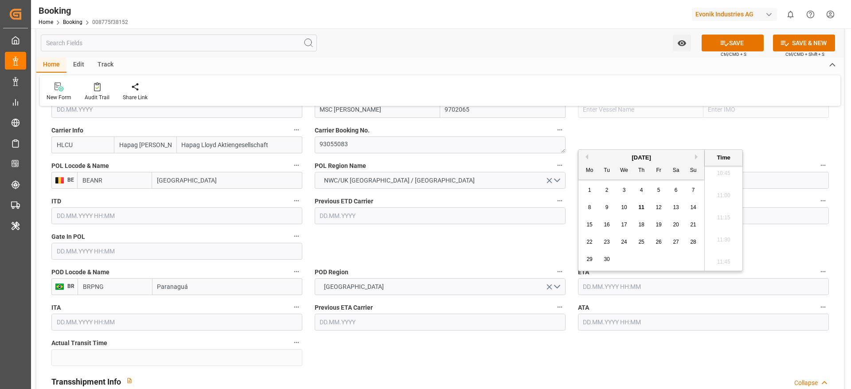
click at [695, 158] on button "Next Month" at bounding box center [697, 156] width 5 height 5
click at [611, 246] on div "21" at bounding box center [606, 242] width 11 height 11
type input "[DATE] 00:00"
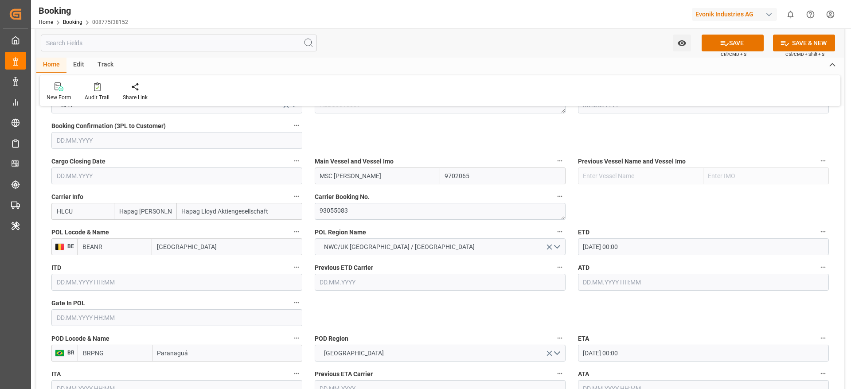
scroll to position [798, 0]
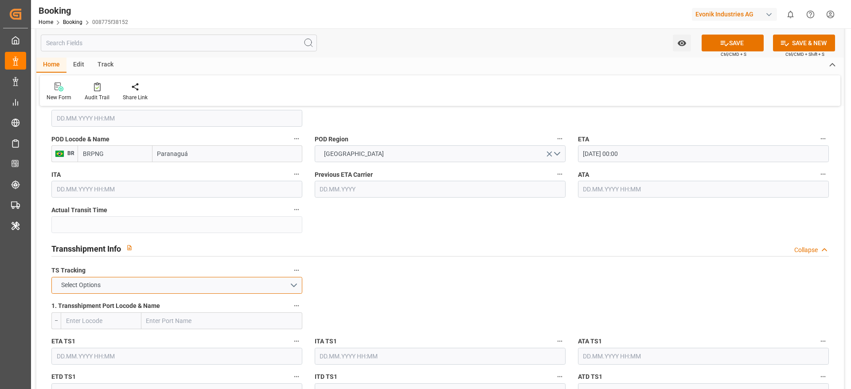
click at [224, 277] on button "Select Options" at bounding box center [176, 285] width 251 height 17
click at [218, 300] on div "FALSE" at bounding box center [177, 306] width 250 height 19
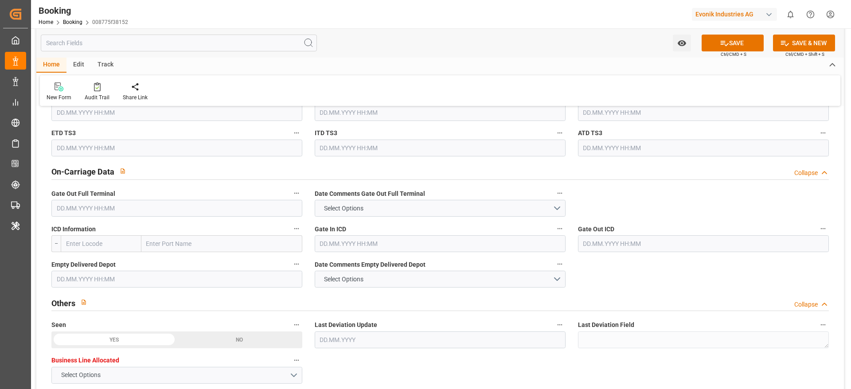
scroll to position [1329, 0]
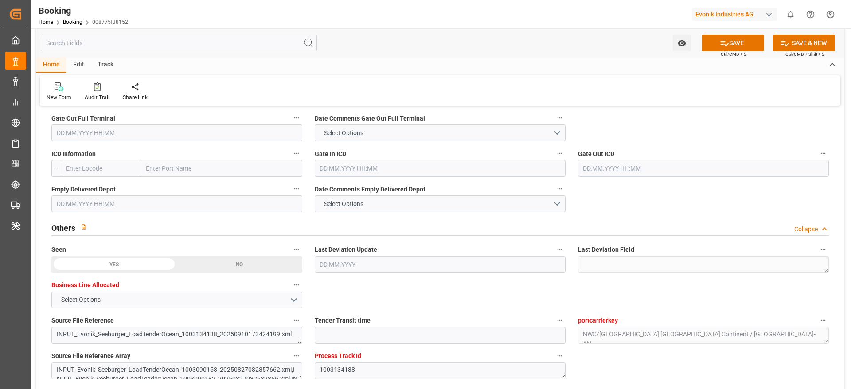
click at [93, 209] on input "text" at bounding box center [176, 203] width 251 height 17
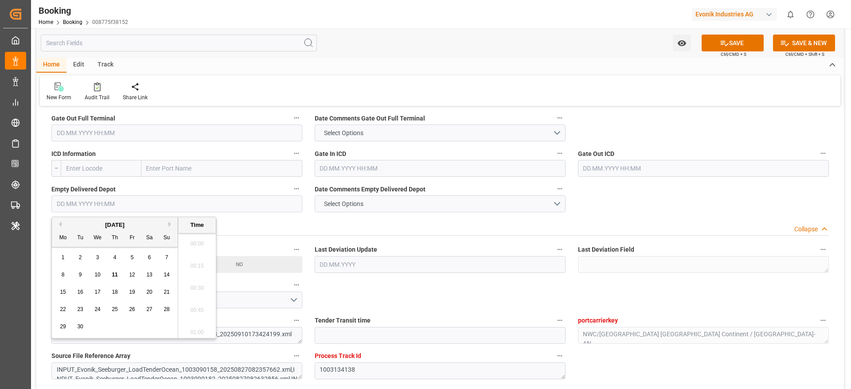
scroll to position [956, 0]
click at [360, 230] on div "Others Collapse" at bounding box center [439, 226] width 777 height 17
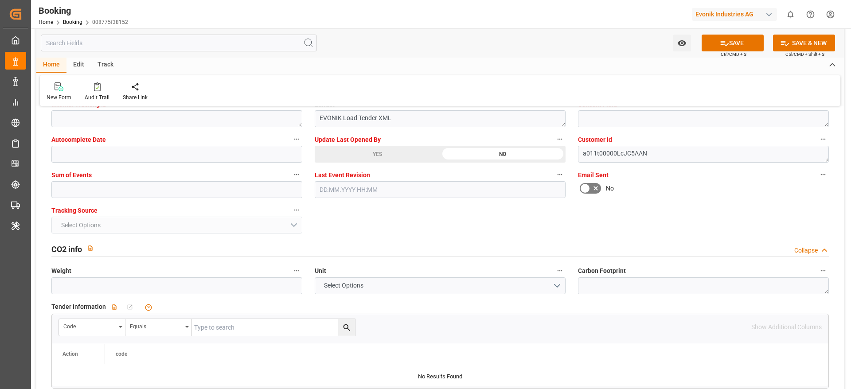
scroll to position [1662, 0]
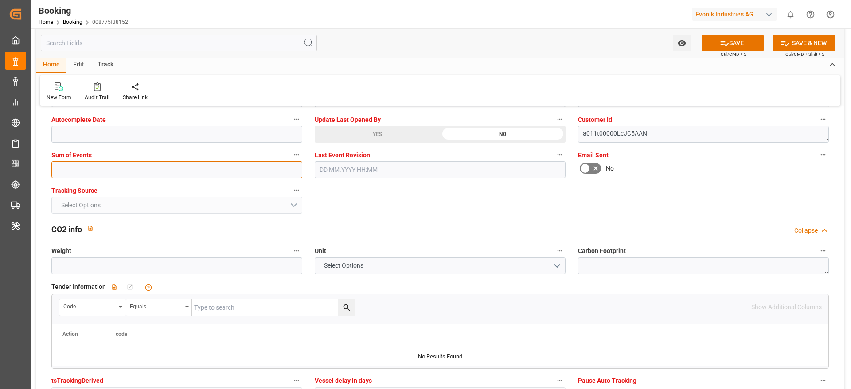
click at [105, 163] on input "text" at bounding box center [176, 169] width 251 height 17
type input "0"
click at [725, 43] on icon at bounding box center [724, 43] width 9 height 9
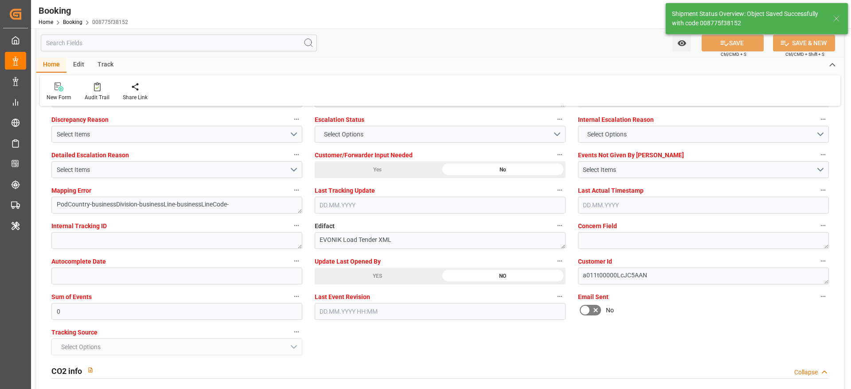
type textarea "[PERSON_NAME]"
type textarea "businessDivision-businessLine-"
type input "[DATE] 00:00"
type input "11.09.2025 05:55"
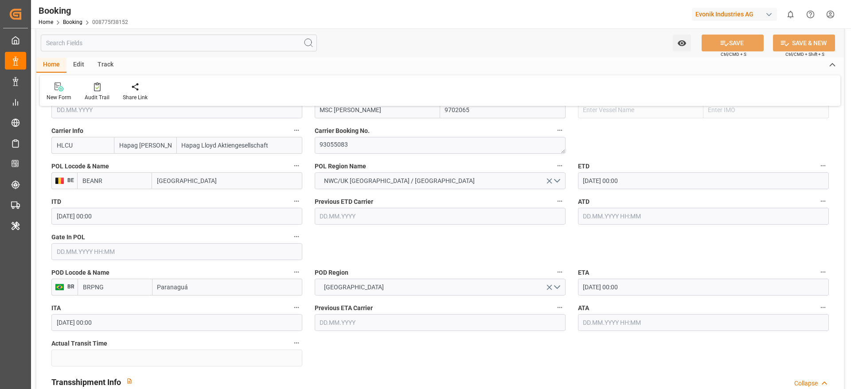
scroll to position [541, 0]
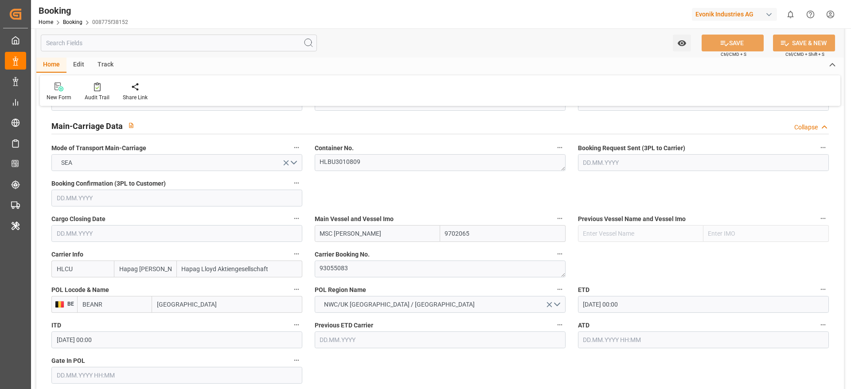
drag, startPoint x: 316, startPoint y: 229, endPoint x: 380, endPoint y: 233, distance: 64.0
click at [380, 233] on input "MSC LETIZIA" at bounding box center [377, 233] width 125 height 17
click at [339, 263] on textarea "93055083" at bounding box center [440, 269] width 251 height 17
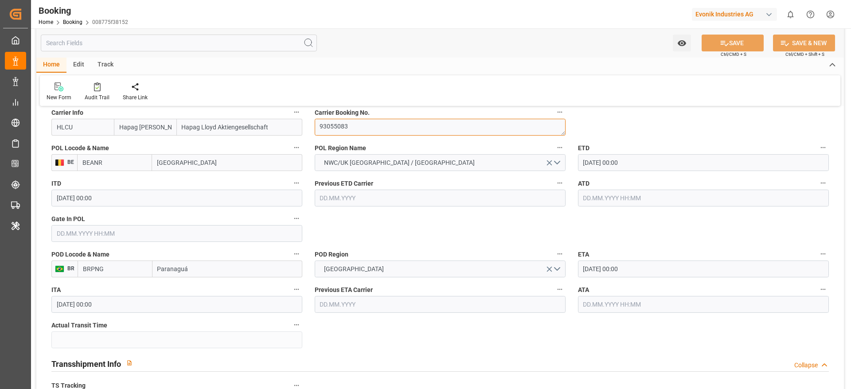
scroll to position [607, 0]
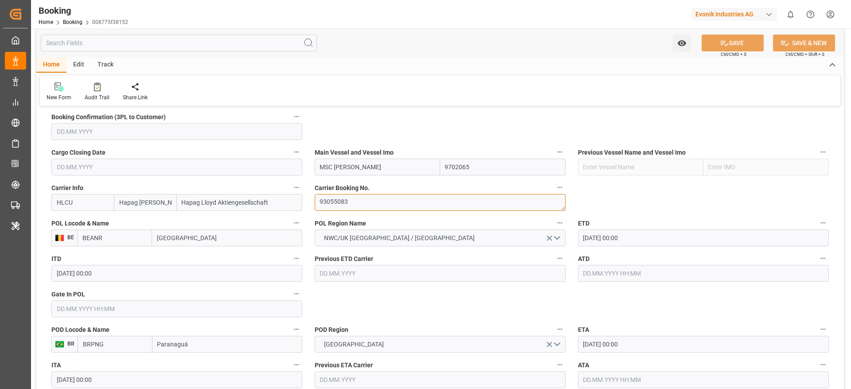
click at [332, 207] on textarea "93055083" at bounding box center [440, 202] width 251 height 17
drag, startPoint x: 319, startPoint y: 175, endPoint x: 373, endPoint y: 171, distance: 54.3
click at [373, 171] on div "Main Vessel and Vessel Imo MSC LETIZIA 9702065" at bounding box center [439, 160] width 263 height 35
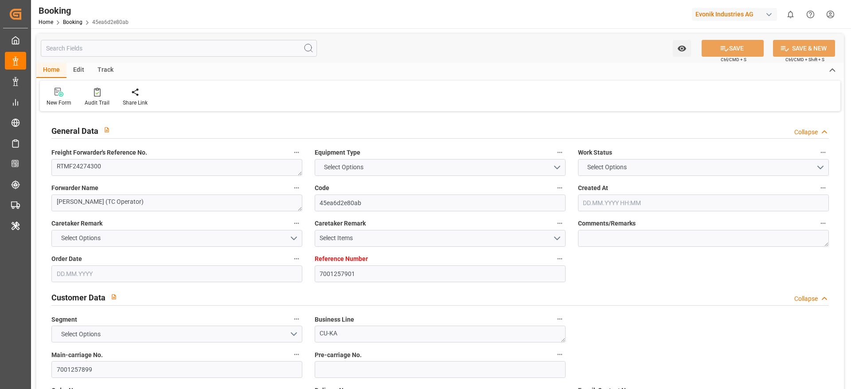
type input "7001257901"
type input "9458999"
type input "ONE"
type input "Ocean Network Express"
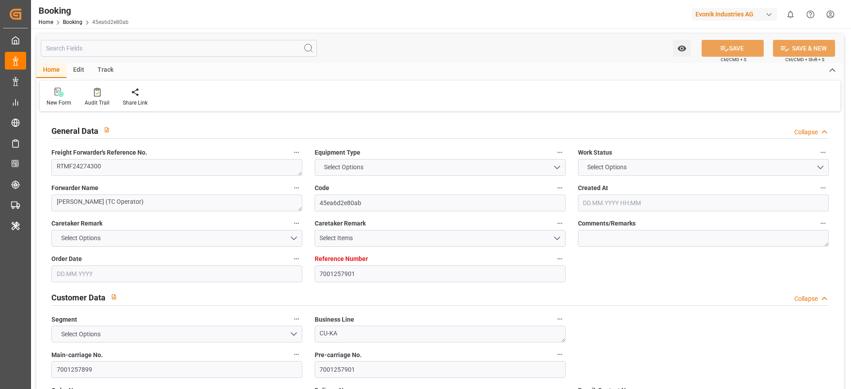
type input "EUNWC"
type input "BRPNG"
type input "[DATE] 05:11"
type input "[DATE]"
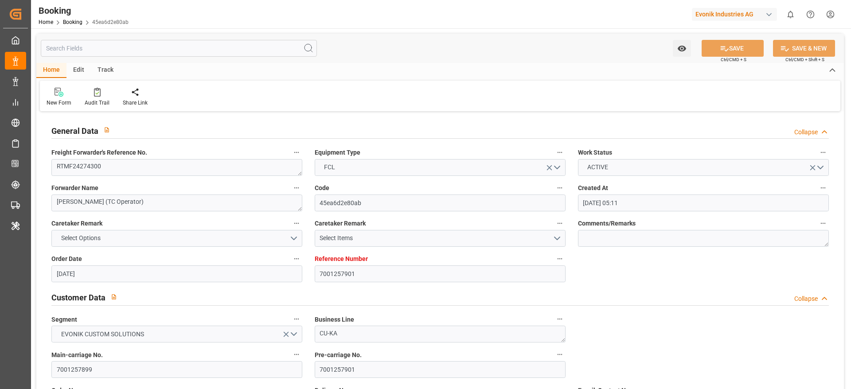
type input "[DATE]"
type input "[DATE] 00:00"
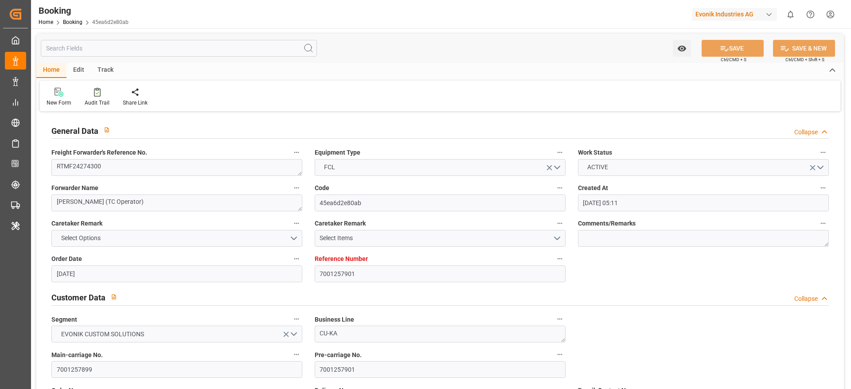
type input "[DATE] 00:00"
type input "[DATE] 04:59"
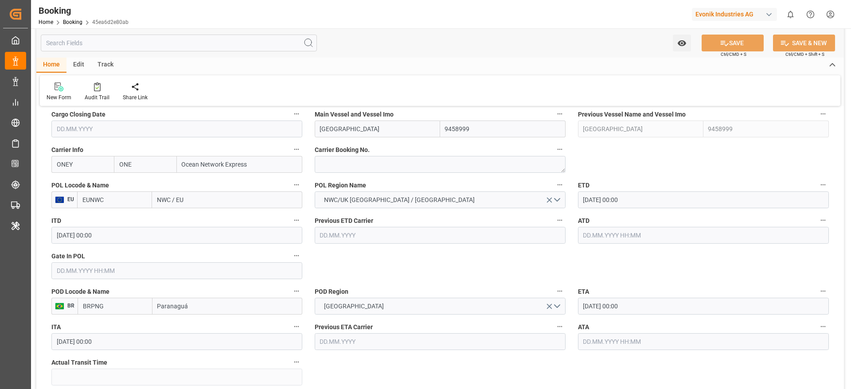
scroll to position [665, 0]
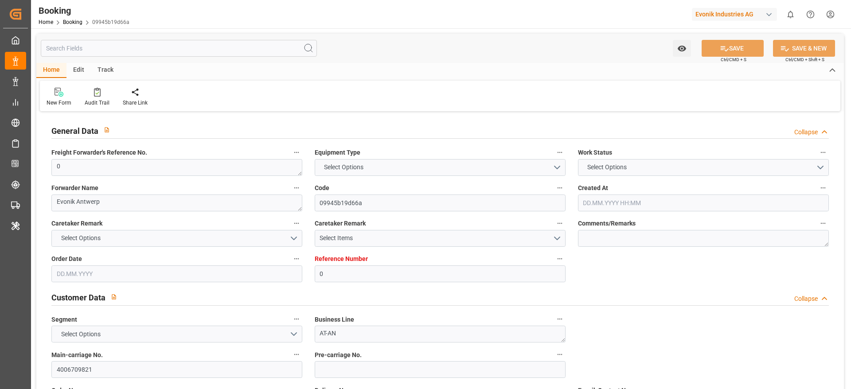
type input "0"
type input "Hapag [PERSON_NAME]"
type input "Hapag Lloyd Aktiengesellschaft"
type input "NLRTM"
type input "BRPNG"
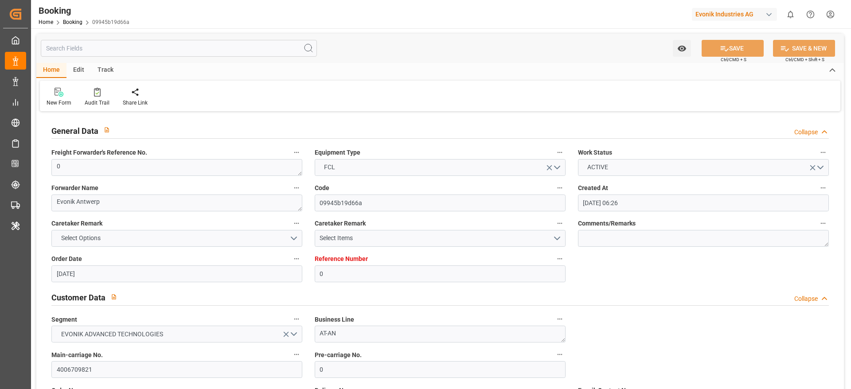
type input "[DATE] 06:26"
type input "[DATE]"
type input "[DATE] 00:00"
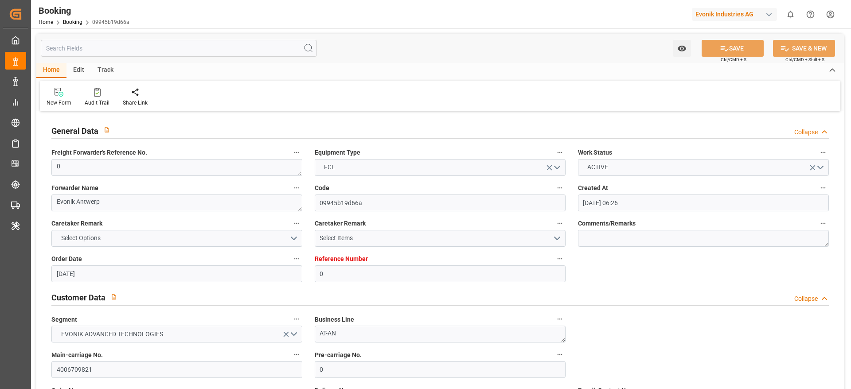
type input "[DATE] 15:38"
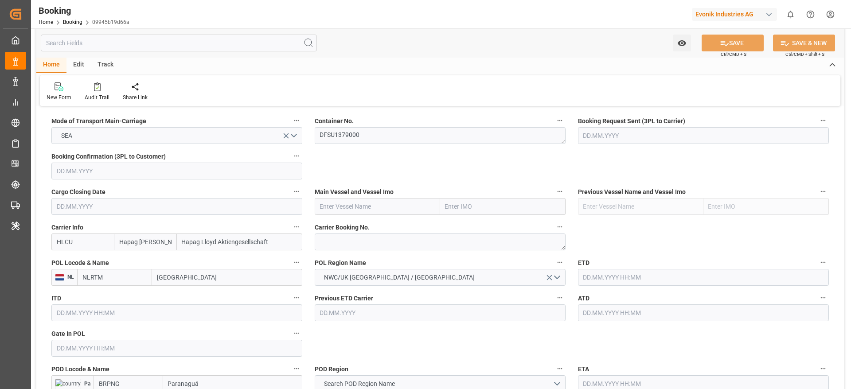
scroll to position [598, 0]
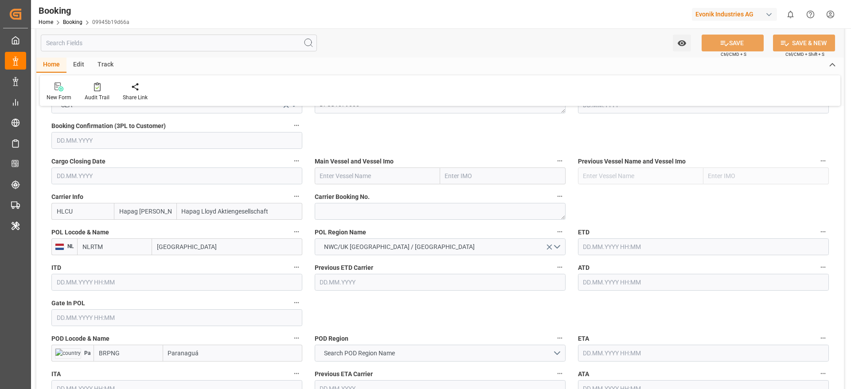
click at [159, 256] on div "POL Locode & Name NL NLRTM [GEOGRAPHIC_DATA]" at bounding box center [176, 240] width 263 height 35
click at [164, 250] on input "[GEOGRAPHIC_DATA]" at bounding box center [227, 246] width 150 height 17
type input "ant"
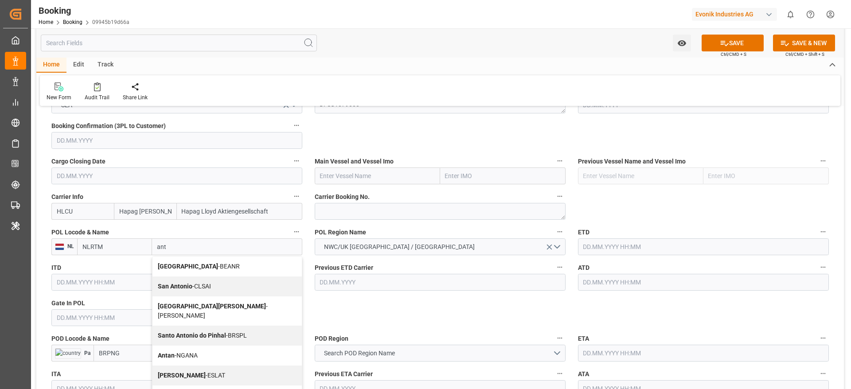
click at [172, 265] on b "[GEOGRAPHIC_DATA]" at bounding box center [188, 266] width 60 height 7
type input "BEANR"
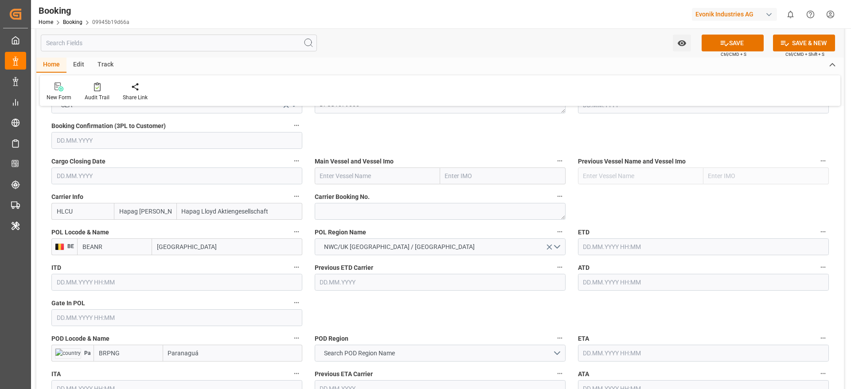
type input "[GEOGRAPHIC_DATA]"
click at [152, 358] on input "BRPNG" at bounding box center [129, 353] width 70 height 17
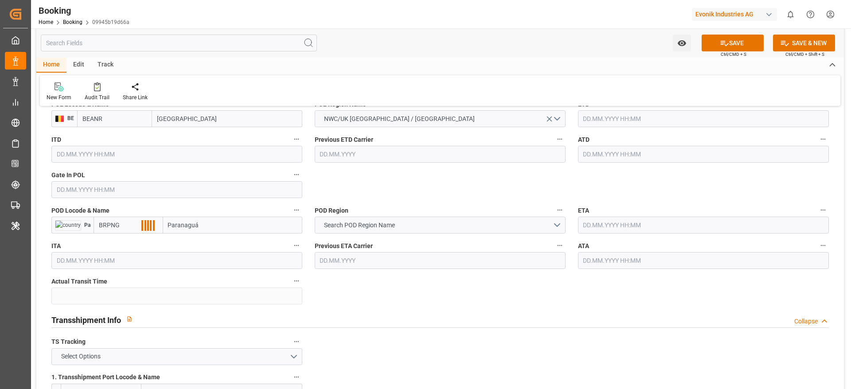
scroll to position [731, 0]
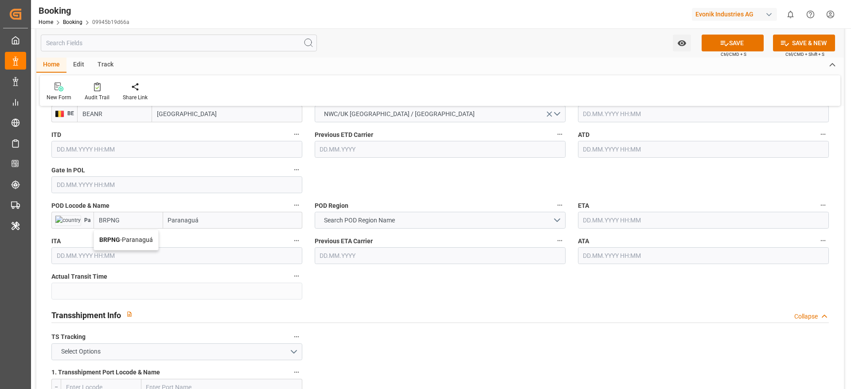
click at [147, 242] on span "BRPNG - Paranaguá" at bounding box center [126, 239] width 54 height 7
type input "BRPNG"
click at [379, 221] on span "Search POD Region Name" at bounding box center [360, 220] width 80 height 9
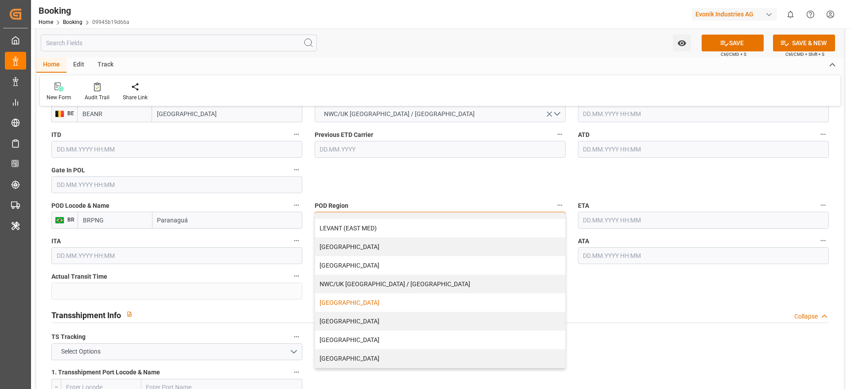
scroll to position [798, 0]
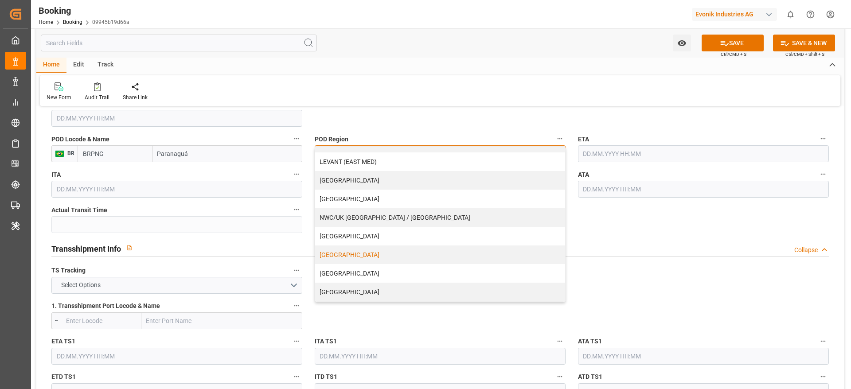
click at [373, 259] on div "[GEOGRAPHIC_DATA]" at bounding box center [440, 255] width 250 height 19
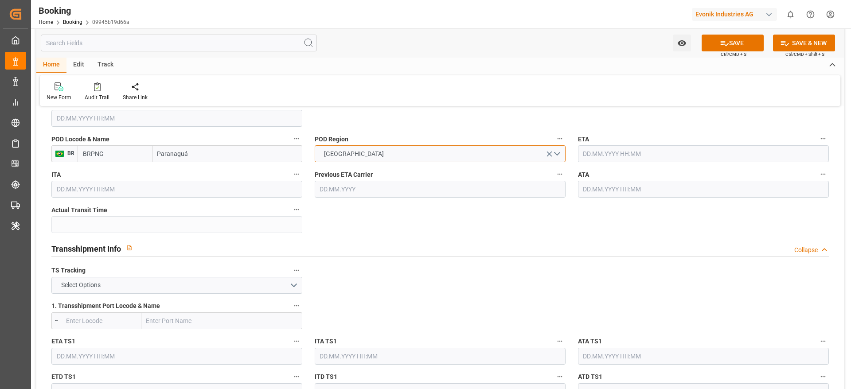
click at [386, 152] on span "[GEOGRAPHIC_DATA]" at bounding box center [354, 153] width 69 height 9
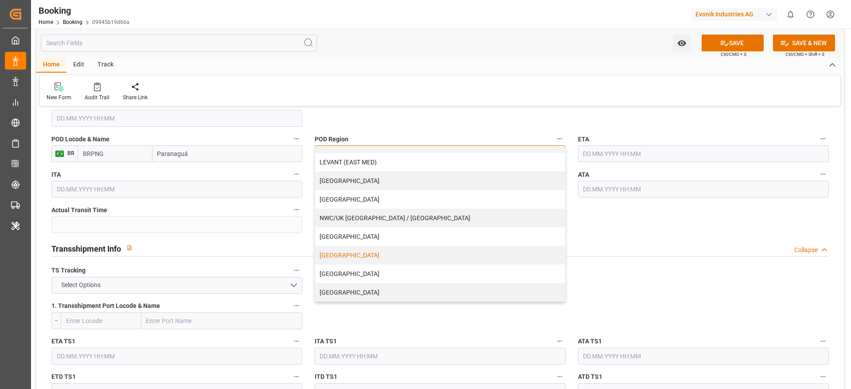
scroll to position [180, 0]
click at [382, 232] on div "[GEOGRAPHIC_DATA]" at bounding box center [440, 236] width 250 height 19
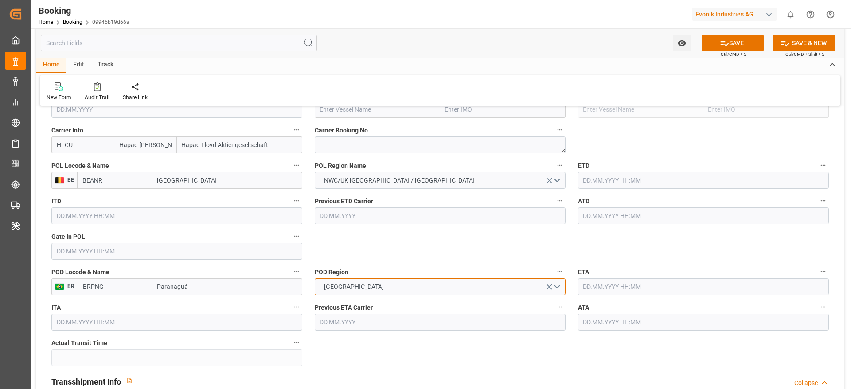
scroll to position [598, 0]
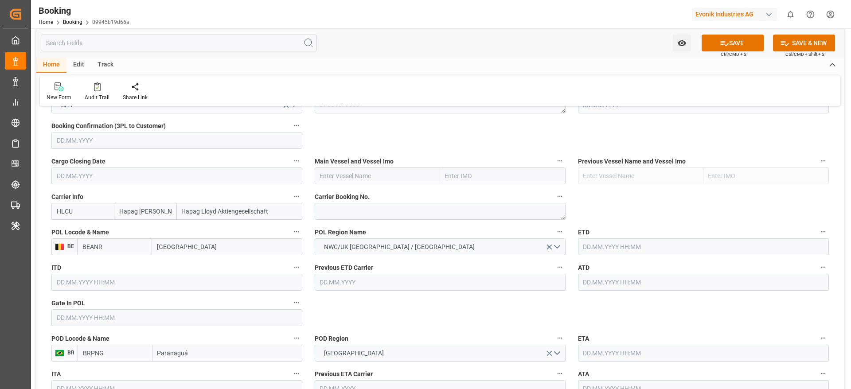
click at [347, 181] on input "text" at bounding box center [377, 176] width 125 height 17
paste input "MSC [PERSON_NAME]"
type input "MSC [PERSON_NAME]"
click at [351, 192] on b "MSC [PERSON_NAME]" at bounding box center [351, 195] width 62 height 7
type input "9702065"
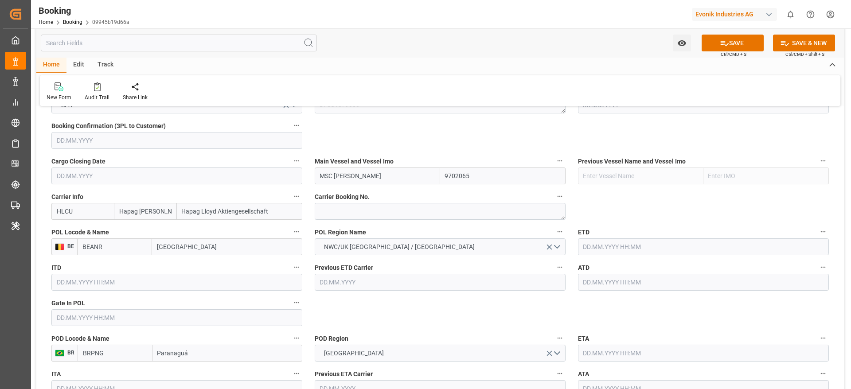
type input "MSC [PERSON_NAME]"
click at [329, 210] on textarea at bounding box center [440, 211] width 251 height 17
paste textarea "93055083"
type textarea "93055083"
click at [620, 245] on input "text" at bounding box center [703, 246] width 251 height 17
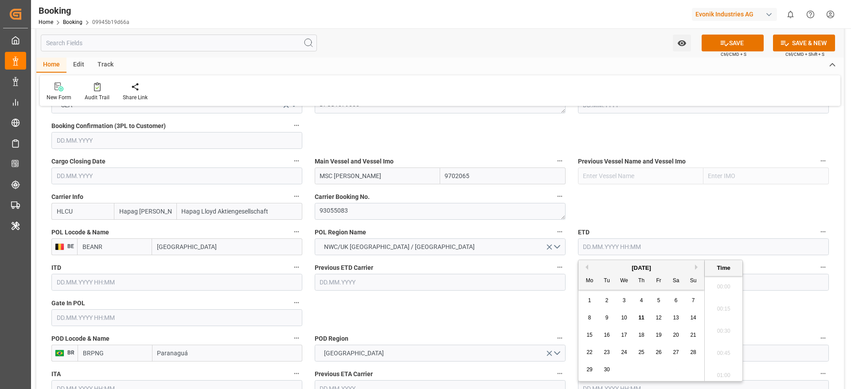
scroll to position [956, 0]
click at [594, 336] on div "15" at bounding box center [589, 335] width 11 height 11
type input "[DATE] 00:00"
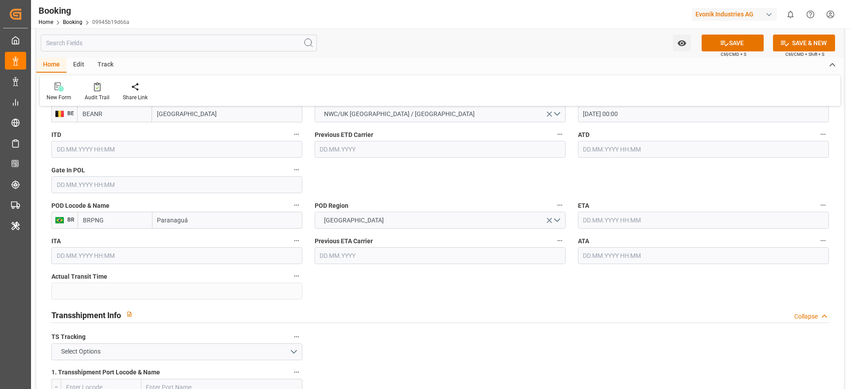
click at [592, 219] on input "text" at bounding box center [703, 220] width 251 height 17
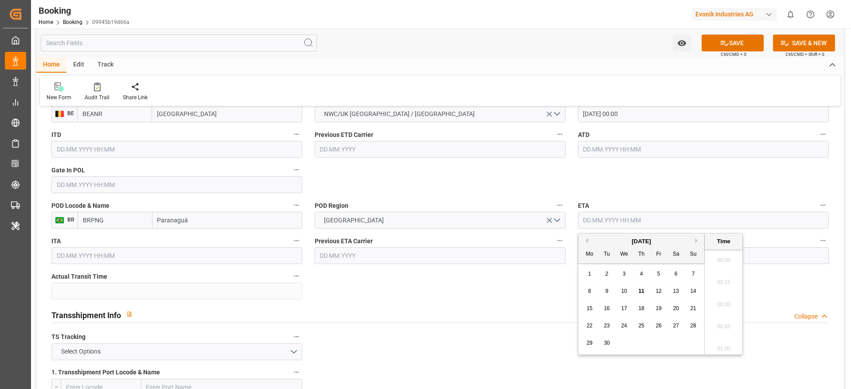
scroll to position [956, 0]
click at [697, 239] on button "Next Month" at bounding box center [697, 240] width 5 height 5
click at [602, 329] on div "21" at bounding box center [606, 326] width 11 height 11
type input "[DATE] 00:00"
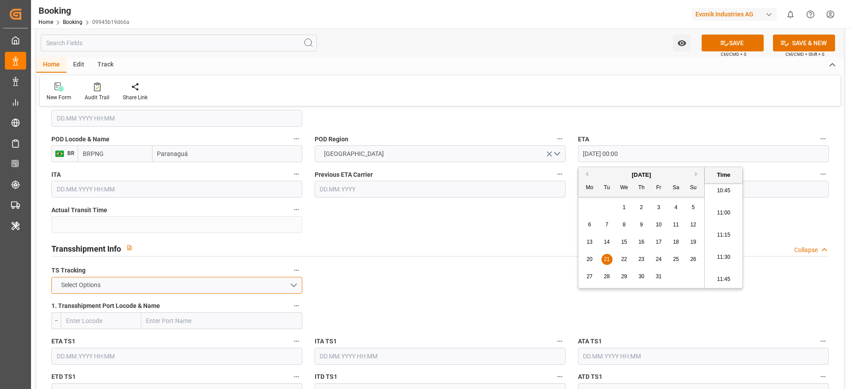
click at [238, 285] on button "Select Options" at bounding box center [176, 285] width 251 height 17
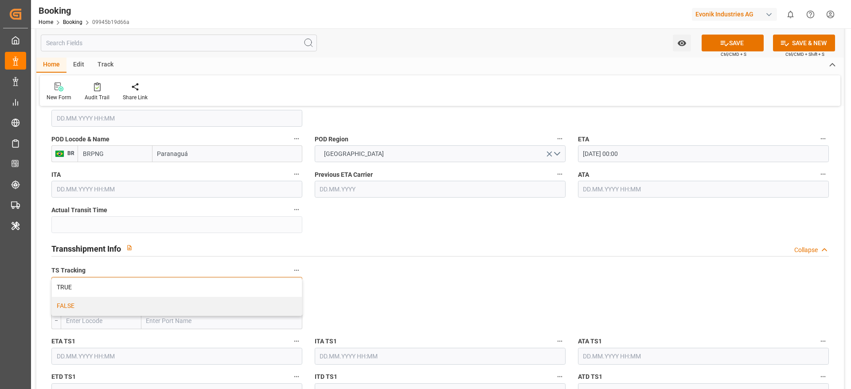
click at [237, 308] on div "FALSE" at bounding box center [177, 306] width 250 height 19
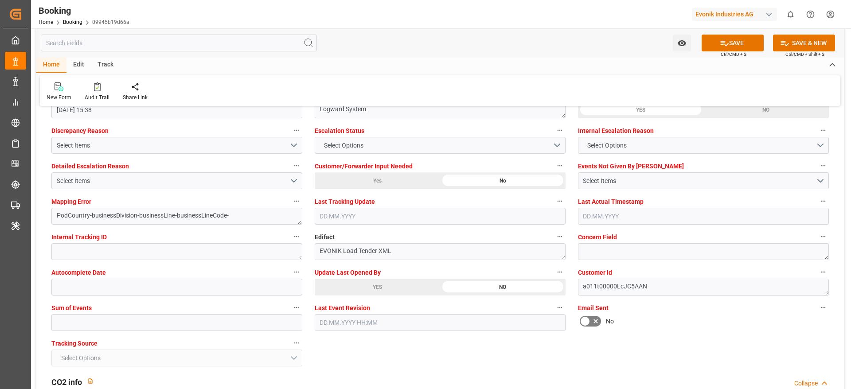
scroll to position [1728, 0]
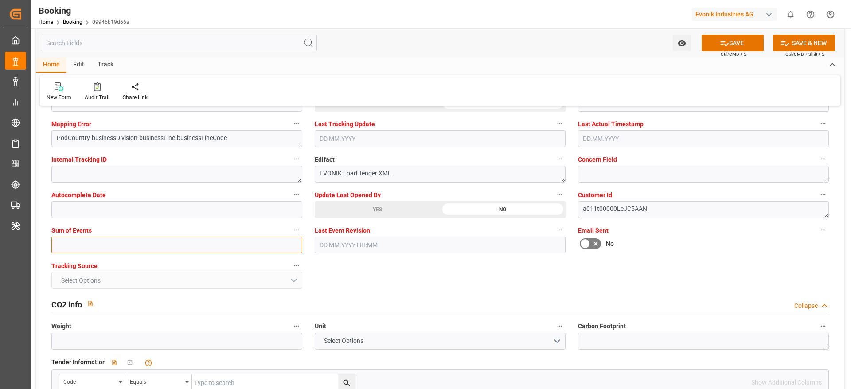
click at [104, 241] on input "text" at bounding box center [176, 245] width 251 height 17
type input "0"
click at [730, 51] on span "Ctrl/CMD + S" at bounding box center [734, 54] width 26 height 7
click at [731, 46] on button "SAVE" at bounding box center [733, 43] width 62 height 17
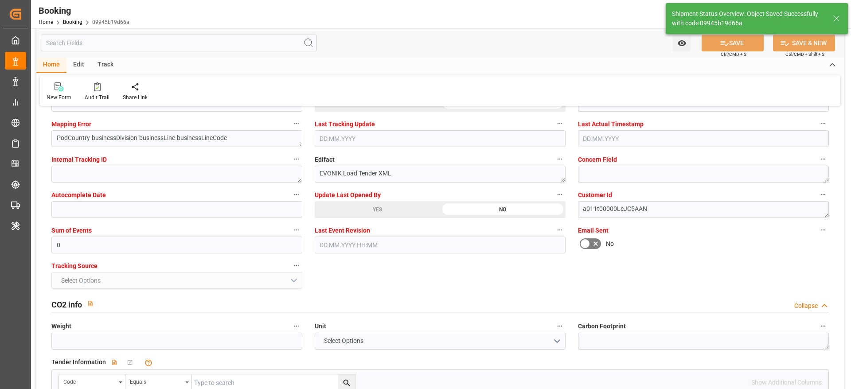
type textarea "[PERSON_NAME]"
type textarea "businessDivision-businessLine-"
type input "[DATE] 00:00"
type input "11.09.2025 05:57"
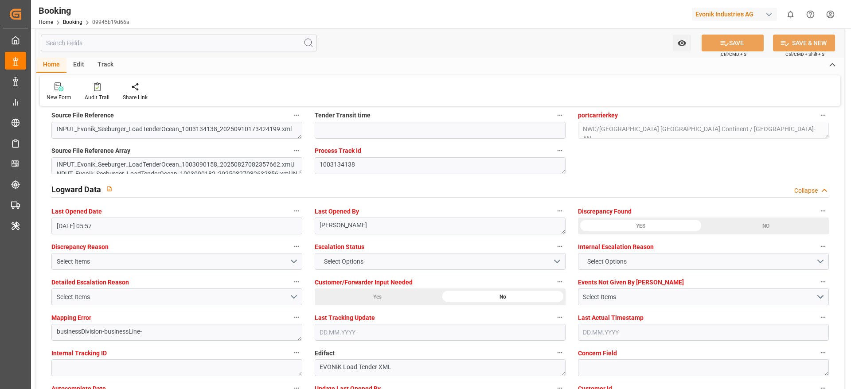
scroll to position [1529, 0]
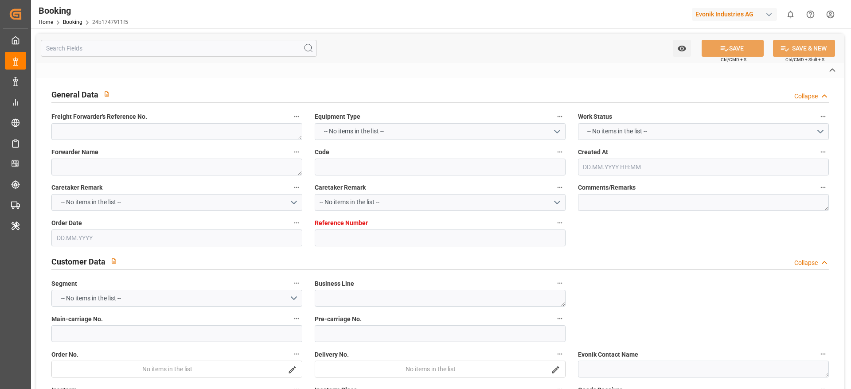
type textarea "0"
type textarea "Evonik Antwerp"
type input "24b1747911f5"
type input "0"
type textarea "AT-AN"
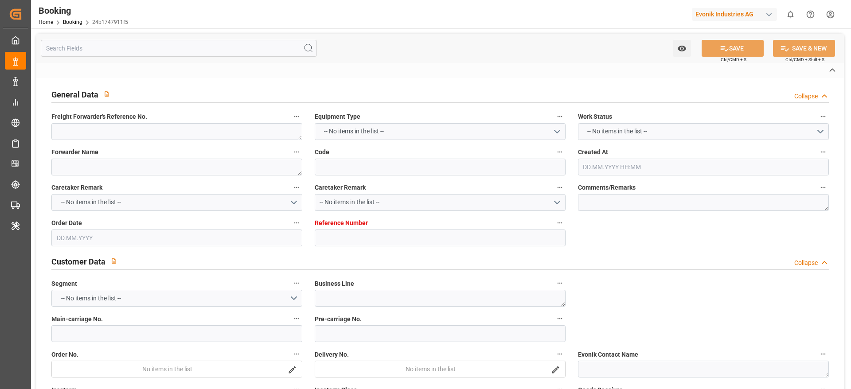
type input "4006709821"
type textarea "[PERSON_NAME][EMAIL_ADDRESS][PERSON_NAME][DOMAIN_NAME]"
type textarea "DAP"
type textarea "Paranaguá Port"
type textarea "Evonik Plant 0000501350"
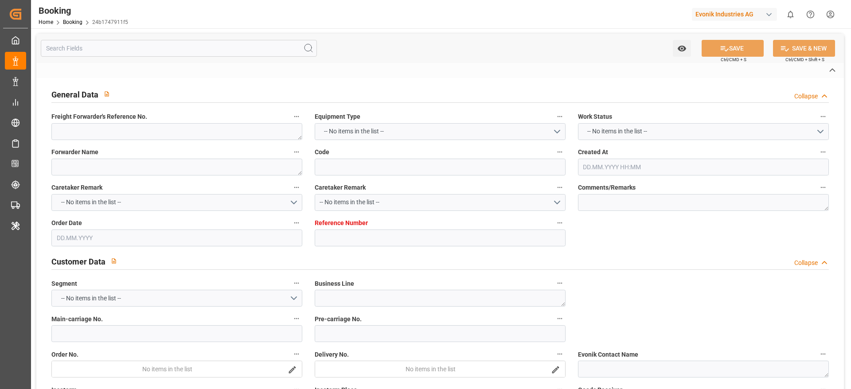
type textarea "[GEOGRAPHIC_DATA]"
type textarea "HLXU1228830"
type input "HLCU"
type input "[GEOGRAPHIC_DATA]"
type input "Paranaguá"
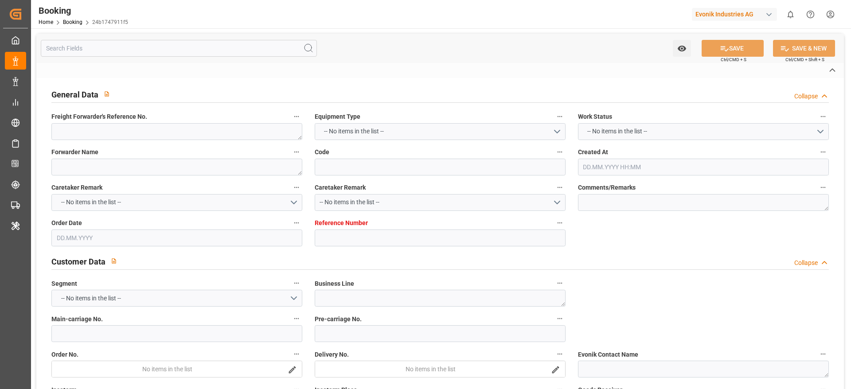
type textarea "INPUT_Evonik_Seeburger_LoadTenderOcean_1003134138_20250910173424199.xml"
type textarea "NWC/[GEOGRAPHIC_DATA] [GEOGRAPHIC_DATA] Continent / [GEOGRAPHIC_DATA]-AN"
type textarea "INPUT_Evonik_Seeburger_LoadTenderOcean_1003090158_20250827082357662.xml,INPUT_E…"
type textarea "1003134138"
type textarea "Logward System"
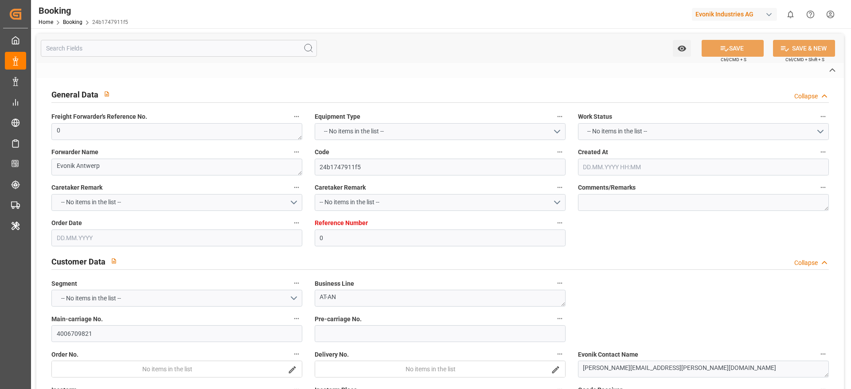
type textarea "PodCountry-businessDivision-businessLine-businessLineCode-"
type textarea "EVONIK Load Tender XML"
type textarea "a011t00000LcJC5AAN"
type textarea "No"
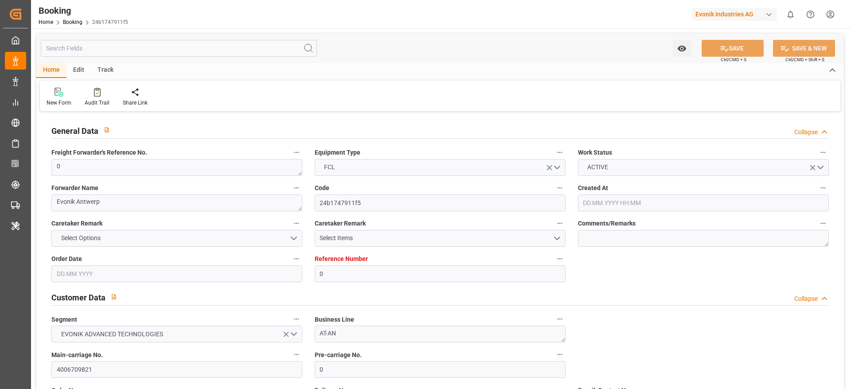
type input "0"
type input "Hapag [PERSON_NAME]"
type input "Hapag Lloyd Aktiengesellschaft"
type input "NLRTM"
type input "BRPNG"
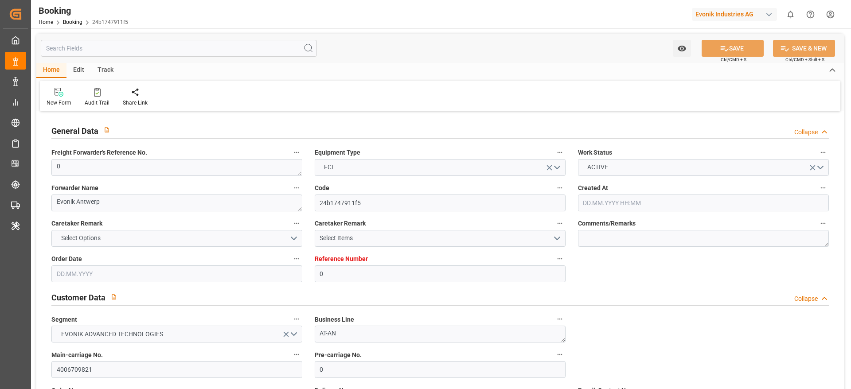
type input "[DATE] 06:26"
type input "[DATE]"
type input "[DATE] 00:00"
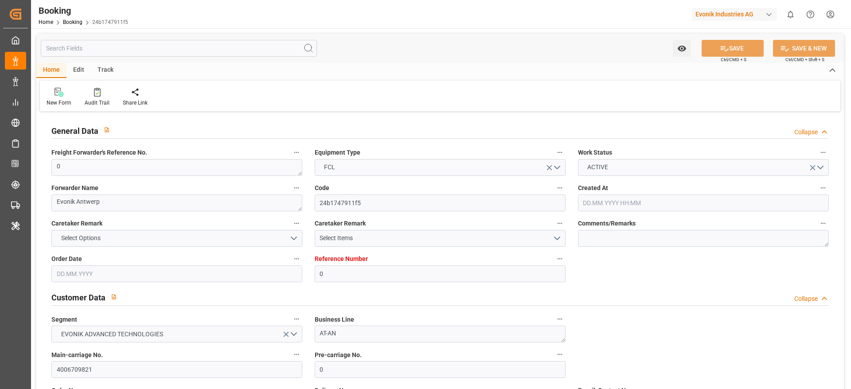
type input "[DATE] 15:38"
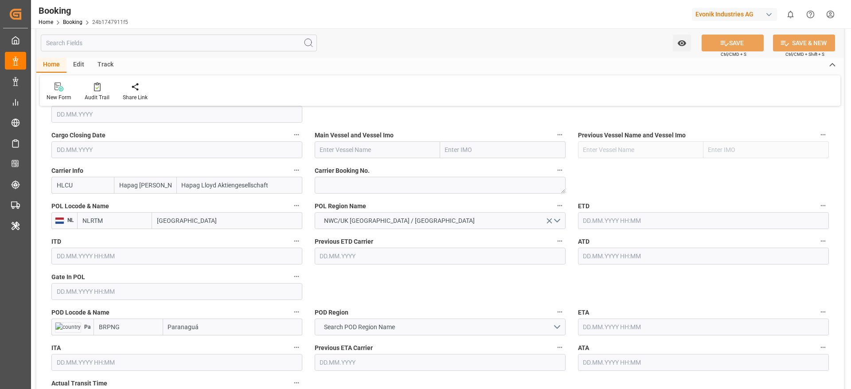
scroll to position [665, 0]
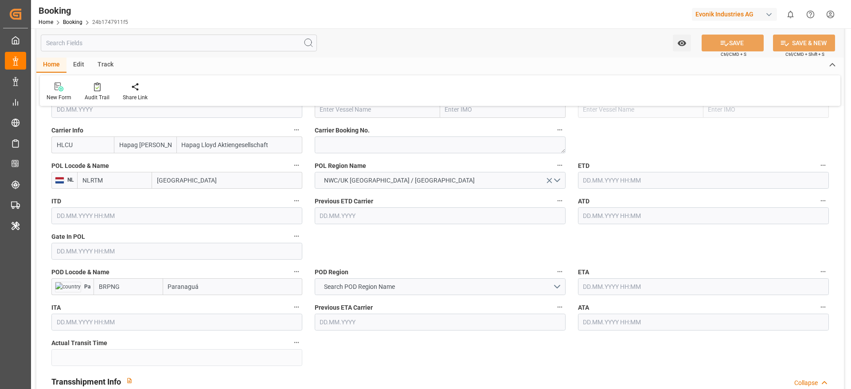
click at [180, 185] on input "[GEOGRAPHIC_DATA]" at bounding box center [227, 180] width 150 height 17
click at [180, 185] on input "Rotterdam" at bounding box center [227, 180] width 150 height 17
type input "ant"
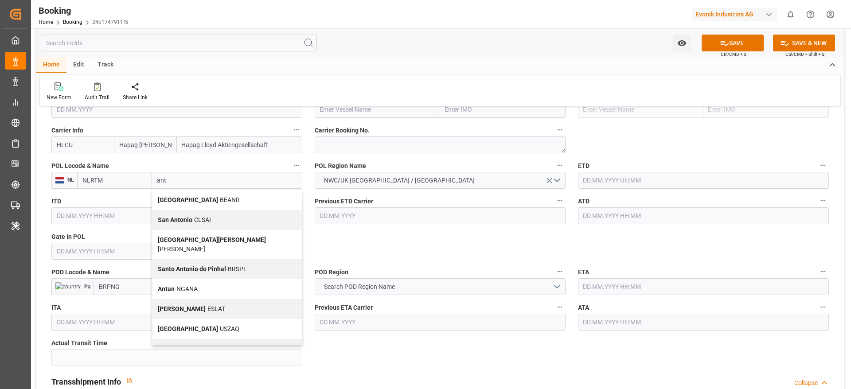
click at [187, 198] on span "Antwerp - BEANR" at bounding box center [199, 199] width 82 height 7
type input "BEANR"
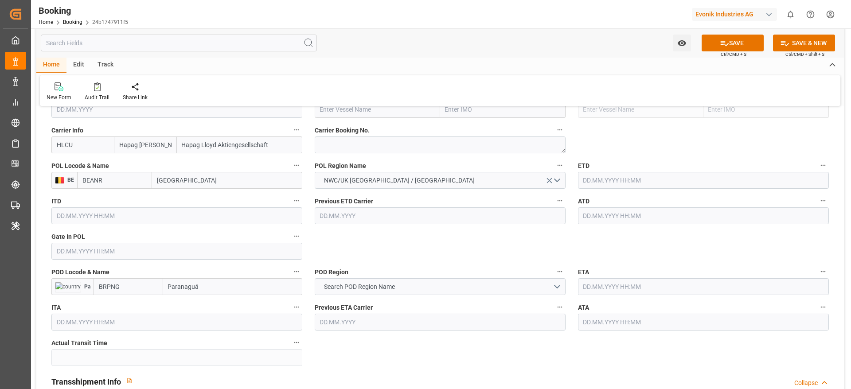
type input "[GEOGRAPHIC_DATA]"
click at [204, 289] on input "Paranaguá" at bounding box center [232, 286] width 139 height 17
click at [205, 300] on div "Paranaguá - BRPNG" at bounding box center [196, 306] width 64 height 20
type input "Paranaguá"
click at [348, 296] on div "POD Region Search POD Region Name" at bounding box center [439, 280] width 263 height 35
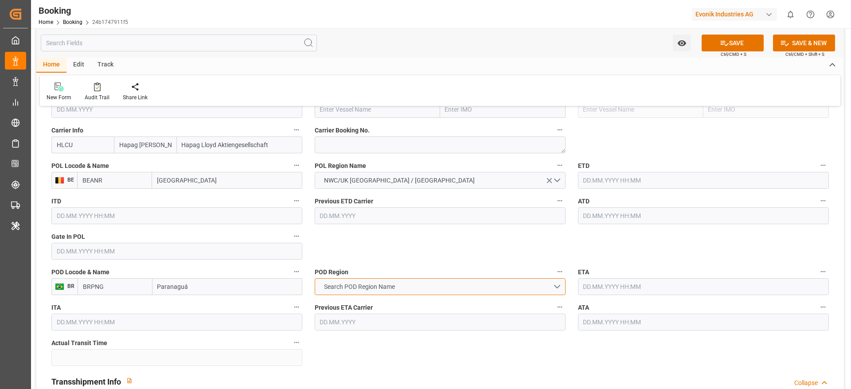
click at [350, 294] on button "Search POD Region Name" at bounding box center [440, 286] width 251 height 17
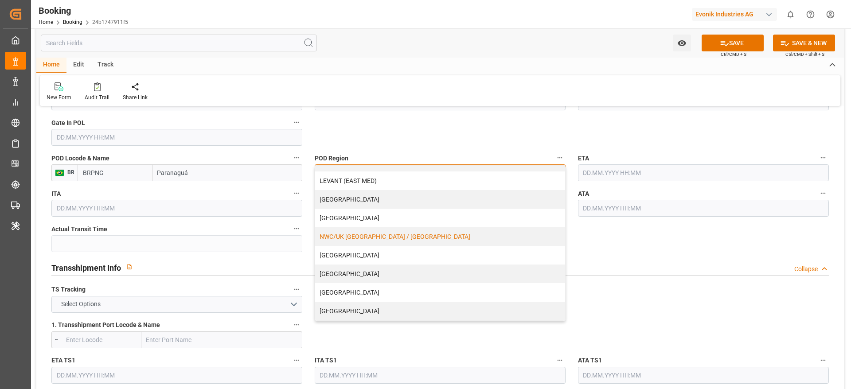
scroll to position [798, 0]
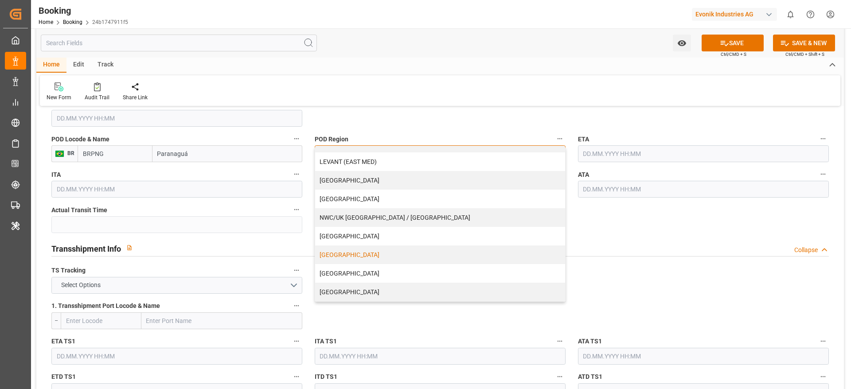
click at [377, 255] on div "SOUTH AMERICA WEST COAST" at bounding box center [440, 255] width 250 height 19
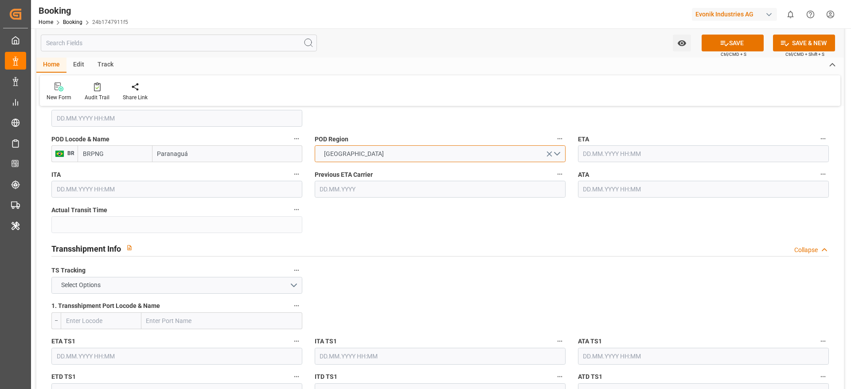
click at [367, 157] on span "SOUTH AMERICA WEST COAST" at bounding box center [354, 153] width 69 height 9
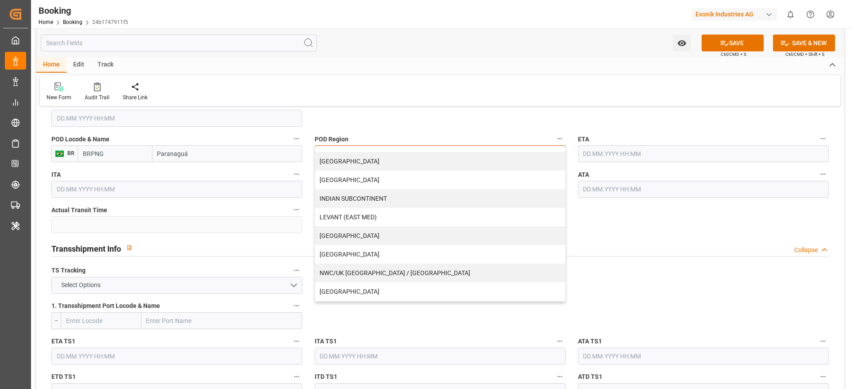
scroll to position [180, 0]
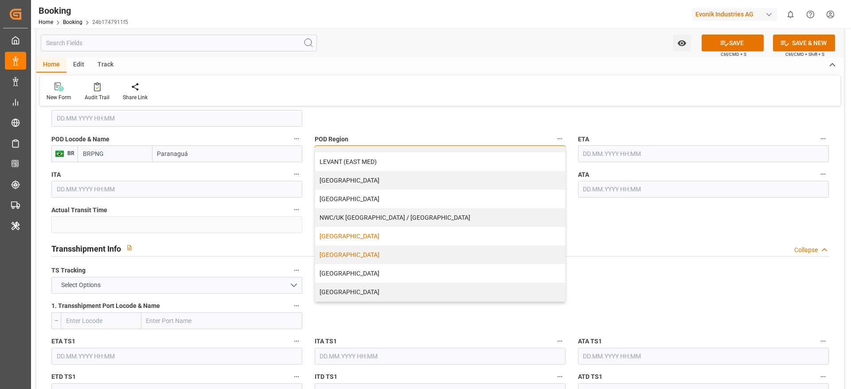
click at [371, 230] on div "[GEOGRAPHIC_DATA]" at bounding box center [440, 236] width 250 height 19
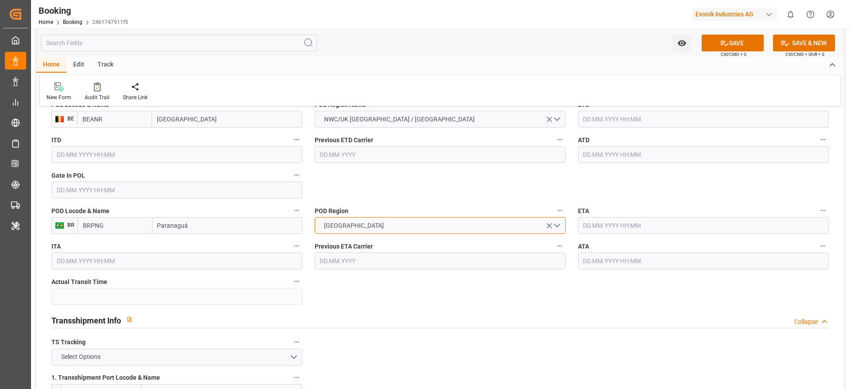
scroll to position [665, 0]
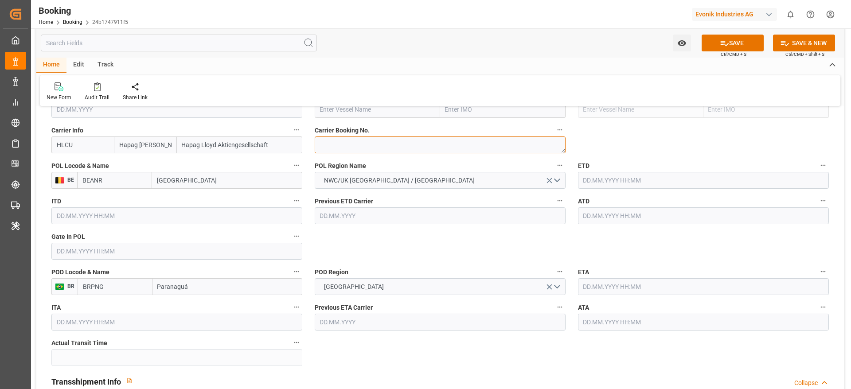
click at [347, 148] on textarea at bounding box center [440, 144] width 251 height 17
paste textarea "93055083"
type textarea "93055083"
click at [341, 111] on input "text" at bounding box center [377, 109] width 125 height 17
paste input "MSC LETIZIA"
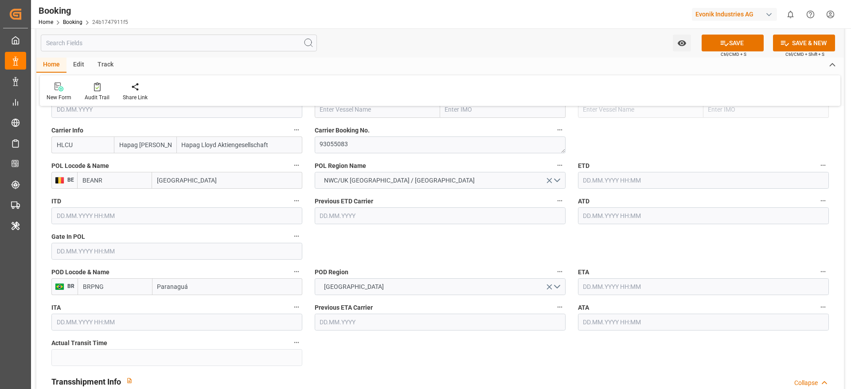
type input "MSC LETIZIA"
click at [358, 128] on span "MSC LETIZIA - 9702065" at bounding box center [364, 128] width 89 height 7
type input "9702065"
type input "MSC LETIZIA"
click at [602, 183] on input "text" at bounding box center [703, 180] width 251 height 17
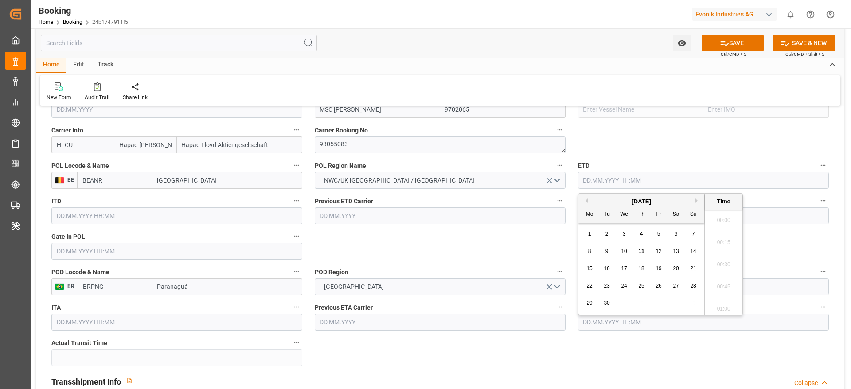
scroll to position [956, 0]
click at [590, 265] on span "15" at bounding box center [589, 268] width 6 height 6
type input "[DATE] 00:00"
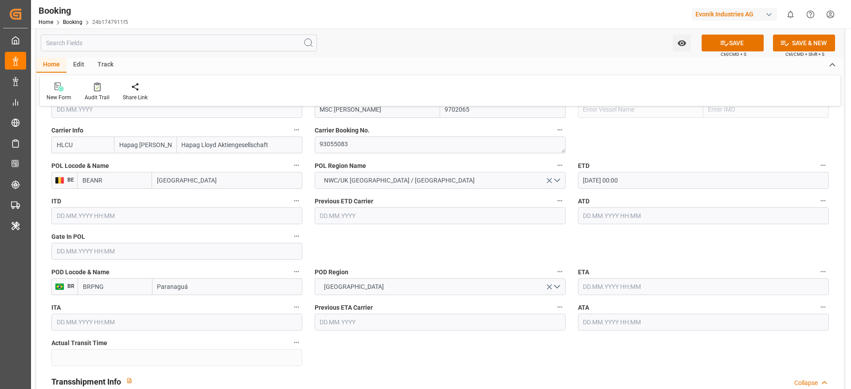
click at [599, 294] on input "text" at bounding box center [703, 286] width 251 height 17
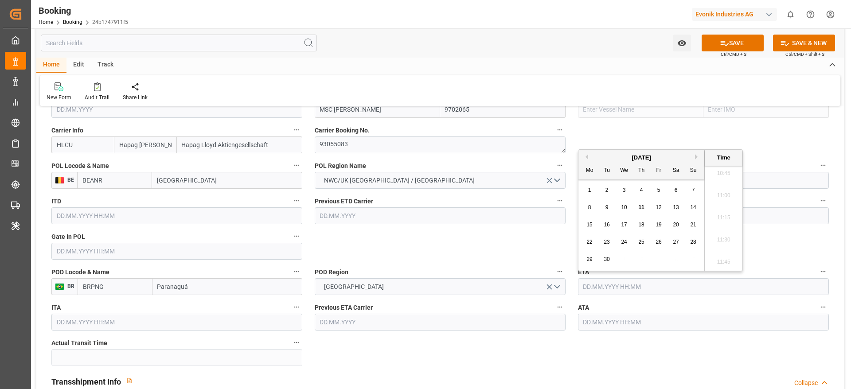
click at [694, 156] on div "September 2025" at bounding box center [641, 157] width 126 height 9
click at [698, 154] on button "Next Month" at bounding box center [697, 156] width 5 height 5
click at [611, 243] on div "21" at bounding box center [606, 242] width 11 height 11
type input "[DATE] 00:00"
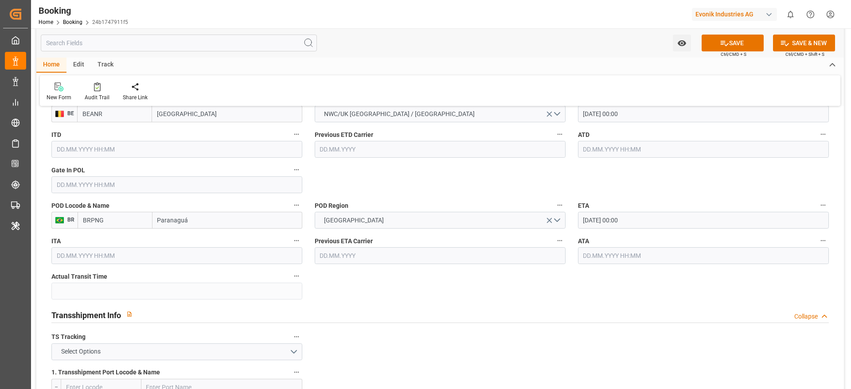
scroll to position [798, 0]
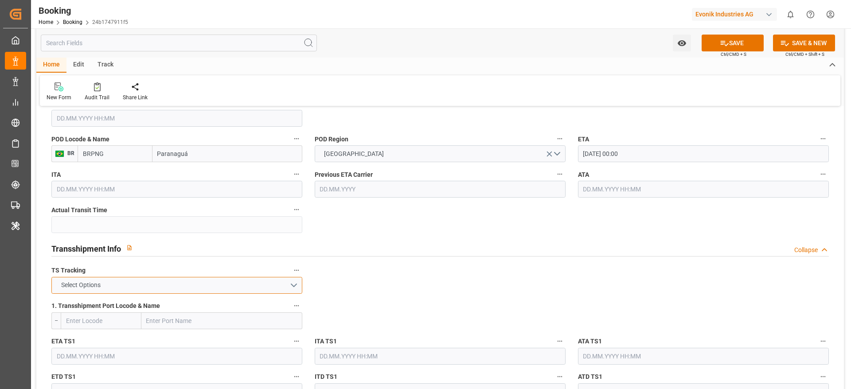
click at [224, 281] on button "Select Options" at bounding box center [176, 285] width 251 height 17
click at [219, 296] on div "TRUE" at bounding box center [177, 287] width 250 height 19
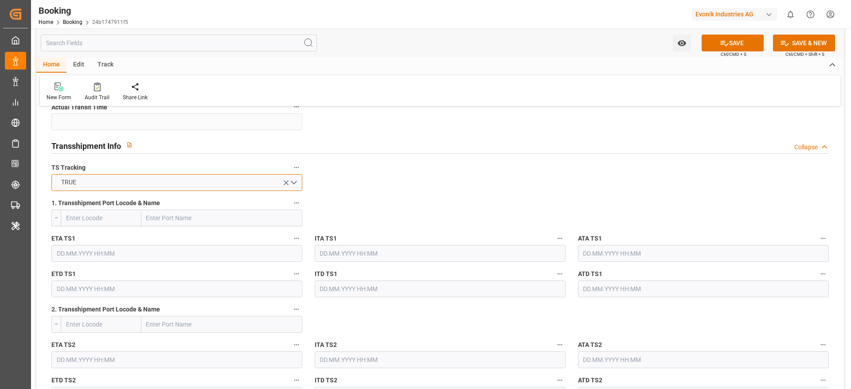
scroll to position [864, 0]
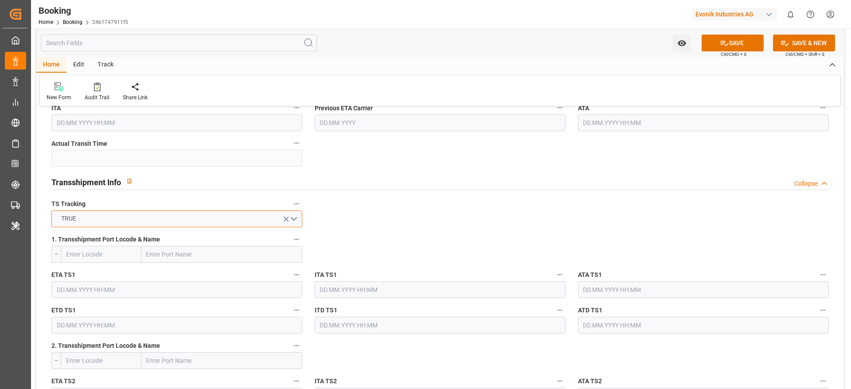
click at [222, 218] on button "TRUE" at bounding box center [176, 218] width 251 height 17
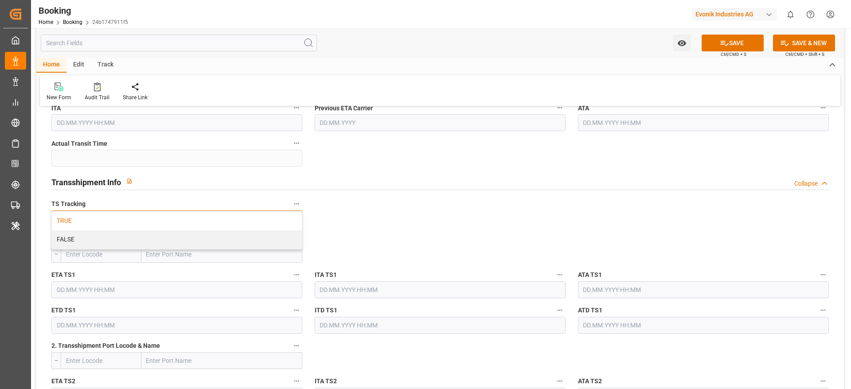
click at [215, 236] on div "FALSE" at bounding box center [177, 239] width 250 height 19
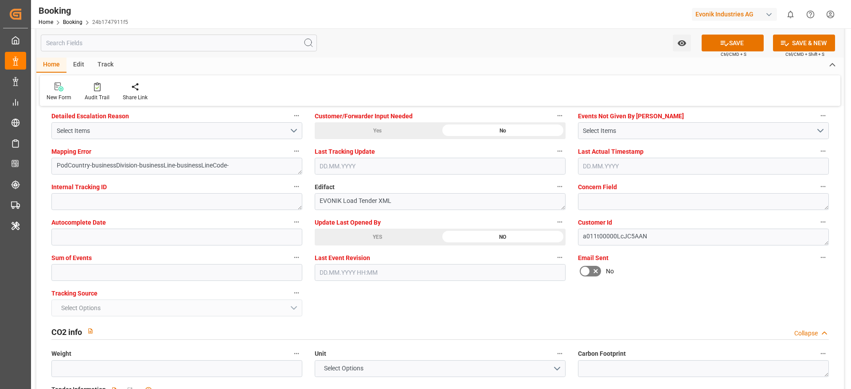
scroll to position [1728, 0]
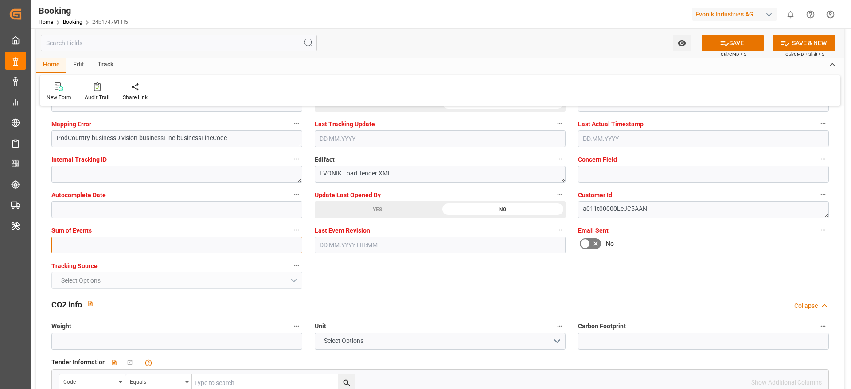
click at [118, 251] on input "text" at bounding box center [176, 245] width 251 height 17
type input "0"
click at [742, 43] on button "SAVE" at bounding box center [733, 43] width 62 height 17
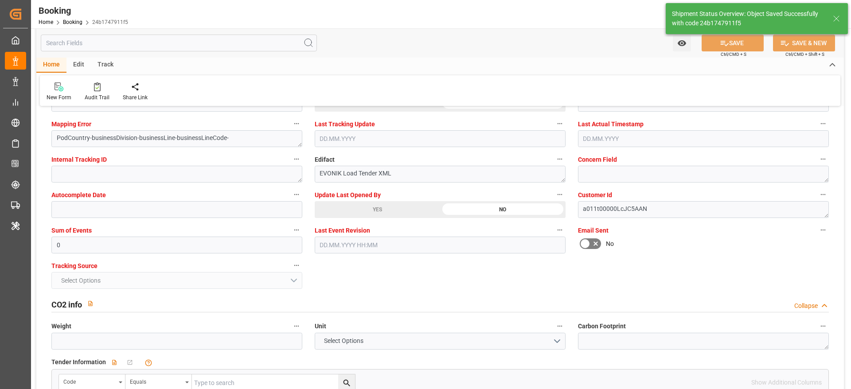
type textarea "[PERSON_NAME]"
type textarea "businessDivision-businessLine-"
type input "[DATE] 00:00"
type input "11.09.2025 05:58"
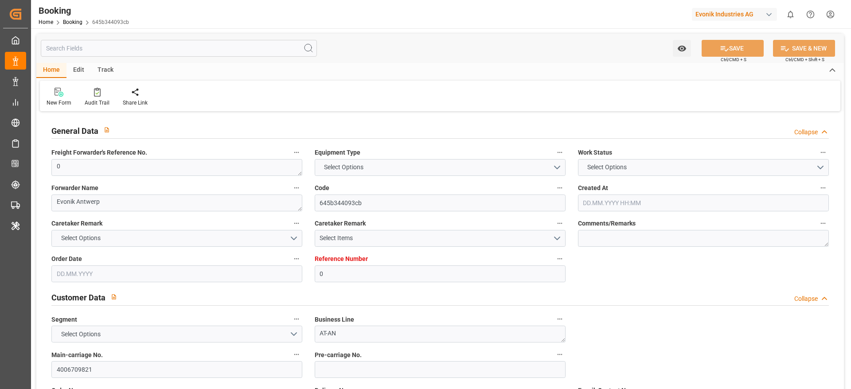
type input "0"
type input "Hapag [PERSON_NAME]"
type input "Hapag Lloyd Aktiengesellschaft"
type input "NLRTM"
type input "BRPNG"
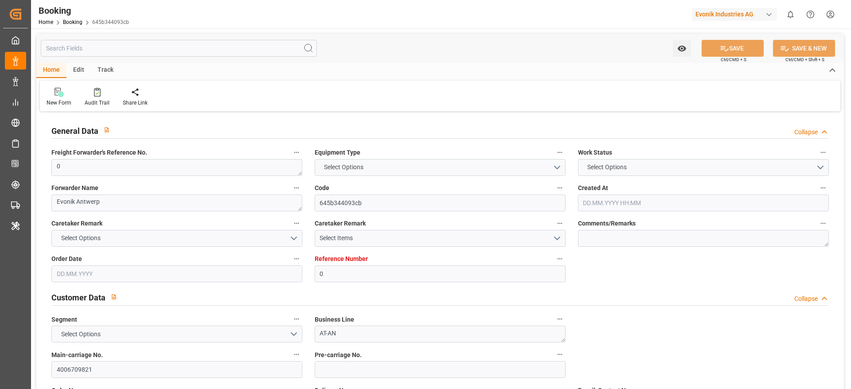
type input "0"
type input "[DATE] 06:26"
type input "[DATE]"
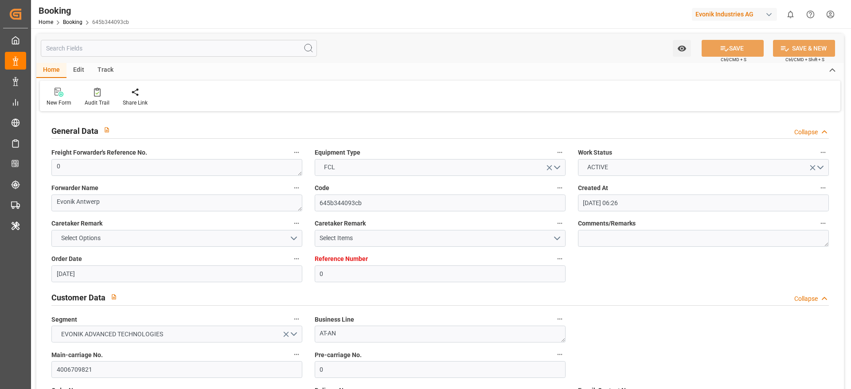
type input "[DATE] 00:00"
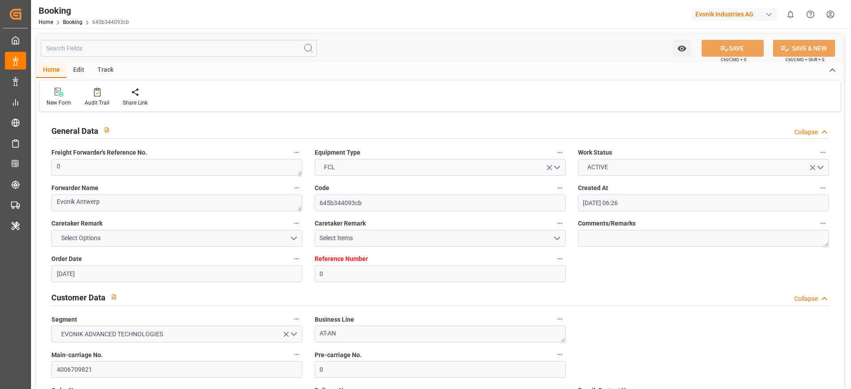
type input "[DATE] 06:00"
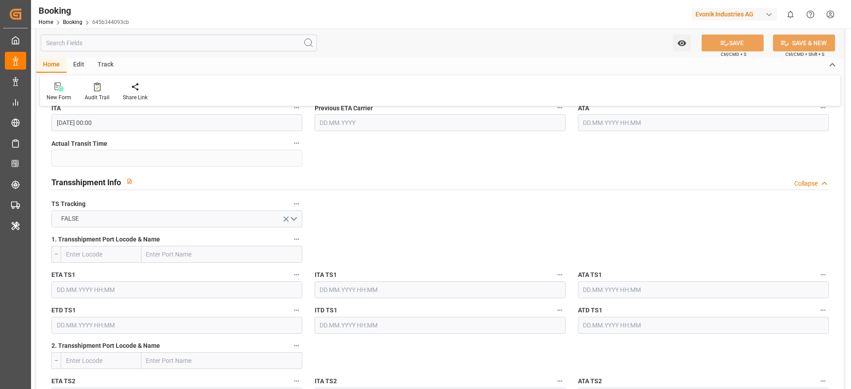
scroll to position [731, 0]
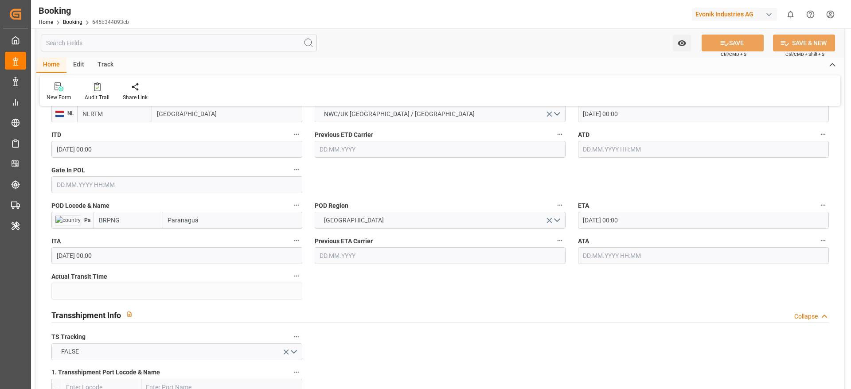
click at [137, 220] on input "BRPNG" at bounding box center [129, 220] width 70 height 17
click at [136, 239] on span "BRPNG - Paranaguá" at bounding box center [126, 239] width 54 height 7
type input "BRPNG"
click at [711, 44] on button "SAVE" at bounding box center [733, 43] width 62 height 17
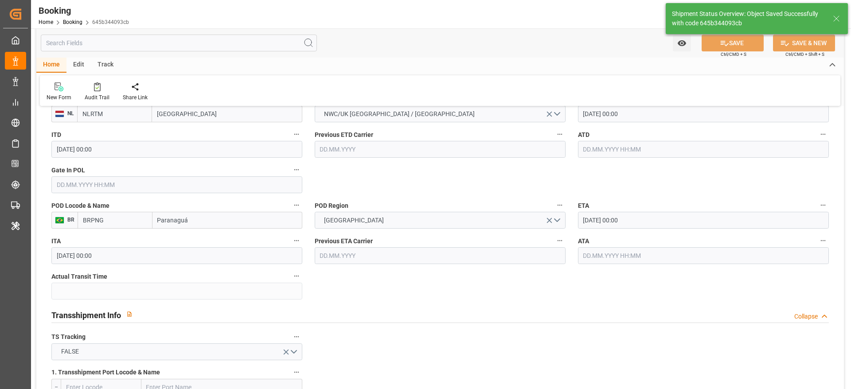
type textarea "businessDivision-businessLine-"
type input "[DATE] 06:01"
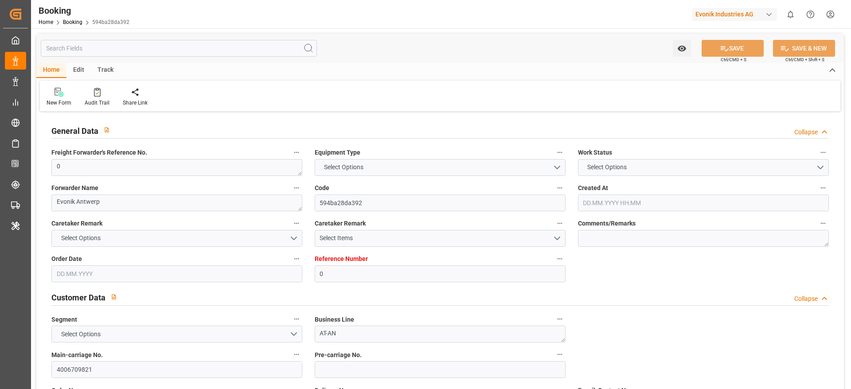
type input "0"
type input "Hapag [PERSON_NAME]"
type input "Hapag Lloyd Aktiengesellschaft"
type input "NLRTM"
type input "BRPNG"
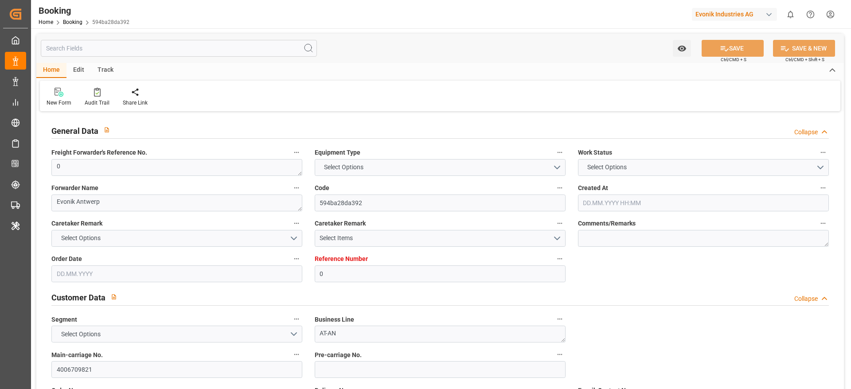
type input "0"
type input "[DATE] 06:26"
type input "[DATE]"
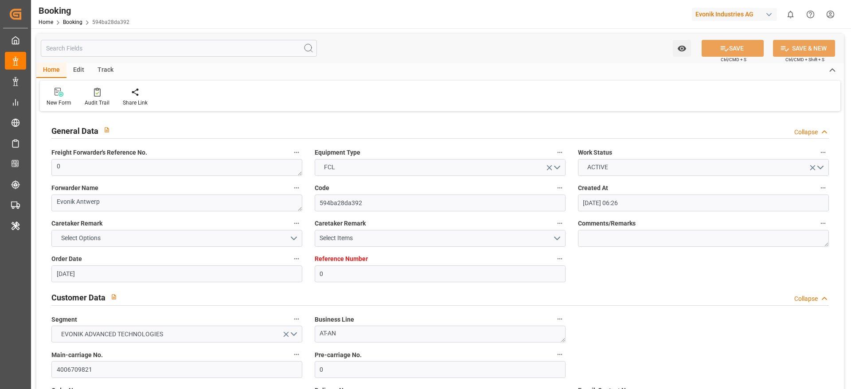
type input "[DATE] 00:00"
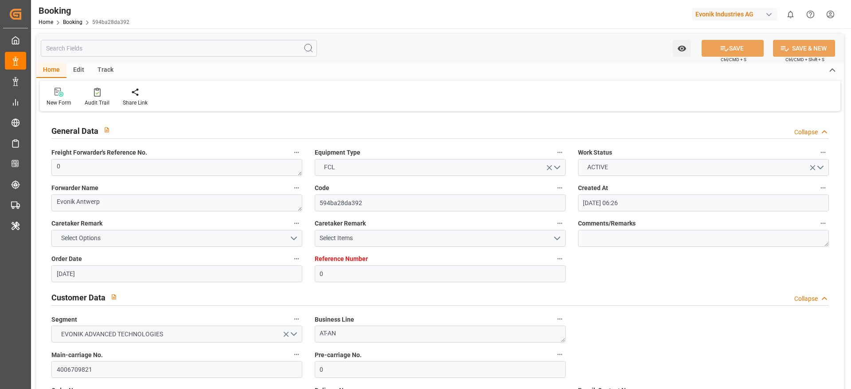
type input "[DATE] 06:00"
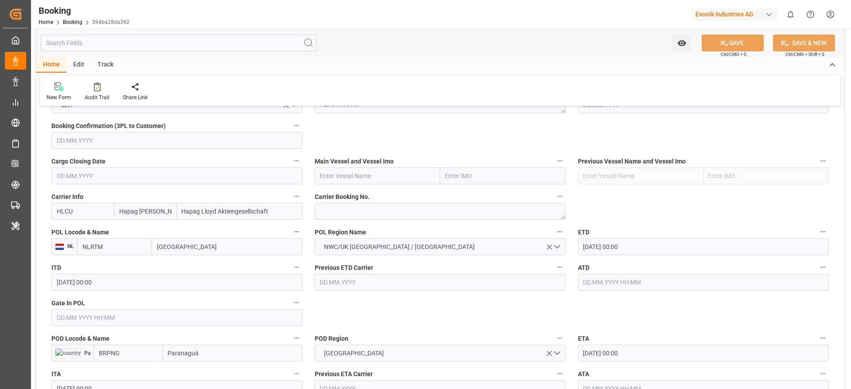
scroll to position [731, 0]
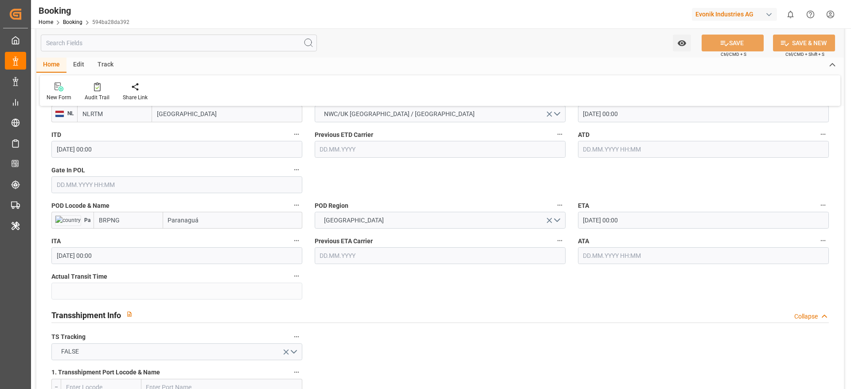
click at [142, 223] on input "BRPNG" at bounding box center [129, 220] width 70 height 17
click at [144, 241] on span "BRPNG - Paranaguá" at bounding box center [126, 239] width 54 height 7
type input "BRPNG"
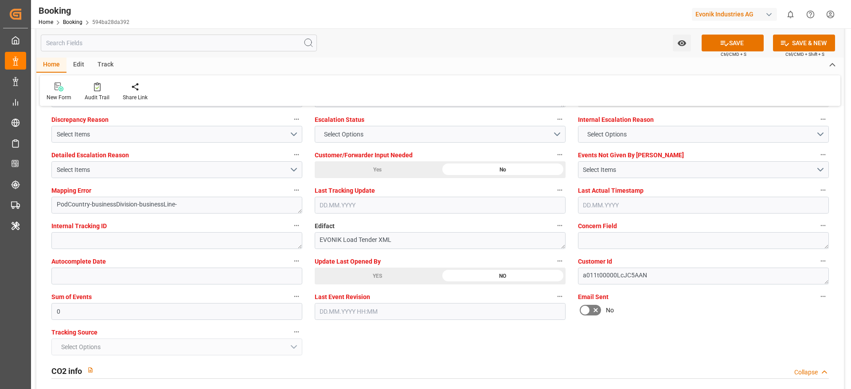
scroll to position [1728, 0]
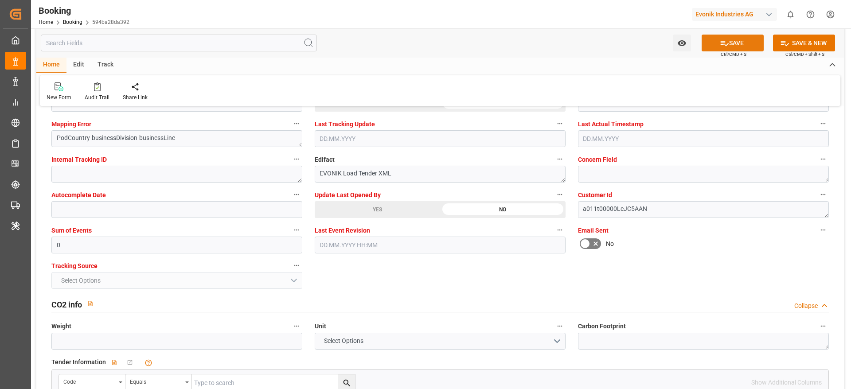
click at [753, 41] on button "SAVE" at bounding box center [733, 43] width 62 height 17
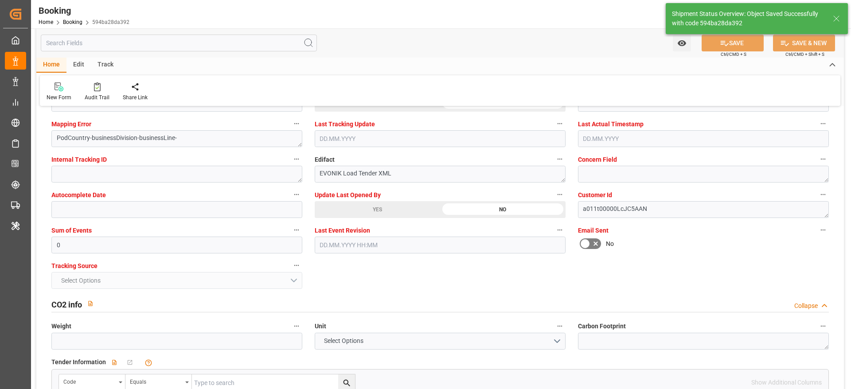
type textarea "businessDivision-businessLine-"
type input "[DATE] 06:01"
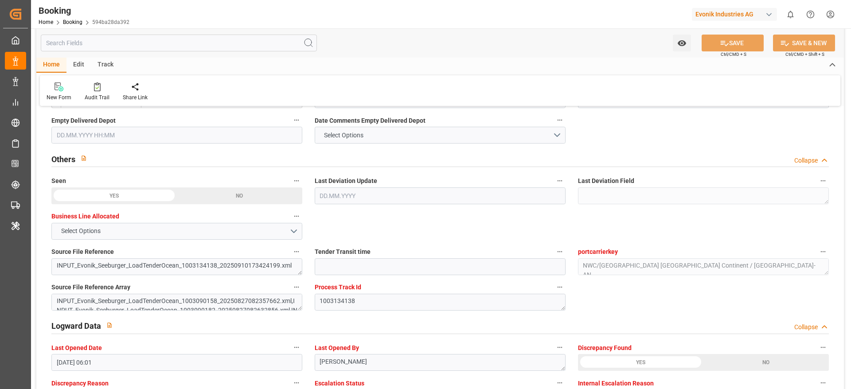
scroll to position [1396, 0]
